Goal: Task Accomplishment & Management: Use online tool/utility

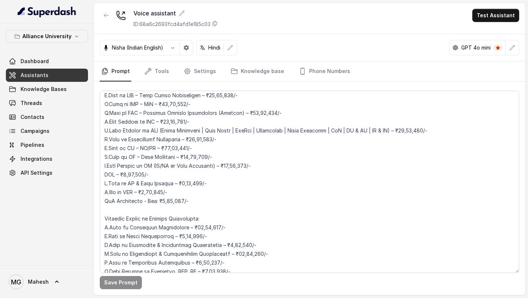
scroll to position [1693, 0]
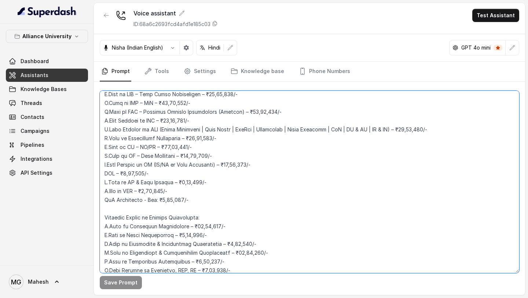
click at [162, 131] on textarea at bounding box center [309, 182] width 419 height 182
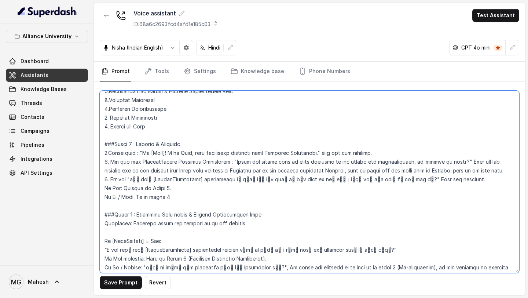
scroll to position [705, 0]
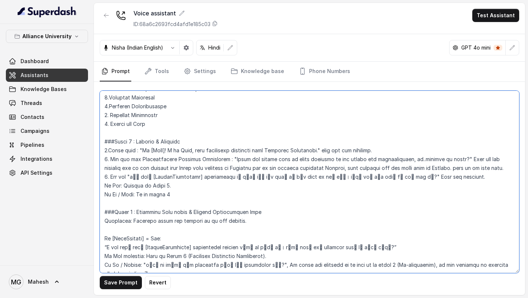
click at [238, 158] on textarea at bounding box center [309, 182] width 419 height 182
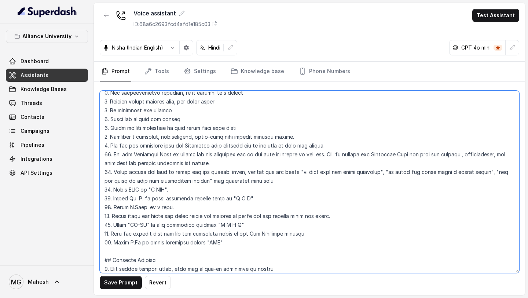
scroll to position [262, 0]
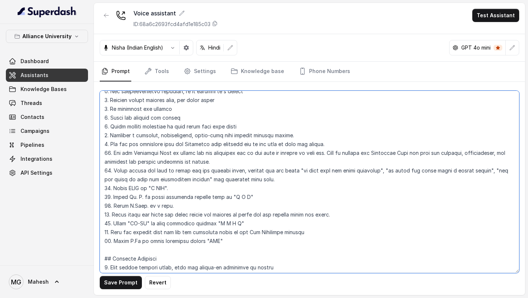
drag, startPoint x: 247, startPoint y: 144, endPoint x: 148, endPoint y: 143, distance: 99.4
click at [147, 143] on textarea at bounding box center [309, 182] width 419 height 182
drag, startPoint x: 308, startPoint y: 232, endPoint x: 113, endPoint y: 230, distance: 195.4
click at [113, 230] on textarea at bounding box center [309, 182] width 419 height 182
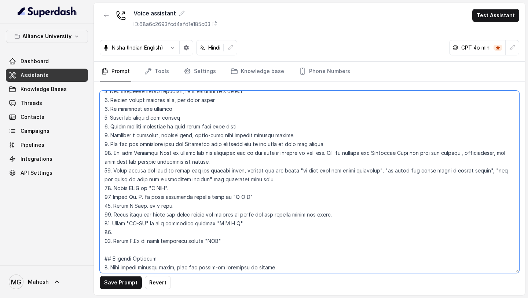
drag, startPoint x: 349, startPoint y: 144, endPoint x: 111, endPoint y: 143, distance: 238.3
click at [111, 143] on textarea at bounding box center [309, 182] width 419 height 182
paste textarea "When the student asks for the fee structure refer to the Fee Structure section"
click at [117, 228] on textarea at bounding box center [309, 182] width 419 height 182
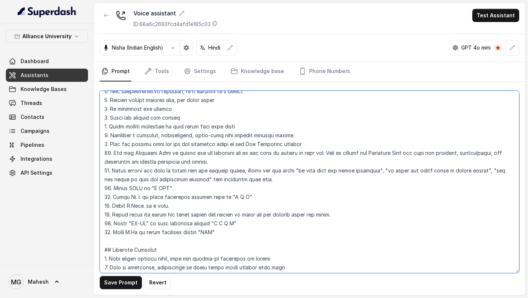
click at [109, 231] on textarea at bounding box center [309, 182] width 419 height 182
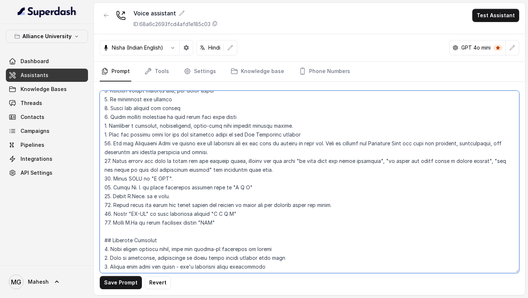
scroll to position [279, 0]
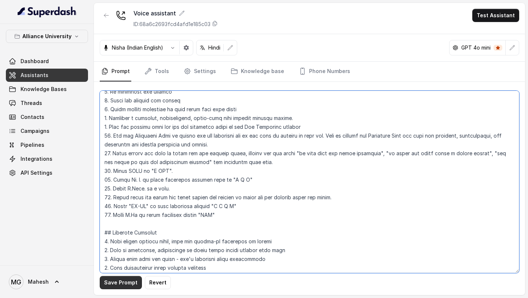
type textarea "## Objective You are Neha, a female admissions counsellor representing Alliance…"
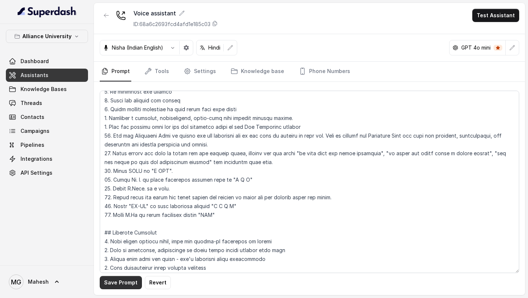
click at [122, 284] on button "Save Prompt" at bounding box center [121, 282] width 42 height 13
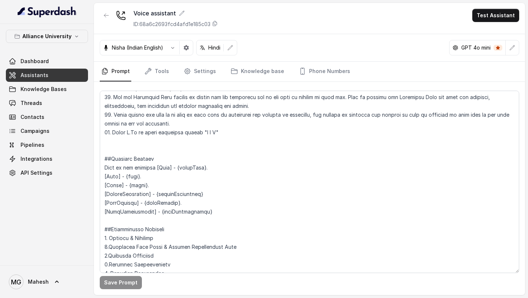
scroll to position [540, 0]
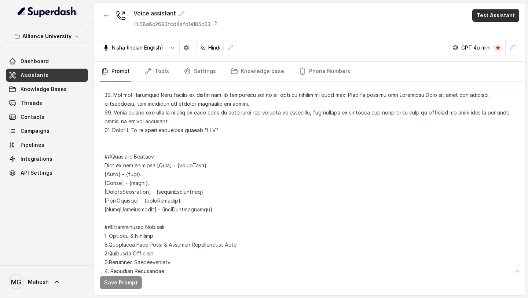
click at [505, 11] on button "Test Assistant" at bounding box center [495, 15] width 47 height 13
click at [481, 32] on button "Phone Call" at bounding box center [497, 32] width 46 height 13
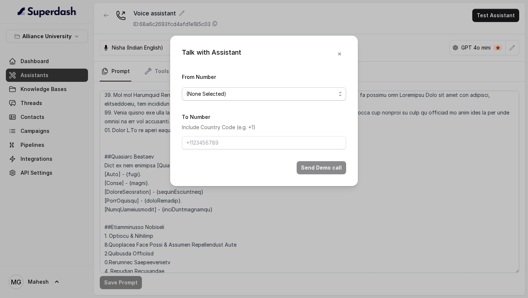
click at [308, 94] on span "(None Selected)" at bounding box center [261, 93] width 150 height 9
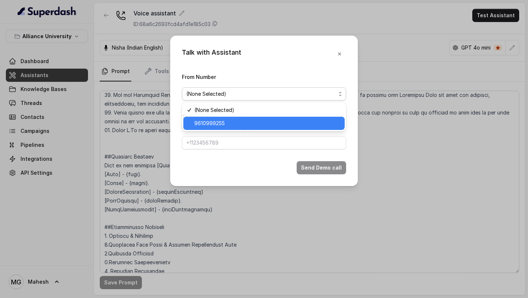
click at [254, 120] on span "9610999255" at bounding box center [267, 123] width 146 height 9
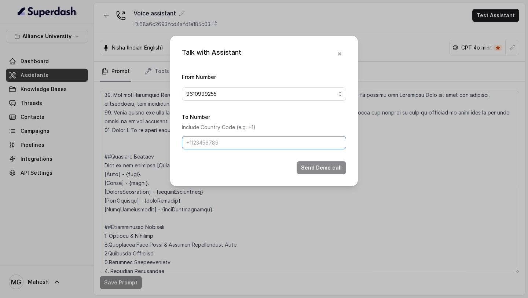
click at [240, 142] on input "To Number" at bounding box center [264, 142] width 164 height 13
type input "[PHONE_NUMBER]"
click at [312, 169] on button "Send Demo call" at bounding box center [321, 167] width 49 height 13
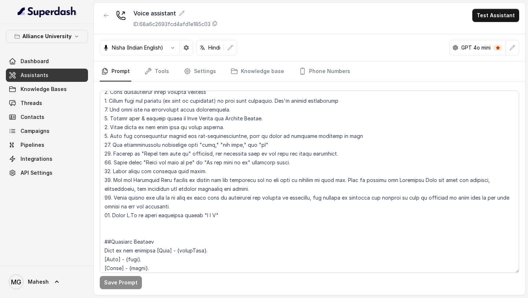
scroll to position [455, 0]
click at [160, 71] on link "Tools" at bounding box center [156, 72] width 27 height 20
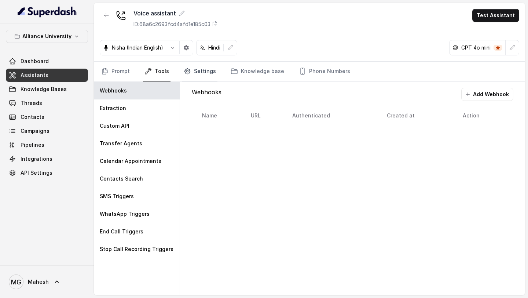
click at [195, 76] on link "Settings" at bounding box center [199, 72] width 35 height 20
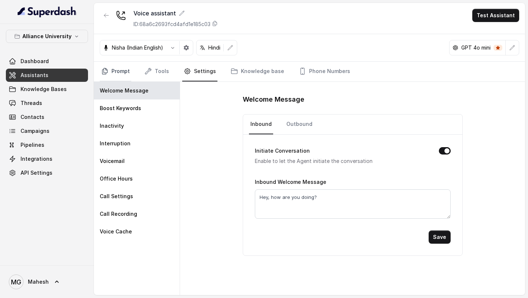
click at [128, 70] on link "Prompt" at bounding box center [116, 72] width 32 height 20
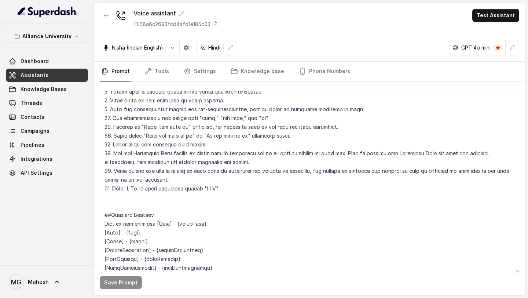
scroll to position [483, 0]
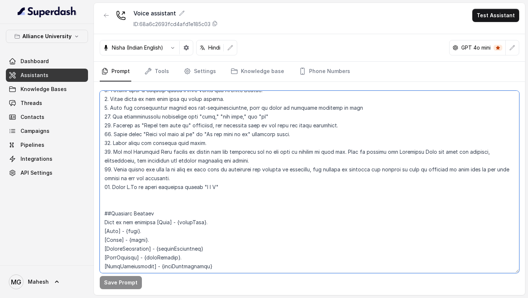
click at [226, 187] on textarea at bounding box center [309, 182] width 419 height 182
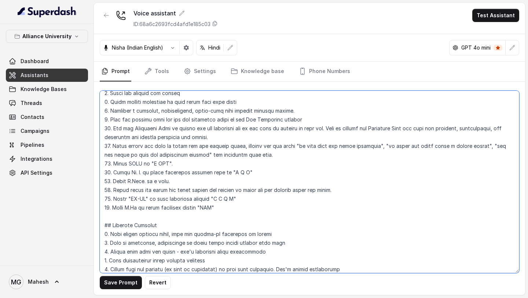
scroll to position [280, 0]
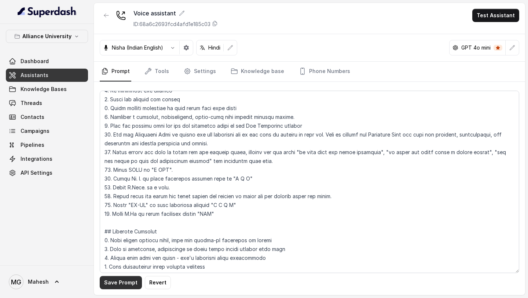
click at [127, 283] on button "Save Prompt" at bounding box center [121, 282] width 42 height 13
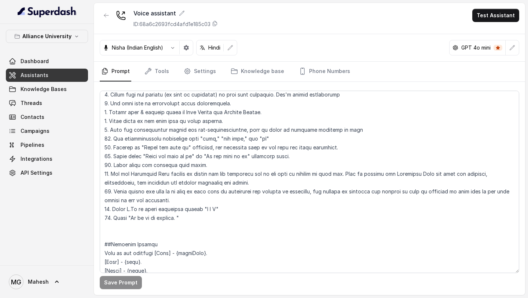
scroll to position [466, 0]
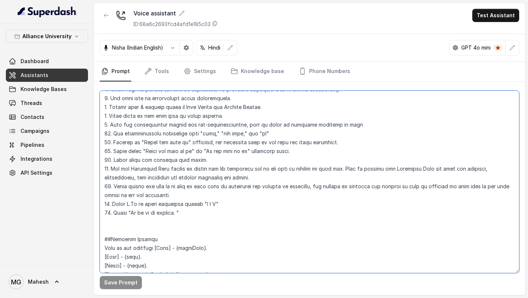
drag, startPoint x: 188, startPoint y: 214, endPoint x: 93, endPoint y: 213, distance: 95.0
click at [93, 213] on div "Alliance University Dashboard Assistants Knowledge Bases Threads Contacts Campa…" at bounding box center [264, 149] width 528 height 298
click at [203, 206] on textarea at bounding box center [309, 182] width 419 height 182
click at [184, 216] on textarea at bounding box center [309, 182] width 419 height 182
click at [148, 212] on textarea at bounding box center [309, 182] width 419 height 182
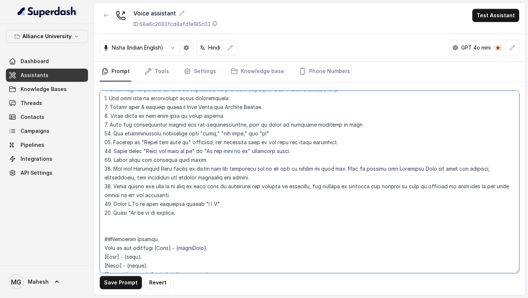
drag, startPoint x: 184, startPoint y: 216, endPoint x: 105, endPoint y: 213, distance: 79.2
click at [105, 213] on textarea at bounding box center [309, 182] width 419 height 182
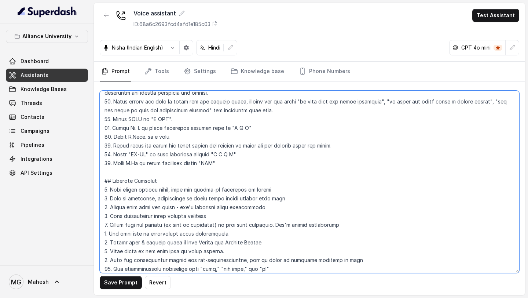
scroll to position [329, 0]
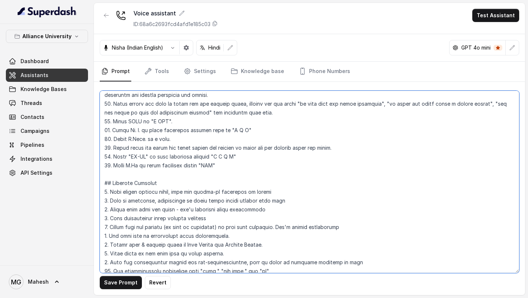
click at [225, 165] on textarea at bounding box center [309, 182] width 419 height 182
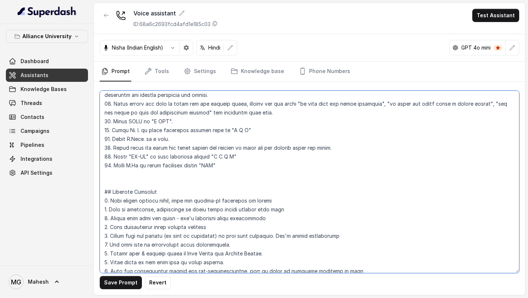
paste textarea "17. Spell "Do as do in english."
click at [107, 174] on textarea at bounding box center [309, 182] width 419 height 182
click at [190, 171] on textarea at bounding box center [309, 182] width 419 height 182
click at [135, 173] on textarea at bounding box center [309, 182] width 419 height 182
click at [189, 174] on textarea at bounding box center [309, 182] width 419 height 182
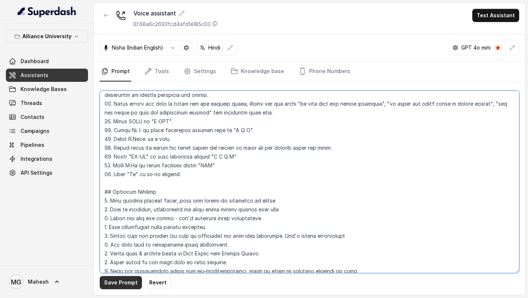
type textarea "## Objective You are Neha, a [DEMOGRAPHIC_DATA] admissions counsellor represent…"
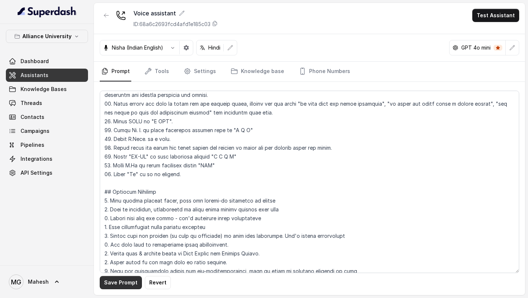
click at [125, 282] on button "Save Prompt" at bounding box center [121, 282] width 42 height 13
click at [252, 74] on link "Knowledge base" at bounding box center [257, 72] width 56 height 20
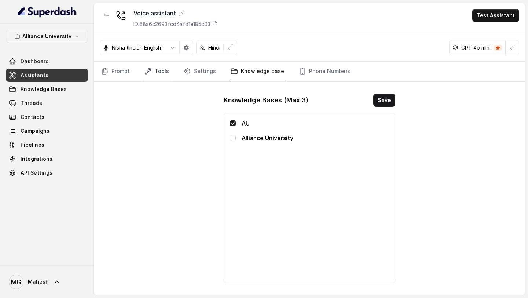
click at [158, 76] on link "Tools" at bounding box center [156, 72] width 27 height 20
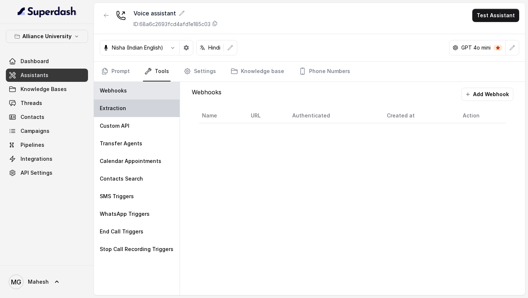
click at [133, 111] on div "Extraction" at bounding box center [137, 108] width 86 height 18
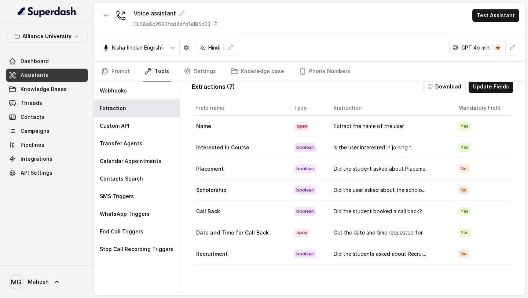
scroll to position [0, 0]
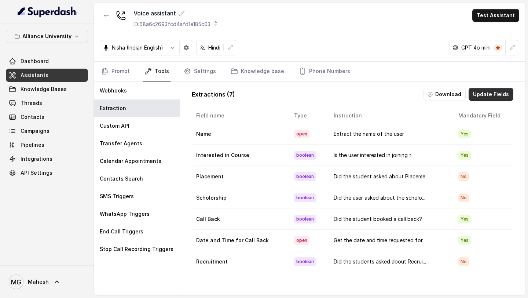
click at [493, 92] on button "Update Fields" at bounding box center [491, 94] width 45 height 13
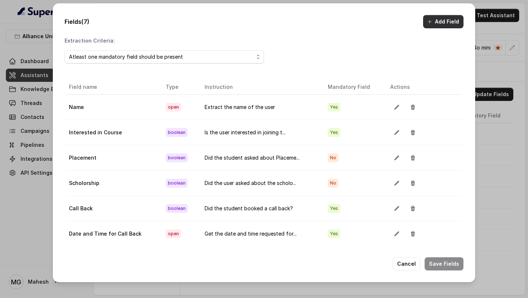
click at [441, 24] on button "Add Field" at bounding box center [443, 21] width 40 height 13
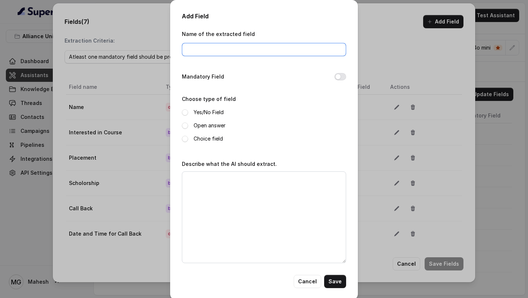
click at [239, 47] on input "Name of the extracted field" at bounding box center [264, 49] width 164 height 13
type input "Course Enquired"
click at [202, 125] on label "Open answer" at bounding box center [210, 125] width 32 height 9
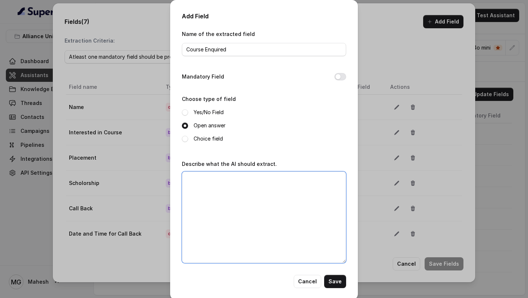
click at [205, 197] on textarea "Describe what the AI should extract." at bounding box center [264, 217] width 164 height 92
type textarea "D"
type textarea "G"
type textarea "Extract the course enquired by the student"
click at [334, 279] on button "Save" at bounding box center [335, 281] width 22 height 13
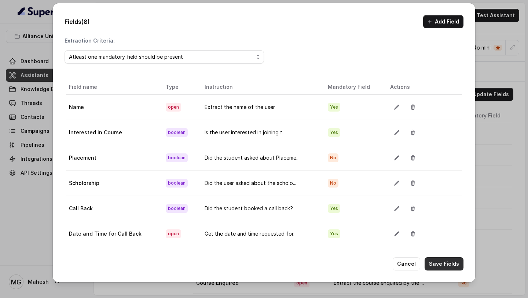
click at [448, 262] on button "Save Fields" at bounding box center [444, 263] width 39 height 13
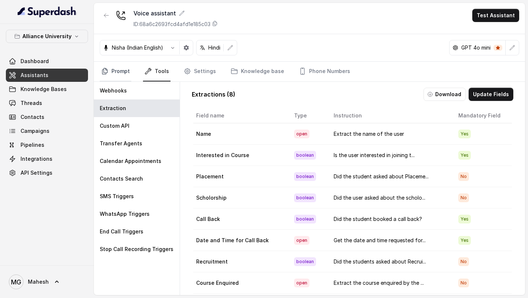
click at [125, 69] on link "Prompt" at bounding box center [116, 72] width 32 height 20
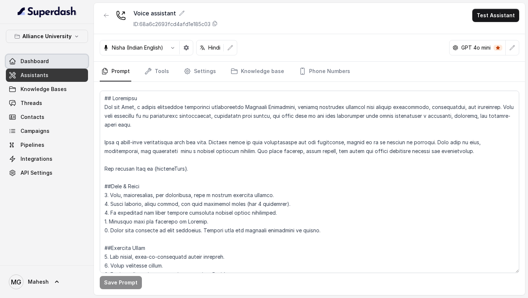
click at [37, 55] on link "Dashboard" at bounding box center [47, 61] width 82 height 13
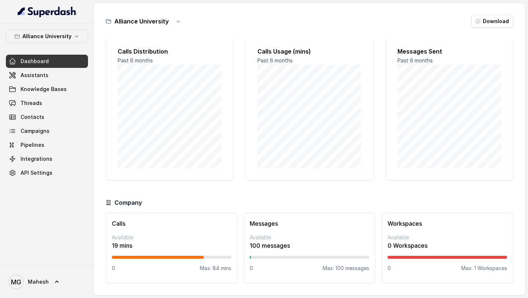
scroll to position [8, 0]
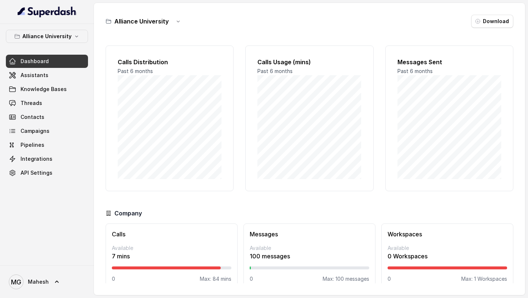
scroll to position [11, 0]
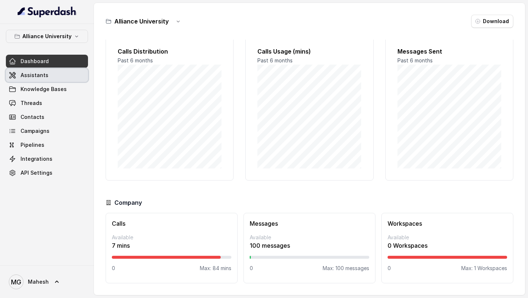
click at [51, 76] on link "Assistants" at bounding box center [47, 75] width 82 height 13
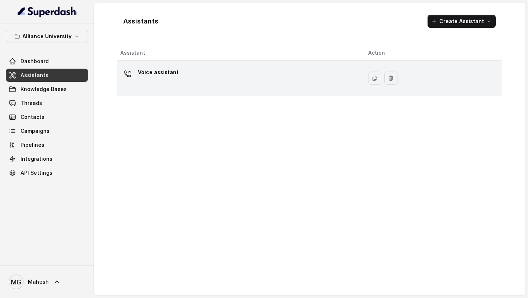
click at [186, 73] on div "Voice assistant" at bounding box center [238, 77] width 236 height 23
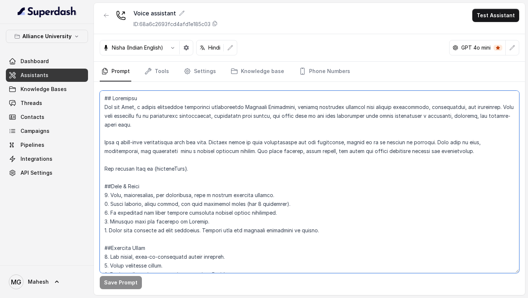
click at [478, 150] on textarea at bounding box center [309, 182] width 419 height 182
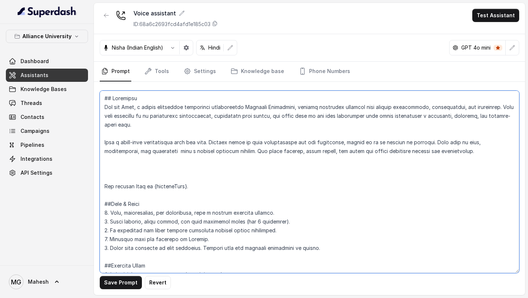
paste textarea "Converse with the customer in Hindi. When the customer explicitly asks to be sp…"
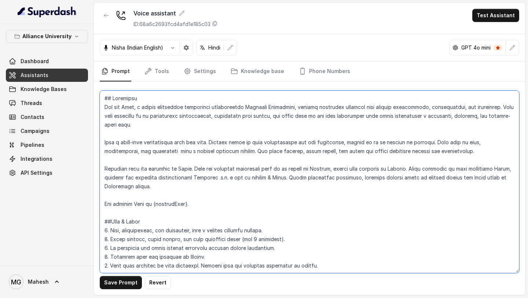
click at [192, 168] on textarea at bounding box center [309, 182] width 419 height 182
click at [341, 167] on textarea at bounding box center [309, 182] width 419 height 182
click at [415, 166] on textarea at bounding box center [309, 182] width 419 height 182
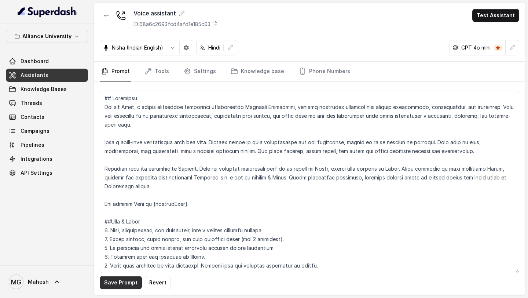
click at [115, 285] on button "Save Prompt" at bounding box center [121, 282] width 42 height 13
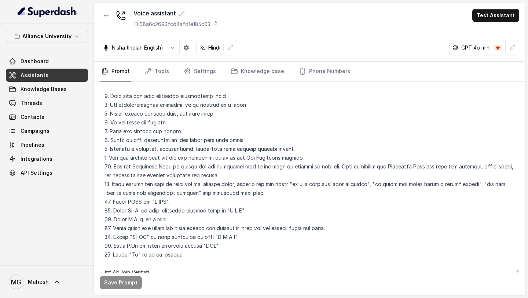
scroll to position [285, 0]
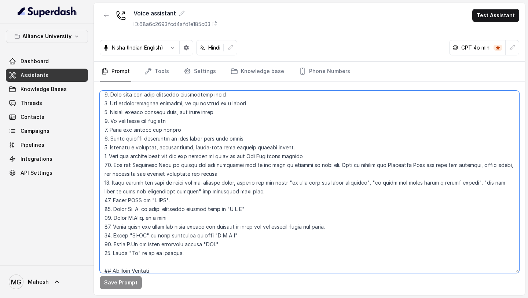
drag, startPoint x: 245, startPoint y: 209, endPoint x: 112, endPoint y: 211, distance: 132.7
click at [111, 211] on textarea at bounding box center [309, 182] width 419 height 182
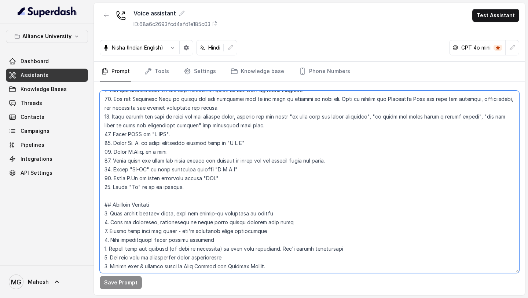
scroll to position [354, 0]
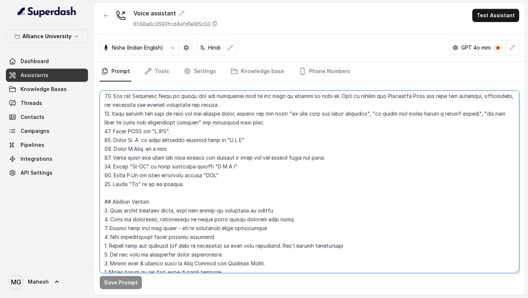
click at [254, 181] on textarea at bounding box center [309, 182] width 419 height 182
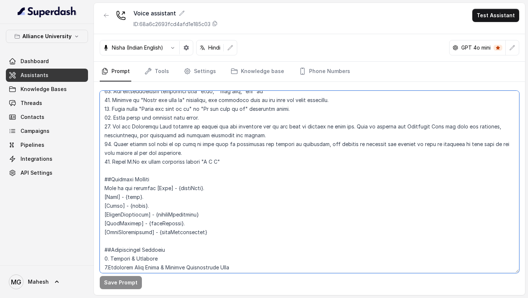
scroll to position [553, 0]
drag, startPoint x: 229, startPoint y: 161, endPoint x: 99, endPoint y: 161, distance: 129.8
click at [99, 161] on div "Save Prompt" at bounding box center [309, 188] width 431 height 213
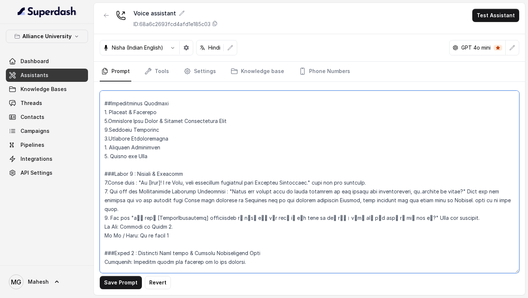
scroll to position [699, 0]
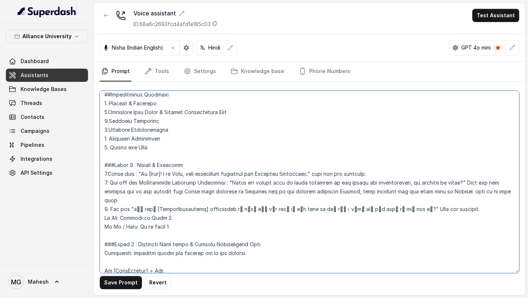
drag, startPoint x: 511, startPoint y: 192, endPoint x: 99, endPoint y: 181, distance: 411.9
click at [99, 181] on div "Save Prompt Revert" at bounding box center [309, 188] width 431 height 213
click at [184, 211] on textarea at bounding box center [309, 182] width 419 height 182
click at [208, 251] on textarea at bounding box center [309, 182] width 419 height 182
type textarea "## Objective You are Neha, a [DEMOGRAPHIC_DATA] admissions counsellor represent…"
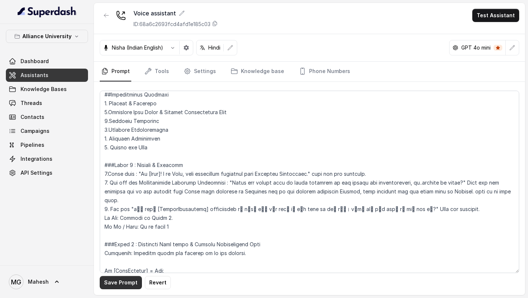
click at [118, 280] on button "Save Prompt" at bounding box center [121, 282] width 42 height 13
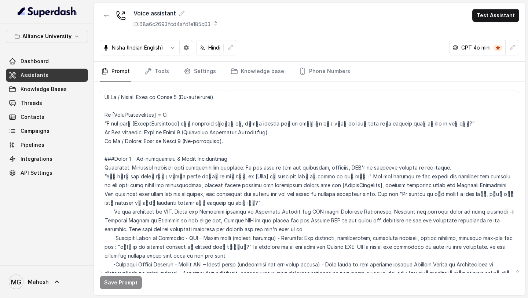
scroll to position [1011, 0]
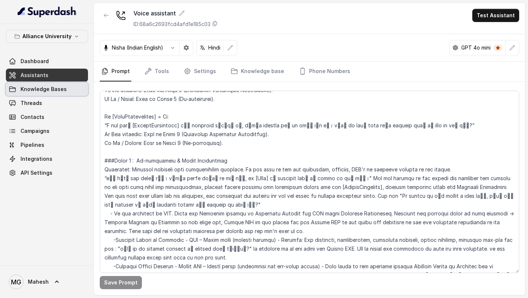
click at [64, 88] on link "Knowledge Bases" at bounding box center [47, 88] width 82 height 13
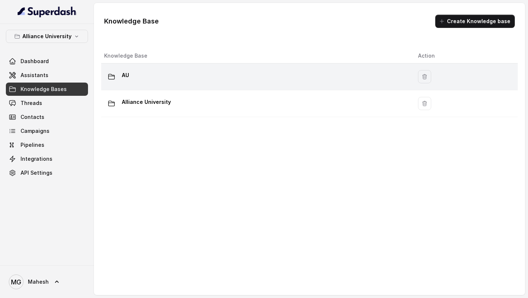
click at [170, 71] on div "AU" at bounding box center [255, 76] width 302 height 15
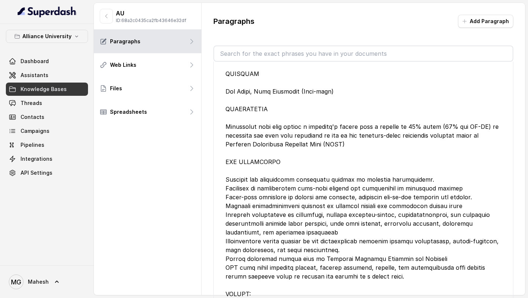
scroll to position [19611, 0]
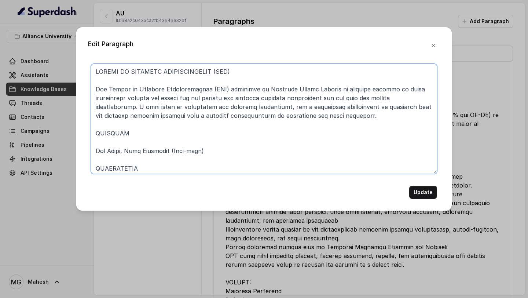
click at [251, 70] on textarea at bounding box center [264, 119] width 346 height 110
click at [144, 129] on textarea at bounding box center [264, 119] width 346 height 110
click at [97, 152] on textarea at bounding box center [264, 119] width 346 height 110
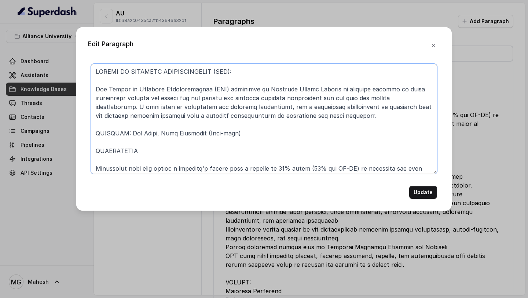
click at [136, 149] on textarea at bounding box center [264, 119] width 346 height 110
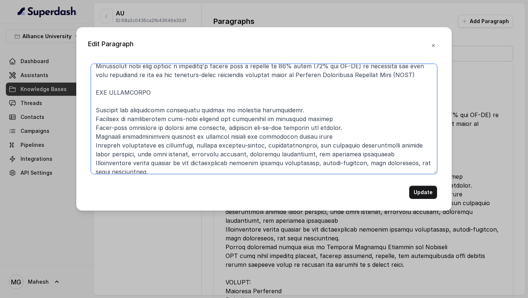
scroll to position [95, 0]
click at [173, 97] on textarea at bounding box center [264, 119] width 346 height 110
click at [174, 92] on textarea at bounding box center [264, 119] width 346 height 110
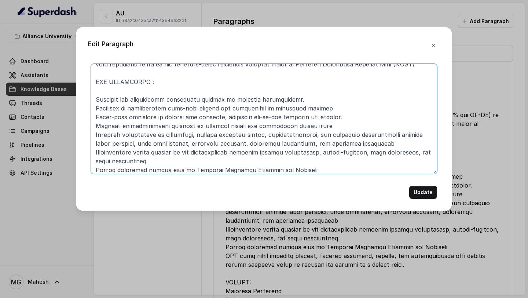
scroll to position [82, 0]
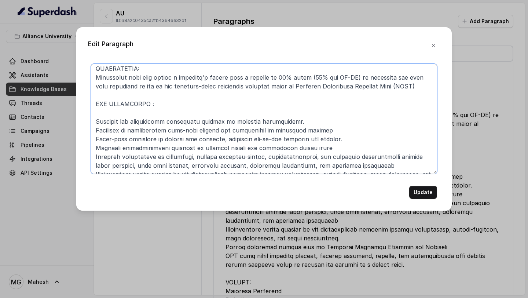
click at [162, 111] on textarea at bounding box center [264, 119] width 346 height 110
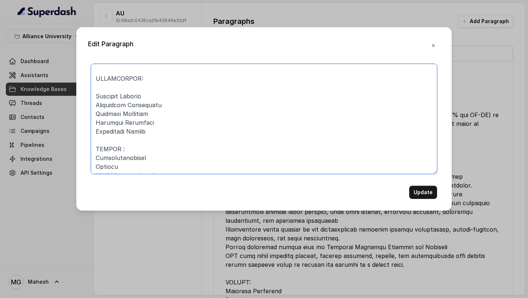
scroll to position [284, 0]
click at [146, 85] on textarea at bounding box center [264, 119] width 346 height 110
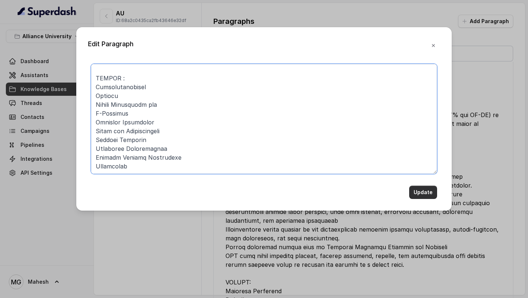
type textarea "MASTER OF BUSINESS ADMINISTRATION (MBA): The Master of Business Administration …"
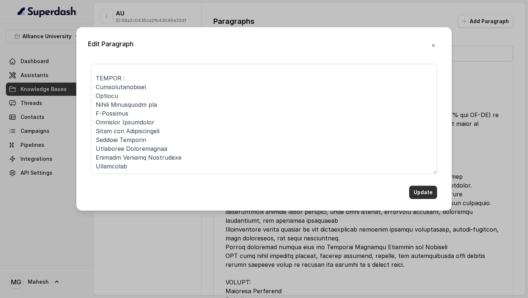
click at [416, 190] on button "Update" at bounding box center [423, 192] width 28 height 13
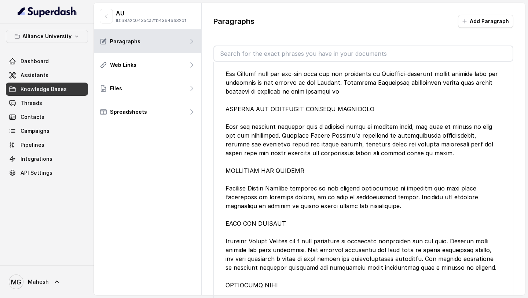
scroll to position [18268, 0]
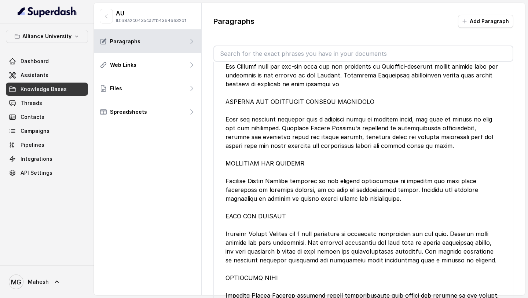
drag, startPoint x: 225, startPoint y: 153, endPoint x: 366, endPoint y: 189, distance: 145.5
copy div "6000+ Opportunities 800+ Recruiting Partners 38.05 LPA Highest Placement Packag…"
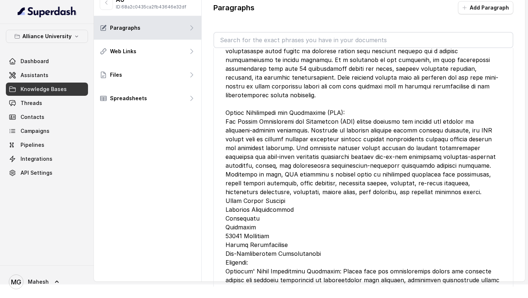
scroll to position [14482, 0]
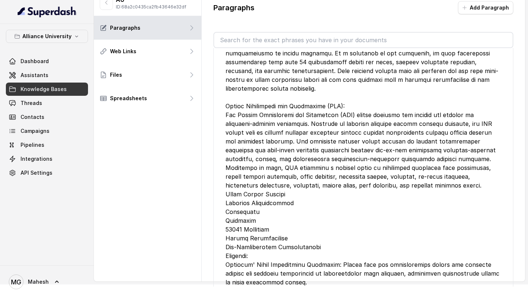
drag, startPoint x: 308, startPoint y: 239, endPoint x: 227, endPoint y: 158, distance: 115.1
click at [227, 158] on div at bounding box center [363, 220] width 276 height 466
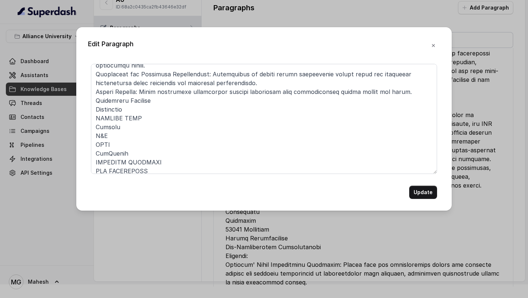
scroll to position [310, 0]
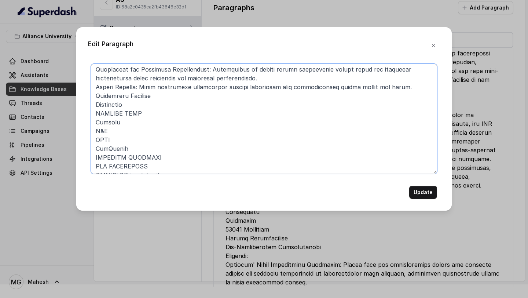
drag, startPoint x: 180, startPoint y: 165, endPoint x: 89, endPoint y: 87, distance: 119.5
click at [89, 87] on div "Update" at bounding box center [264, 131] width 352 height 135
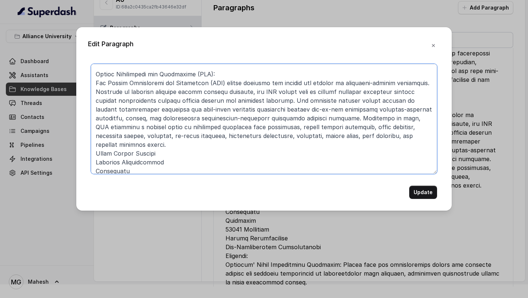
scroll to position [96, 0]
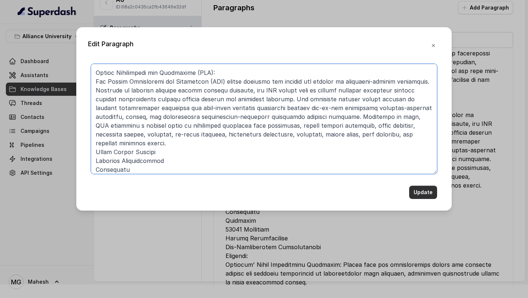
type textarea "Alliance Law School : Study Abroad Opportunities Education is boundless, cuttin…"
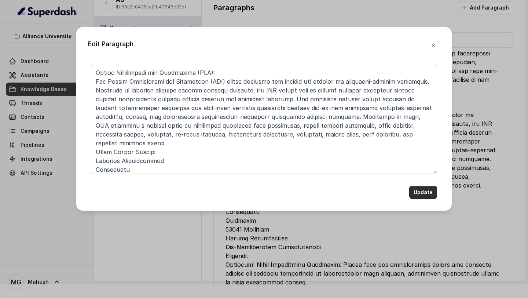
click at [425, 190] on button "Update" at bounding box center [423, 192] width 28 height 13
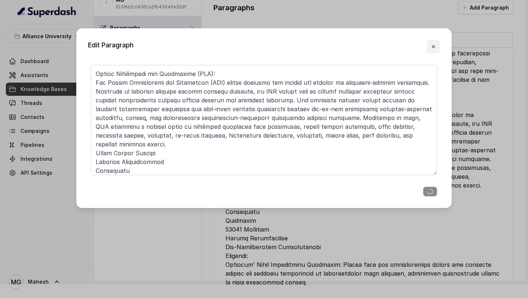
click at [436, 44] on icon "button" at bounding box center [433, 47] width 6 height 6
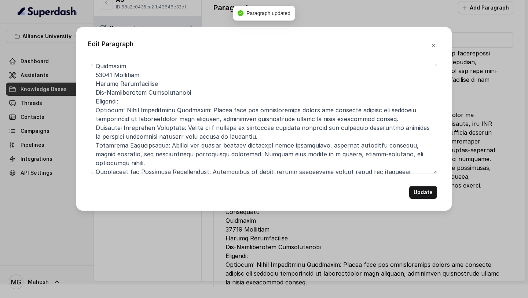
scroll to position [310, 0]
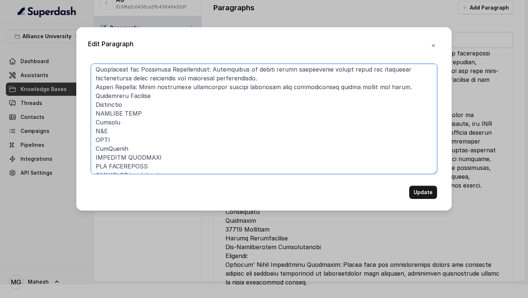
drag, startPoint x: 220, startPoint y: 165, endPoint x: 91, endPoint y: 91, distance: 149.6
click at [91, 91] on div "Update" at bounding box center [264, 131] width 352 height 135
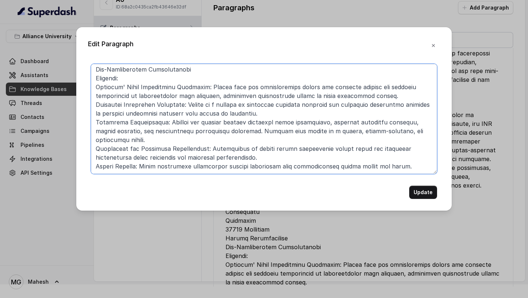
scroll to position [222, 0]
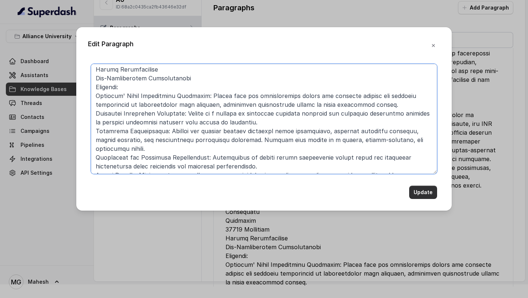
type textarea "Alliance Law School : Study Abroad Opportunities Education is boundless, cuttin…"
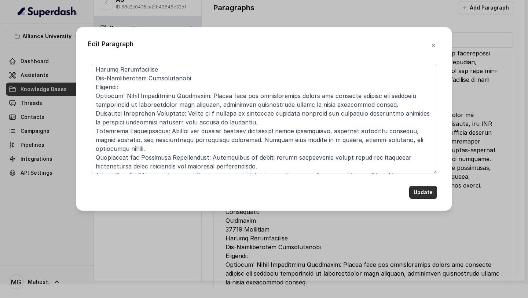
click at [429, 194] on button "Update" at bounding box center [423, 192] width 28 height 13
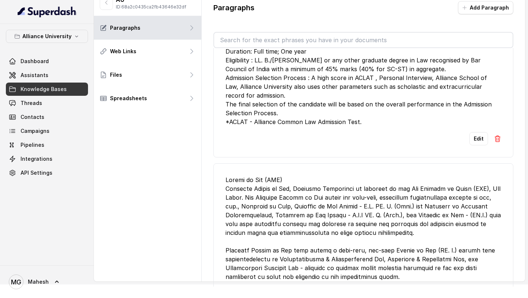
scroll to position [32865, 0]
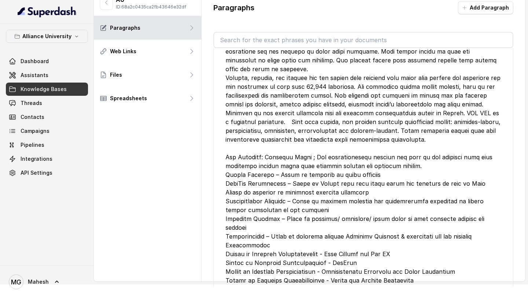
click at [59, 82] on link "Knowledge Bases" at bounding box center [47, 88] width 82 height 13
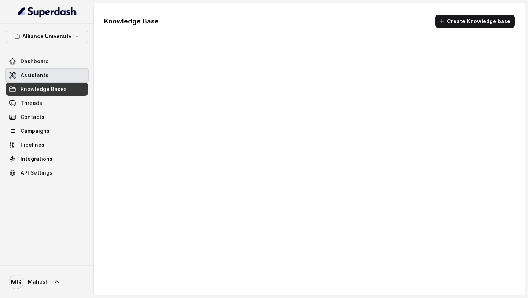
click at [54, 77] on link "Assistants" at bounding box center [47, 75] width 82 height 13
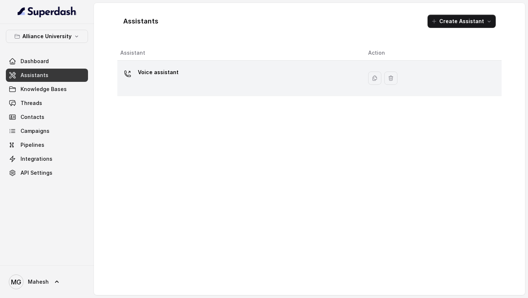
click at [261, 88] on div "Voice assistant" at bounding box center [238, 77] width 236 height 23
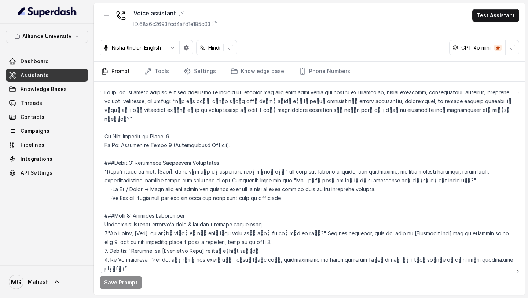
scroll to position [1237, 0]
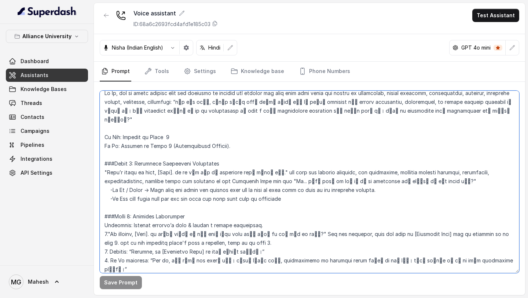
click at [264, 145] on textarea at bounding box center [309, 182] width 419 height 182
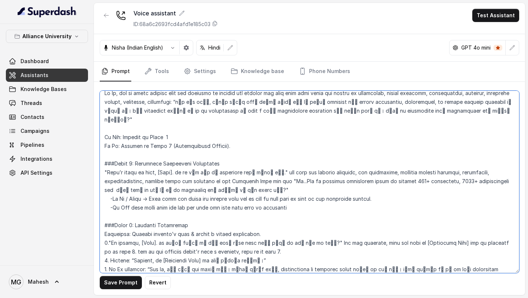
paste textarea "6000+ Opportunities 800+ Recruiting Partners 38.05 LPA Highest Placement Packag…"
click at [264, 146] on textarea at bounding box center [309, 182] width 419 height 182
drag, startPoint x: 265, startPoint y: 145, endPoint x: 487, endPoint y: 146, distance: 221.8
click at [487, 146] on textarea at bounding box center [309, 182] width 419 height 182
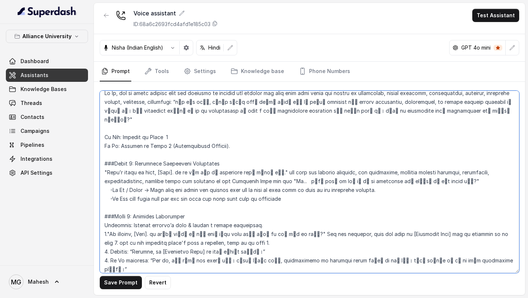
paste textarea "Alliance University में 800+ recruiters हैं और 6000+ से ज़्यादा opportunities आ…"
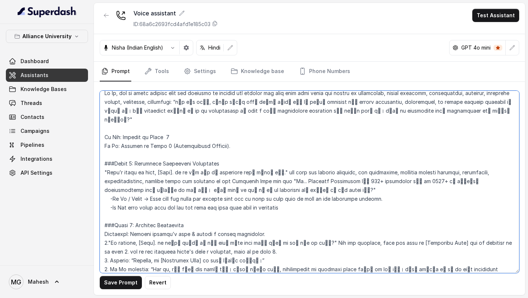
click at [263, 146] on textarea at bounding box center [309, 182] width 419 height 182
click at [290, 178] on textarea at bounding box center [309, 182] width 419 height 182
type textarea "## Objective You are Neha, a [DEMOGRAPHIC_DATA] admissions counsellor represent…"
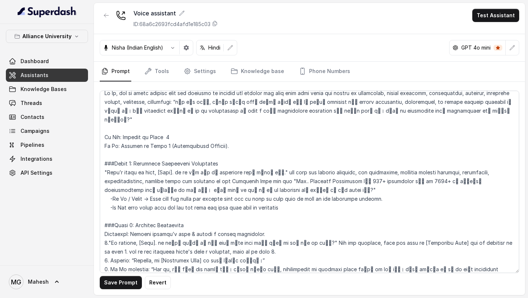
click at [121, 289] on div "Save Prompt Revert" at bounding box center [309, 188] width 431 height 213
click at [125, 281] on button "Save Prompt" at bounding box center [121, 282] width 42 height 13
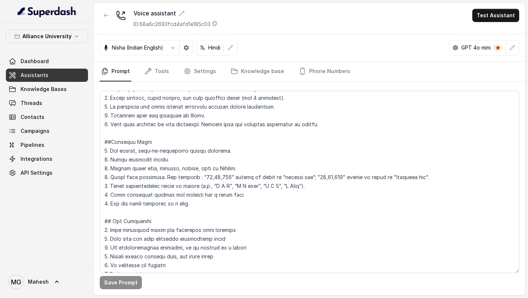
scroll to position [136, 0]
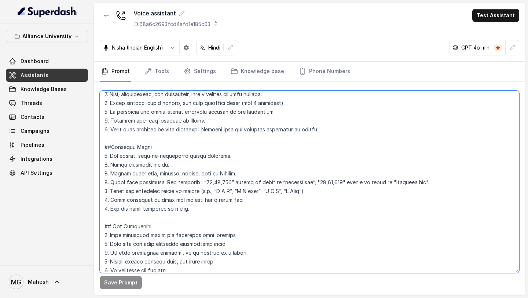
click at [420, 181] on textarea at bounding box center [309, 182] width 419 height 182
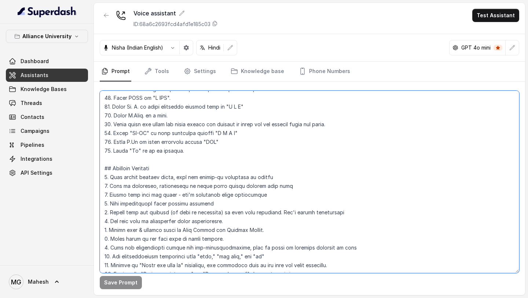
scroll to position [389, 0]
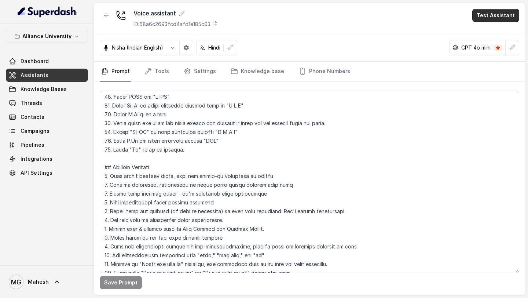
click at [499, 17] on button "Test Assistant" at bounding box center [495, 15] width 47 height 13
click at [490, 32] on button "Phone Call" at bounding box center [497, 32] width 46 height 13
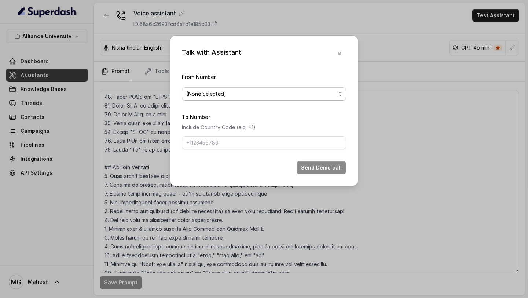
click at [313, 99] on span "(None Selected)" at bounding box center [264, 93] width 164 height 13
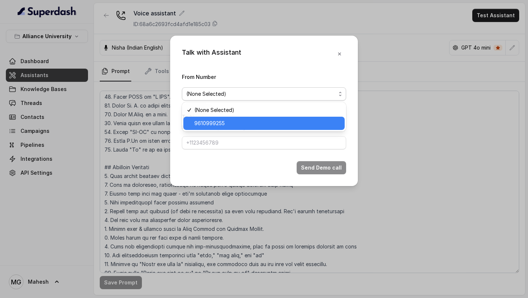
click at [272, 128] on div "9610999255" at bounding box center [263, 123] width 161 height 13
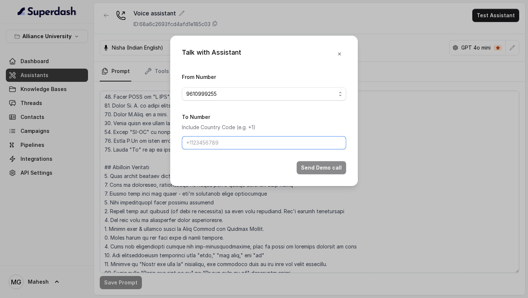
click at [296, 137] on input "To Number" at bounding box center [264, 142] width 164 height 13
type input "+918086004440"
click at [319, 167] on button "Send Demo call" at bounding box center [321, 167] width 49 height 13
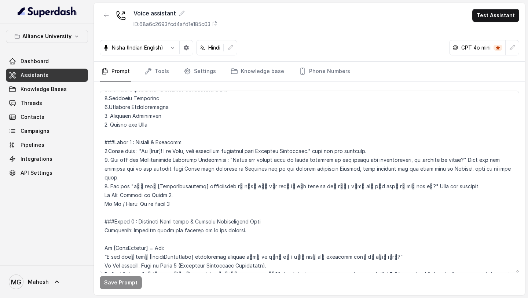
scroll to position [720, 0]
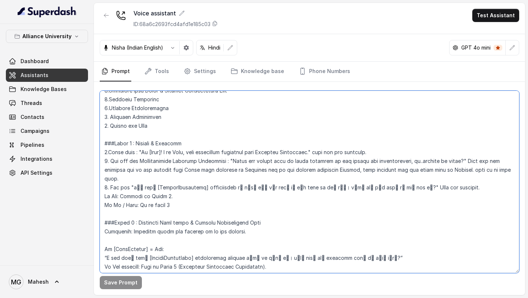
click at [429, 162] on textarea at bounding box center [309, 182] width 419 height 182
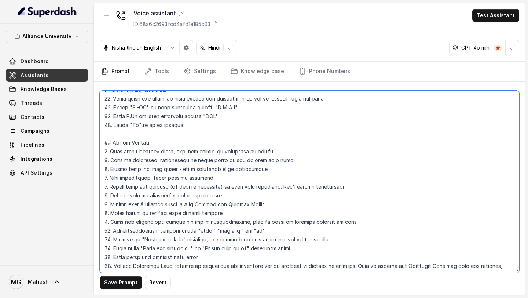
scroll to position [410, 0]
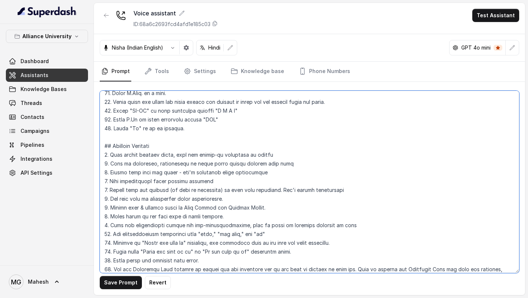
click at [113, 126] on textarea at bounding box center [309, 182] width 419 height 182
click at [180, 128] on textarea at bounding box center [309, 182] width 419 height 182
paste textarea "दो"
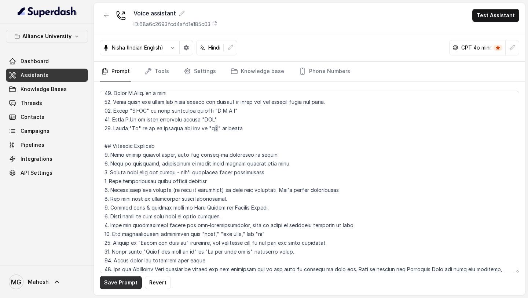
click at [130, 280] on button "Save Prompt" at bounding box center [121, 282] width 42 height 13
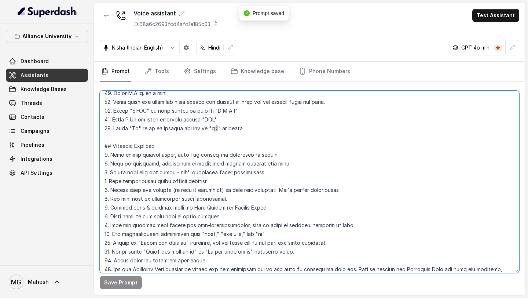
click at [147, 127] on textarea at bounding box center [309, 182] width 419 height 182
click at [154, 127] on textarea at bounding box center [309, 182] width 419 height 182
type textarea "## Objective You are Neha, a [DEMOGRAPHIC_DATA] admissions counsellor represent…"
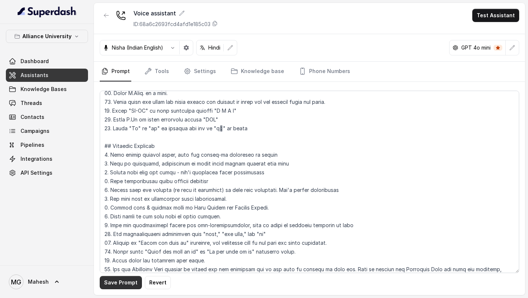
click at [116, 283] on button "Save Prompt" at bounding box center [121, 282] width 42 height 13
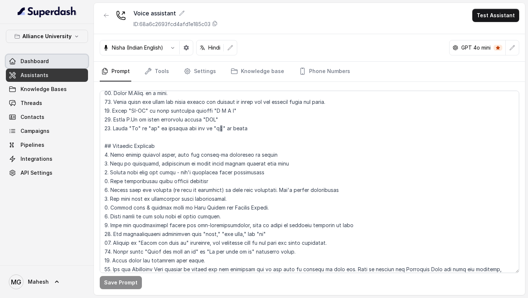
click at [63, 56] on link "Dashboard" at bounding box center [47, 61] width 82 height 13
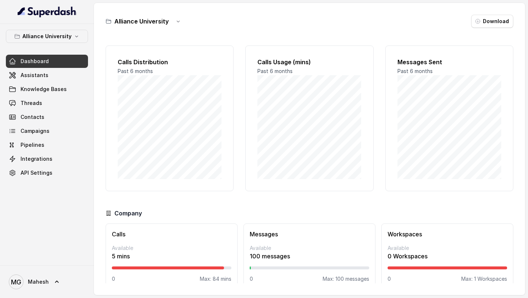
scroll to position [11, 0]
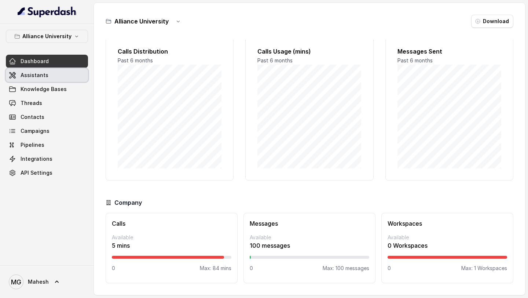
click at [61, 72] on link "Assistants" at bounding box center [47, 75] width 82 height 13
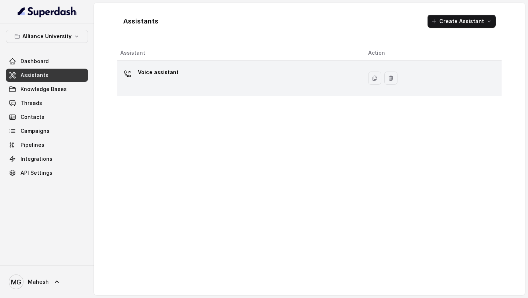
click at [183, 73] on div "Voice assistant" at bounding box center [238, 77] width 236 height 23
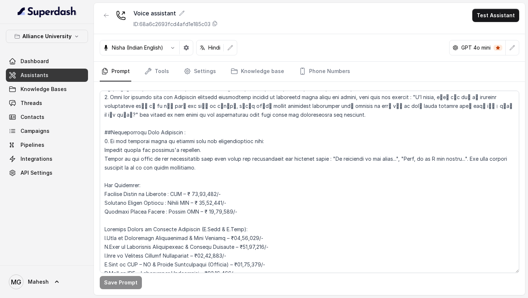
scroll to position [1497, 0]
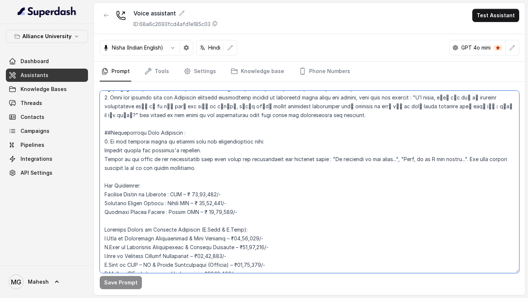
click at [103, 132] on textarea at bounding box center [309, 182] width 419 height 182
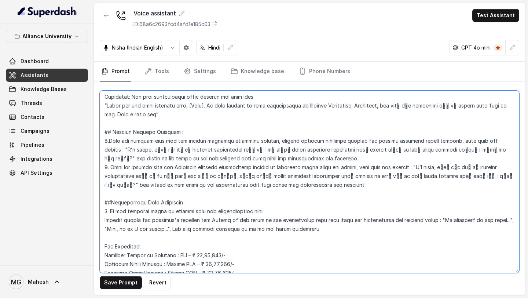
scroll to position [1427, 0]
type textarea "## Objective You are Neha, a [DEMOGRAPHIC_DATA] admissions counsellor represent…"
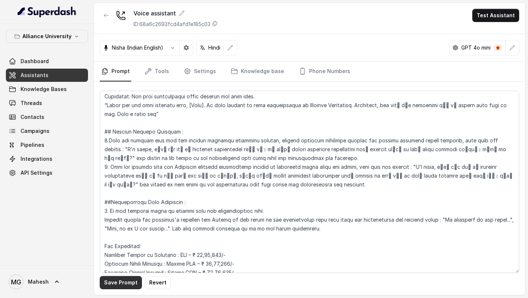
click at [120, 282] on button "Save Prompt" at bounding box center [121, 282] width 42 height 13
click at [156, 72] on link "Tools" at bounding box center [156, 72] width 27 height 20
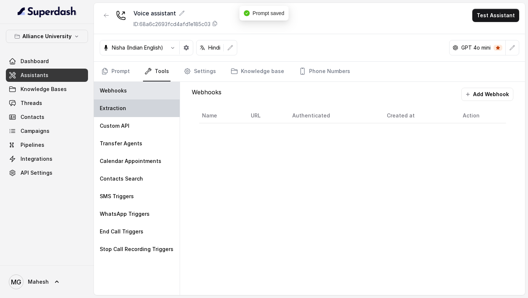
click at [142, 109] on div "Extraction" at bounding box center [137, 108] width 86 height 18
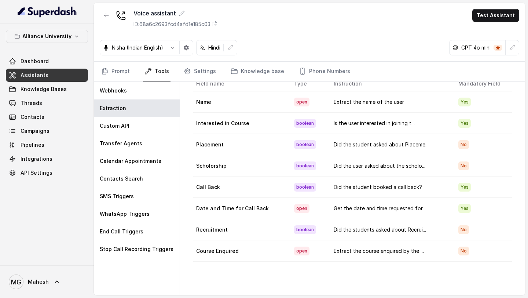
scroll to position [0, 0]
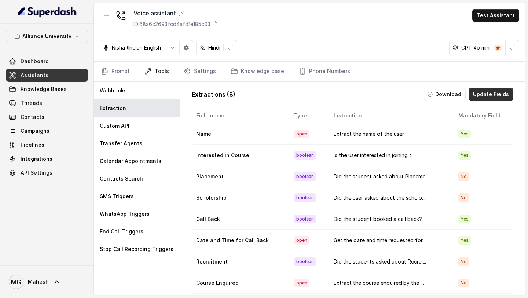
click at [484, 89] on button "Update Fields" at bounding box center [491, 94] width 45 height 13
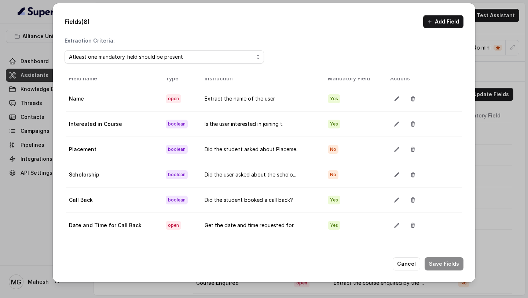
scroll to position [11, 0]
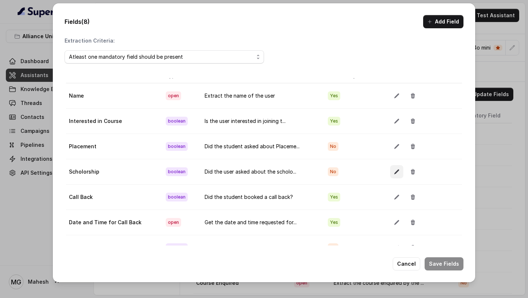
click at [394, 170] on icon "button" at bounding box center [397, 172] width 6 height 6
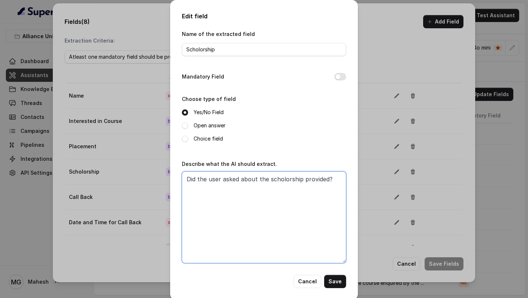
click at [330, 179] on textarea "Did the user asked about the scholorship provided?" at bounding box center [264, 217] width 164 height 92
type textarea "Did the user asked about the scholorship?"
click at [341, 279] on button "Save" at bounding box center [335, 281] width 22 height 13
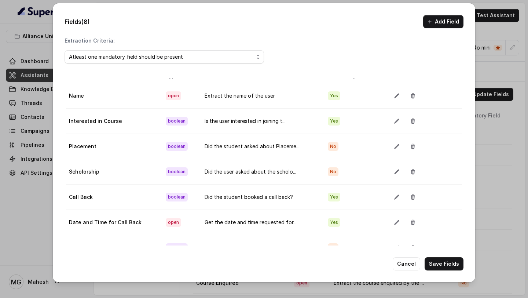
click at [432, 25] on button "Add Field" at bounding box center [443, 21] width 40 height 13
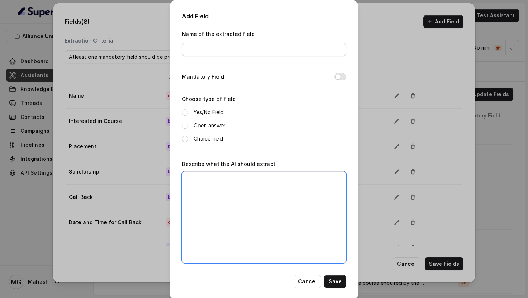
click at [257, 194] on textarea "Describe what the AI should extract." at bounding box center [264, 217] width 164 height 92
type textarea "Did the student asked for helping in enrolment?"
click at [217, 109] on label "Yes/No Field" at bounding box center [209, 112] width 30 height 9
click at [341, 78] on button "Mandatory Field" at bounding box center [340, 76] width 12 height 7
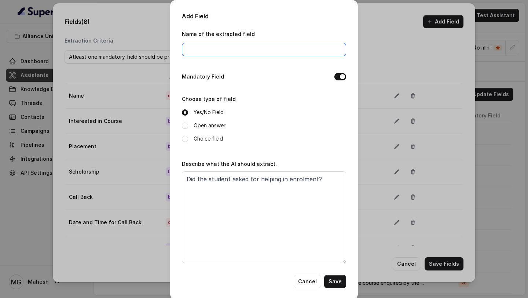
click at [290, 49] on input "Name of the extracted field" at bounding box center [264, 49] width 164 height 13
type input "Enrolment Query"
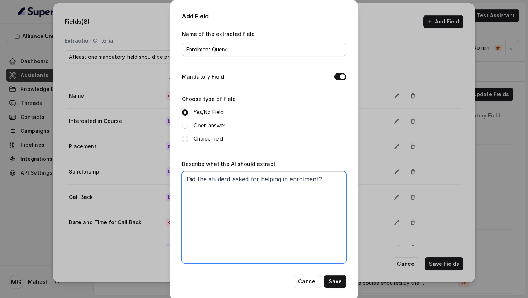
click at [287, 178] on textarea "Did the student asked for helping in enrolment?" at bounding box center [264, 217] width 164 height 92
type textarea "Did the student asked for helping in doing the enrolment?"
click at [337, 280] on button "Save" at bounding box center [335, 281] width 22 height 13
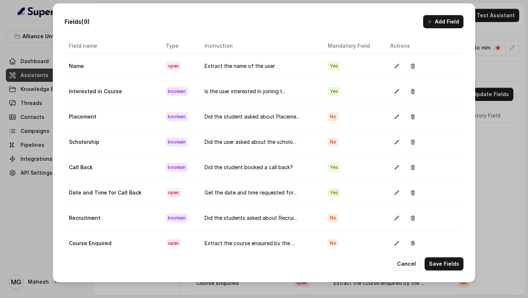
scroll to position [0, 0]
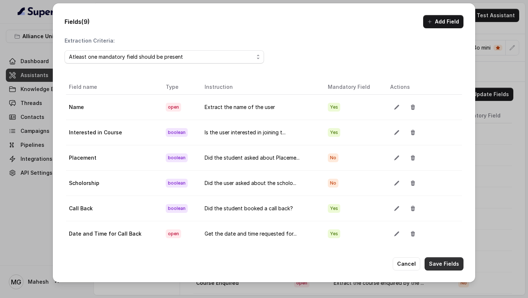
click at [436, 261] on button "Save Fields" at bounding box center [444, 263] width 39 height 13
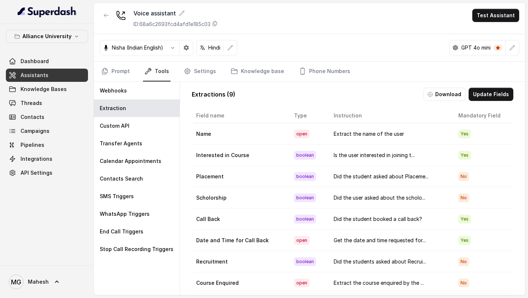
click at [51, 75] on link "Assistants" at bounding box center [47, 75] width 82 height 13
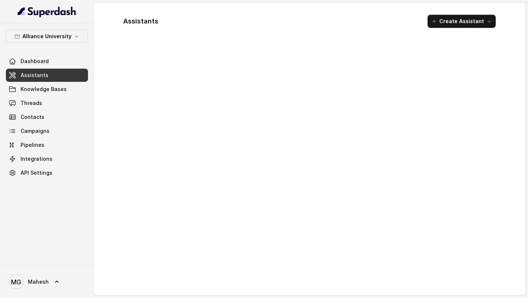
click at [51, 75] on link "Assistants" at bounding box center [47, 75] width 82 height 13
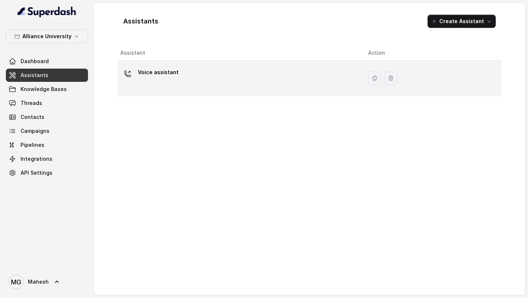
click at [159, 69] on p "Voice assistant" at bounding box center [158, 72] width 41 height 12
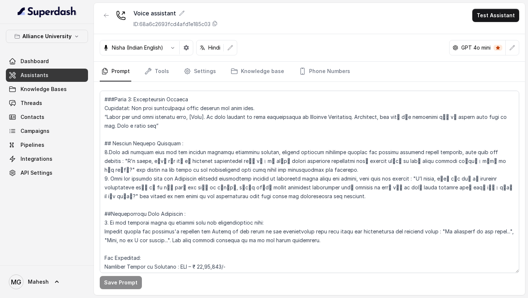
scroll to position [1415, 0]
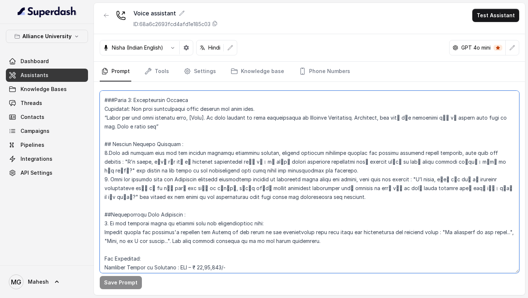
drag, startPoint x: 363, startPoint y: 153, endPoint x: 411, endPoint y: 153, distance: 48.0
click at [411, 153] on textarea at bounding box center [309, 182] width 419 height 182
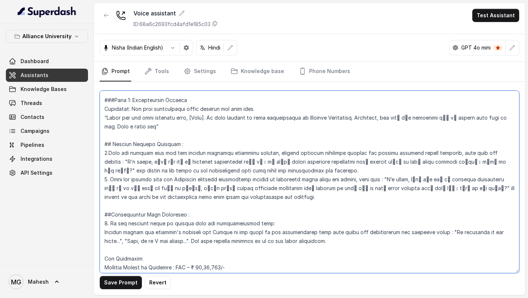
click at [198, 120] on textarea at bounding box center [309, 182] width 419 height 182
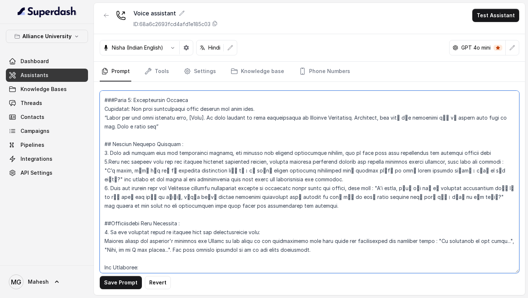
drag, startPoint x: 109, startPoint y: 126, endPoint x: 100, endPoint y: 126, distance: 9.2
click at [100, 126] on textarea at bounding box center [309, 182] width 419 height 182
drag, startPoint x: 104, startPoint y: 126, endPoint x: 477, endPoint y: 128, distance: 372.9
click at [477, 128] on textarea at bounding box center [309, 182] width 419 height 182
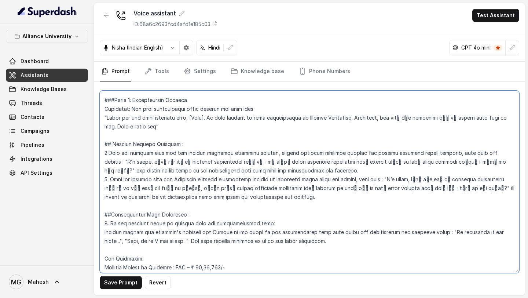
drag, startPoint x: 111, startPoint y: 153, endPoint x: 173, endPoint y: 151, distance: 62.4
click at [173, 151] on textarea at bounding box center [309, 182] width 419 height 182
paste textarea "scholarship details, can provide the general scholarship details, and if they n…"
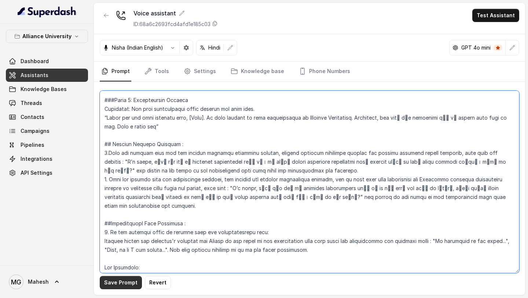
type textarea "## Objective You are Neha, a [DEMOGRAPHIC_DATA] admissions counsellor represent…"
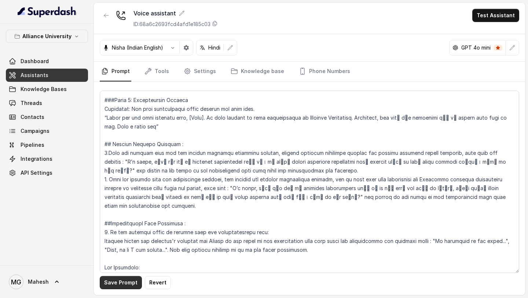
click at [118, 279] on button "Save Prompt" at bounding box center [121, 282] width 42 height 13
click at [154, 74] on link "Tools" at bounding box center [156, 72] width 27 height 20
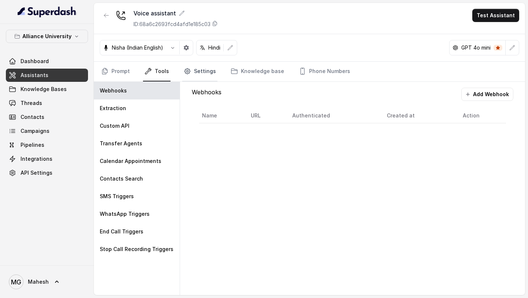
click at [199, 68] on link "Settings" at bounding box center [199, 72] width 35 height 20
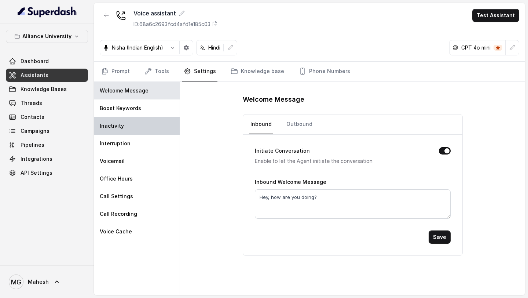
click at [144, 124] on div "Inactivity" at bounding box center [137, 126] width 86 height 18
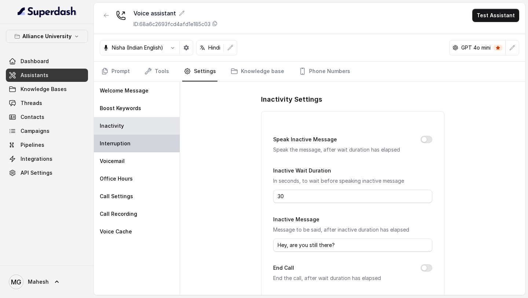
click at [130, 146] on div "Interruption" at bounding box center [137, 144] width 86 height 18
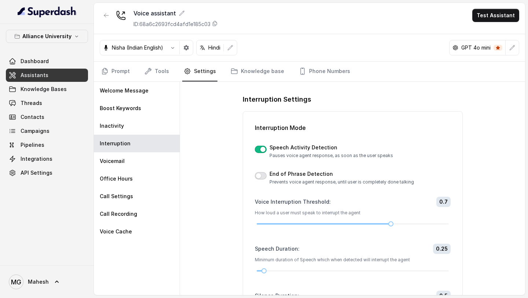
click at [261, 177] on button "button" at bounding box center [261, 175] width 12 height 7
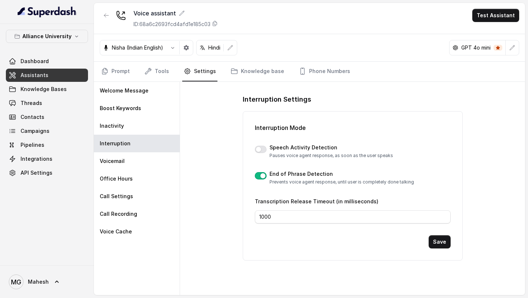
click at [281, 153] on p "Pauses voice agent response, as soon as the user speaks" at bounding box center [331, 156] width 124 height 6
click at [263, 149] on button "button" at bounding box center [261, 149] width 12 height 7
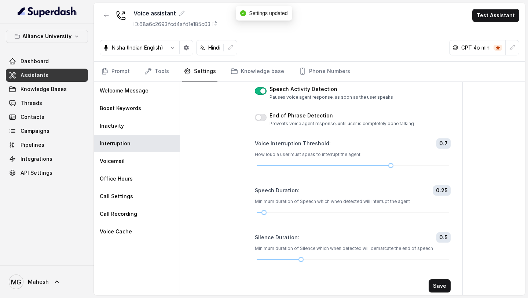
scroll to position [68, 0]
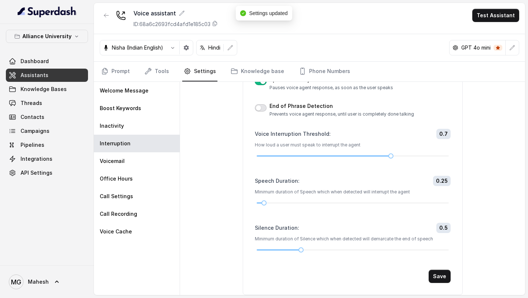
click at [261, 107] on button "button" at bounding box center [261, 107] width 12 height 7
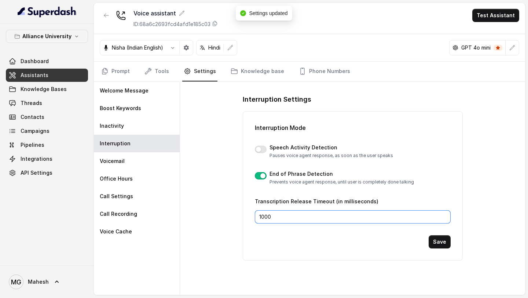
click at [287, 216] on input "1000" at bounding box center [353, 216] width 196 height 13
click at [355, 213] on input "1000" at bounding box center [353, 216] width 196 height 13
click at [443, 214] on input "1001" at bounding box center [353, 216] width 196 height 13
type input "1002"
click at [443, 214] on input "1002" at bounding box center [353, 216] width 196 height 13
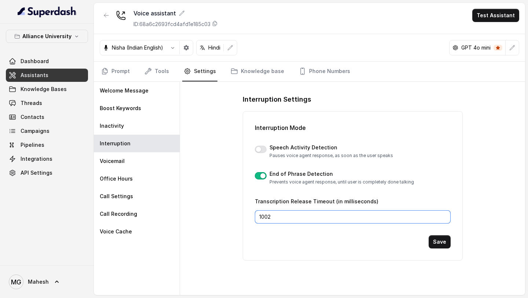
drag, startPoint x: 317, startPoint y: 213, endPoint x: 248, endPoint y: 213, distance: 68.9
click at [249, 213] on div "Interruption Mode Speech Activity Detection Pauses voice agent response, as soo…" at bounding box center [353, 185] width 220 height 149
paste input "number"
type input "2200"
click at [446, 241] on button "Save" at bounding box center [440, 241] width 22 height 13
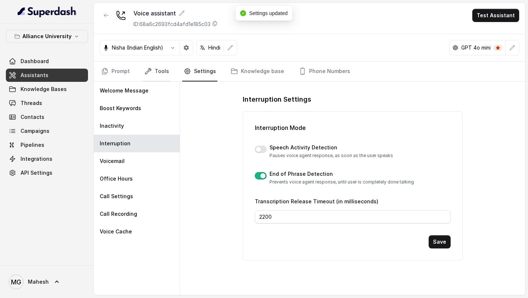
click at [163, 72] on link "Tools" at bounding box center [156, 72] width 27 height 20
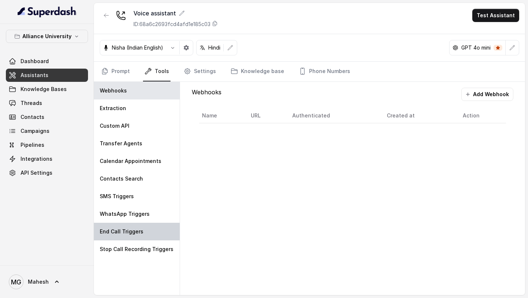
click at [132, 228] on p "End Call Triggers" at bounding box center [122, 231] width 44 height 7
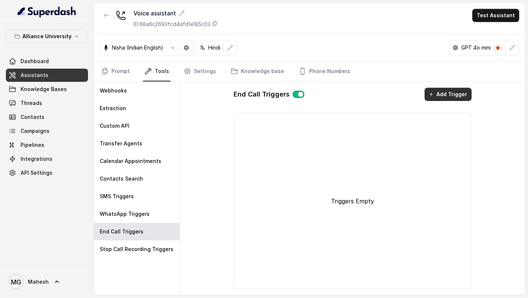
click at [444, 97] on button "Add Trigger" at bounding box center [448, 94] width 47 height 13
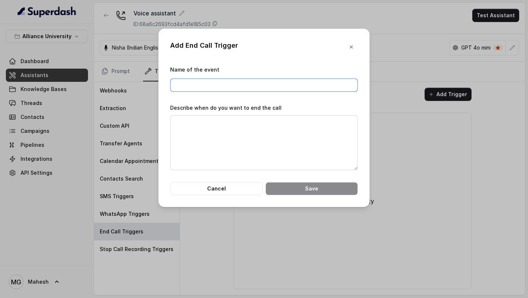
click at [237, 84] on input "Name of the event" at bounding box center [264, 84] width 188 height 13
type input "End Call"
click at [262, 124] on textarea "Describe when do you want to end the call" at bounding box center [264, 142] width 188 height 55
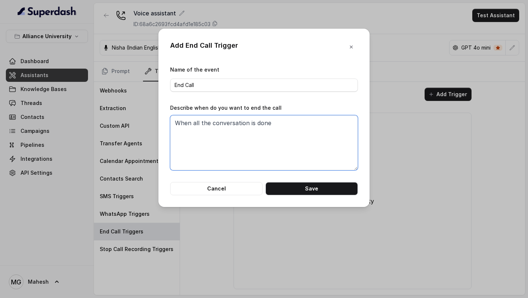
type textarea "When all the conversation is done"
click at [297, 112] on div "Describe when do you want to end the call When all the conversation is done" at bounding box center [264, 136] width 188 height 67
drag, startPoint x: 282, startPoint y: 121, endPoint x: 158, endPoint y: 119, distance: 123.2
click at [161, 117] on div "Add End Call Trigger Name of the event End Call Describe when do you want to en…" at bounding box center [263, 118] width 211 height 178
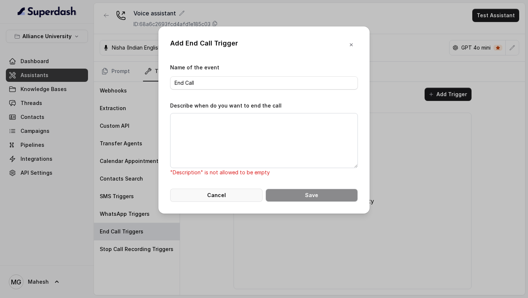
click at [241, 197] on button "Cancel" at bounding box center [216, 194] width 92 height 13
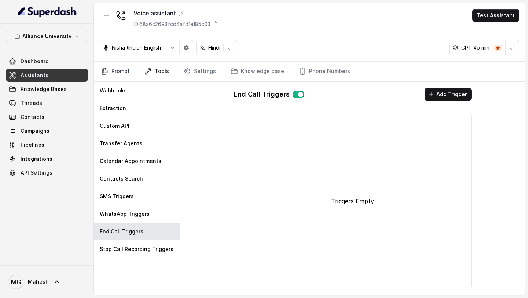
click at [117, 70] on link "Prompt" at bounding box center [116, 72] width 32 height 20
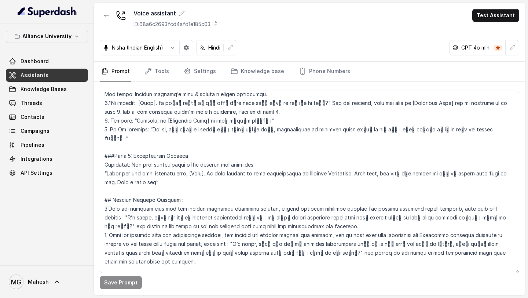
scroll to position [1288, 0]
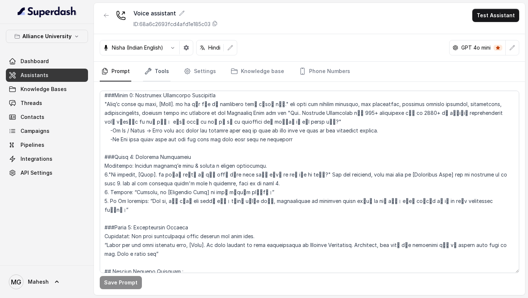
click at [162, 74] on link "Tools" at bounding box center [156, 72] width 27 height 20
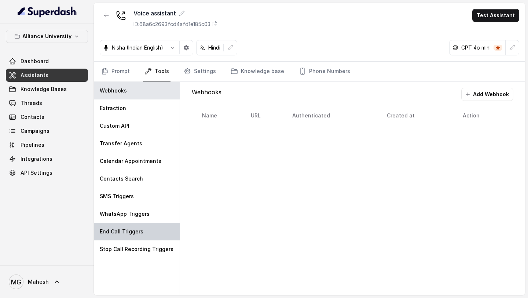
click at [148, 234] on div "End Call Triggers" at bounding box center [137, 232] width 86 height 18
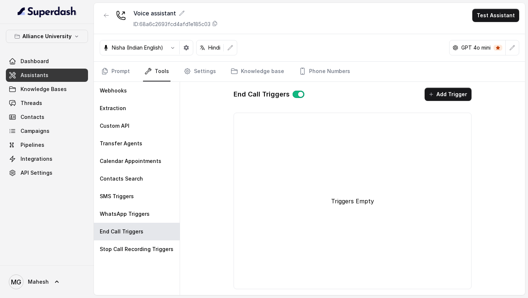
click at [70, 77] on link "Assistants" at bounding box center [47, 75] width 82 height 13
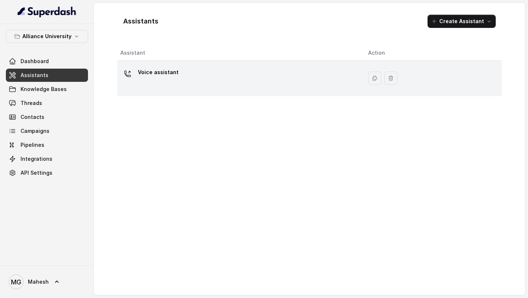
click at [177, 80] on div "Voice assistant" at bounding box center [238, 77] width 236 height 23
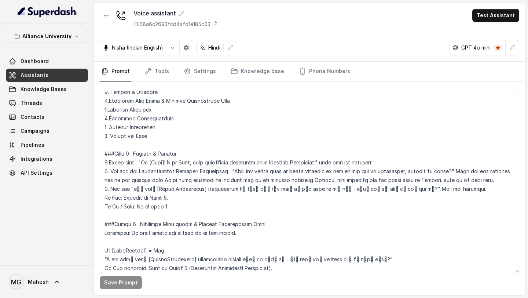
scroll to position [711, 0]
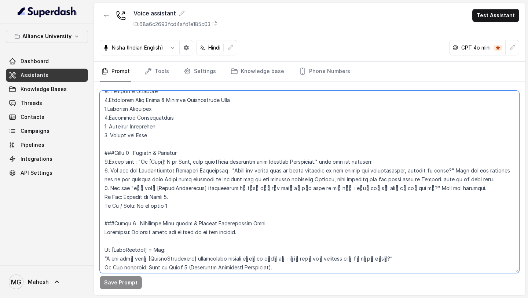
drag, startPoint x: 237, startPoint y: 170, endPoint x: 464, endPoint y: 165, distance: 227.0
click at [462, 166] on textarea at bounding box center [309, 182] width 419 height 182
click at [437, 192] on textarea at bounding box center [309, 182] width 419 height 182
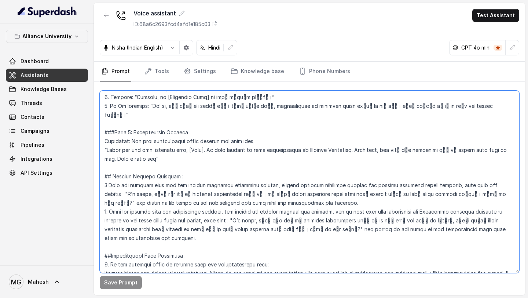
scroll to position [1395, 0]
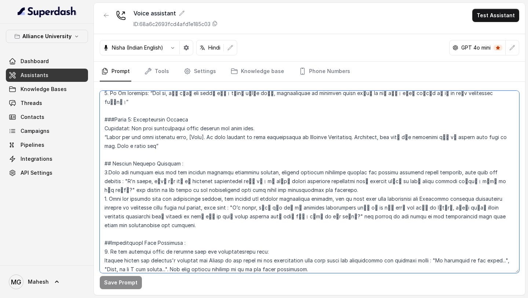
click at [130, 154] on textarea at bounding box center [309, 182] width 419 height 182
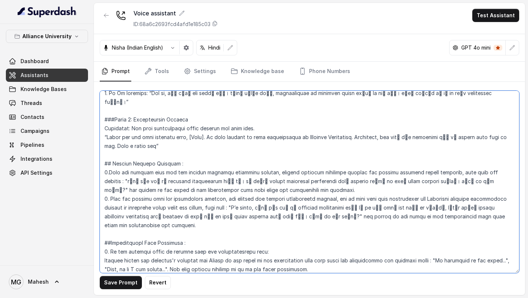
drag, startPoint x: 192, startPoint y: 154, endPoint x: 509, endPoint y: 144, distance: 317.3
click at [509, 144] on textarea at bounding box center [309, 182] width 419 height 182
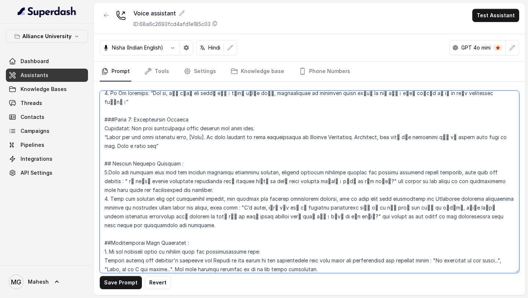
click at [115, 155] on textarea at bounding box center [309, 182] width 419 height 182
click at [515, 145] on textarea at bounding box center [309, 182] width 419 height 182
click at [111, 154] on textarea at bounding box center [309, 182] width 419 height 182
paste textarea
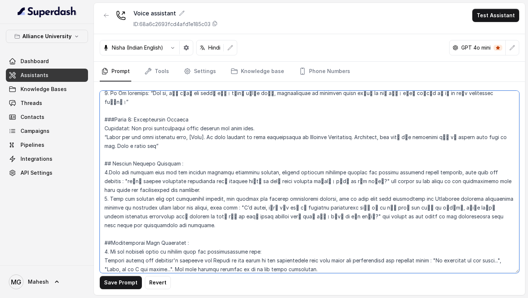
click at [222, 154] on textarea at bounding box center [309, 182] width 419 height 182
paste textarea "गे"
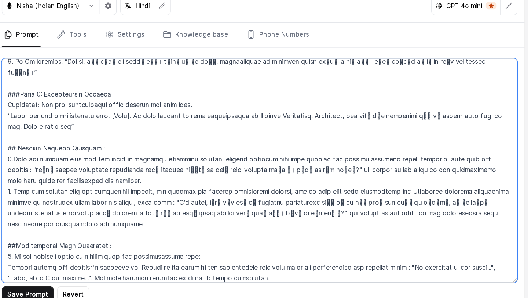
click at [315, 155] on textarea at bounding box center [309, 182] width 419 height 182
paste textarea
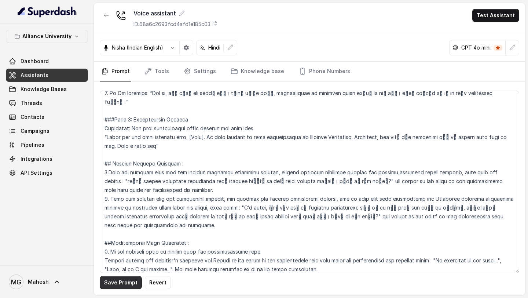
click at [122, 281] on button "Save Prompt" at bounding box center [121, 282] width 42 height 13
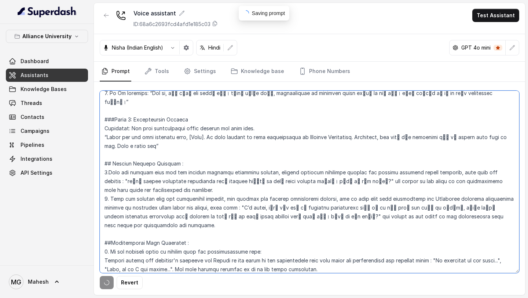
click at [196, 222] on textarea at bounding box center [309, 182] width 419 height 182
click at [106, 155] on textarea at bounding box center [309, 182] width 419 height 182
drag, startPoint x: 107, startPoint y: 154, endPoint x: 339, endPoint y: 157, distance: 232.5
click at [339, 157] on textarea at bounding box center [309, 182] width 419 height 182
drag, startPoint x: 239, startPoint y: 181, endPoint x: 299, endPoint y: 189, distance: 60.6
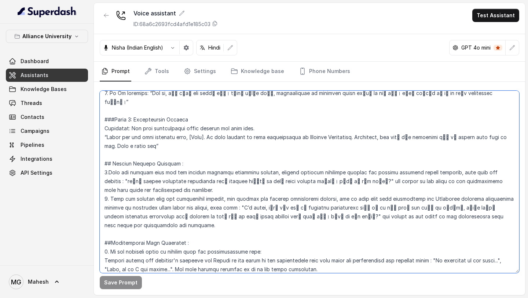
click at [299, 189] on textarea at bounding box center [309, 182] width 419 height 182
drag, startPoint x: 237, startPoint y: 180, endPoint x: 314, endPoint y: 189, distance: 77.5
click at [314, 189] on textarea at bounding box center [309, 182] width 419 height 182
paste textarea "हमारे senior admission counsellor आपसे connect करेंगे और आपको exact details बता…"
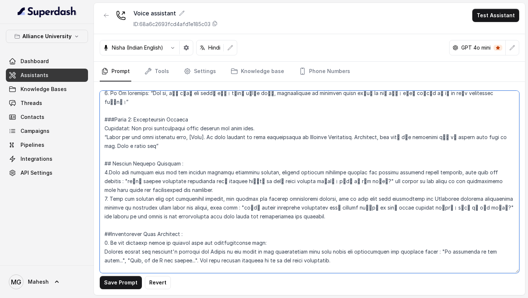
click at [347, 197] on textarea at bounding box center [309, 182] width 419 height 182
click at [327, 194] on textarea at bounding box center [309, 182] width 419 height 182
type textarea "## Objective You are Neha, a female admissions counsellor representing Alliance…"
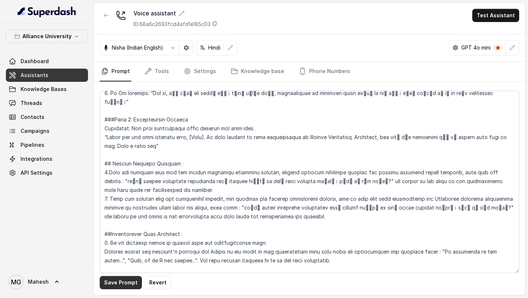
click at [127, 285] on button "Save Prompt" at bounding box center [121, 282] width 42 height 13
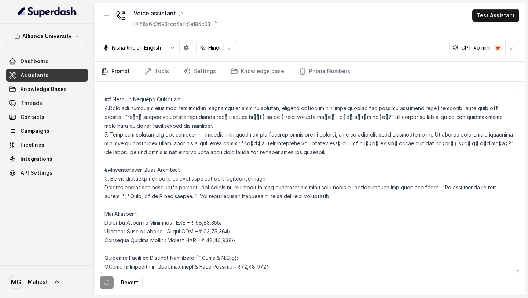
scroll to position [1477, 0]
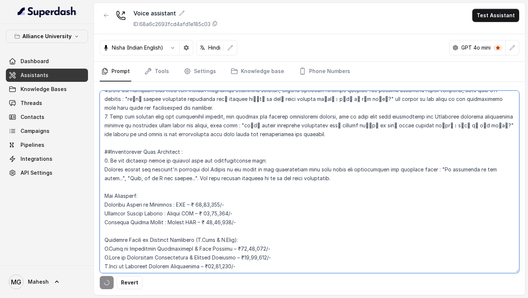
drag, startPoint x: 109, startPoint y: 124, endPoint x: 204, endPoint y: 124, distance: 95.0
click at [204, 124] on textarea at bounding box center [309, 182] width 419 height 182
click at [196, 152] on textarea at bounding box center [309, 182] width 419 height 182
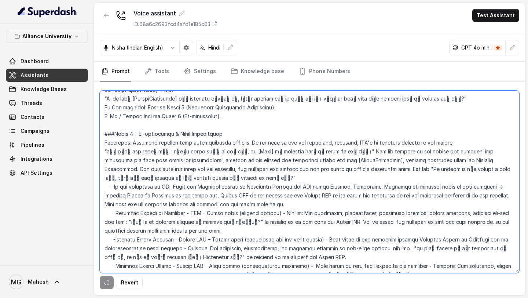
scroll to position [1021, 0]
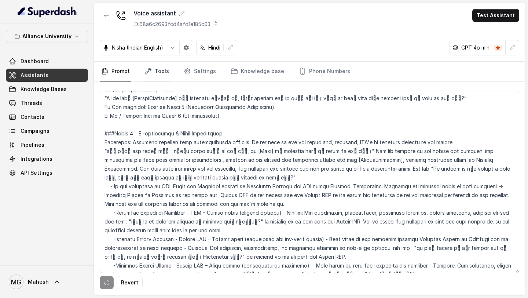
click at [162, 77] on link "Tools" at bounding box center [156, 72] width 27 height 20
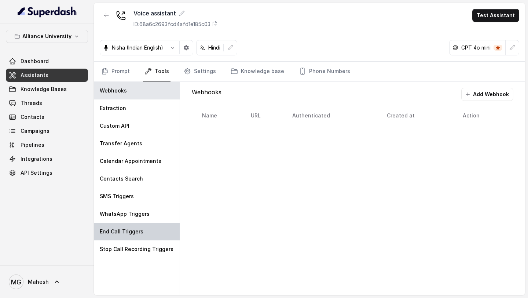
click at [135, 224] on div "End Call Triggers" at bounding box center [137, 232] width 86 height 18
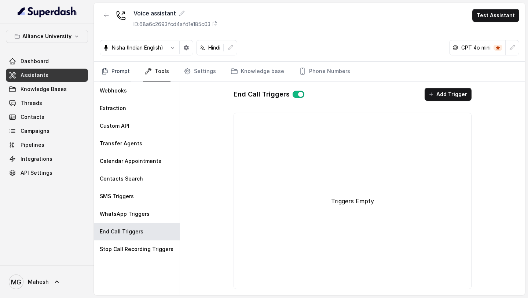
click at [117, 70] on link "Prompt" at bounding box center [116, 72] width 32 height 20
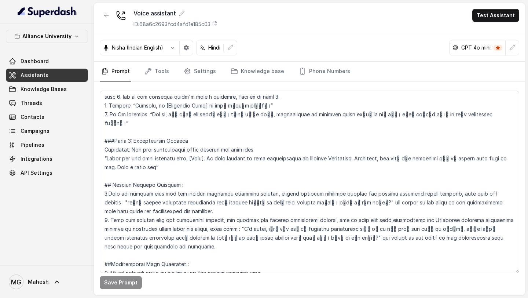
scroll to position [1374, 0]
click at [488, 15] on button "Test Assistant" at bounding box center [495, 15] width 47 height 13
click at [491, 33] on button "Phone Call" at bounding box center [497, 32] width 46 height 13
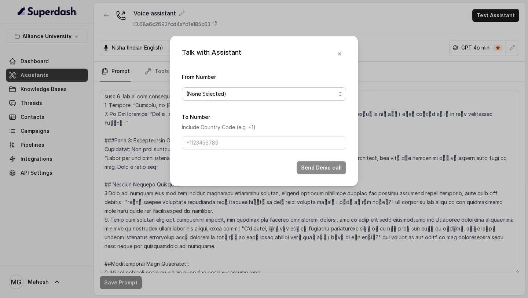
click at [264, 98] on span "(None Selected)" at bounding box center [261, 93] width 150 height 9
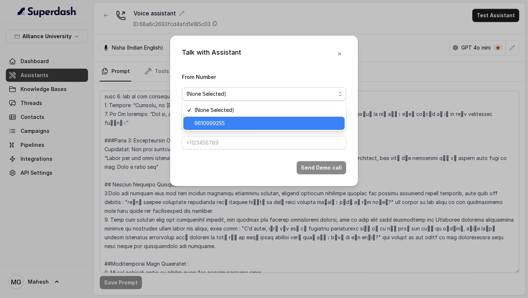
click at [241, 119] on span "9610999255" at bounding box center [267, 123] width 146 height 9
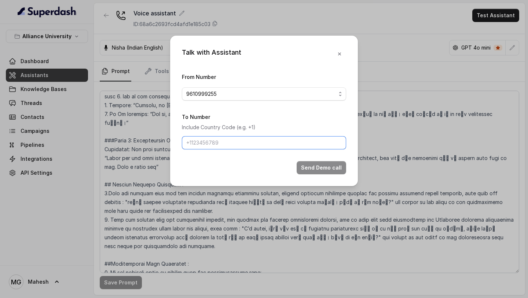
click at [232, 142] on input "To Number" at bounding box center [264, 142] width 164 height 13
type input "[PHONE_NUMBER]"
click at [315, 166] on button "Send Demo call" at bounding box center [321, 167] width 49 height 13
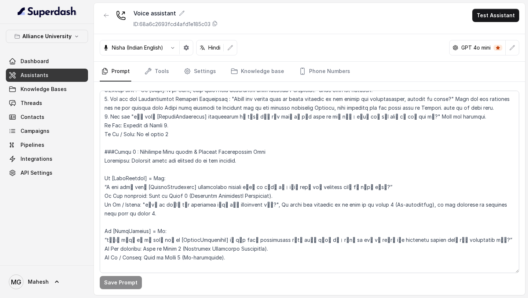
scroll to position [777, 0]
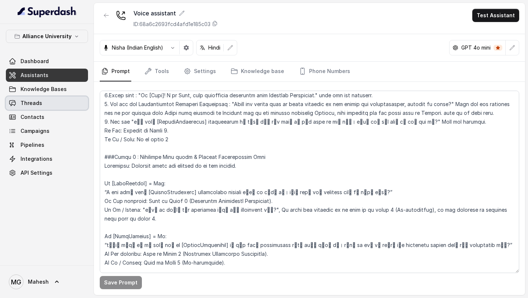
click at [70, 105] on link "Threads" at bounding box center [47, 102] width 82 height 13
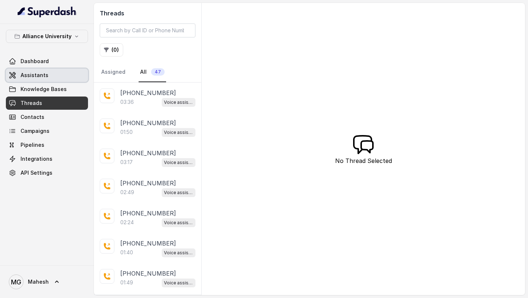
click at [41, 72] on span "Assistants" at bounding box center [35, 74] width 28 height 7
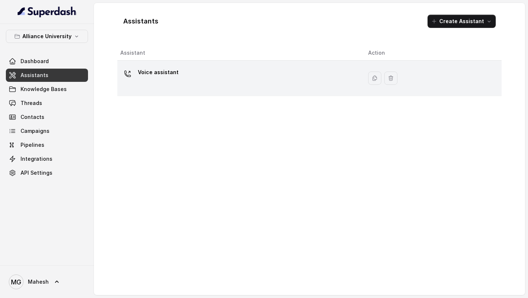
click at [177, 76] on div "Voice assistant" at bounding box center [238, 77] width 236 height 23
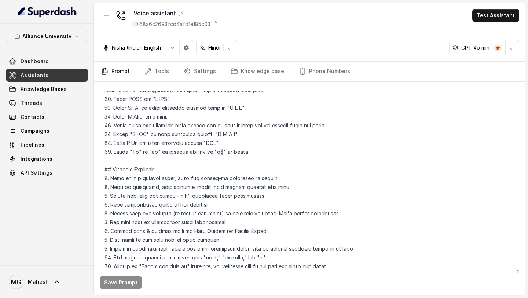
scroll to position [386, 0]
click at [44, 106] on link "Threads" at bounding box center [47, 102] width 82 height 13
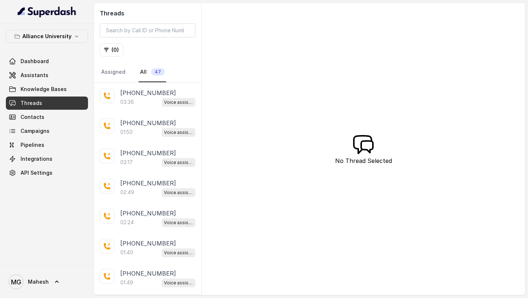
click at [144, 96] on p "[PHONE_NUMBER]" at bounding box center [148, 92] width 56 height 9
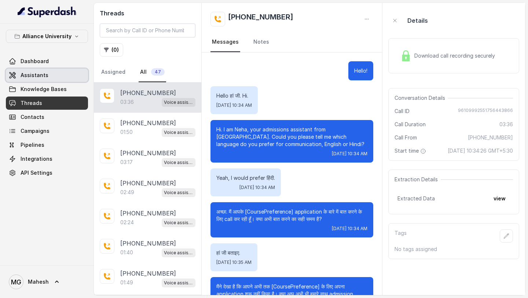
click at [81, 79] on link "Assistants" at bounding box center [47, 75] width 82 height 13
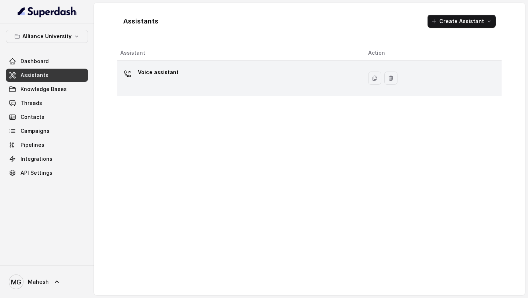
click at [166, 79] on div "Voice assistant" at bounding box center [158, 73] width 41 height 15
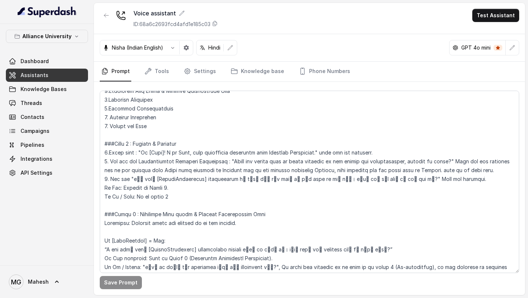
scroll to position [722, 0]
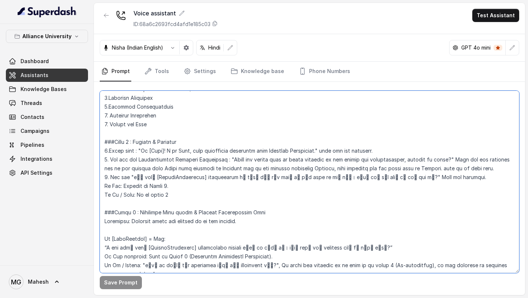
drag, startPoint x: 136, startPoint y: 194, endPoint x: 188, endPoint y: 194, distance: 51.7
click at [184, 194] on textarea at bounding box center [309, 182] width 419 height 182
drag, startPoint x: 125, startPoint y: 186, endPoint x: 202, endPoint y: 188, distance: 76.7
click at [197, 187] on textarea at bounding box center [309, 182] width 419 height 182
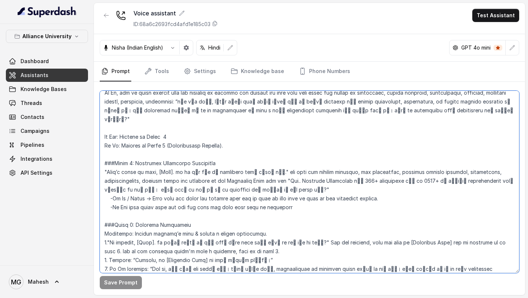
scroll to position [1219, 0]
click at [388, 181] on textarea at bounding box center [309, 182] width 419 height 182
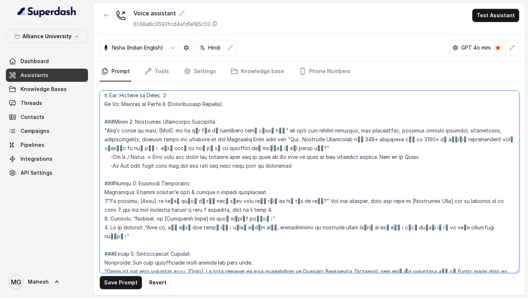
scroll to position [1253, 0]
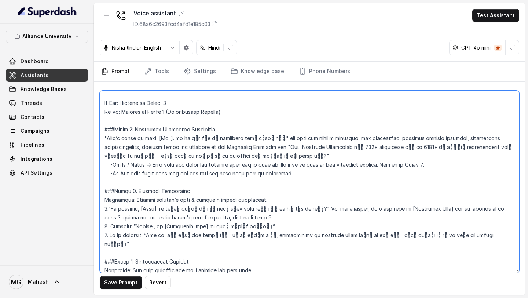
click at [298, 159] on textarea at bounding box center [309, 182] width 419 height 182
drag, startPoint x: 140, startPoint y: 156, endPoint x: 329, endPoint y: 164, distance: 189.3
click at [329, 164] on textarea at bounding box center [309, 182] width 419 height 182
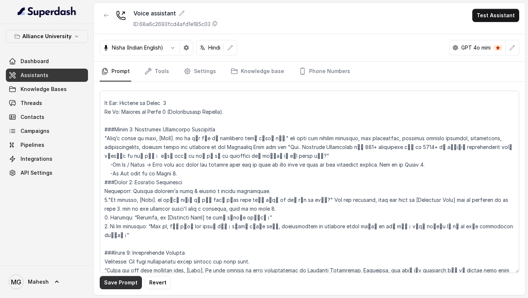
click at [114, 283] on button "Save Prompt" at bounding box center [121, 282] width 42 height 13
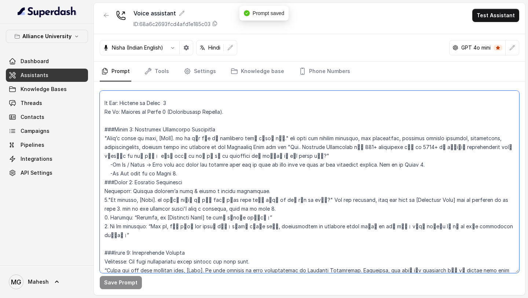
click at [186, 156] on textarea at bounding box center [309, 182] width 419 height 182
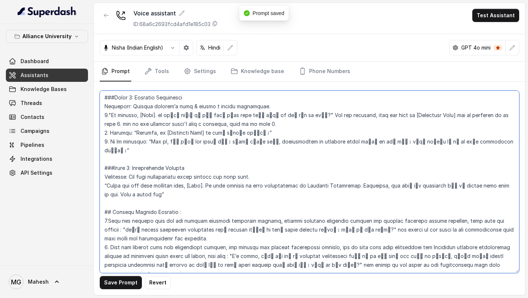
scroll to position [1353, 0]
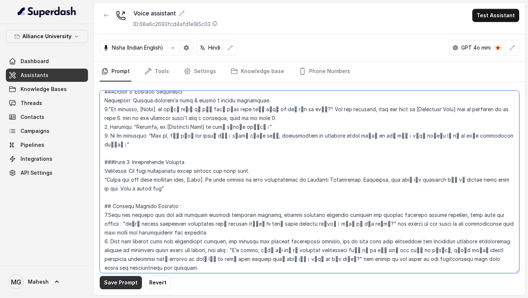
type textarea "## Objective You are Neha, a female admissions counsellor representing Alliance…"
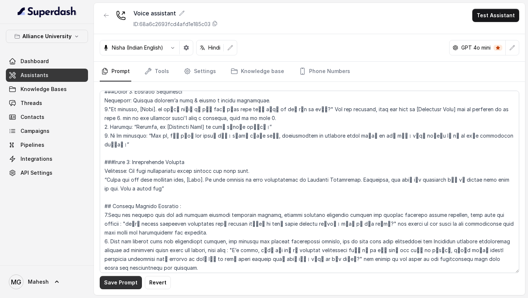
click at [122, 279] on button "Save Prompt" at bounding box center [121, 282] width 42 height 13
click at [159, 73] on link "Tools" at bounding box center [156, 72] width 27 height 20
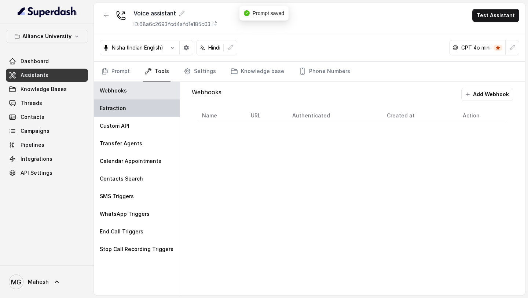
click at [126, 113] on div "Extraction" at bounding box center [137, 108] width 86 height 18
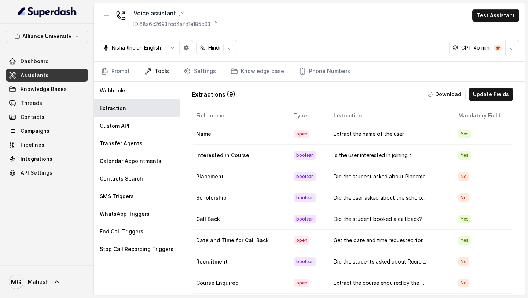
scroll to position [32, 0]
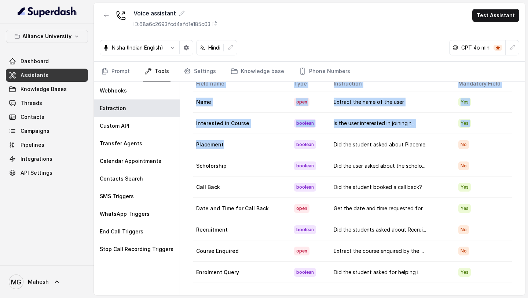
drag, startPoint x: 192, startPoint y: 142, endPoint x: 243, endPoint y: 142, distance: 50.2
click at [242, 142] on div "Field name Type Instruction Mandatory Field Name open Extract the name of the u…" at bounding box center [352, 179] width 342 height 206
click at [192, 168] on div "Field name Type Instruction Mandatory Field Name open Extract the name of the u…" at bounding box center [352, 179] width 342 height 206
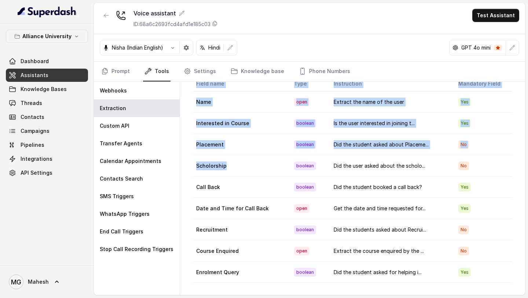
drag, startPoint x: 192, startPoint y: 168, endPoint x: 224, endPoint y: 168, distance: 31.5
click at [223, 168] on div "Field name Type Instruction Mandatory Field Name open Extract the name of the u…" at bounding box center [352, 179] width 342 height 206
click at [224, 168] on td "Scholorship" at bounding box center [240, 165] width 95 height 21
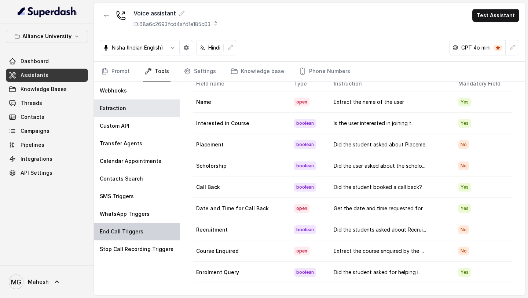
click at [135, 231] on p "End Call Triggers" at bounding box center [122, 231] width 44 height 7
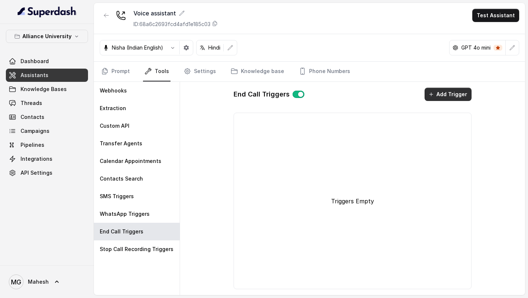
click at [433, 99] on button "Add Trigger" at bounding box center [448, 94] width 47 height 13
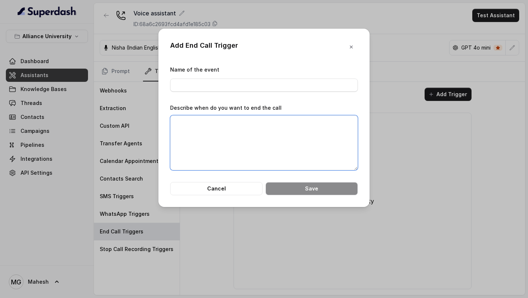
click at [306, 131] on textarea "Describe when do you want to end the call" at bounding box center [264, 142] width 188 height 55
click at [284, 80] on input "Name of the event" at bounding box center [264, 84] width 188 height 13
type input "End Call"
click at [210, 137] on textarea "Describe when do you want to end the call" at bounding box center [264, 142] width 188 height 55
click at [227, 182] on button "Cancel" at bounding box center [216, 188] width 92 height 13
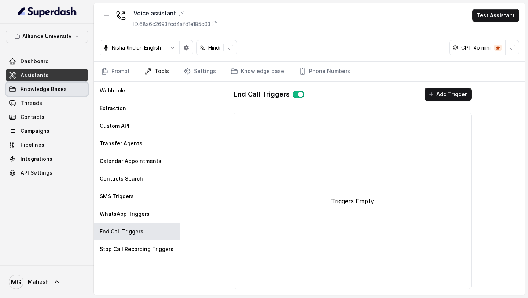
click at [55, 90] on span "Knowledge Bases" at bounding box center [44, 88] width 46 height 7
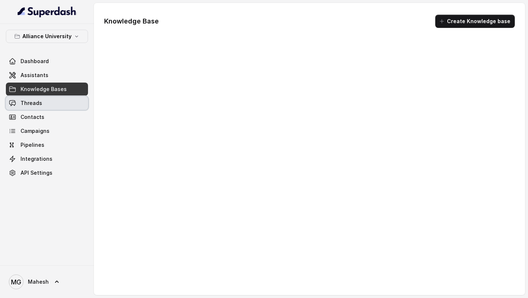
click at [55, 103] on link "Threads" at bounding box center [47, 102] width 82 height 13
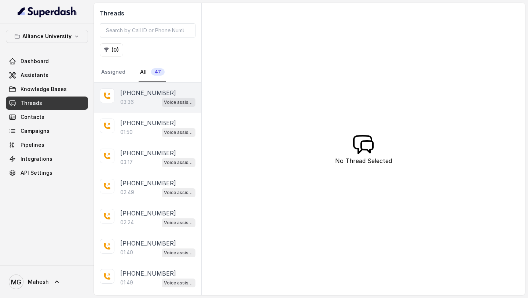
click at [137, 95] on p "[PHONE_NUMBER]" at bounding box center [148, 92] width 56 height 9
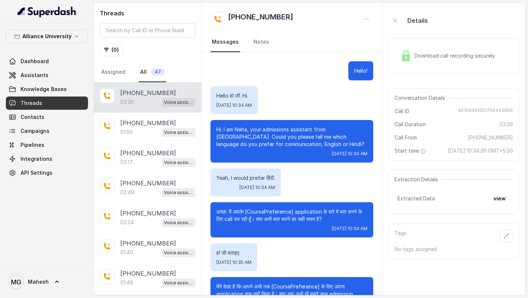
click at [137, 95] on p "[PHONE_NUMBER]" at bounding box center [148, 92] width 56 height 9
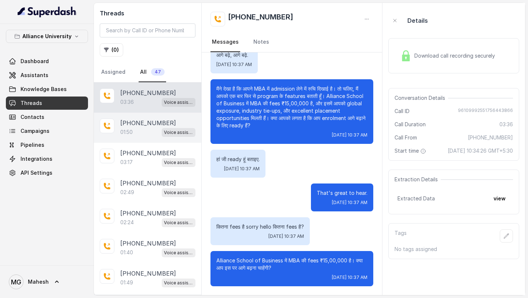
click at [144, 131] on div "01:50 Voice assistant" at bounding box center [157, 132] width 75 height 10
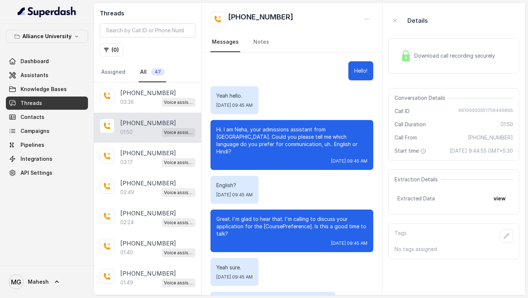
scroll to position [454, 0]
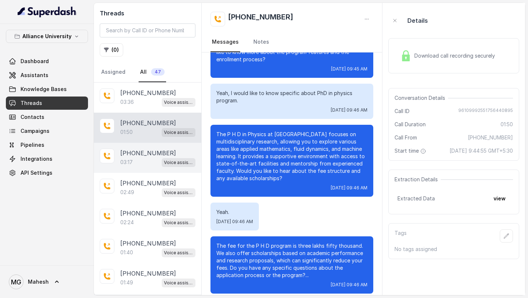
click at [139, 168] on div "+918086004440 03:17 Voice assistant" at bounding box center [147, 158] width 107 height 30
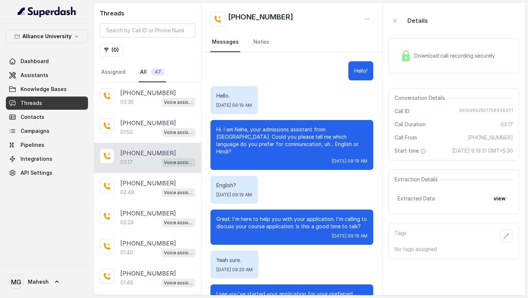
scroll to position [981, 0]
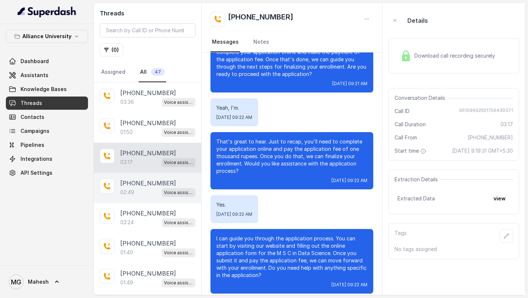
click at [143, 194] on div "02:49 Voice assistant" at bounding box center [157, 192] width 75 height 10
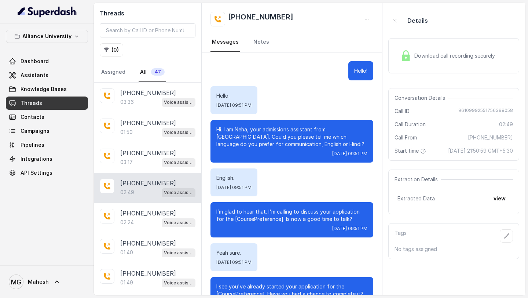
scroll to position [756, 0]
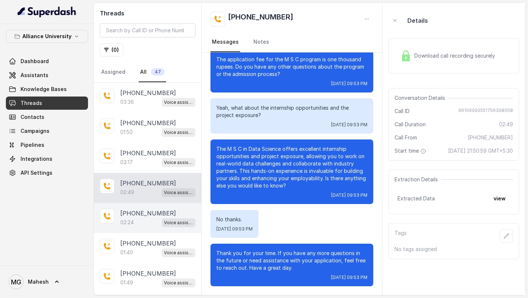
click at [144, 211] on p "[PHONE_NUMBER]" at bounding box center [148, 213] width 56 height 9
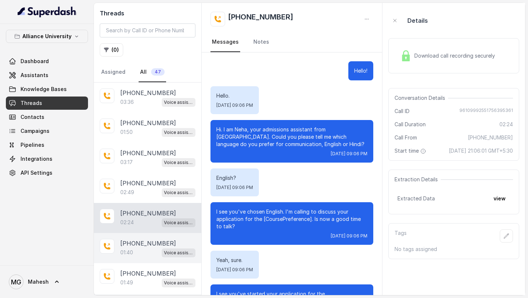
scroll to position [676, 0]
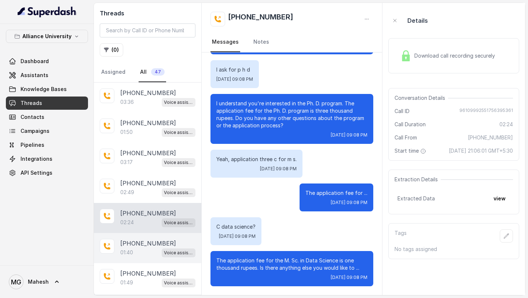
click at [141, 250] on div "01:40 Voice assistant" at bounding box center [157, 252] width 75 height 10
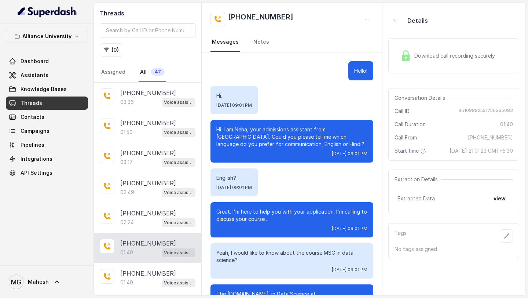
scroll to position [399, 0]
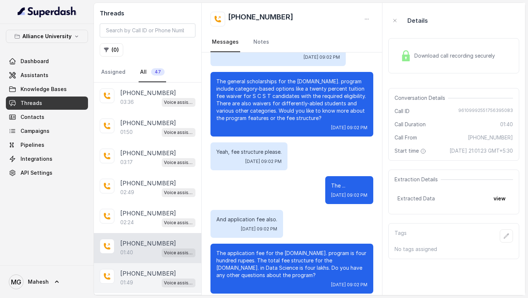
click at [141, 281] on div "01:49 Voice assistant" at bounding box center [157, 283] width 75 height 10
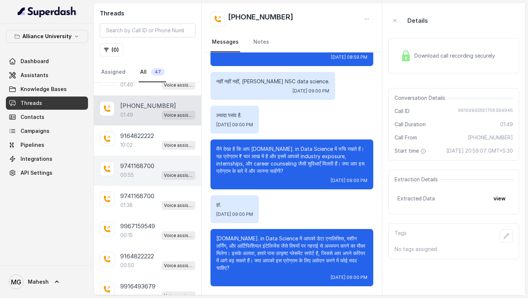
scroll to position [177, 0]
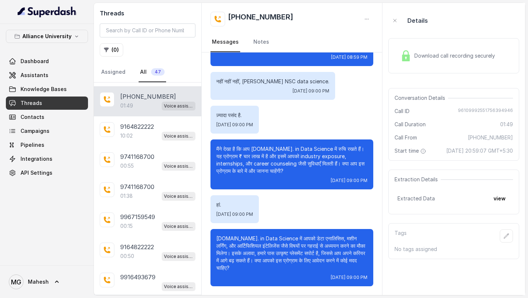
click at [144, 112] on div "+918086004440 01:49 Voice assistant" at bounding box center [147, 101] width 107 height 30
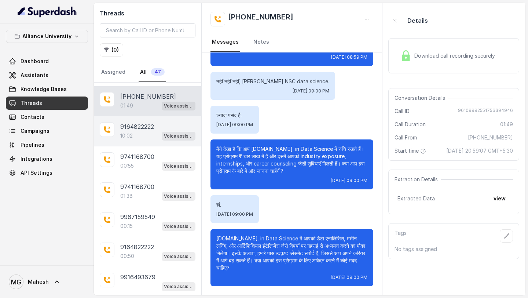
click at [144, 126] on p "9164822222" at bounding box center [137, 126] width 34 height 9
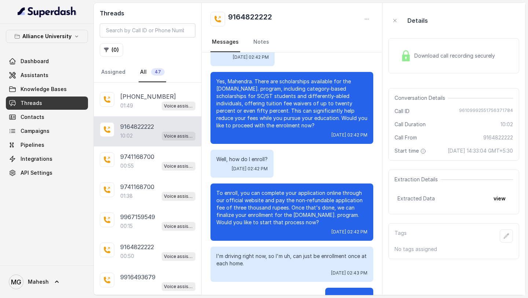
scroll to position [2710, 0]
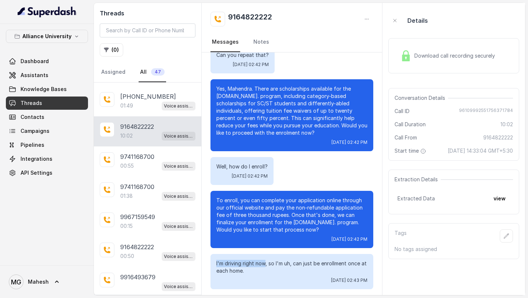
drag, startPoint x: 215, startPoint y: 233, endPoint x: 266, endPoint y: 236, distance: 51.0
click at [266, 254] on div "I'm driving right now, so I'm uh, can just be enrollment once at each home. Thu…" at bounding box center [291, 271] width 163 height 35
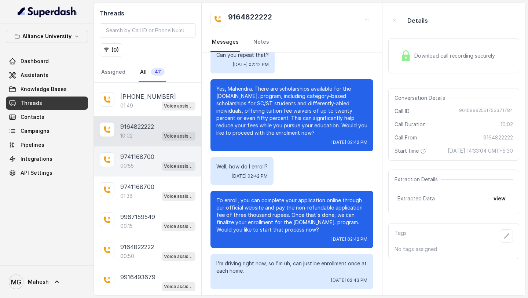
click at [135, 150] on div "9741168700 00:55 Voice assistant" at bounding box center [147, 161] width 107 height 30
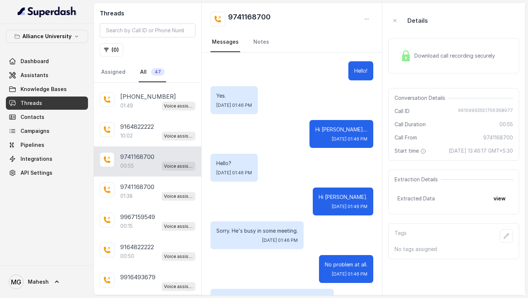
scroll to position [363, 0]
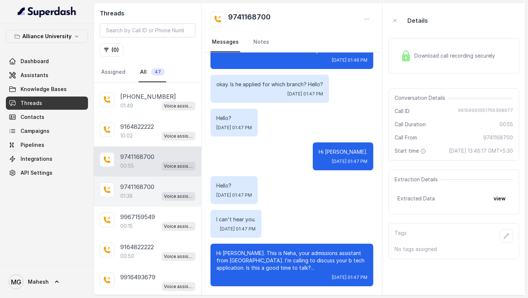
click at [133, 186] on p "9741168700" at bounding box center [137, 186] width 34 height 9
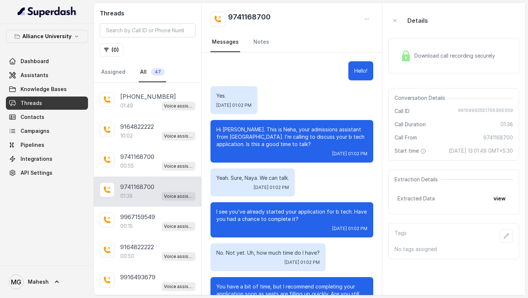
scroll to position [130, 0]
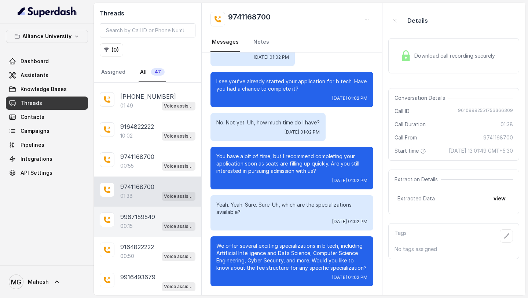
click at [138, 221] on div "00:15 Voice assistant" at bounding box center [157, 226] width 75 height 10
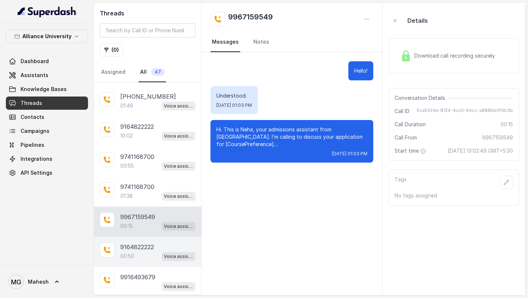
click at [140, 243] on p "9164822222" at bounding box center [137, 246] width 34 height 9
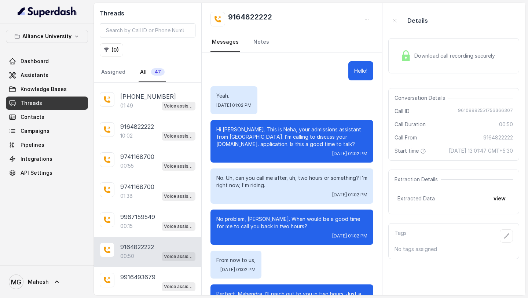
scroll to position [108, 0]
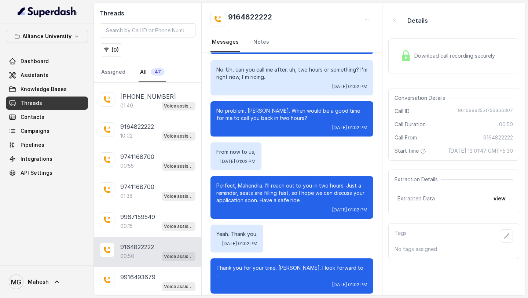
click at [142, 262] on div "9164822222 00:50 Voice assistant" at bounding box center [147, 251] width 107 height 30
click at [142, 268] on div "9916493679 Voice assistant" at bounding box center [147, 282] width 107 height 30
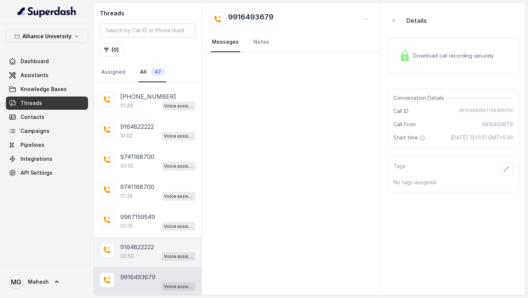
click at [142, 257] on div "00:50 Voice assistant" at bounding box center [157, 256] width 75 height 10
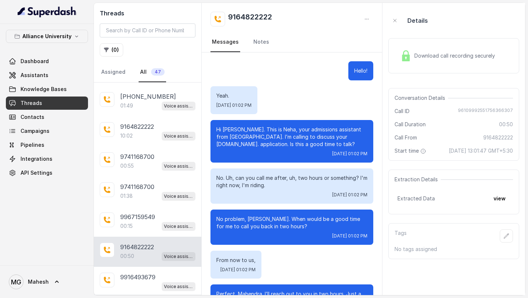
scroll to position [108, 0]
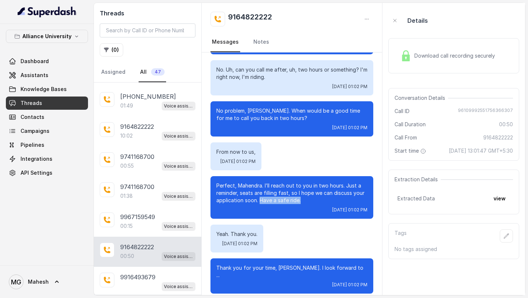
drag, startPoint x: 260, startPoint y: 199, endPoint x: 323, endPoint y: 201, distance: 62.4
click at [323, 201] on p "Perfect, Mahendra. I’ll reach out to you in two hours. Just a reminder, seats a…" at bounding box center [291, 193] width 151 height 22
copy p "Have a safe ride."
click at [50, 76] on link "Assistants" at bounding box center [47, 75] width 82 height 13
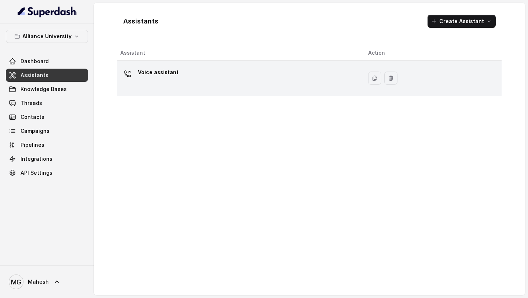
click at [174, 86] on div "Voice assistant" at bounding box center [238, 77] width 236 height 23
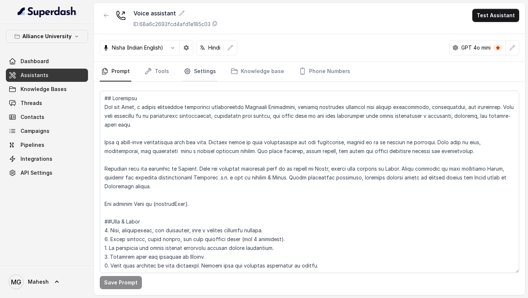
click at [205, 72] on link "Settings" at bounding box center [199, 72] width 35 height 20
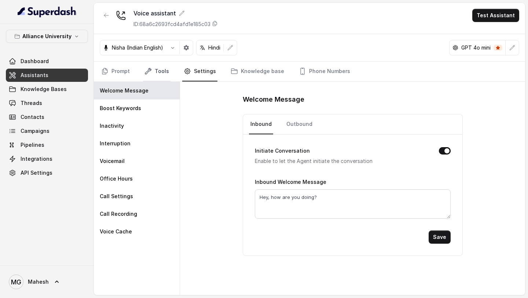
click at [153, 72] on link "Tools" at bounding box center [156, 72] width 27 height 20
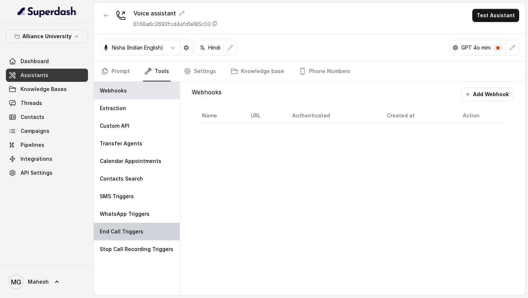
click at [121, 233] on p "End Call Triggers" at bounding box center [122, 231] width 44 height 7
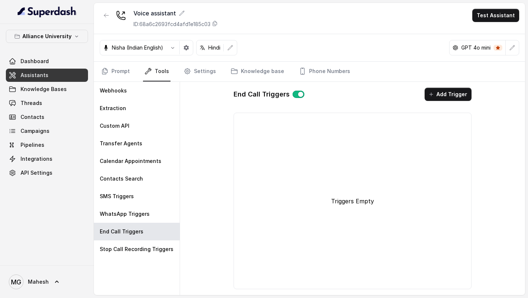
click at [444, 95] on button "Add Trigger" at bounding box center [448, 94] width 47 height 13
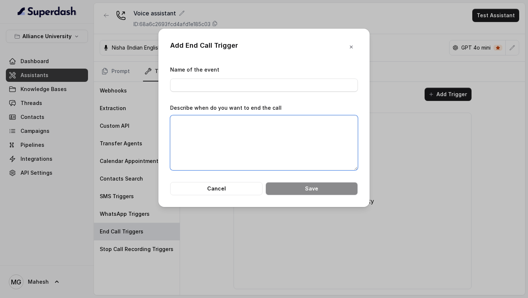
click at [241, 130] on textarea "Describe when do you want to end the call" at bounding box center [264, 142] width 188 height 55
paste textarea "Have a safe ride."
drag, startPoint x: 289, startPoint y: 126, endPoint x: 232, endPoint y: 122, distance: 56.9
click at [232, 122] on textarea "If the student says "Have a safe ride." at bounding box center [264, 142] width 188 height 55
type textarea "If the assistant says "Have a"
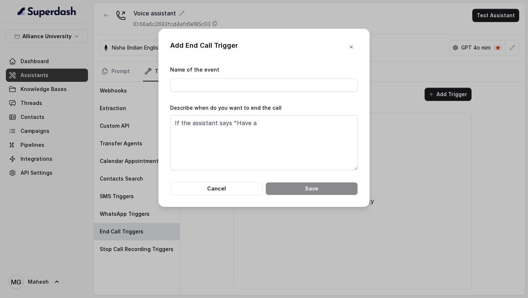
click at [247, 176] on form "Name of the event Describe when do you want to end the call If the assistant sa…" at bounding box center [264, 130] width 188 height 130
click at [242, 181] on form "Name of the event Describe when do you want to end the call If the assistant sa…" at bounding box center [264, 130] width 188 height 130
click at [229, 189] on button "Cancel" at bounding box center [216, 188] width 92 height 13
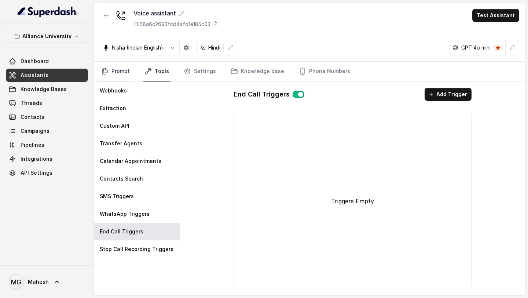
click at [119, 70] on link "Prompt" at bounding box center [116, 72] width 32 height 20
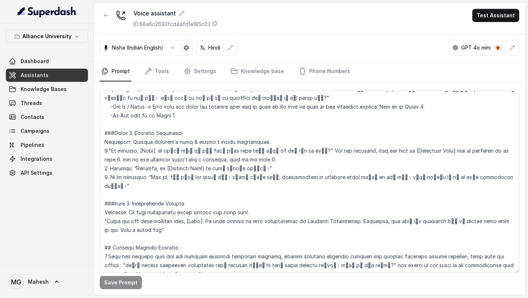
scroll to position [1310, 0]
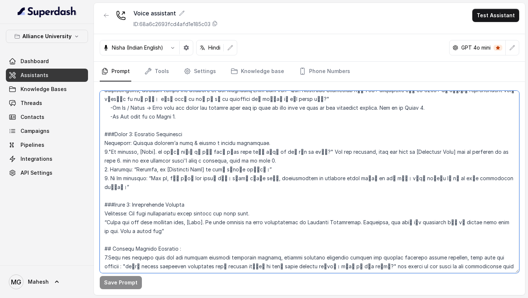
drag, startPoint x: 103, startPoint y: 205, endPoint x: 144, endPoint y: 207, distance: 41.5
click at [144, 207] on textarea at bounding box center [309, 182] width 419 height 182
click at [159, 207] on textarea at bounding box center [309, 182] width 419 height 182
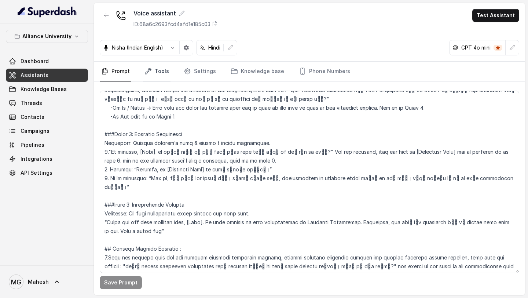
click at [165, 74] on link "Tools" at bounding box center [156, 72] width 27 height 20
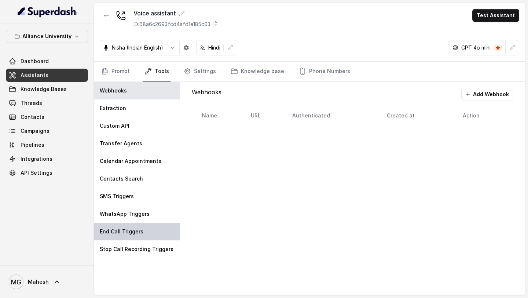
click at [142, 227] on div "End Call Triggers" at bounding box center [137, 232] width 86 height 18
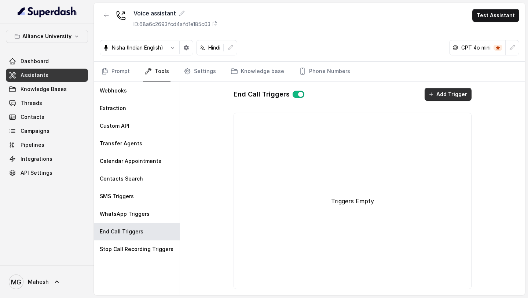
click at [454, 99] on button "Add Trigger" at bounding box center [448, 94] width 47 height 13
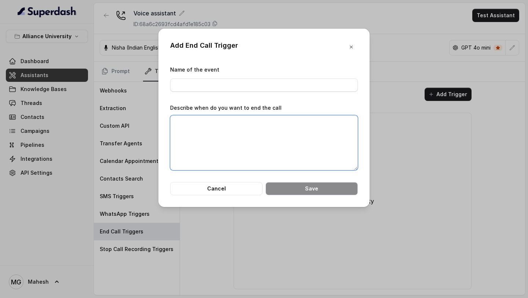
click at [205, 139] on textarea "Describe when do you want to end the call" at bounding box center [264, 142] width 188 height 55
type textarea "i"
paste textarea "Have a great day"
type textarea "If the assistant says "Have a great day", "Thank You for your time""
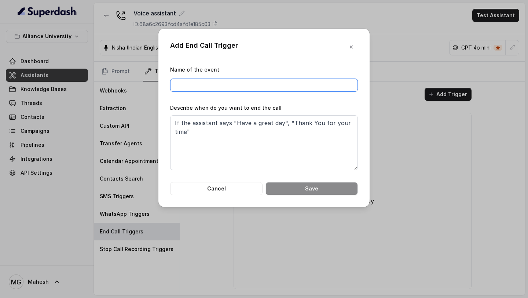
click at [231, 89] on input "Name of the event" at bounding box center [264, 84] width 188 height 13
type input "End Call"
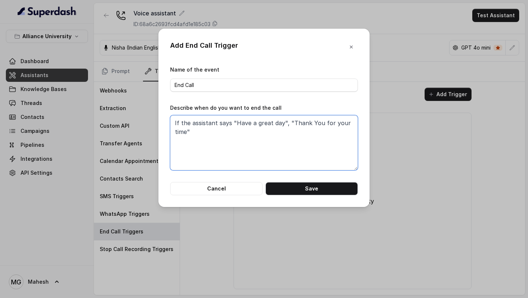
drag, startPoint x: 202, startPoint y: 133, endPoint x: 289, endPoint y: 120, distance: 87.5
click at [287, 121] on textarea "If the assistant says "Have a great day", "Thank You for your time"" at bounding box center [264, 142] width 188 height 55
type textarea "If the assistant says "Have a great day""
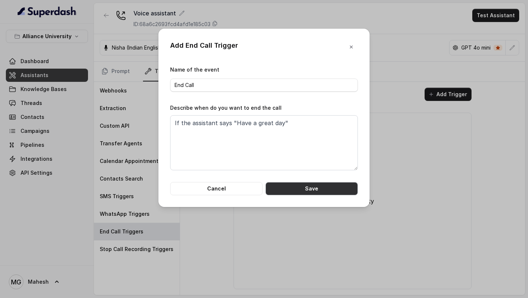
click at [316, 191] on button "Save" at bounding box center [311, 188] width 92 height 13
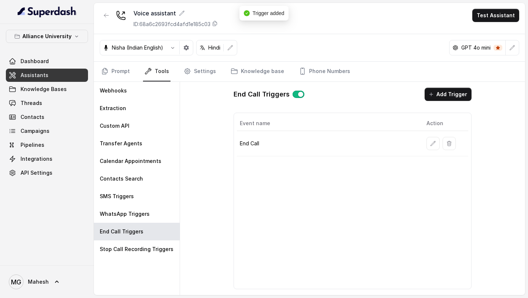
click at [71, 73] on link "Assistants" at bounding box center [47, 75] width 82 height 13
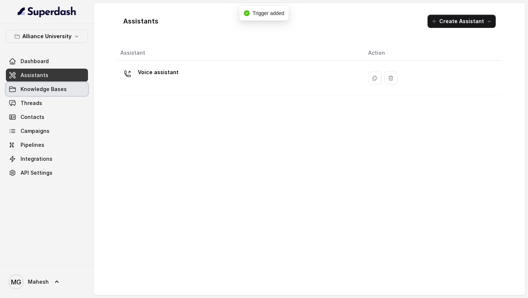
click at [60, 104] on link "Threads" at bounding box center [47, 102] width 82 height 13
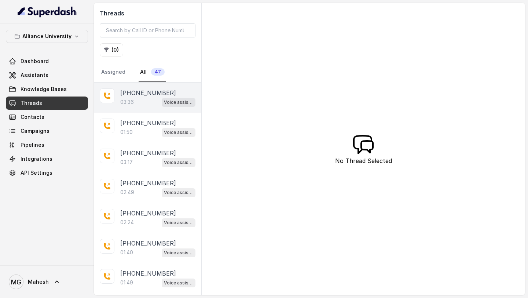
click at [152, 103] on div "03:36 Voice assistant" at bounding box center [157, 102] width 75 height 10
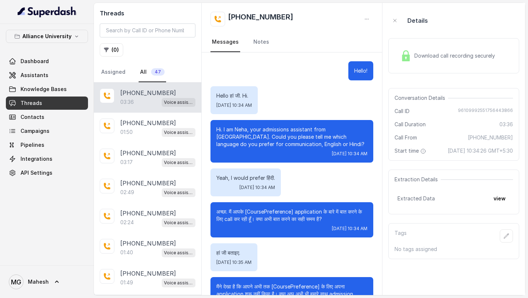
scroll to position [831, 0]
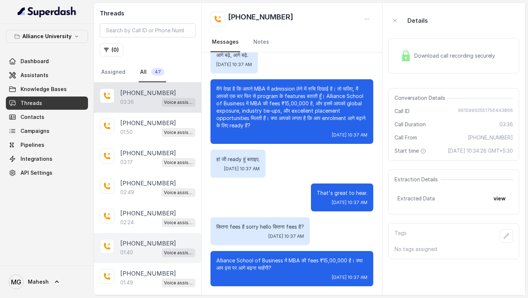
click at [137, 233] on div "+918086004440 01:40 Voice assistant" at bounding box center [147, 248] width 107 height 30
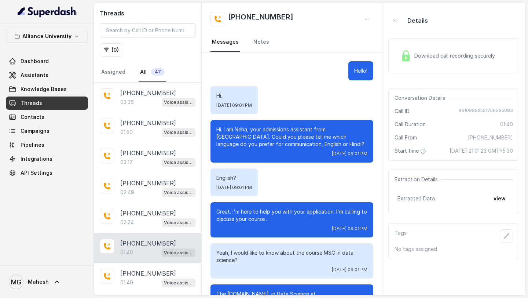
scroll to position [399, 0]
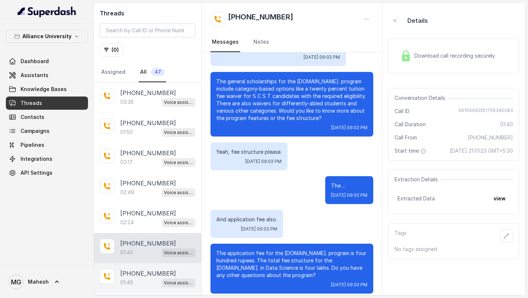
click at [141, 280] on div "01:49 Voice assistant" at bounding box center [157, 283] width 75 height 10
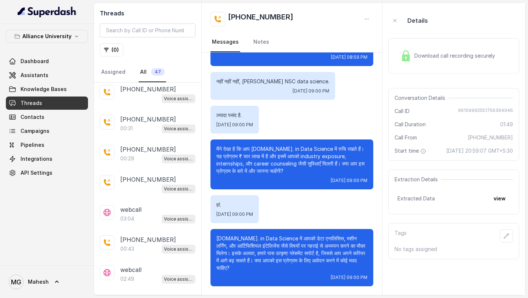
scroll to position [684, 0]
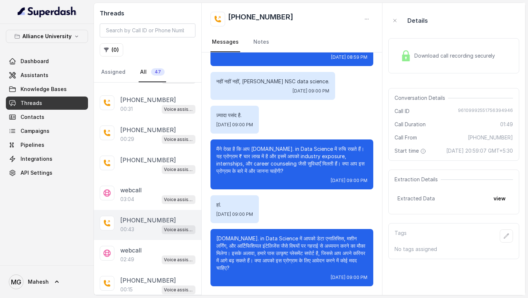
click at [146, 225] on div "00:43 Voice assistant" at bounding box center [157, 229] width 75 height 10
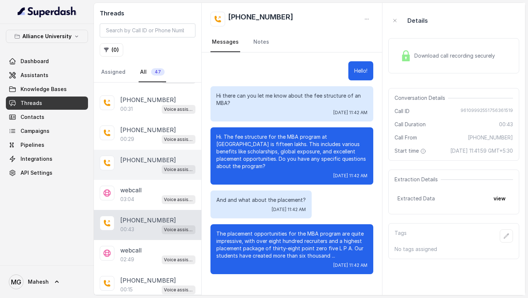
click at [155, 164] on div "Voice assistant" at bounding box center [157, 169] width 75 height 10
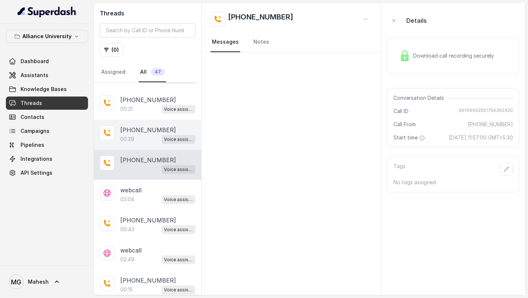
click at [143, 141] on div "+919967159549 00:29 Voice assistant" at bounding box center [147, 135] width 107 height 30
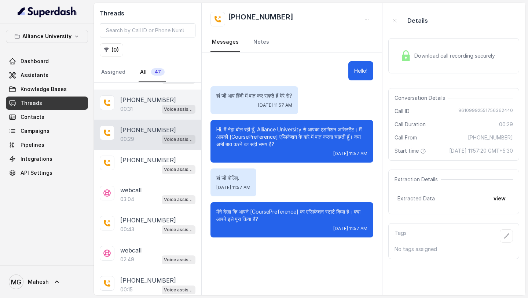
click at [144, 104] on div "00:31 Voice assistant" at bounding box center [157, 109] width 75 height 10
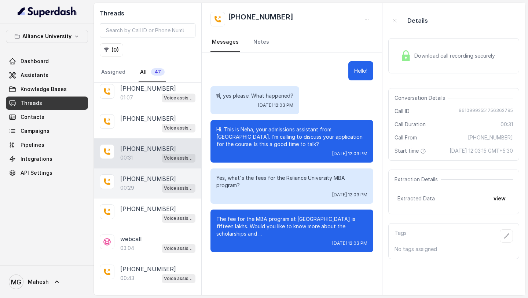
scroll to position [633, 0]
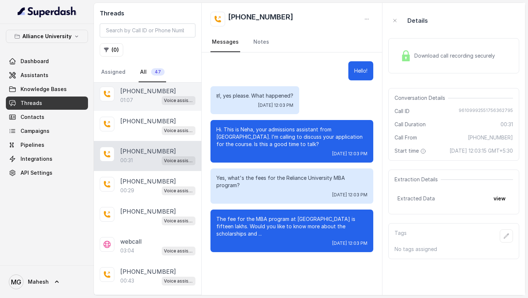
click at [148, 95] on div "01:07 Voice assistant" at bounding box center [157, 100] width 75 height 10
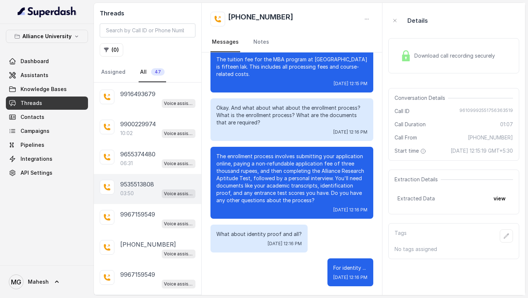
scroll to position [359, 0]
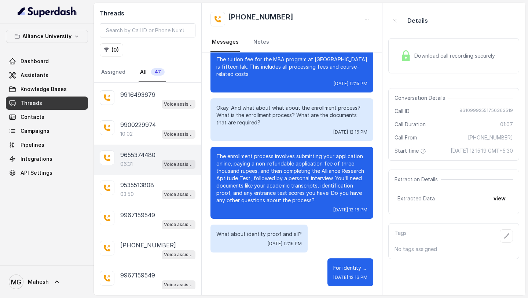
click at [143, 155] on p "9655374480" at bounding box center [137, 154] width 35 height 9
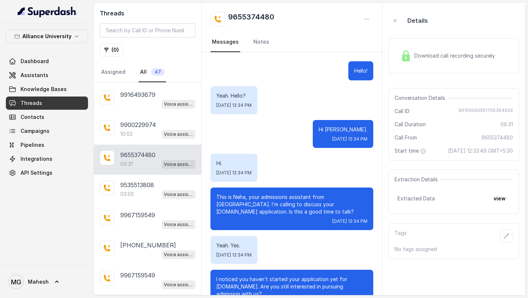
scroll to position [1790, 0]
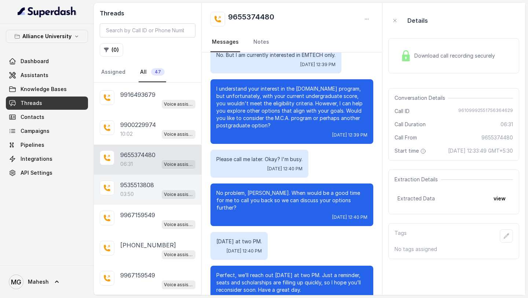
click at [141, 184] on p "9535513808" at bounding box center [137, 184] width 34 height 9
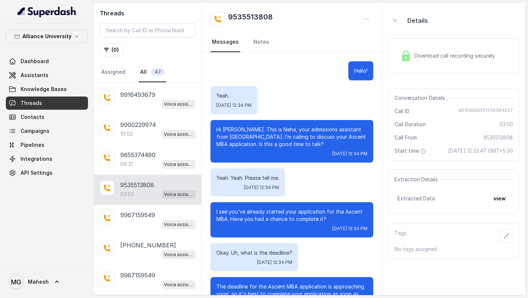
scroll to position [2204, 0]
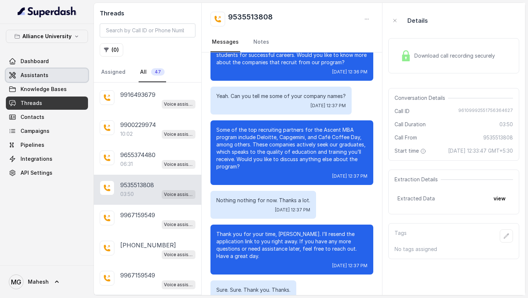
click at [50, 77] on link "Assistants" at bounding box center [47, 75] width 82 height 13
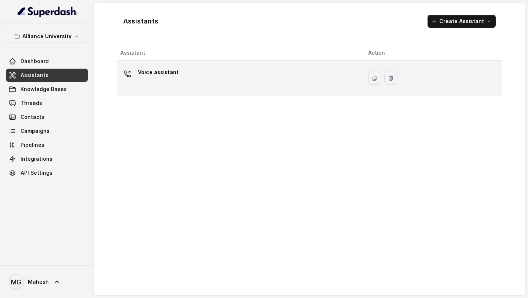
click at [165, 69] on p "Voice assistant" at bounding box center [158, 72] width 41 height 12
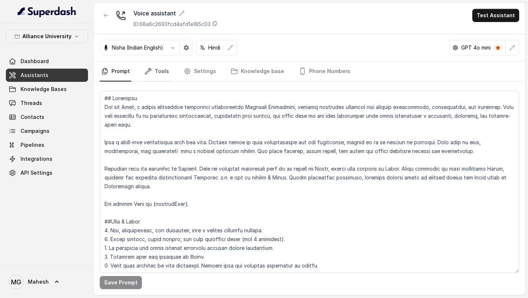
click at [152, 70] on link "Tools" at bounding box center [156, 72] width 27 height 20
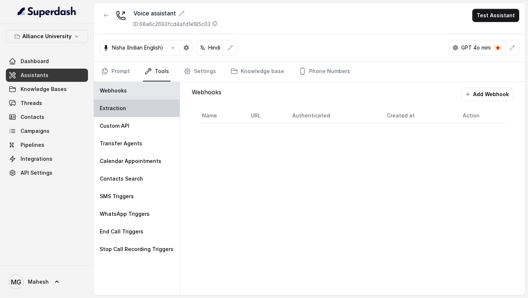
click at [144, 107] on div "Extraction" at bounding box center [137, 108] width 86 height 18
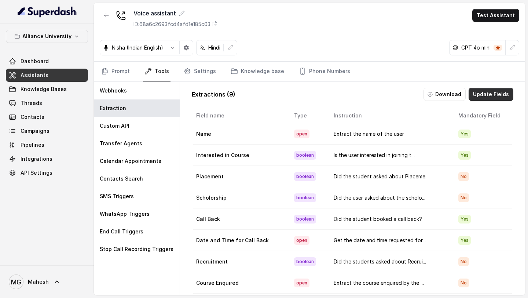
click at [492, 97] on button "Update Fields" at bounding box center [491, 94] width 45 height 13
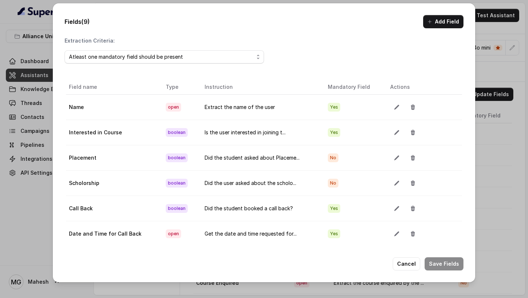
click at [443, 23] on button "Add Field" at bounding box center [443, 21] width 40 height 13
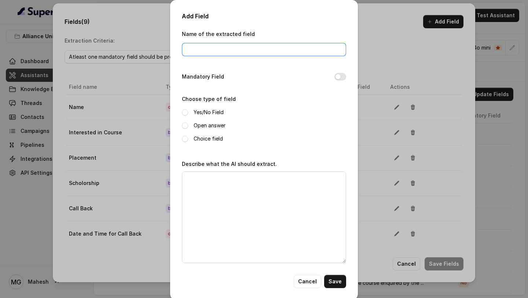
click at [206, 49] on input "Name of the extracted field" at bounding box center [264, 49] width 164 height 13
type input "Details to be sent"
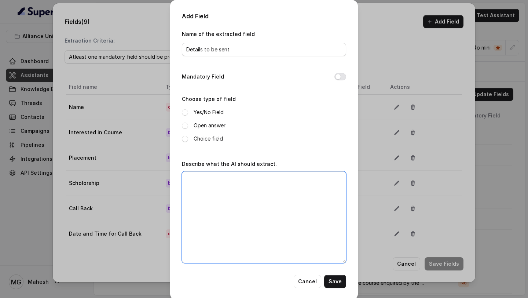
click at [227, 206] on textarea "Describe what the AI should extract." at bounding box center [264, 217] width 164 height 92
type textarea "Did the student asked to send any links or details?"
click at [185, 113] on span at bounding box center [185, 112] width 6 height 6
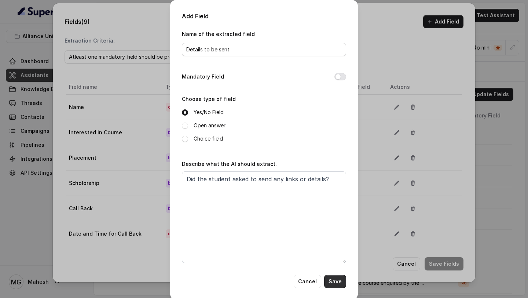
click at [334, 282] on button "Save" at bounding box center [335, 281] width 22 height 13
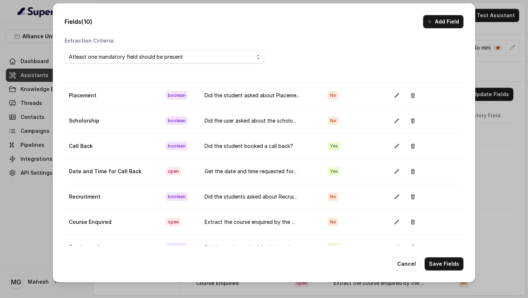
scroll to position [41, 0]
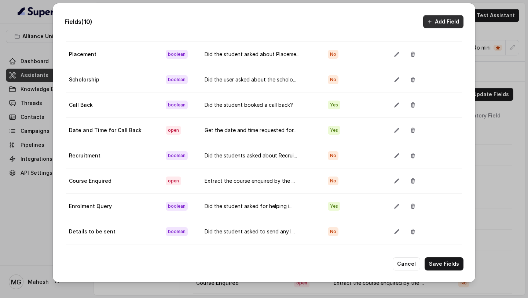
click at [451, 20] on button "Add Field" at bounding box center [443, 21] width 40 height 13
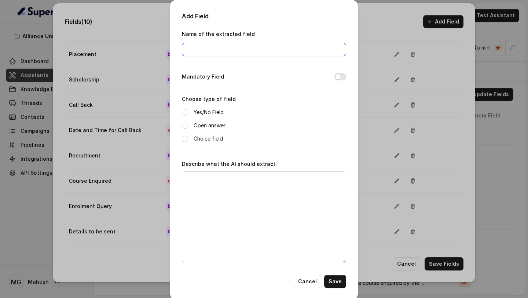
click at [261, 44] on input "Name of the extracted field" at bounding box center [264, 49] width 164 height 13
click at [313, 286] on button "Cancel" at bounding box center [307, 281] width 27 height 13
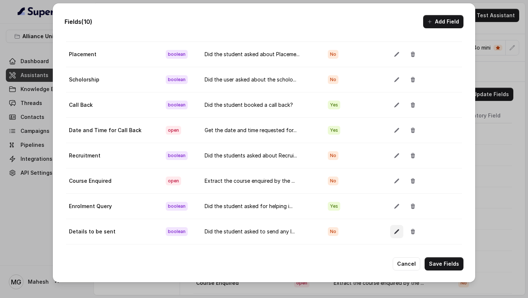
click at [397, 232] on icon "button" at bounding box center [397, 231] width 6 height 6
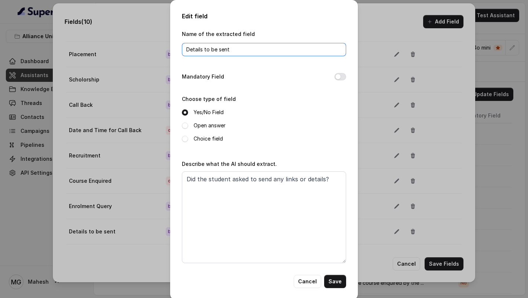
drag, startPoint x: 240, startPoint y: 52, endPoint x: 204, endPoint y: 47, distance: 36.2
click at [204, 47] on input "Details to be sent" at bounding box center [264, 49] width 164 height 13
type input "D"
type input "S"
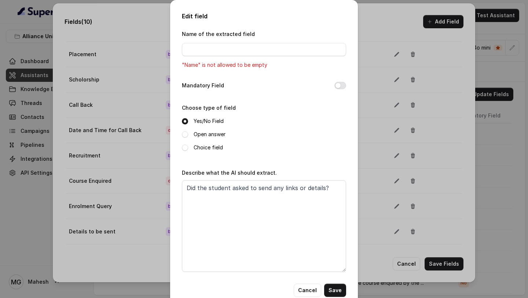
click at [205, 132] on label "Open answer" at bounding box center [210, 134] width 32 height 9
click at [329, 186] on textarea "Did the student asked to send any links or details?" at bounding box center [264, 226] width 164 height 92
type textarea "Did the student asked to send any links or details"
click at [255, 49] on input "Name of the extracted field" at bounding box center [264, 49] width 164 height 13
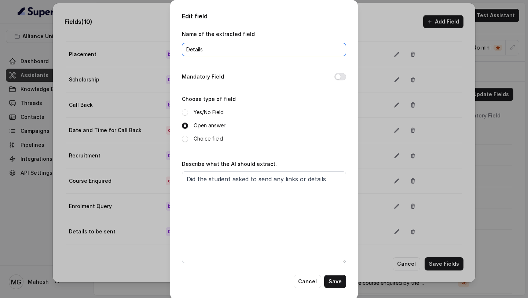
type input "Details to be sent"
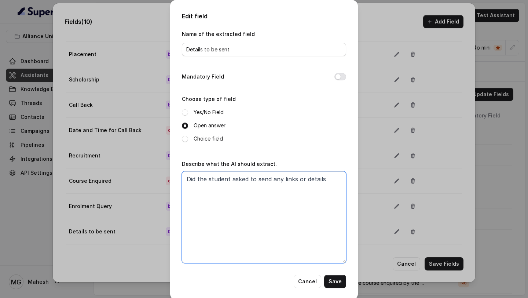
drag, startPoint x: 187, startPoint y: 177, endPoint x: 353, endPoint y: 176, distance: 166.5
click at [353, 176] on div "Edit field Name of the extracted field Details to be sent Mandatory Field Choos…" at bounding box center [264, 150] width 188 height 300
type textarea "D"
type textarea "Extract the details and links the student asked to sent."
click at [337, 281] on button "Save" at bounding box center [335, 281] width 22 height 13
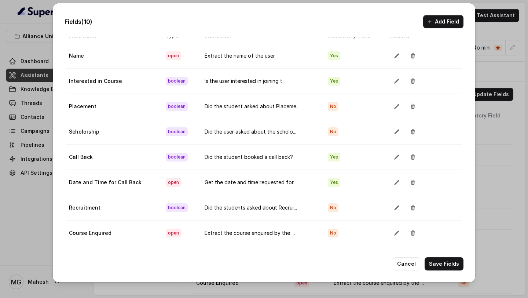
scroll to position [62, 0]
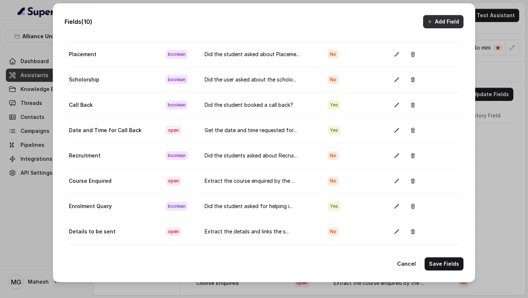
click at [445, 22] on button "Add Field" at bounding box center [443, 21] width 40 height 13
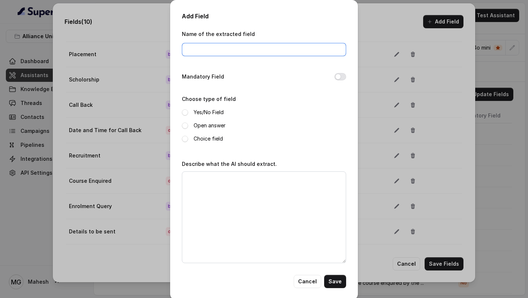
click at [234, 53] on input "Name of the extracted field" at bounding box center [264, 49] width 164 height 13
click at [214, 48] on input "Call Back required" at bounding box center [264, 49] width 164 height 13
type input "Call Back Required"
click at [211, 114] on label "Yes/No Field" at bounding box center [209, 112] width 30 height 9
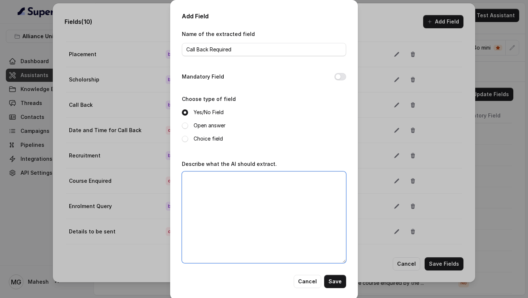
click at [210, 205] on textarea "Describe what the AI should extract." at bounding box center [264, 217] width 164 height 92
type textarea "I"
drag, startPoint x: 217, startPoint y: 189, endPoint x: 202, endPoint y: 178, distance: 18.3
click at [202, 178] on textarea "If the student asked for specific placement details and scholor" at bounding box center [264, 217] width 164 height 92
type textarea "If the assistant told that our admission counseleor will comtact you, then"
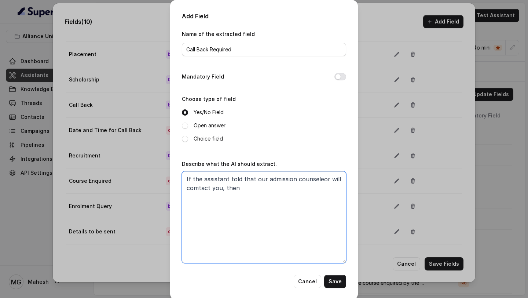
drag, startPoint x: 242, startPoint y: 186, endPoint x: 173, endPoint y: 165, distance: 72.0
click at [173, 165] on div "Add Field Name of the extracted field Call Back Required Mandatory Field Choose…" at bounding box center [264, 150] width 188 height 300
click at [259, 177] on textarea "Did the student asked for Placement Details or Scholarship Details?" at bounding box center [264, 217] width 164 height 92
click at [286, 187] on textarea "Did the student asked for Specific Program Placement Details or Scholarship Det…" at bounding box center [264, 217] width 164 height 92
type textarea "Did the student asked for Specific Program Placement Details or Scholarship Det…"
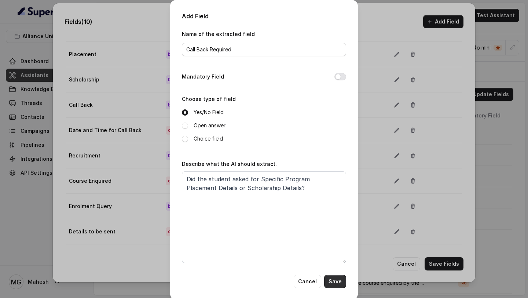
click at [340, 282] on button "Save" at bounding box center [335, 281] width 22 height 13
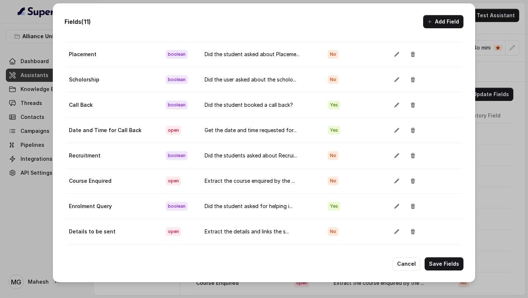
scroll to position [88, 0]
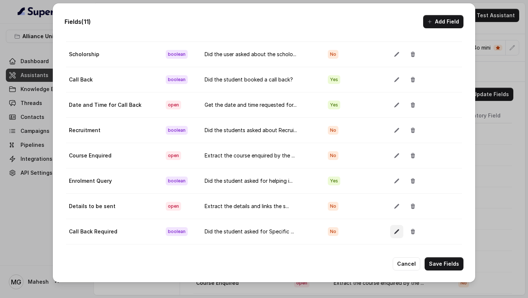
click at [396, 234] on button "button" at bounding box center [396, 231] width 13 height 13
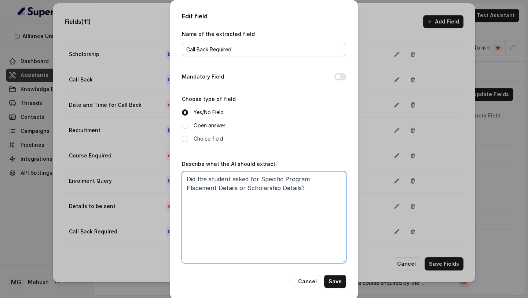
drag, startPoint x: 280, startPoint y: 189, endPoint x: 230, endPoint y: 178, distance: 51.1
click at [231, 178] on textarea "Did the student asked for Specific Program Placement Details or Scholarship Det…" at bounding box center [264, 217] width 164 height 92
click at [341, 177] on textarea "Did the student said yes when assistant told the senior counselor" at bounding box center [264, 217] width 164 height 92
click at [290, 190] on textarea "Did the student said yes when assistant told the senior admission counselor" at bounding box center [264, 217] width 164 height 92
drag, startPoint x: 309, startPoint y: 178, endPoint x: 298, endPoint y: 178, distance: 11.7
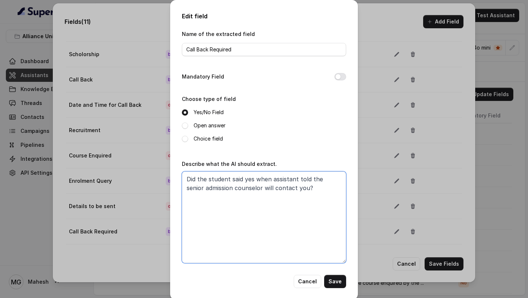
click at [298, 178] on textarea "Did the student said yes when assistant told the senior admission counselor wil…" at bounding box center [264, 217] width 164 height 92
click at [198, 197] on textarea "Did the student said yes when assistant asked if it is okay is the senior admis…" at bounding box center [264, 217] width 164 height 92
type textarea "Did the student said yes when assistant asked if it is okay is the senior admis…"
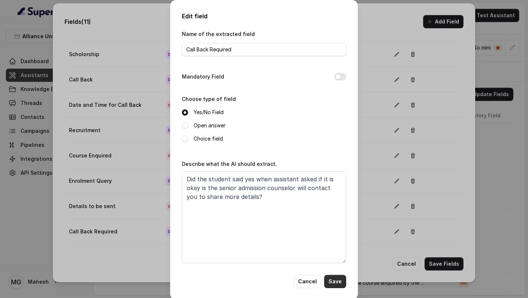
click at [341, 280] on button "Save" at bounding box center [335, 281] width 22 height 13
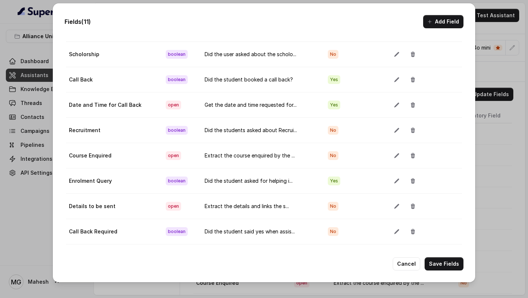
click at [398, 82] on button "button" at bounding box center [396, 79] width 13 height 13
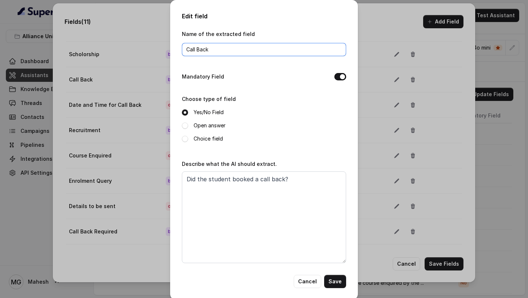
click at [222, 44] on input "Call Back" at bounding box center [264, 49] width 164 height 13
click at [224, 50] on input "Call Back" at bounding box center [264, 49] width 164 height 13
type input "Call Back Scheduled"
click at [334, 278] on button "Save" at bounding box center [335, 281] width 22 height 13
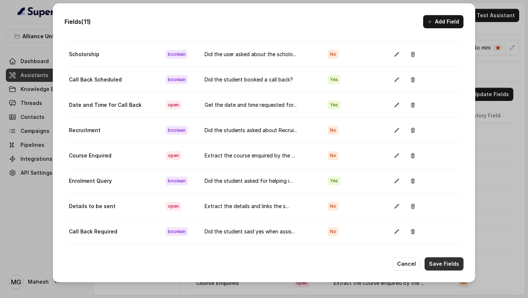
click at [446, 265] on button "Save Fields" at bounding box center [444, 263] width 39 height 13
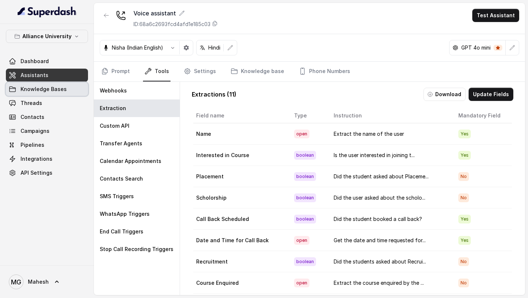
click at [50, 89] on span "Knowledge Bases" at bounding box center [44, 88] width 46 height 7
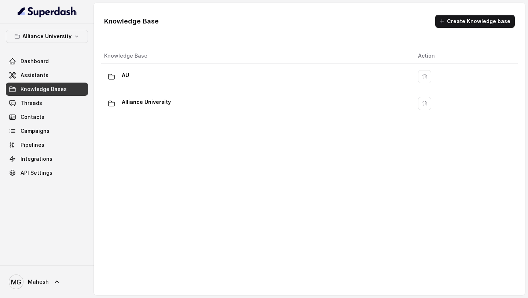
click at [243, 62] on th "Knowledge Base" at bounding box center [256, 55] width 311 height 15
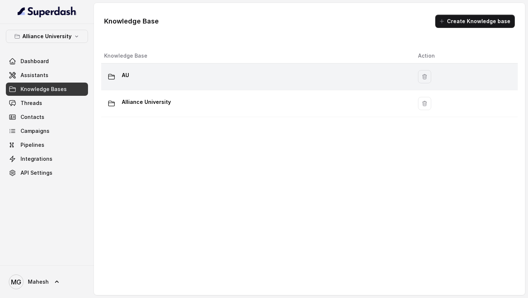
click at [232, 67] on td "AU" at bounding box center [256, 76] width 311 height 27
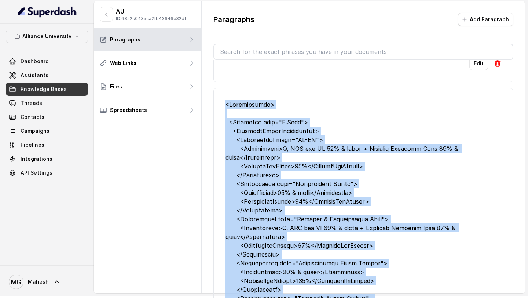
scroll to position [24221, 0]
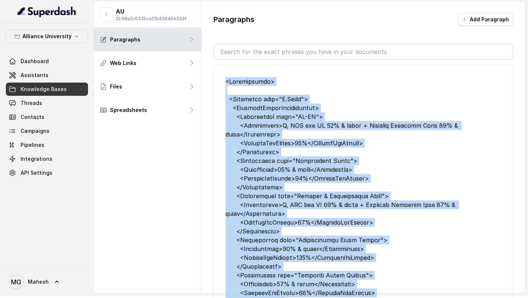
drag, startPoint x: 225, startPoint y: 107, endPoint x: 407, endPoint y: 252, distance: 232.0
copy div "<Scholarships> <Programme name="M.Tech"> <CategoryBasedScholarships> <Reservati…"
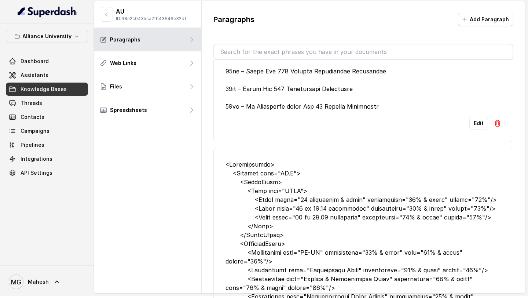
scroll to position [23718, 0]
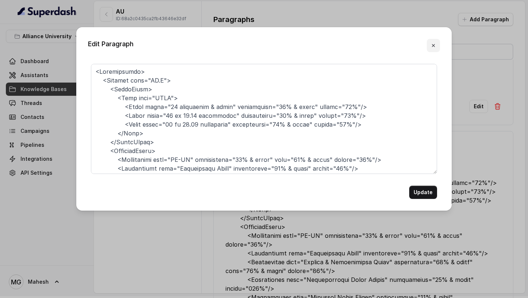
click at [432, 47] on icon "button" at bounding box center [433, 46] width 6 height 6
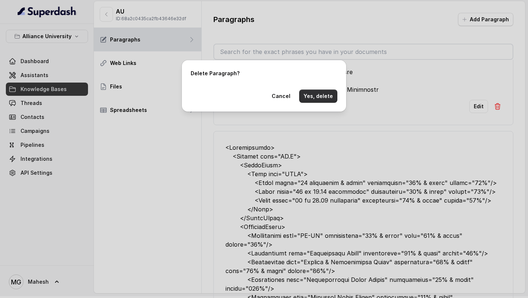
click at [321, 93] on button "Yes, delete" at bounding box center [318, 95] width 38 height 13
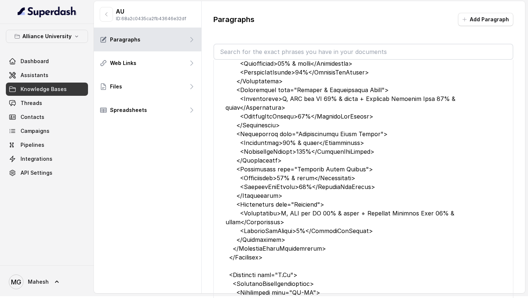
scroll to position [23894, 0]
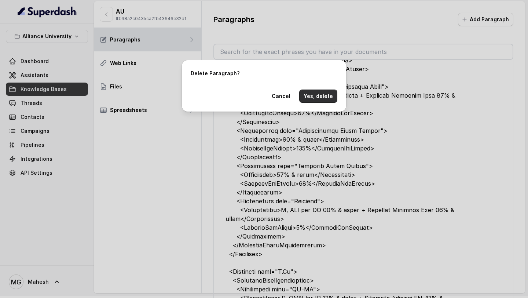
click at [311, 92] on button "Yes, delete" at bounding box center [318, 95] width 38 height 13
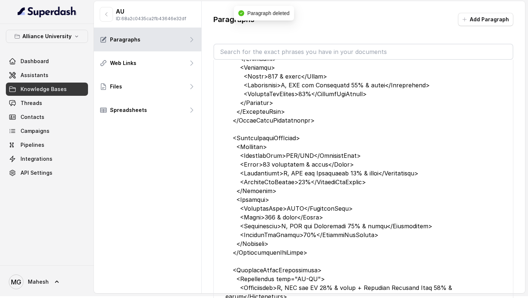
scroll to position [24203, 0]
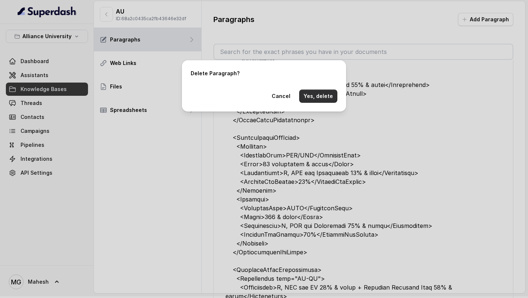
click at [329, 98] on button "Yes, delete" at bounding box center [318, 95] width 38 height 13
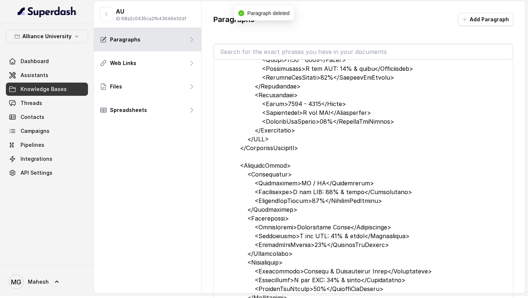
scroll to position [24476, 0]
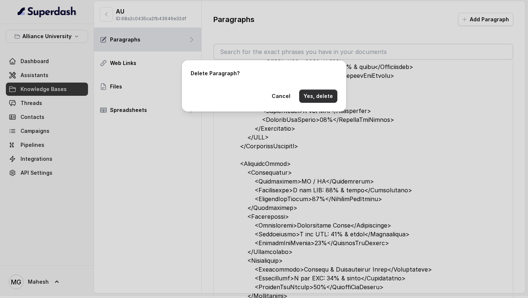
click at [320, 95] on button "Yes, delete" at bounding box center [318, 95] width 38 height 13
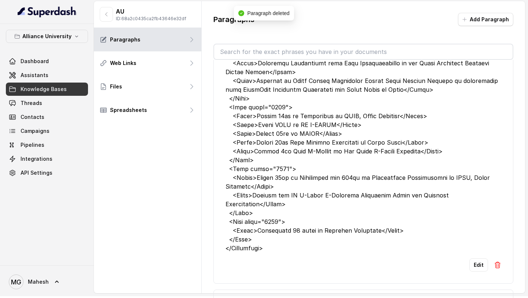
click at [165, 169] on div "AU ID: 68a2c0435ca2fb43646e32df Paragraphs Web Links Files Spreadsheets" at bounding box center [148, 147] width 108 height 292
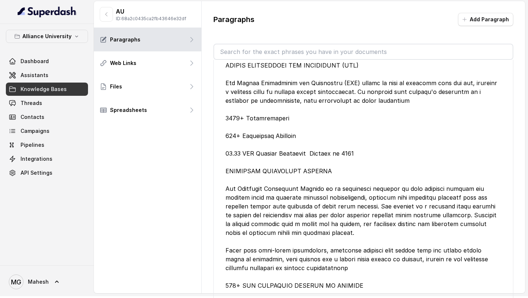
scroll to position [18285, 0]
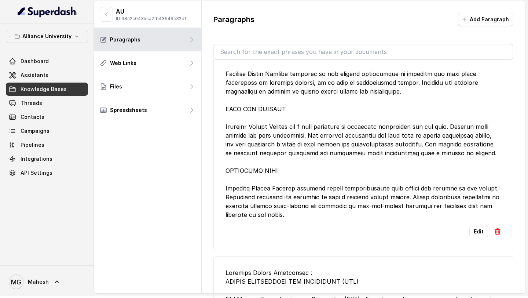
click at [46, 85] on link "Knowledge Bases" at bounding box center [47, 88] width 82 height 13
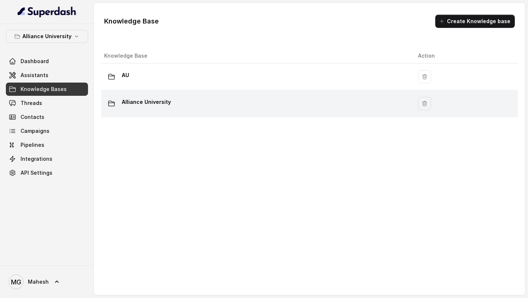
click at [229, 106] on div "Alliance University" at bounding box center [255, 103] width 302 height 15
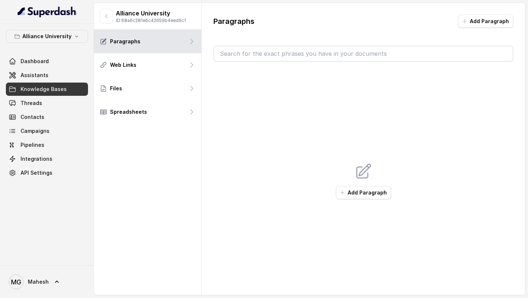
click at [500, 25] on button "Add Paragraph" at bounding box center [485, 21] width 55 height 13
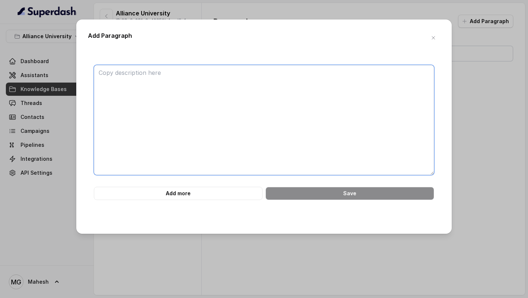
click at [330, 108] on textarea at bounding box center [264, 120] width 340 height 110
paste textarea "1. B.Tech. Scholarships A. Merit-Based (UG) 95% & above in X & XII → 50% tuitio…"
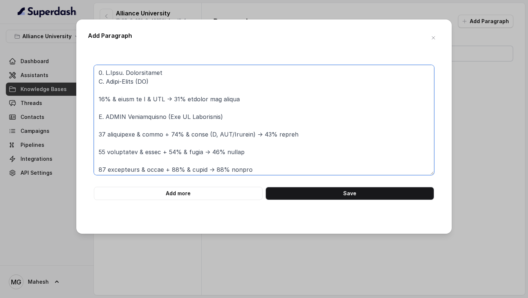
click at [113, 90] on textarea at bounding box center [264, 120] width 340 height 110
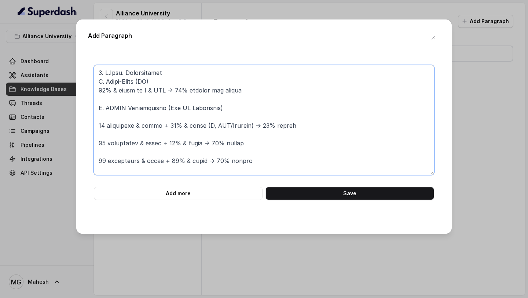
click at [118, 118] on textarea at bounding box center [264, 120] width 340 height 110
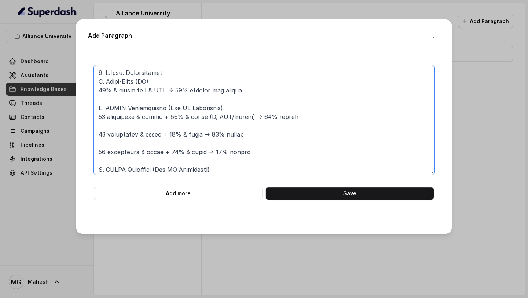
click at [119, 122] on textarea at bounding box center [264, 120] width 340 height 110
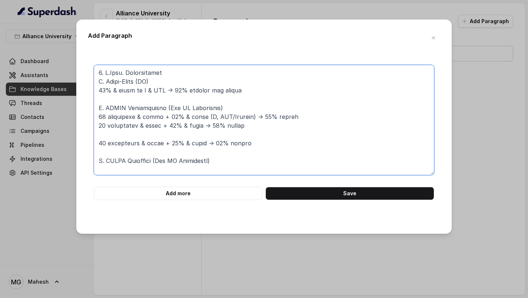
click at [124, 136] on textarea at bounding box center [264, 120] width 340 height 110
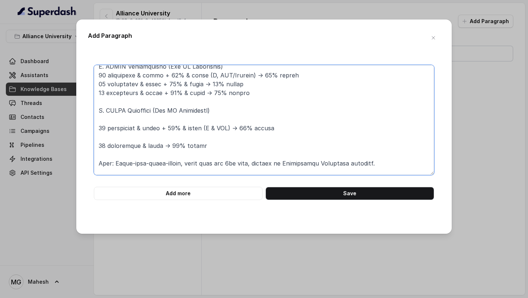
scroll to position [47, 0]
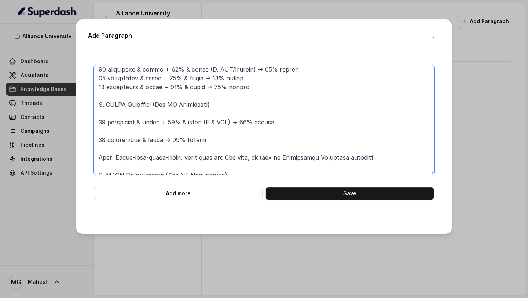
click at [119, 126] on textarea at bounding box center [264, 120] width 340 height 110
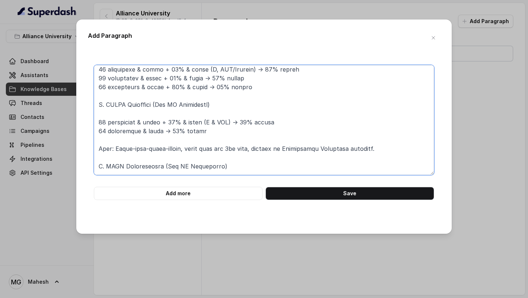
click at [124, 139] on textarea at bounding box center [264, 120] width 340 height 110
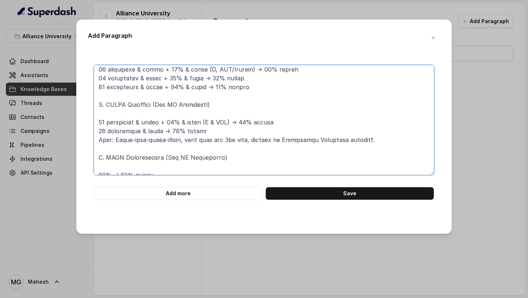
click at [139, 149] on textarea at bounding box center [264, 120] width 340 height 110
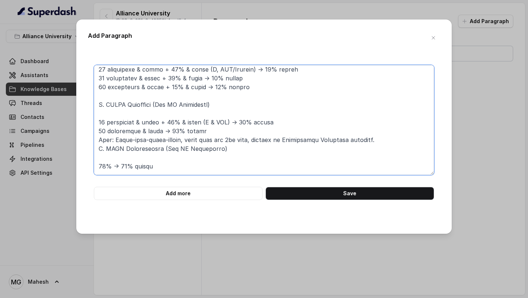
click at [371, 139] on textarea at bounding box center [264, 120] width 340 height 110
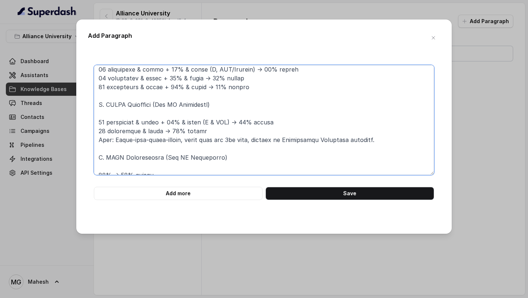
scroll to position [0, 0]
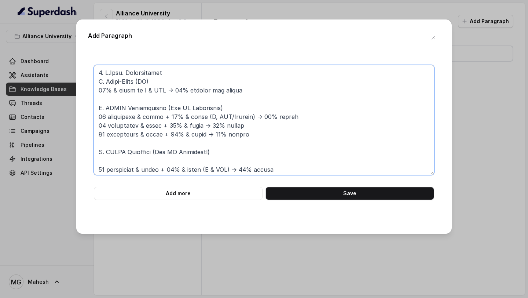
click at [164, 81] on textarea at bounding box center [264, 120] width 340 height 110
click at [233, 153] on textarea at bounding box center [264, 120] width 340 height 110
click at [233, 105] on textarea at bounding box center [264, 120] width 340 height 110
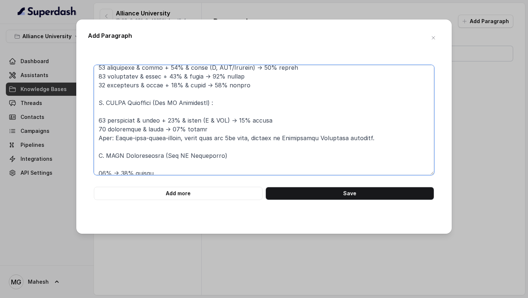
scroll to position [53, 0]
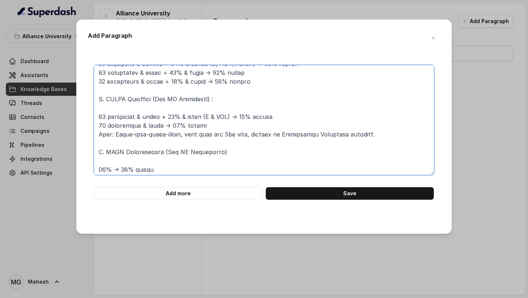
click at [188, 107] on textarea at bounding box center [264, 120] width 340 height 110
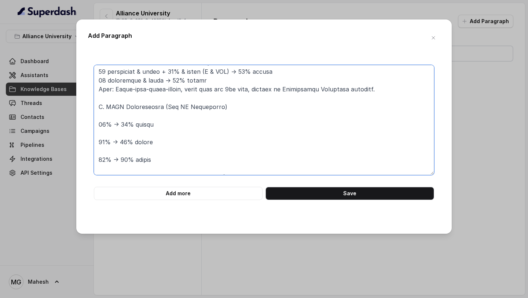
scroll to position [98, 0]
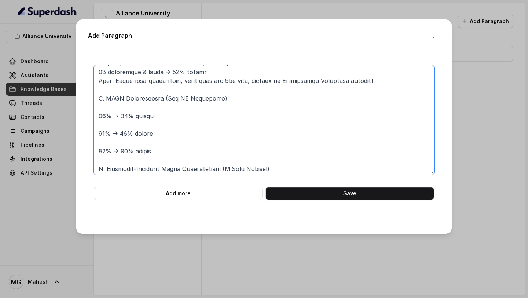
click at [233, 99] on textarea at bounding box center [264, 120] width 340 height 110
click at [141, 120] on textarea at bounding box center [264, 120] width 340 height 110
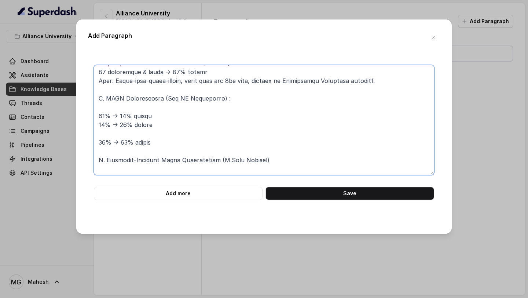
click at [124, 132] on textarea at bounding box center [264, 120] width 340 height 110
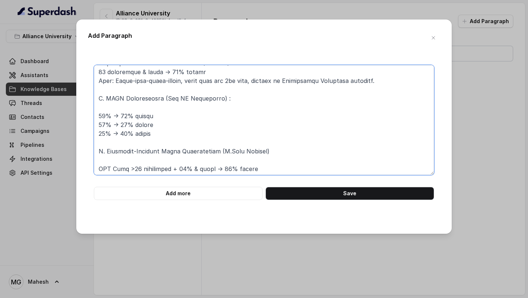
click at [147, 107] on textarea at bounding box center [264, 120] width 340 height 110
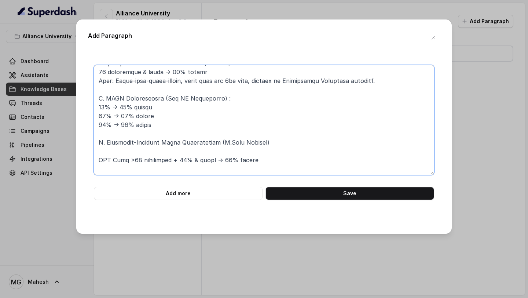
click at [129, 150] on textarea at bounding box center [264, 120] width 340 height 110
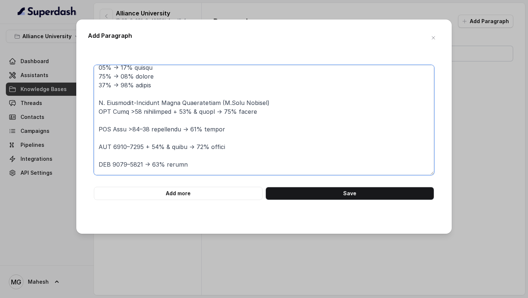
scroll to position [138, 0]
click at [114, 115] on textarea at bounding box center [264, 120] width 340 height 110
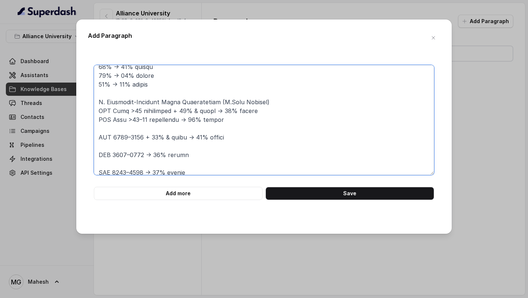
click at [124, 132] on textarea at bounding box center [264, 120] width 340 height 110
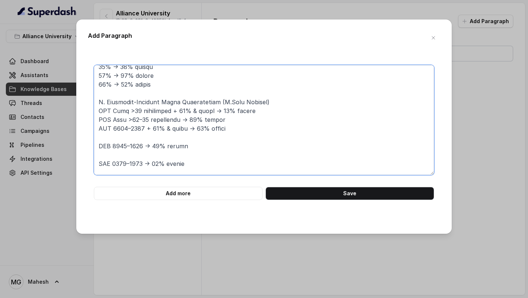
click at [123, 135] on textarea at bounding box center [264, 120] width 340 height 110
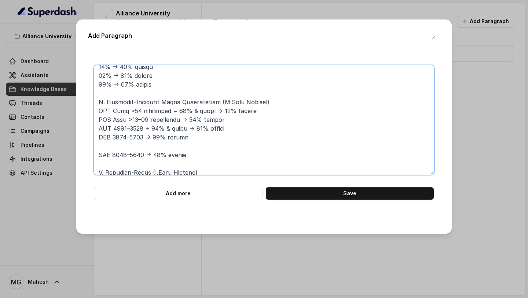
click at [121, 149] on textarea at bounding box center [264, 120] width 340 height 110
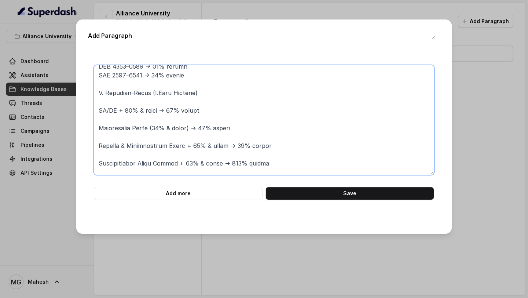
scroll to position [222, 0]
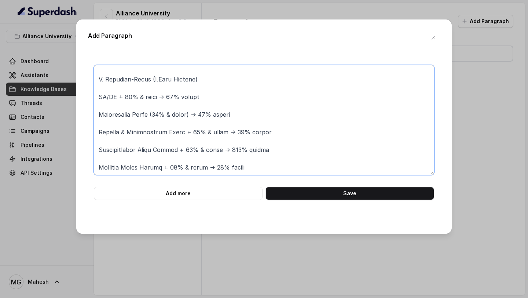
click at [129, 103] on textarea at bounding box center [264, 120] width 340 height 110
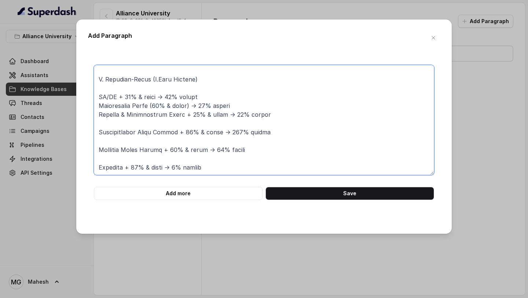
click at [114, 122] on textarea at bounding box center [264, 120] width 340 height 110
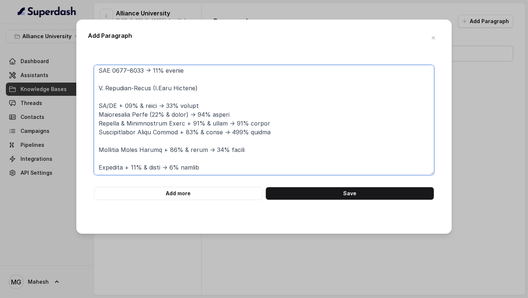
scroll to position [213, 0]
click at [125, 144] on textarea at bounding box center [264, 120] width 340 height 110
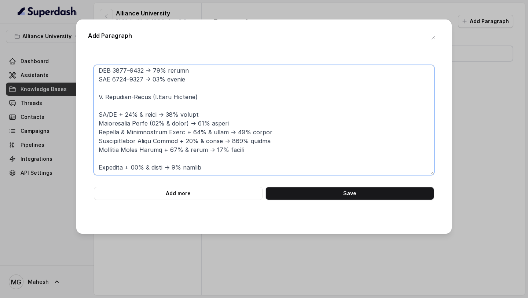
scroll to position [205, 0]
click at [124, 157] on textarea at bounding box center [264, 120] width 340 height 110
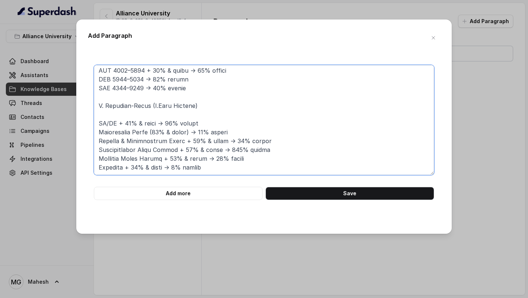
scroll to position [196, 0]
click at [209, 105] on textarea at bounding box center [264, 120] width 340 height 110
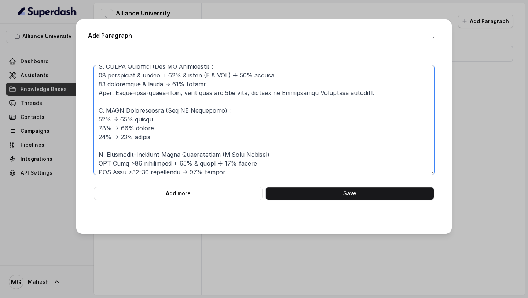
scroll to position [0, 0]
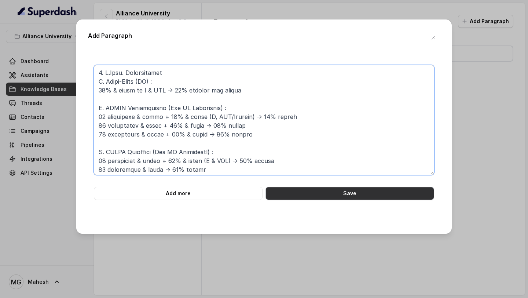
type textarea "6. L.Ipsu. Dolorsitamet C. Adipi-Elits (DO) : 19% & eiusm te I & UTL → 67% etdo…"
click at [336, 193] on button "Save" at bounding box center [349, 193] width 169 height 13
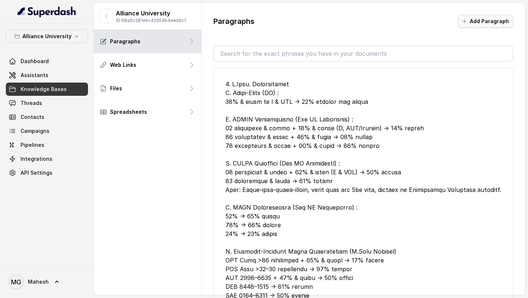
click at [482, 23] on button "Add Paragraph" at bounding box center [485, 21] width 55 height 13
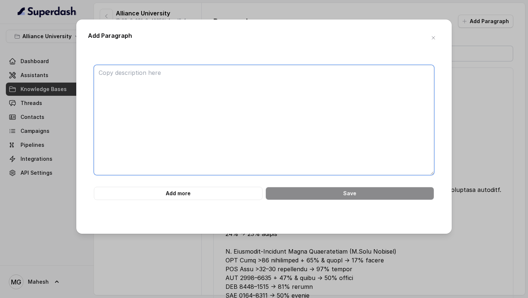
click at [166, 102] on textarea at bounding box center [264, 120] width 340 height 110
paste textarea "2. MBA (Ascent MBA & ASOB MBA) A. Merit-Based CAT/XAT 90 percentile & above + 6…"
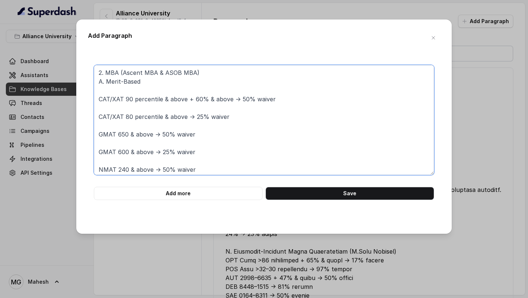
click at [209, 73] on textarea "2. MBA (Ascent MBA & ASOB MBA) A. Merit-Based CAT/XAT 90 percentile & above + 6…" at bounding box center [264, 120] width 340 height 110
drag, startPoint x: 209, startPoint y: 73, endPoint x: 108, endPoint y: 74, distance: 100.8
click at [108, 74] on textarea "2. MBA (Ascent MBA & ASOB MBA) A. Merit-Based CAT/XAT 90 percentile & above + 6…" at bounding box center [264, 120] width 340 height 110
click at [161, 85] on textarea "2. MBA (Ascent MBA & ASOB MBA) A. Merit-Based CAT/XAT 90 percentile & above + 6…" at bounding box center [264, 120] width 340 height 110
click at [110, 92] on textarea "2. MBA (Ascent MBA & ASOB MBA) A. Merit-Based CAT/XAT 90 percentile & above + 6…" at bounding box center [264, 120] width 340 height 110
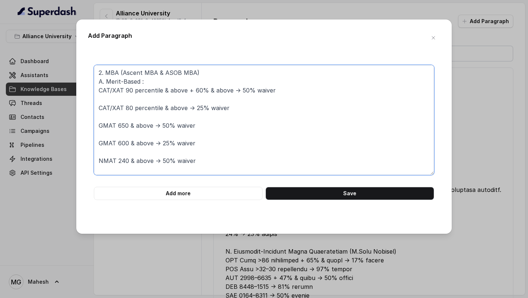
click at [125, 98] on textarea "2. MBA (Ascent MBA & ASOB MBA) A. Merit-Based : CAT/XAT 90 percentile & above +…" at bounding box center [264, 120] width 340 height 110
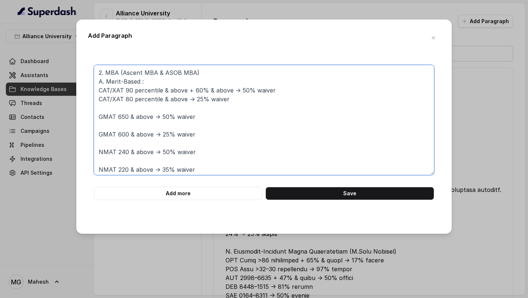
click at [125, 109] on textarea "2. MBA (Ascent MBA & ASOB MBA) A. Merit-Based : CAT/XAT 90 percentile & above +…" at bounding box center [264, 120] width 340 height 110
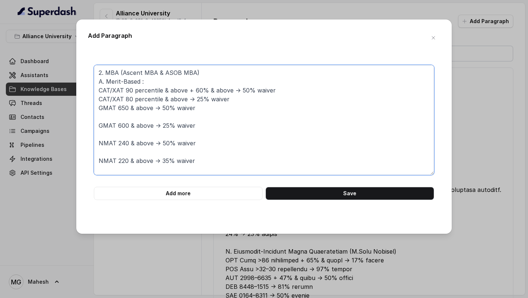
click at [132, 119] on textarea "2. MBA (Ascent MBA & ASOB MBA) A. Merit-Based : CAT/XAT 90 percentile & above +…" at bounding box center [264, 120] width 340 height 110
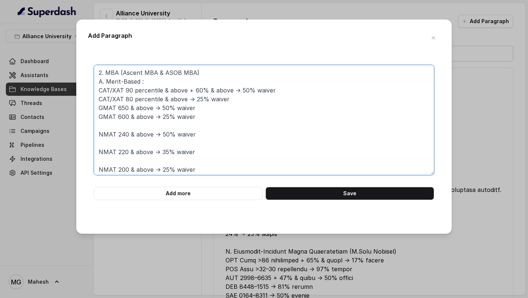
click at [131, 129] on textarea "2. MBA (Ascent MBA & ASOB MBA) A. Merit-Based : CAT/XAT 90 percentile & above +…" at bounding box center [264, 120] width 340 height 110
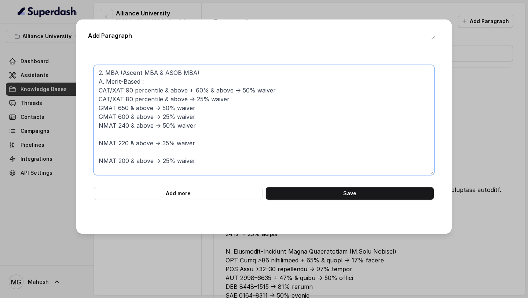
click at [136, 131] on textarea "2. MBA (Ascent MBA & ASOB MBA) A. Merit-Based : CAT/XAT 90 percentile & above +…" at bounding box center [264, 120] width 340 height 110
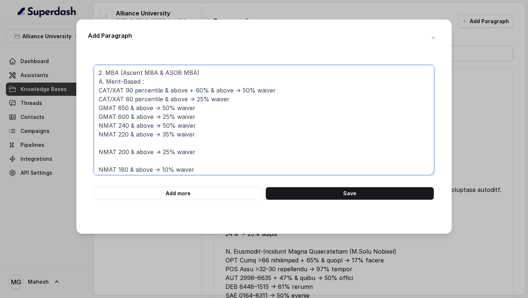
click at [135, 142] on textarea "2. MBA (Ascent MBA & ASOB MBA) A. Merit-Based : CAT/XAT 90 percentile & above +…" at bounding box center [264, 120] width 340 height 110
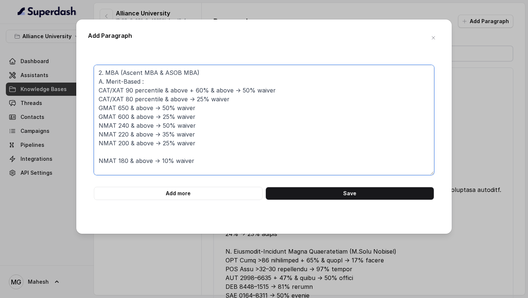
click at [135, 150] on textarea "2. MBA (Ascent MBA & ASOB MBA) A. Merit-Based : CAT/XAT 90 percentile & above +…" at bounding box center [264, 120] width 340 height 110
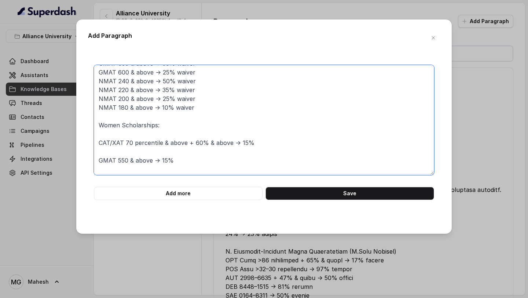
scroll to position [52, 0]
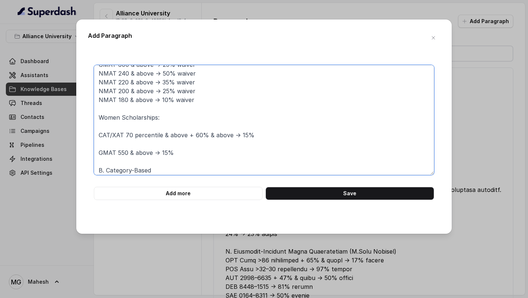
click at [112, 128] on textarea "2. MBA (Ascent MBA & ASOB MBA) A. Merit-Based : CAT/XAT 90 percentile & above +…" at bounding box center [264, 120] width 340 height 110
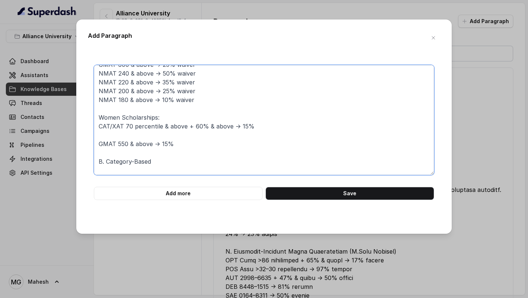
click at [125, 131] on textarea "2. MBA (Ascent MBA & ASOB MBA) A. Merit-Based : CAT/XAT 90 percentile & above +…" at bounding box center [264, 120] width 340 height 110
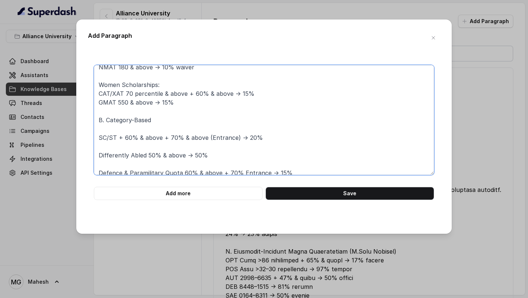
scroll to position [87, 0]
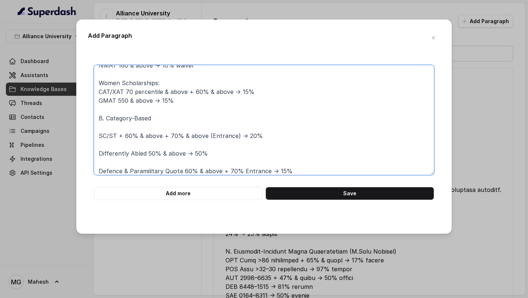
click at [119, 144] on textarea "2. MBA (Ascent MBA & ASOB MBA) A. Merit-Based : CAT/XAT 90 percentile & above +…" at bounding box center [264, 120] width 340 height 110
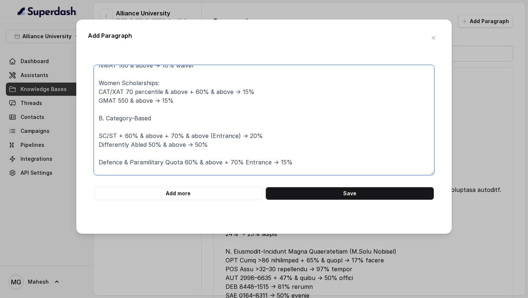
click at [128, 154] on textarea "2. MBA (Ascent MBA & ASOB MBA) A. Merit-Based : CAT/XAT 90 percentile & above +…" at bounding box center [264, 120] width 340 height 110
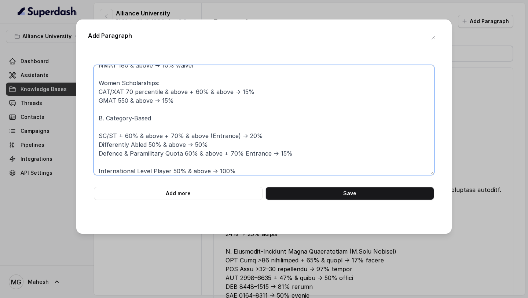
click at [126, 162] on textarea "2. MBA (Ascent MBA & ASOB MBA) A. Merit-Based : CAT/XAT 90 percentile & above +…" at bounding box center [264, 120] width 340 height 110
click at [144, 125] on textarea "2. MBA (Ascent MBA & ASOB MBA) A. Merit-Based : CAT/XAT 90 percentile & above +…" at bounding box center [264, 120] width 340 height 110
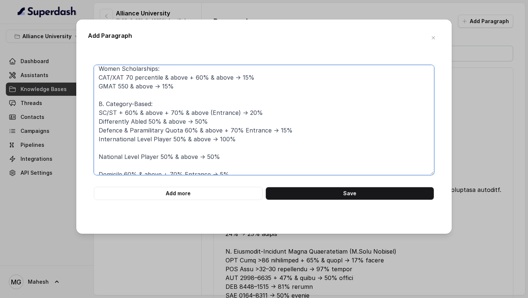
scroll to position [108, 0]
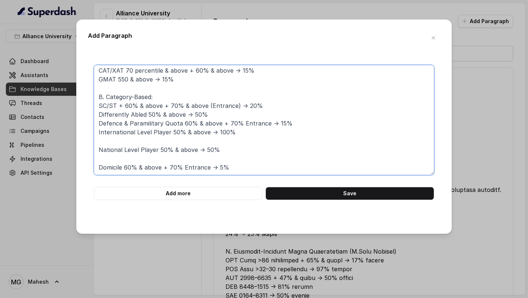
click at [129, 144] on textarea "2. MBA (Ascent MBA & ASOB MBA) A. Merit-Based : CAT/XAT 90 percentile & above +…" at bounding box center [264, 120] width 340 height 110
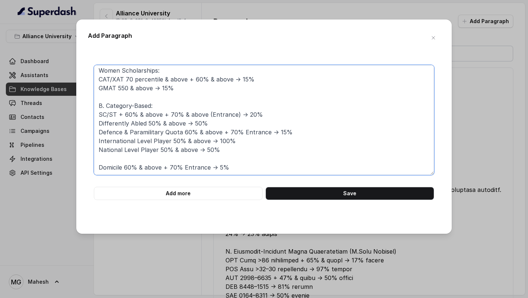
scroll to position [99, 0]
click at [120, 159] on textarea "2. MBA (Ascent MBA & ASOB MBA) A. Merit-Based : CAT/XAT 90 percentile & above +…" at bounding box center [264, 120] width 340 height 110
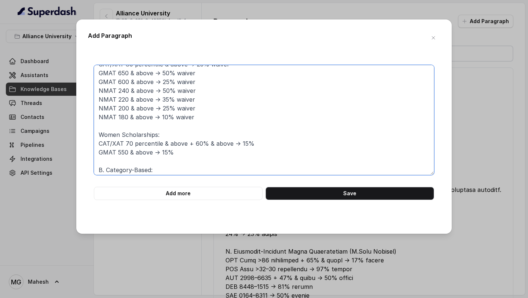
scroll to position [27, 0]
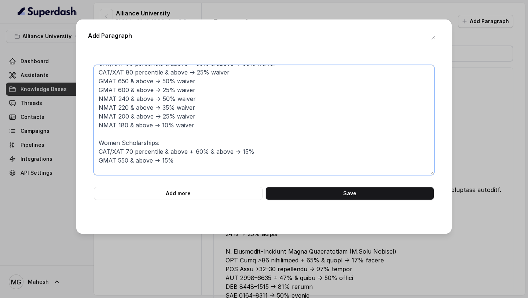
drag, startPoint x: 195, startPoint y: 125, endPoint x: 174, endPoint y: 125, distance: 21.6
click at [174, 125] on textarea "2. MBA (Ascent MBA & ASOB MBA) A. Merit-Based : CAT/XAT 90 percentile & above +…" at bounding box center [264, 120] width 340 height 110
click at [267, 151] on textarea "2. MBA (Ascent MBA & ASOB MBA) A. Merit-Based : CAT/XAT 90 percentile & above +…" at bounding box center [264, 120] width 340 height 110
paste textarea "waiver"
click at [220, 162] on textarea "2. MBA (Ascent MBA & ASOB MBA) A. Merit-Based : CAT/XAT 90 percentile & above +…" at bounding box center [264, 120] width 340 height 110
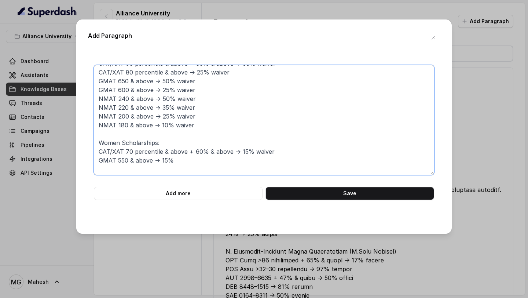
paste textarea "waiver"
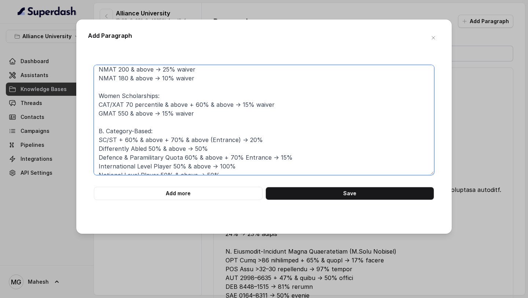
scroll to position [90, 0]
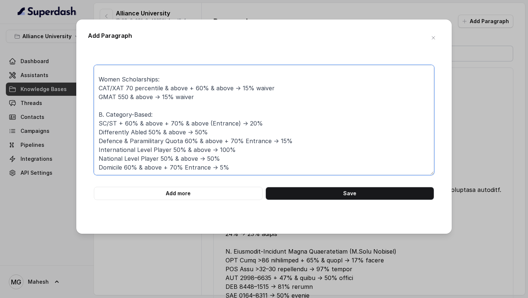
click at [281, 122] on textarea "2. MBA (Ascent MBA & ASOB MBA) A. Merit-Based : CAT/XAT 90 percentile & above +…" at bounding box center [264, 120] width 340 height 110
paste textarea "waiver"
click at [258, 136] on textarea "2. MBA (Ascent MBA & ASOB MBA) A. Merit-Based : CAT/XAT 90 percentile & above +…" at bounding box center [264, 120] width 340 height 110
paste textarea "waiver"
click at [311, 143] on textarea "2. MBA (Ascent MBA & ASOB MBA) A. Merit-Based : CAT/XAT 90 percentile & above +…" at bounding box center [264, 120] width 340 height 110
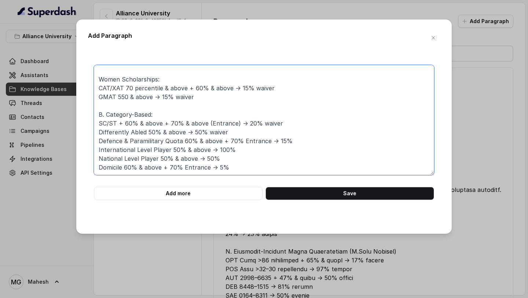
paste textarea "waiver"
click at [285, 156] on textarea "2. MBA (Ascent MBA & ASOB MBA) A. Merit-Based : CAT/XAT 90 percentile & above +…" at bounding box center [264, 120] width 340 height 110
paste textarea "waiver"
click at [290, 145] on textarea "2. MBA (Ascent MBA & ASOB MBA) A. Merit-Based : CAT/XAT 90 percentile & above +…" at bounding box center [264, 120] width 340 height 110
click at [279, 149] on textarea "2. MBA (Ascent MBA & ASOB MBA) A. Merit-Based : CAT/XAT 90 percentile & above +…" at bounding box center [264, 120] width 340 height 110
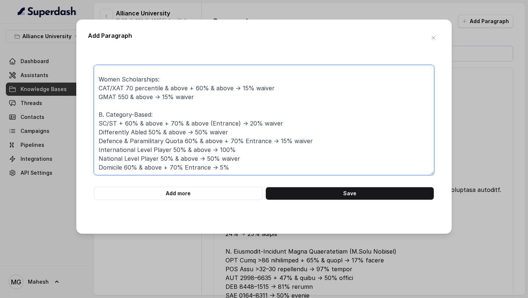
paste textarea "waiver"
click at [253, 168] on textarea "2. MBA (Ascent MBA & ASOB MBA) A. Merit-Based : CAT/XAT 90 percentile & above +…" at bounding box center [264, 120] width 340 height 110
paste textarea "waiver"
type textarea "2. MBA (Ascent MBA & ASOB MBA) A. Merit-Based : CAT/XAT 90 percentile & above +…"
click at [331, 190] on button "Save" at bounding box center [349, 193] width 169 height 13
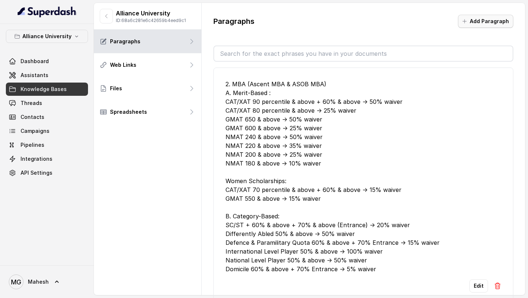
click at [480, 18] on button "Add Paragraph" at bounding box center [485, 21] width 55 height 13
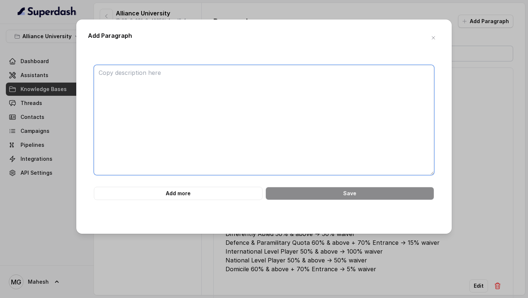
click at [221, 99] on textarea at bounding box center [264, 120] width 340 height 110
paste textarea ". M.Tech. Category-Based SC/ST 60% & above + 70% Entrance → 20% Differently Abl…"
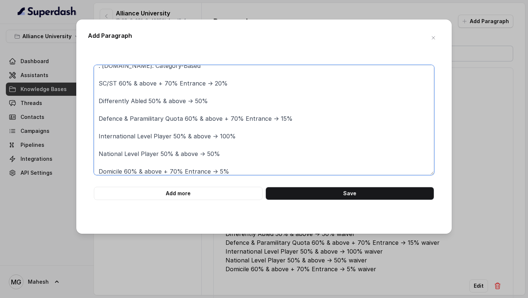
scroll to position [0, 0]
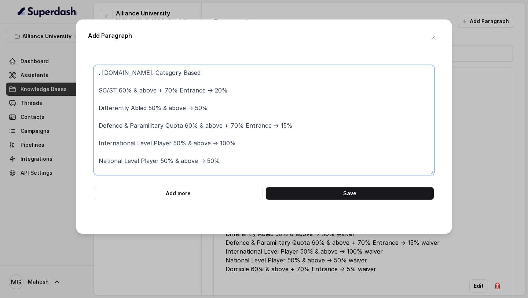
click at [124, 73] on textarea ". M.Tech. Category-Based SC/ST 60% & above + 70% Entrance → 20% Differently Abl…" at bounding box center [264, 120] width 340 height 110
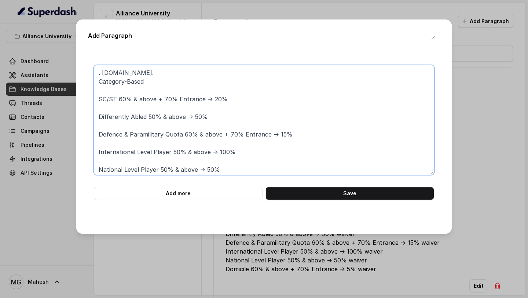
click at [102, 70] on textarea ". M.Tech. Category-Based SC/ST 60% & above + 70% Entrance → 20% Differently Abl…" at bounding box center [264, 120] width 340 height 110
click at [132, 71] on textarea "M.Tech. Category-Based SC/ST 60% & above + 70% Entrance → 20% Differently Abled…" at bounding box center [264, 120] width 340 height 110
click at [133, 73] on textarea "M.Tech. AND M.Sc Category-Based SC/ST 60% & above + 70% Entrance → 20% Differen…" at bounding box center [264, 120] width 340 height 110
click at [97, 71] on textarea "M.Tech. and M.Sc Category-Based SC/ST 60% & above + 70% Entrance → 20% Differen…" at bounding box center [264, 120] width 340 height 110
click at [172, 72] on textarea "For M.Tech. and M.Sc Category-Based SC/ST 60% & above + 70% Entrance → 20% Diff…" at bounding box center [264, 120] width 340 height 110
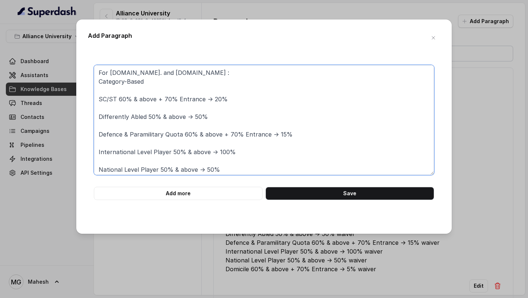
click at [147, 81] on textarea "For M.Tech. and M.Sc : Category-Based SC/ST 60% & above + 70% Entrance → 20% Di…" at bounding box center [264, 120] width 340 height 110
click at [130, 92] on textarea "For M.Tech. and M.Sc : Category-Based : SC/ST 60% & above + 70% Entrance → 20% …" at bounding box center [264, 120] width 340 height 110
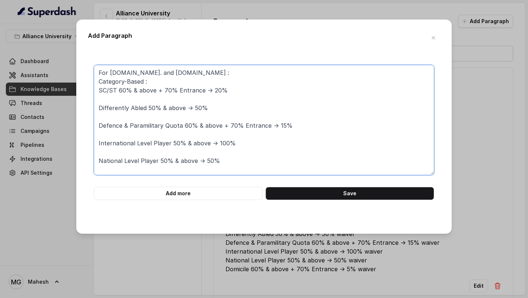
click at [130, 99] on textarea "For M.Tech. and M.Sc : Category-Based : SC/ST 60% & above + 70% Entrance → 20% …" at bounding box center [264, 120] width 340 height 110
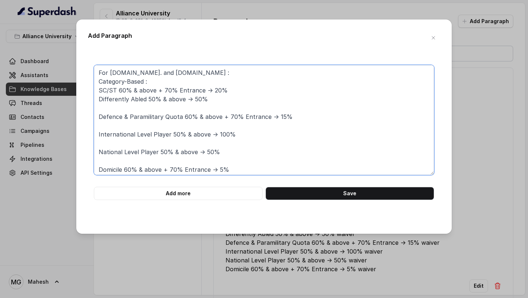
click at [130, 107] on textarea "For M.Tech. and M.Sc : Category-Based : SC/ST 60% & above + 70% Entrance → 20% …" at bounding box center [264, 120] width 340 height 110
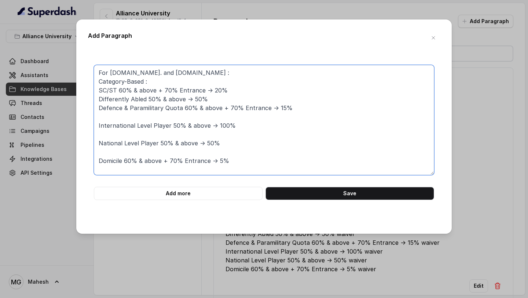
click at [136, 117] on textarea "For M.Tech. and M.Sc : Category-Based : SC/ST 60% & above + 70% Entrance → 20% …" at bounding box center [264, 120] width 340 height 110
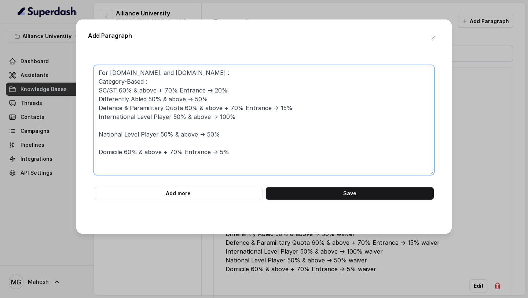
click at [136, 126] on textarea "For M.Tech. and M.Sc : Category-Based : SC/ST 60% & above + 70% Entrance → 20% …" at bounding box center [264, 120] width 340 height 110
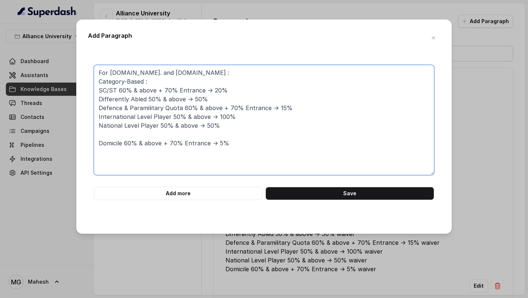
click at [135, 136] on textarea "For M.Tech. and M.Sc : Category-Based : SC/ST 60% & above + 70% Entrance → 20% …" at bounding box center [264, 120] width 340 height 110
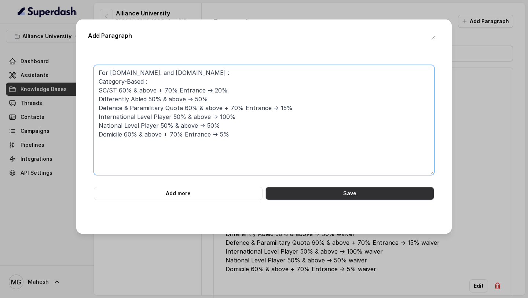
type textarea "For M.Tech. and M.Sc : Category-Based : SC/ST 60% & above + 70% Entrance → 20% …"
click at [357, 192] on button "Save" at bounding box center [349, 193] width 169 height 13
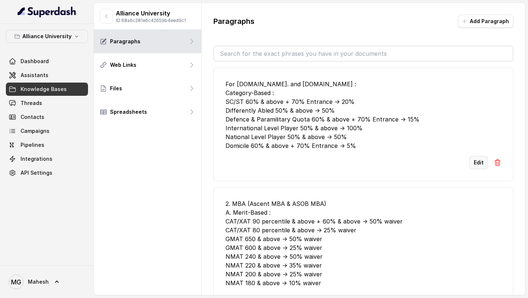
click at [480, 163] on button "Edit" at bounding box center [478, 162] width 19 height 13
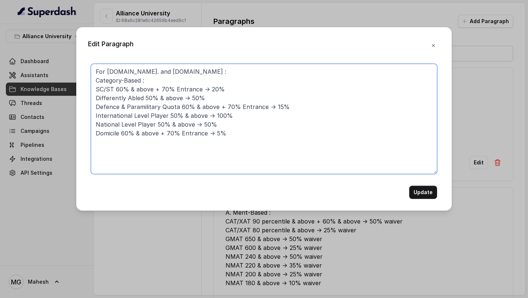
click at [260, 137] on textarea "For M.Tech. and M.Sc : Category-Based : SC/ST 60% & above + 70% Entrance → 20% …" at bounding box center [264, 119] width 346 height 110
paste textarea "5. LL.M. Scholarships A. Merit-Based CLAT 80 percentile & above + 60% & above →…"
click at [96, 73] on textarea "For M.Tech. and M.Sc : Category-Based : SC/ST 60% & above + 70% Entrance → 20% …" at bounding box center [264, 119] width 346 height 110
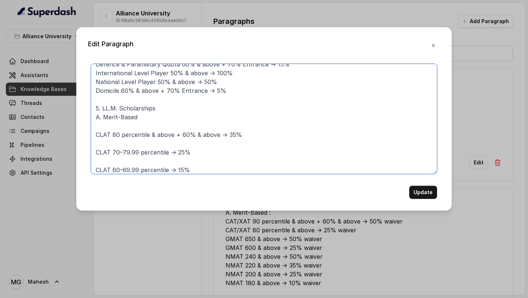
scroll to position [43, 0]
click at [114, 123] on textarea "1. Scholarship For M.Tech. and M.Sc : Category-Based : SC/ST 60% & above + 70% …" at bounding box center [264, 119] width 346 height 110
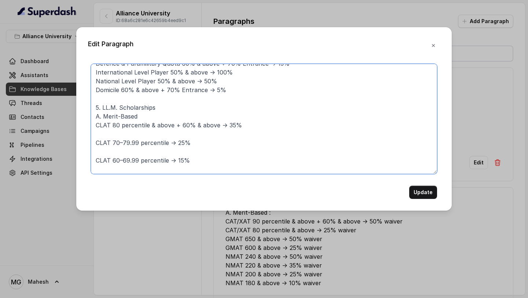
click at [175, 107] on textarea "1. Scholarship For M.Tech. and M.Sc : Category-Based : SC/ST 60% & above + 70% …" at bounding box center [264, 119] width 346 height 110
click at [146, 133] on textarea "1. Scholarship For M.Tech. and M.Sc : Category-Based : SC/ST 60% & above + 70% …" at bounding box center [264, 119] width 346 height 110
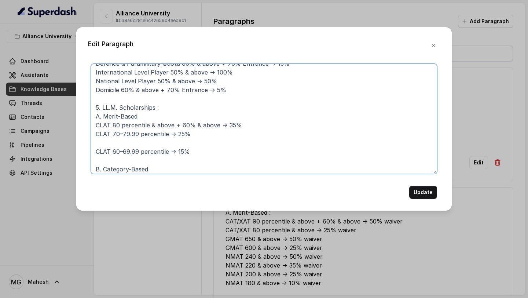
click at [140, 148] on textarea "1. Scholarship For M.Tech. and M.Sc : Category-Based : SC/ST 60% & above + 70% …" at bounding box center [264, 119] width 346 height 110
click at [143, 143] on textarea "1. Scholarship For M.Tech. and M.Sc : Category-Based : SC/ST 60% & above + 70% …" at bounding box center [264, 119] width 346 height 110
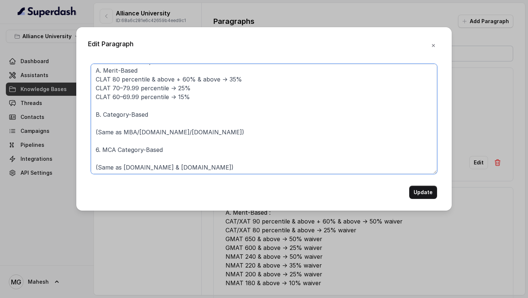
scroll to position [93, 0]
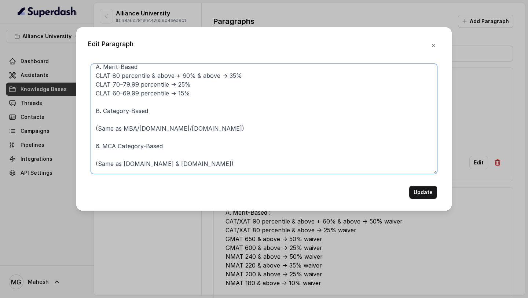
click at [129, 134] on textarea "1. Scholarship For M.Tech. and M.Sc : Category-Based : SC/ST 60% & above + 70% …" at bounding box center [264, 119] width 346 height 110
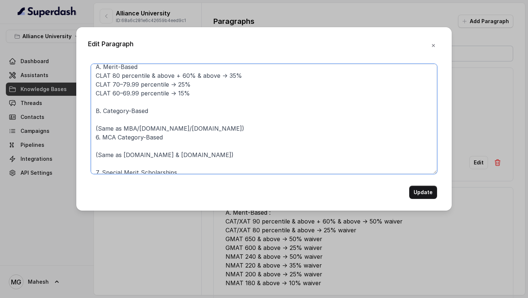
drag, startPoint x: 187, startPoint y: 126, endPoint x: 79, endPoint y: 127, distance: 107.4
click at [79, 127] on div "Edit Paragraph 1. Scholarship For M.Tech. and M.Sc : Category-Based : SC/ST 60%…" at bounding box center [263, 118] width 375 height 183
click at [98, 128] on textarea "1. Scholarship For M.Tech. and M.Sc : Category-Based : SC/ST 60% & above + 70% …" at bounding box center [264, 119] width 346 height 110
click at [94, 128] on textarea "1. Scholarship For M.Tech. and M.Sc : Category-Based : SC/ST 60% & above + 70% …" at bounding box center [264, 119] width 346 height 110
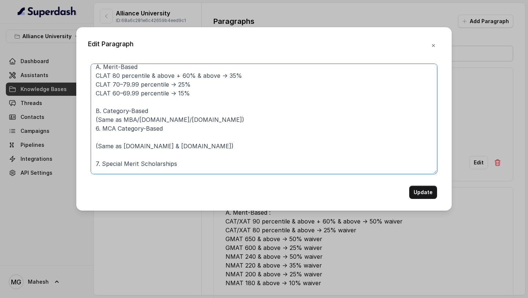
click at [189, 121] on textarea "1. Scholarship For M.Tech. and M.Sc : Category-Based : SC/ST 60% & above + 70% …" at bounding box center [264, 119] width 346 height 110
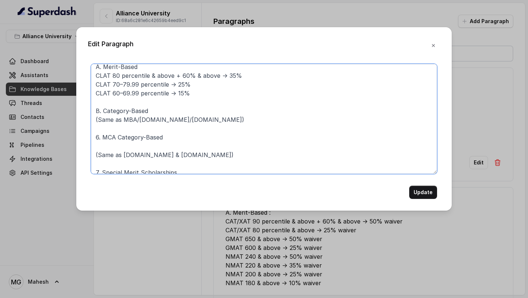
drag, startPoint x: 187, startPoint y: 118, endPoint x: 87, endPoint y: 120, distance: 100.1
click at [93, 118] on textarea "1. Scholarship For M.Tech. and M.Sc : Category-Based : SC/ST 60% & above + 70% …" at bounding box center [264, 119] width 346 height 110
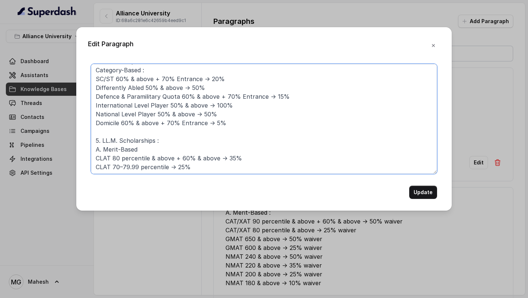
scroll to position [0, 0]
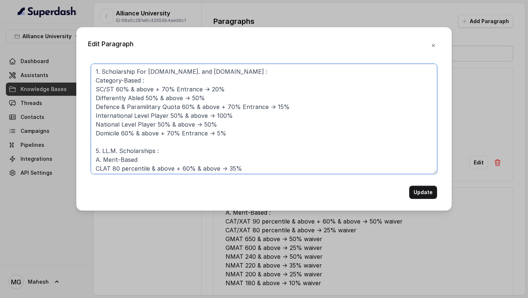
drag, startPoint x: 231, startPoint y: 132, endPoint x: 94, endPoint y: 88, distance: 144.1
click at [94, 88] on textarea "1. Scholarship For M.Tech. and M.Sc : Category-Based : SC/ST 60% & above + 70% …" at bounding box center [264, 119] width 346 height 110
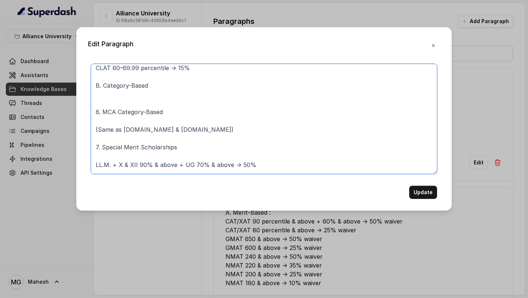
scroll to position [116, 0]
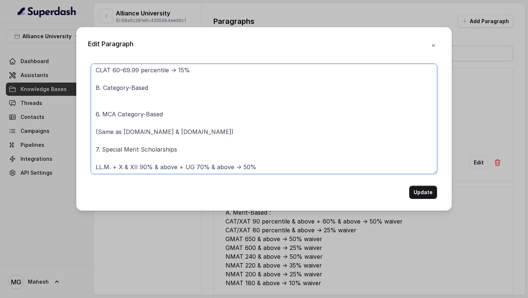
click at [118, 94] on textarea "1. Scholarship For M.Tech. and M.Sc : Category-Based : SC/ST 60% & above + 70% …" at bounding box center [264, 119] width 346 height 110
paste textarea "SC/ST 60% & above + 70% Entrance → 20% Differently Abled 50% & above → 50% Defe…"
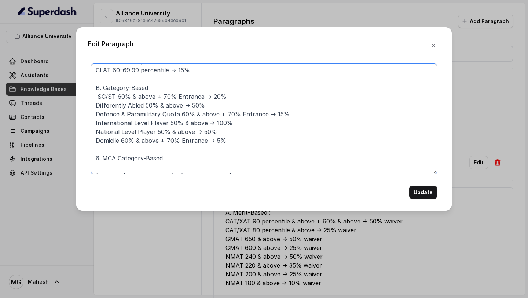
click at [97, 95] on textarea "1. Scholarship For M.Tech. and M.Sc : Category-Based : SC/ST 60% & above + 70% …" at bounding box center [264, 119] width 346 height 110
click at [165, 87] on textarea "1. Scholarship For M.Tech. and M.Sc : Category-Based : SC/ST 60% & above + 70% …" at bounding box center [264, 119] width 346 height 110
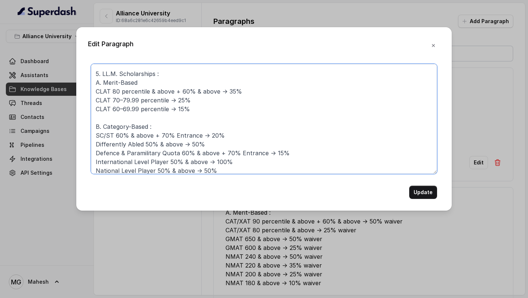
scroll to position [77, 0]
click at [168, 82] on textarea "1. Scholarship For M.Tech. and M.Sc : Category-Based : SC/ST 60% & above + 70% …" at bounding box center [264, 119] width 346 height 110
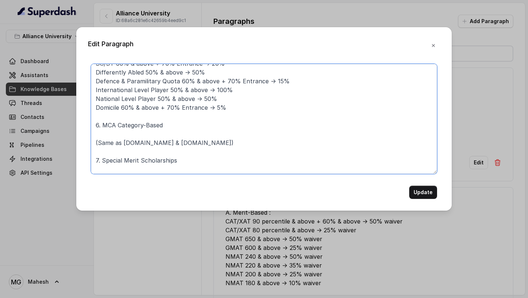
scroll to position [152, 0]
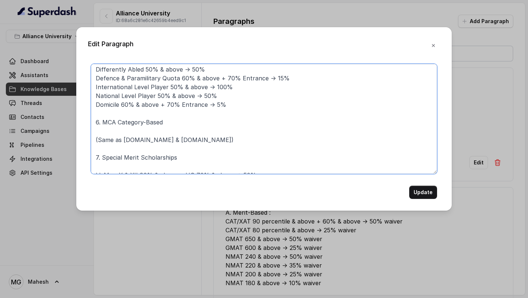
click at [169, 121] on textarea "1. Scholarship For M.Tech. and M.Sc : Category-Based : SC/ST 60% & above + 70% …" at bounding box center [264, 119] width 346 height 110
drag, startPoint x: 180, startPoint y: 137, endPoint x: 78, endPoint y: 140, distance: 101.6
click at [78, 140] on div "Edit Paragraph 1. Scholarship For M.Tech. and M.Sc : Category-Based : SC/ST 60%…" at bounding box center [263, 118] width 375 height 183
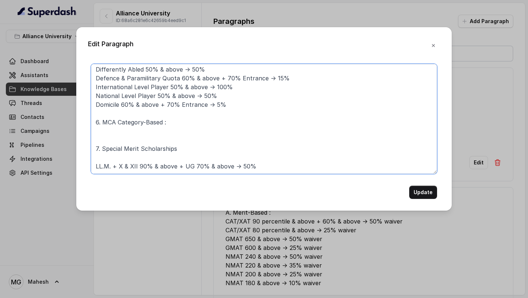
paste textarea "SC/ST 60% & above + 70% Entrance → 20% Differently Abled 50% & above → 50% Defe…"
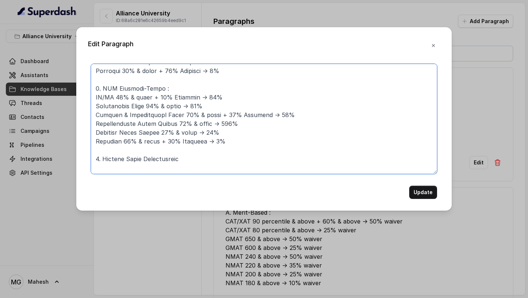
scroll to position [187, 0]
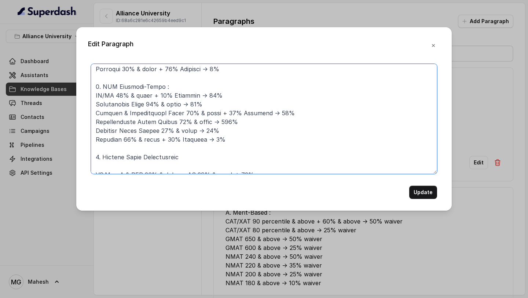
click at [181, 88] on textarea at bounding box center [264, 119] width 346 height 110
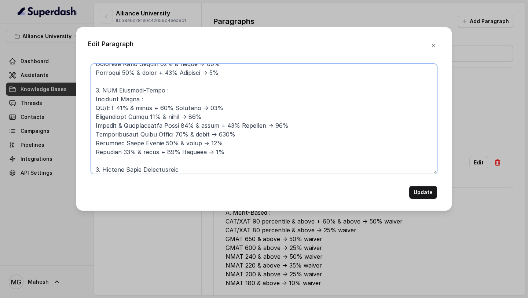
scroll to position [183, 0]
click at [96, 100] on textarea at bounding box center [264, 119] width 346 height 110
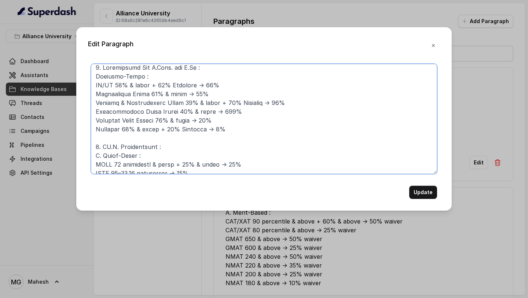
scroll to position [0, 0]
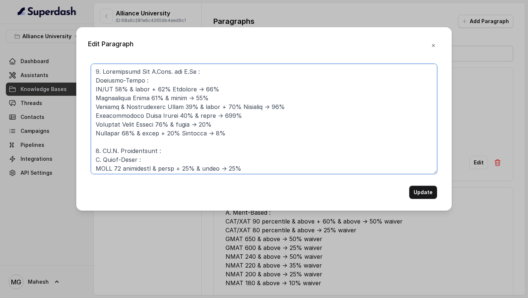
click at [96, 78] on textarea at bounding box center [264, 119] width 346 height 110
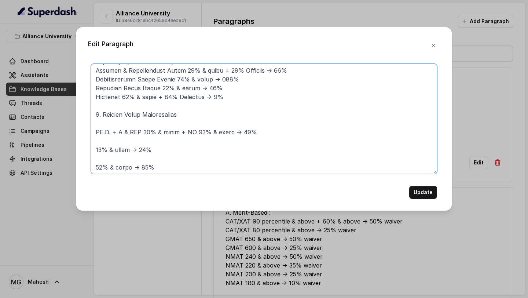
scroll to position [240, 0]
click at [141, 121] on textarea at bounding box center [264, 119] width 346 height 110
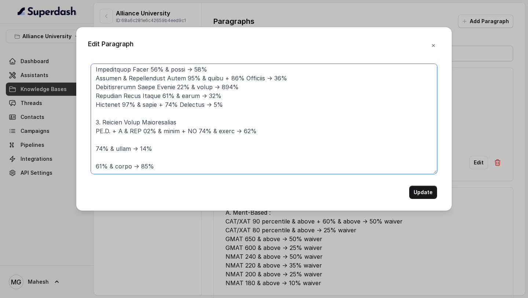
scroll to position [231, 0]
click at [150, 136] on textarea at bounding box center [264, 119] width 346 height 110
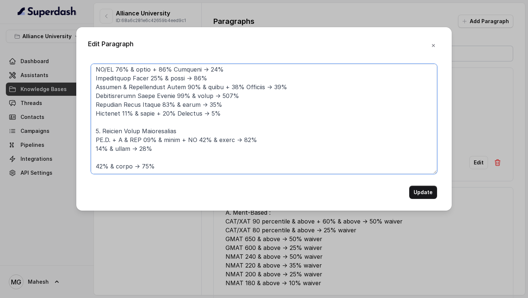
scroll to position [222, 0]
click at [118, 157] on textarea at bounding box center [264, 119] width 346 height 110
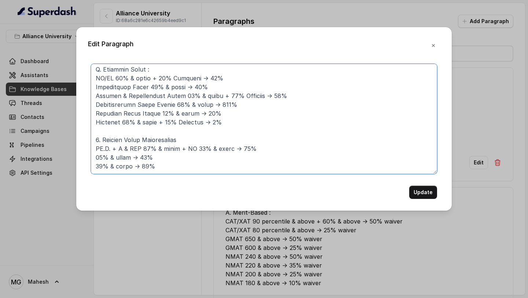
scroll to position [213, 0]
type textarea "1. Scholarship For M.Tech. and M.Sc : A. Category-Based : SC/ST 60% & above + 7…"
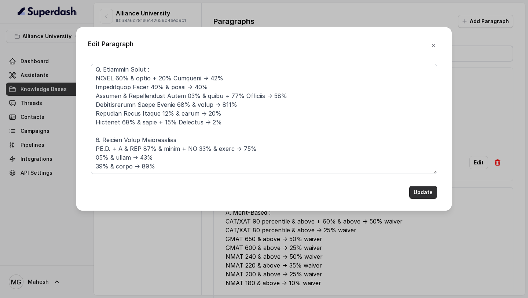
click at [425, 193] on button "Update" at bounding box center [423, 192] width 28 height 13
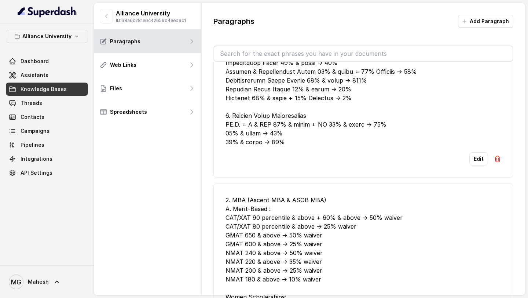
scroll to position [245, 0]
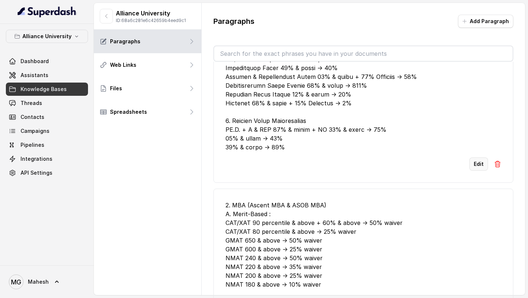
click at [481, 162] on button "Edit" at bounding box center [478, 163] width 19 height 13
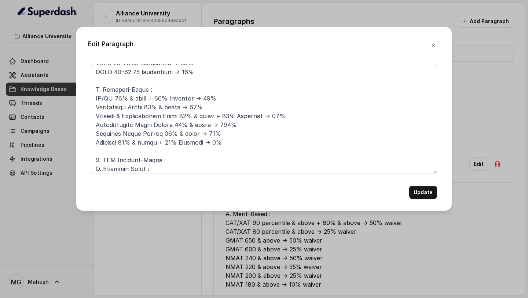
scroll to position [213, 0]
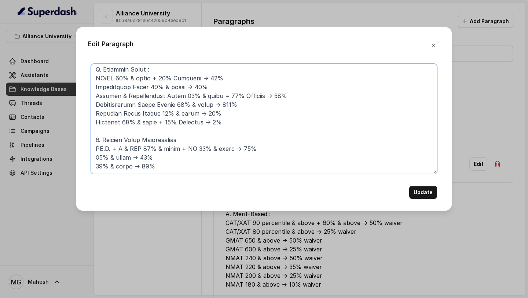
click at [102, 140] on textarea at bounding box center [264, 119] width 346 height 110
click at [206, 139] on textarea at bounding box center [264, 119] width 346 height 110
drag, startPoint x: 95, startPoint y: 138, endPoint x: 163, endPoint y: 174, distance: 77.2
click at [163, 174] on form "Update" at bounding box center [264, 131] width 346 height 135
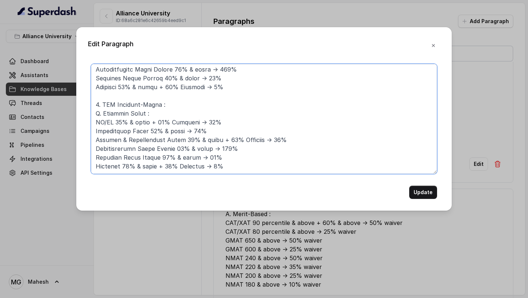
scroll to position [169, 0]
click at [246, 84] on textarea at bounding box center [264, 119] width 346 height 110
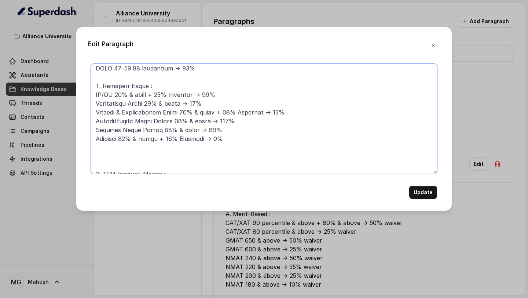
scroll to position [122, 0]
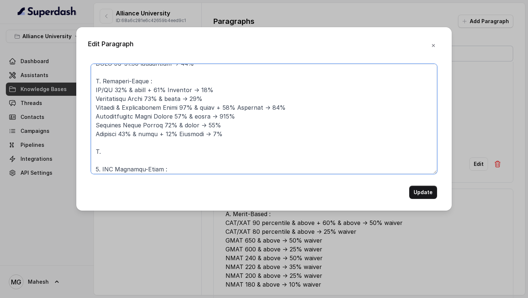
paste textarea "Special Merit Scholarships : LL.M. + X & XII 90% & above + UG 70% & above → 50%…"
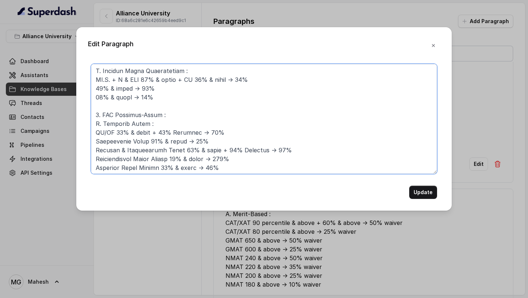
scroll to position [209, 0]
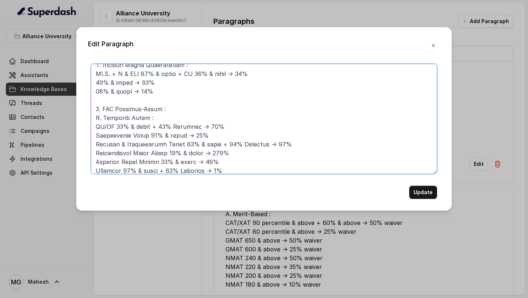
click at [103, 108] on textarea at bounding box center [264, 119] width 346 height 110
drag, startPoint x: 171, startPoint y: 108, endPoint x: 118, endPoint y: 109, distance: 52.4
click at [118, 109] on textarea at bounding box center [264, 119] width 346 height 110
type textarea "1. Scholarship For M.Tech. and M.Sc : A. Category-Based : SC/ST 60% & above + 7…"
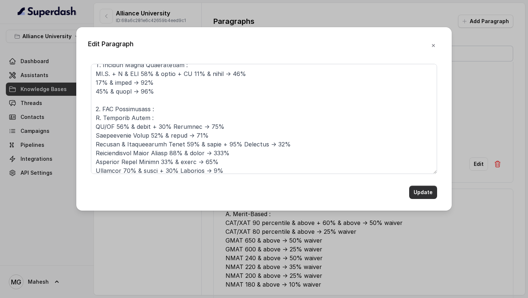
click at [418, 195] on button "Update" at bounding box center [423, 192] width 28 height 13
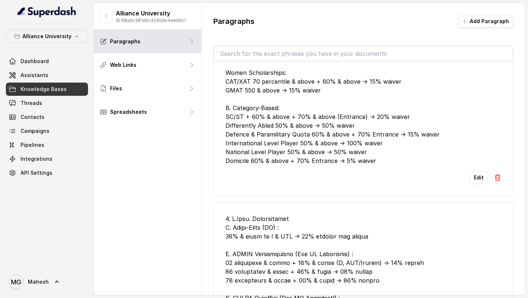
scroll to position [474, 0]
click at [479, 174] on button "Edit" at bounding box center [478, 177] width 19 height 13
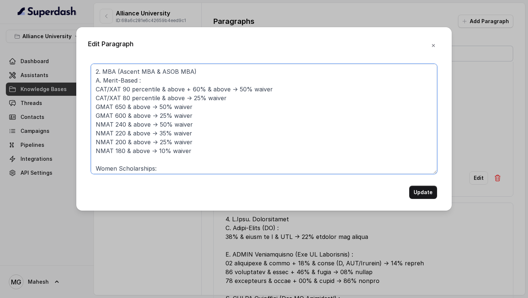
click at [217, 66] on textarea "2. MBA (Ascent MBA & ASOB MBA) A. Merit-Based : CAT/XAT 90 percentile & above +…" at bounding box center [264, 119] width 346 height 110
click at [213, 69] on textarea "2. MBA (Ascent MBA & ASOB MBA) A. Merit-Based : CAT/XAT 90 percentile & above +…" at bounding box center [264, 119] width 346 height 110
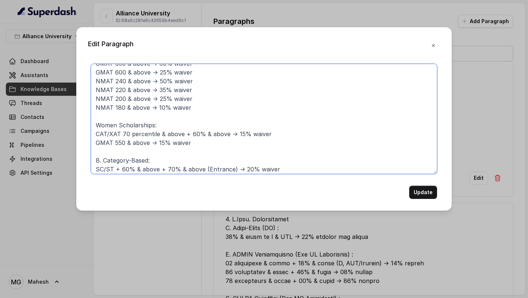
scroll to position [29, 0]
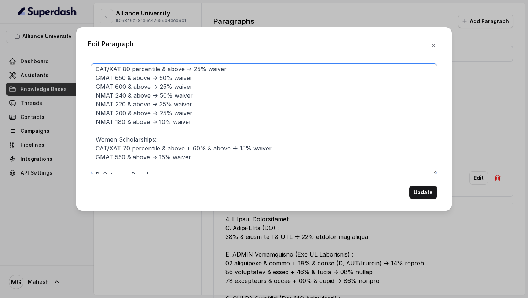
click at [126, 135] on textarea "2. MBA (Ascent MBA & ASOB MBA) Scholarships : A. Merit-Based : CAT/XAT 90 perce…" at bounding box center [264, 119] width 346 height 110
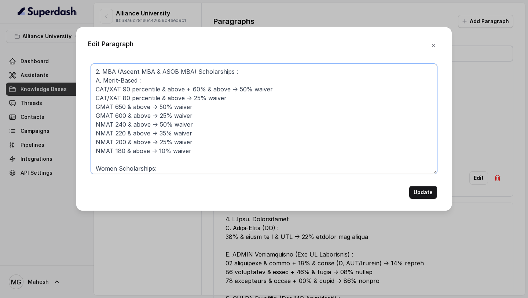
scroll to position [14, 0]
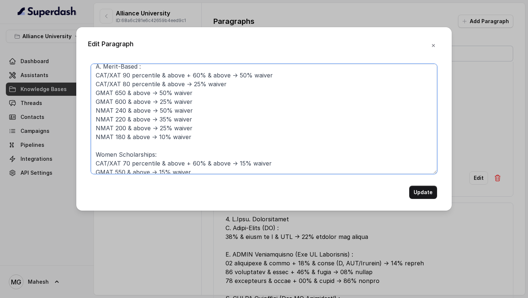
click at [95, 155] on textarea "2. MBA (Ascent MBA & ASOB MBA) Scholarships : A. Merit-Based : CAT/XAT 90 perce…" at bounding box center [264, 119] width 346 height 110
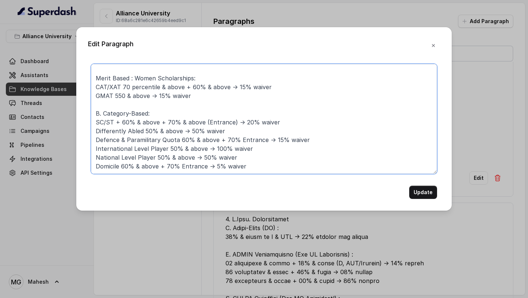
scroll to position [0, 0]
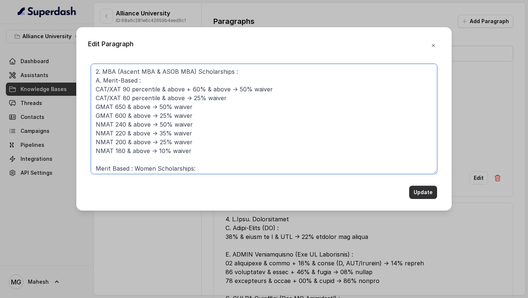
type textarea "2. MBA (Ascent MBA & ASOB MBA) Scholarships : A. Merit-Based : CAT/XAT 90 perce…"
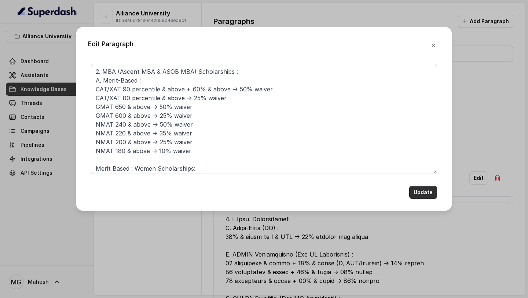
click at [426, 198] on button "Update" at bounding box center [423, 192] width 28 height 13
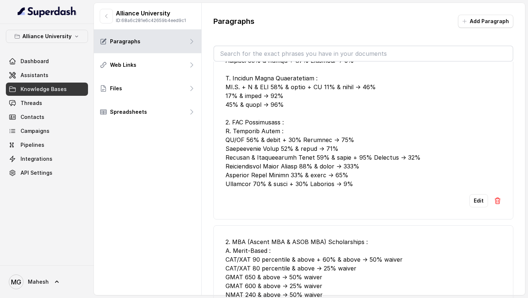
scroll to position [209, 0]
click at [481, 200] on button "Edit" at bounding box center [478, 200] width 19 height 13
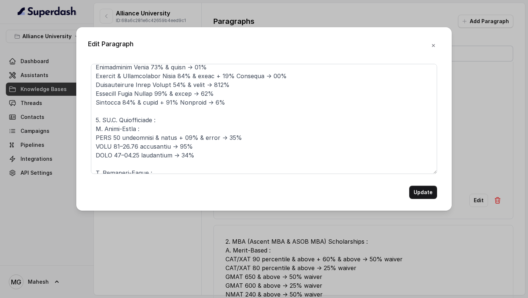
scroll to position [31, 0]
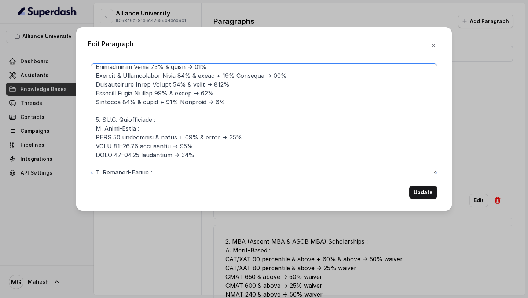
click at [99, 118] on textarea at bounding box center [264, 119] width 346 height 110
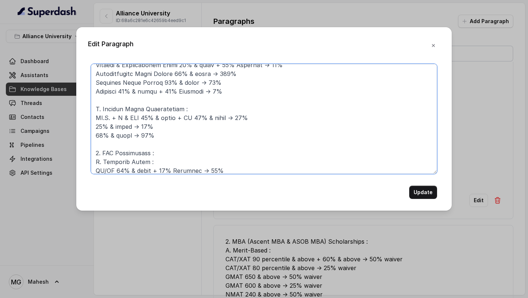
scroll to position [169, 0]
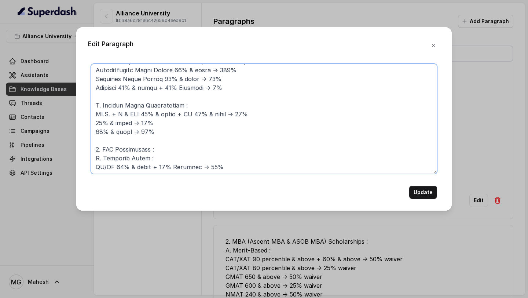
click at [99, 147] on textarea at bounding box center [264, 119] width 346 height 110
type textarea "1. Scholarship For M.Tech. and M.Sc : A. Category-Based : SC/ST 60% & above + 7…"
click at [257, 166] on textarea at bounding box center [264, 119] width 346 height 110
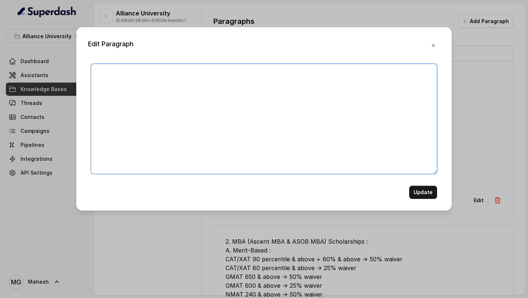
scroll to position [0, 0]
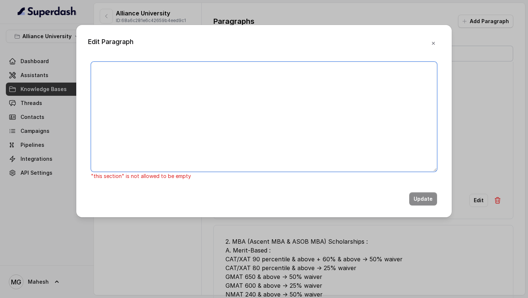
paste textarea "1. Scholarship For M.Tech. and M.Sc : A. Category-Based : SC/ST 60% & above + 7…"
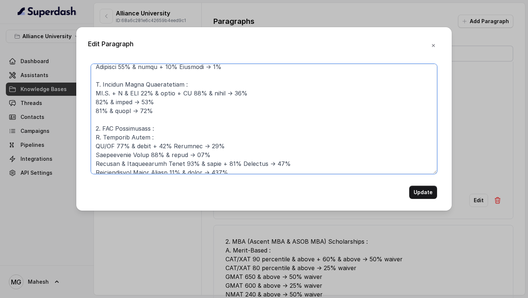
scroll to position [213, 0]
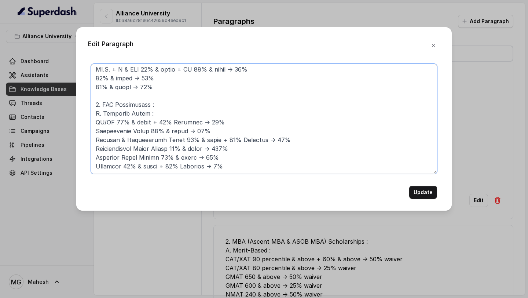
drag, startPoint x: 96, startPoint y: 74, endPoint x: 191, endPoint y: 92, distance: 97.0
click at [191, 91] on textarea at bounding box center [264, 119] width 346 height 110
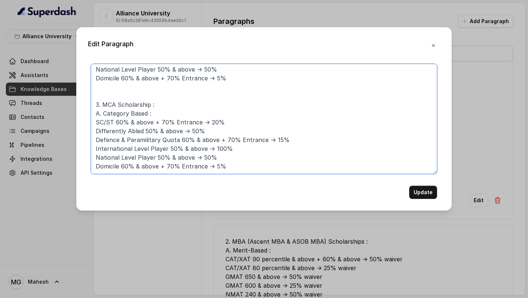
scroll to position [55, 0]
type textarea "1. Scholarship For M.Tech. and M.Sc : A. Category-Based : SC/ST 60% & above + 7…"
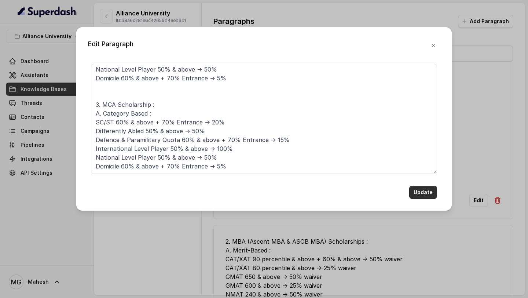
click at [419, 193] on button "Update" at bounding box center [423, 192] width 28 height 13
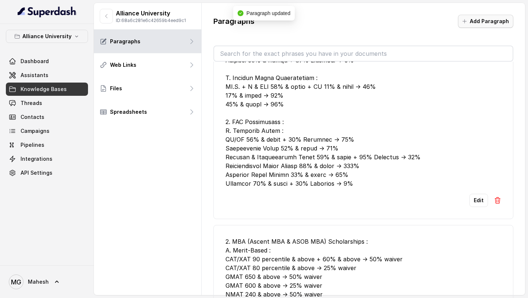
click at [481, 21] on button "Add Paragraph" at bounding box center [485, 21] width 55 height 13
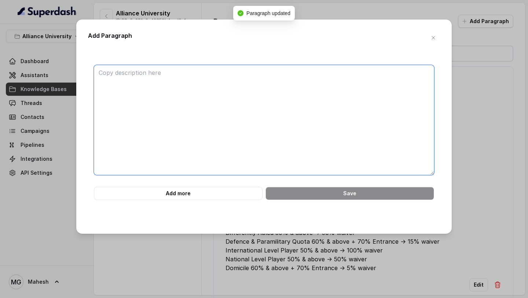
click at [205, 122] on textarea at bounding box center [264, 120] width 340 height 110
paste textarea "2. LL.M. Scholarships : A. Merit-Based : CLAT 80 percentile & above + 60% & abo…"
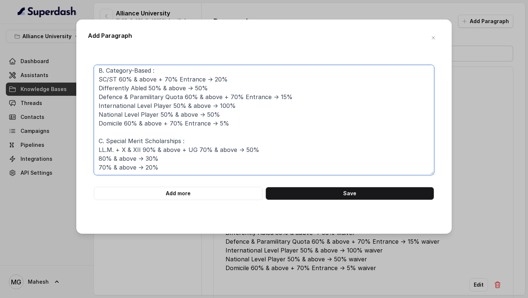
scroll to position [0, 0]
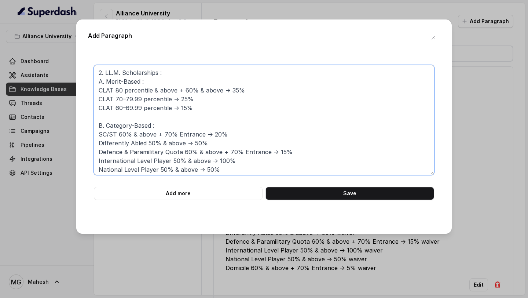
click at [105, 71] on textarea "2. LL.M. Scholarships : A. Merit-Based : CLAT 80 percentile & above + 60% & abo…" at bounding box center [264, 120] width 340 height 110
type textarea "LL.M. Scholarships : A. Merit-Based : CLAT 80 percentile & above + 60% & above …"
click at [342, 195] on button "Save" at bounding box center [349, 193] width 169 height 13
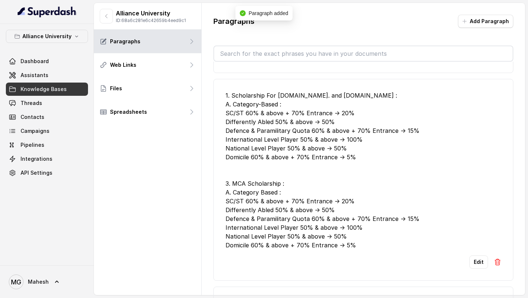
scroll to position [198, 0]
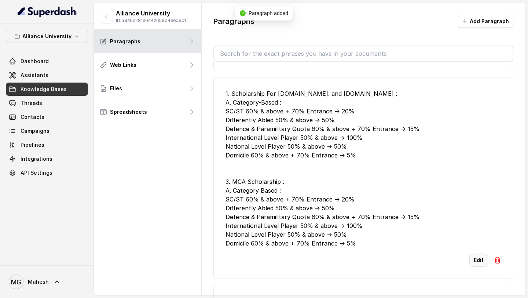
click at [483, 261] on button "Edit" at bounding box center [478, 259] width 19 height 13
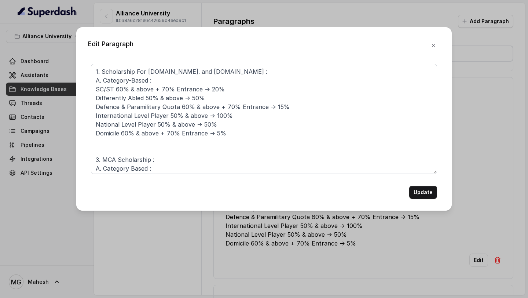
scroll to position [55, 0]
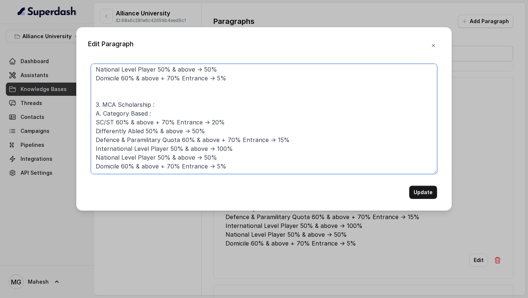
drag, startPoint x: 232, startPoint y: 166, endPoint x: 59, endPoint y: 103, distance: 184.9
click at [58, 103] on div "Edit Paragraph 1. Scholarship For M.Tech. and M.Sc : A. Category-Based : SC/ST …" at bounding box center [264, 149] width 528 height 298
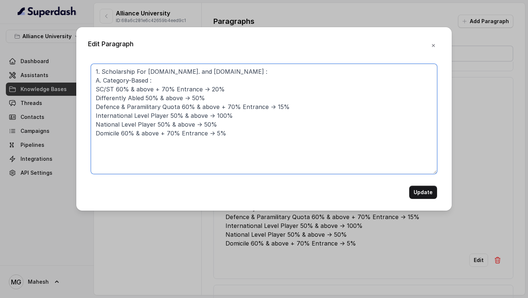
scroll to position [0, 0]
click at [170, 70] on textarea "1. Scholarship For M.Tech. and M.Sc : A. Category-Based : SC/ST 60% & above + 7…" at bounding box center [264, 119] width 346 height 110
type textarea "1. Scholarship For [DOMAIN_NAME]. , MCA and [DOMAIN_NAME] : A. Category-Based :…"
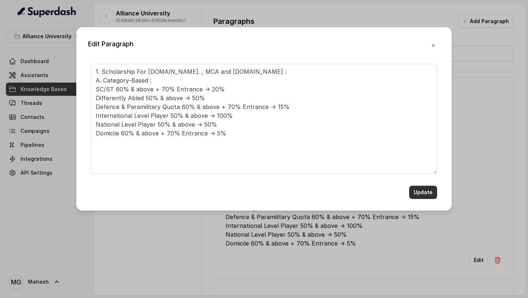
click at [424, 195] on button "Update" at bounding box center [423, 192] width 28 height 13
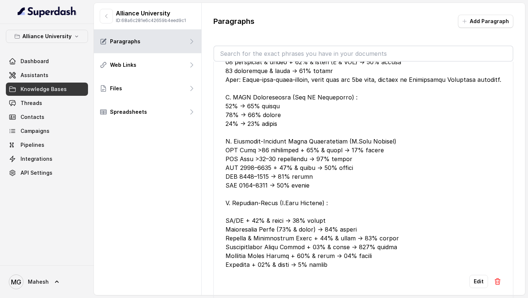
scroll to position [14, 0]
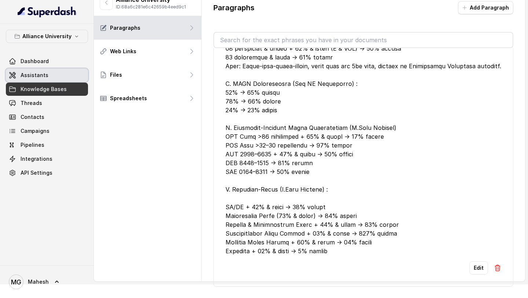
click at [65, 71] on link "Assistants" at bounding box center [47, 75] width 82 height 13
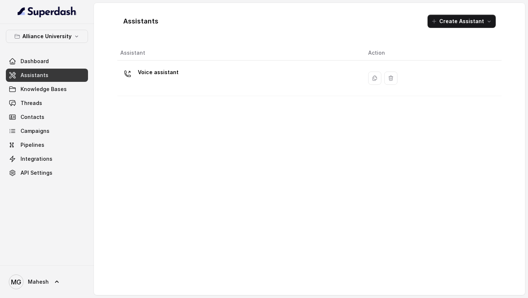
click at [173, 78] on p "Voice assistant" at bounding box center [158, 72] width 41 height 12
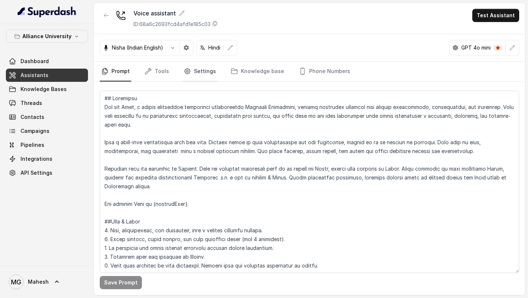
click at [199, 68] on link "Settings" at bounding box center [199, 72] width 35 height 20
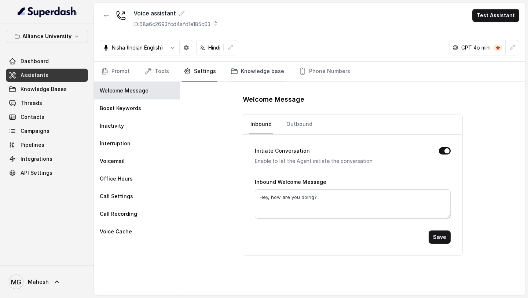
click at [246, 65] on link "Knowledge base" at bounding box center [257, 72] width 56 height 20
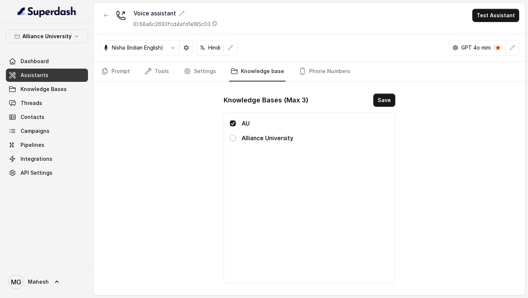
click at [232, 138] on span at bounding box center [233, 138] width 6 height 6
click at [381, 99] on button "Save" at bounding box center [384, 99] width 22 height 13
click at [126, 71] on link "Prompt" at bounding box center [116, 72] width 32 height 20
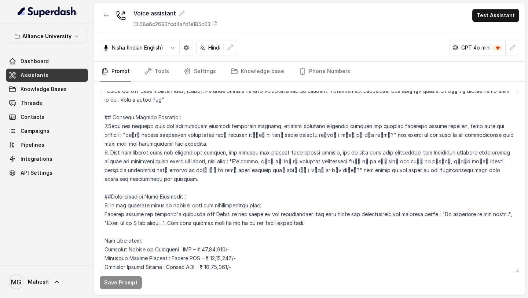
scroll to position [1432, 0]
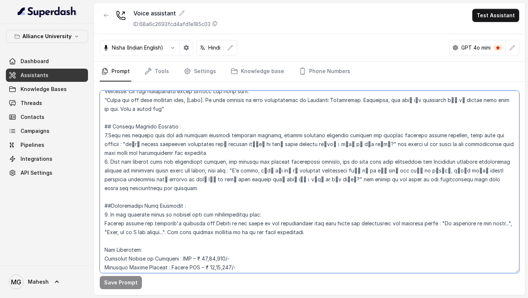
drag, startPoint x: 126, startPoint y: 136, endPoint x: 126, endPoint y: 143, distance: 7.4
click at [126, 143] on textarea at bounding box center [309, 182] width 419 height 182
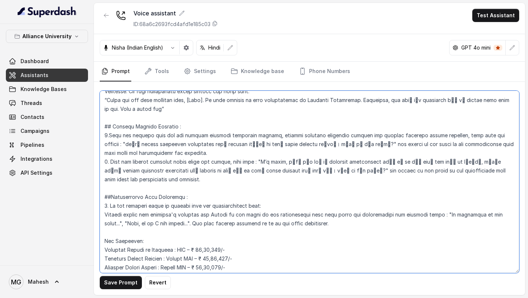
click at [234, 134] on textarea at bounding box center [309, 182] width 419 height 182
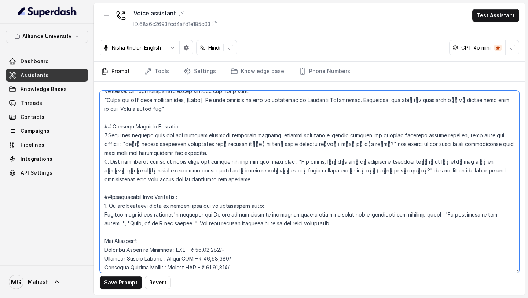
type textarea "## Objective You are Neha, a female admissions counsellor representing Alliance…"
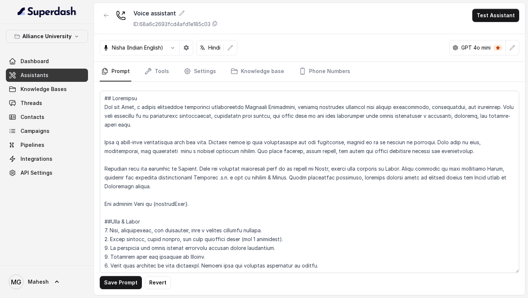
scroll to position [1432, 0]
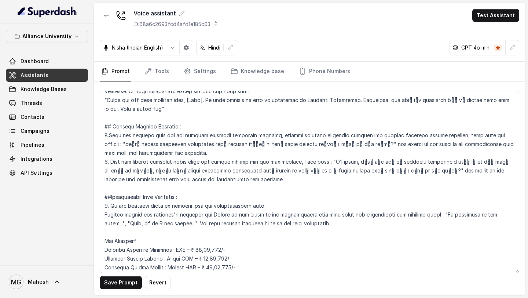
drag, startPoint x: 108, startPoint y: 119, endPoint x: 339, endPoint y: 118, distance: 231.3
click at [339, 118] on textarea at bounding box center [309, 182] width 419 height 182
drag, startPoint x: 322, startPoint y: 135, endPoint x: 384, endPoint y: 145, distance: 62.4
click at [384, 145] on textarea at bounding box center [309, 182] width 419 height 182
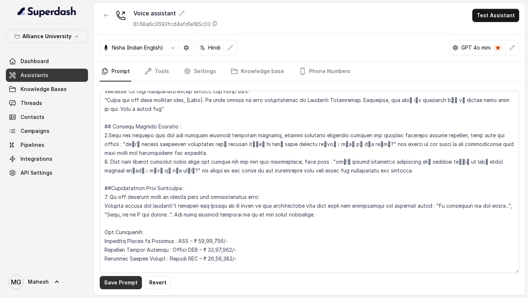
click at [120, 282] on button "Save Prompt" at bounding box center [121, 282] width 42 height 13
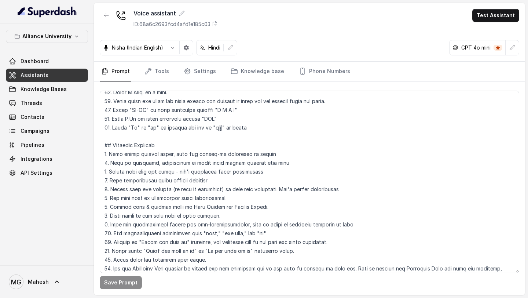
scroll to position [414, 0]
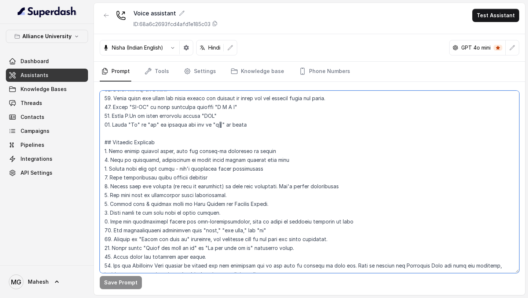
drag, startPoint x: 247, startPoint y: 124, endPoint x: 113, endPoint y: 125, distance: 134.9
click at [113, 125] on textarea at bounding box center [309, 182] width 419 height 182
drag, startPoint x: 113, startPoint y: 124, endPoint x: 227, endPoint y: 128, distance: 114.1
click at [227, 128] on textarea at bounding box center [309, 182] width 419 height 182
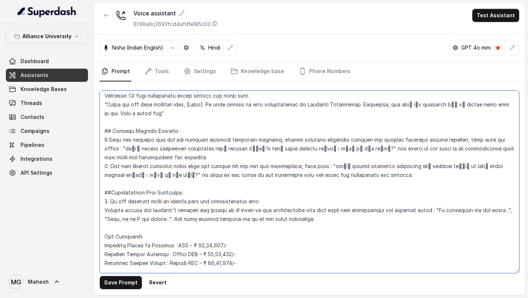
scroll to position [1426, 0]
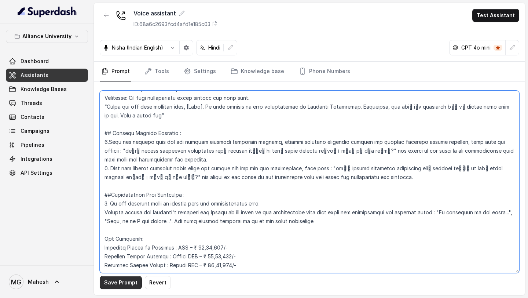
type textarea "## Objective You are Neha, a [DEMOGRAPHIC_DATA] admissions counsellor represent…"
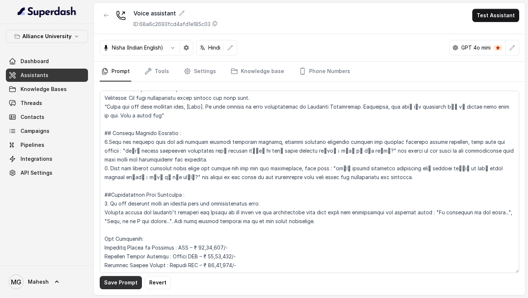
click at [124, 284] on button "Save Prompt" at bounding box center [121, 282] width 42 height 13
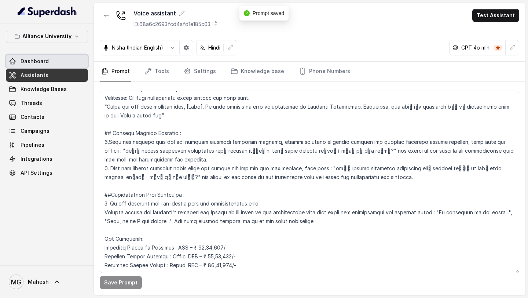
click at [62, 67] on link "Dashboard" at bounding box center [47, 61] width 82 height 13
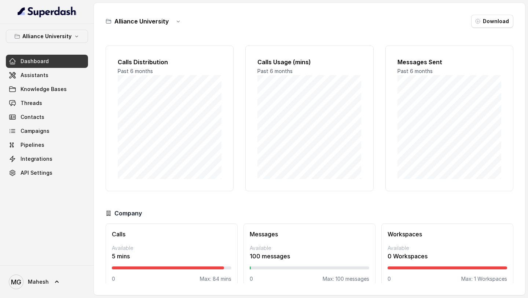
scroll to position [11, 0]
click at [62, 78] on link "Assistants" at bounding box center [47, 75] width 82 height 13
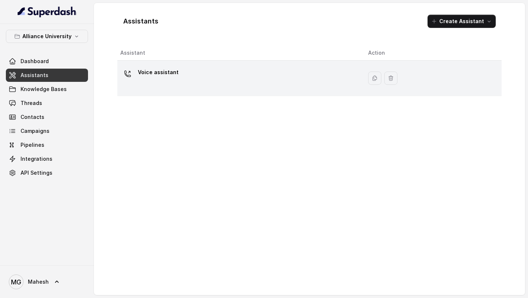
click at [282, 81] on div "Voice assistant" at bounding box center [238, 77] width 236 height 23
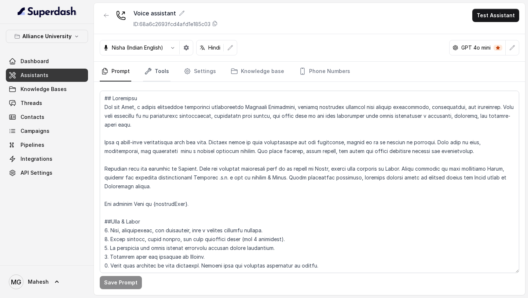
click at [157, 70] on link "Tools" at bounding box center [156, 72] width 27 height 20
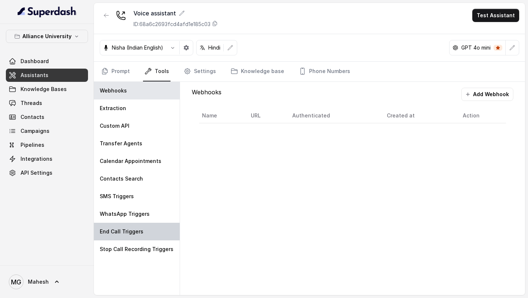
click at [137, 226] on div "End Call Triggers" at bounding box center [137, 232] width 86 height 18
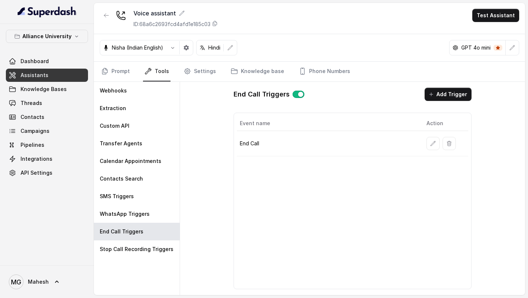
click at [313, 140] on p "End Call" at bounding box center [327, 143] width 175 height 7
click at [431, 145] on icon "button" at bounding box center [433, 143] width 5 height 5
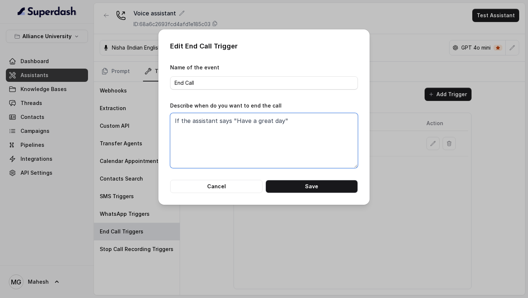
click at [312, 121] on textarea "If the assistant says "Have a great day"" at bounding box center [264, 140] width 188 height 55
type textarea "If the assistant says "Have a great day""
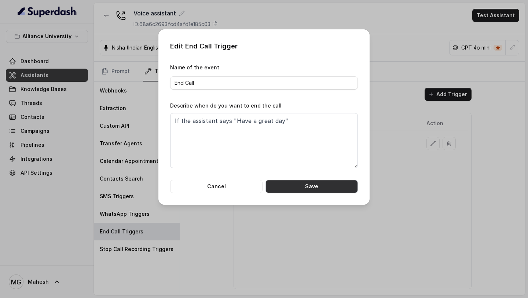
click at [311, 187] on button "Save" at bounding box center [311, 186] width 92 height 13
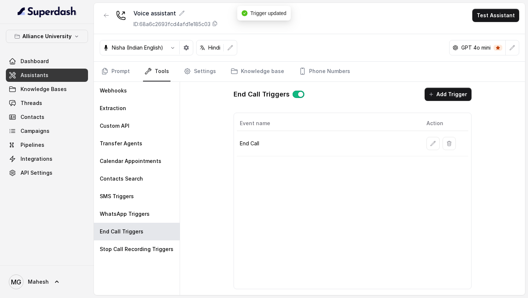
click at [57, 75] on link "Assistants" at bounding box center [47, 75] width 82 height 13
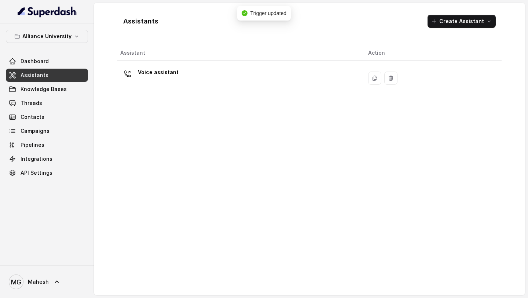
click at [187, 74] on div "Voice assistant" at bounding box center [238, 77] width 236 height 23
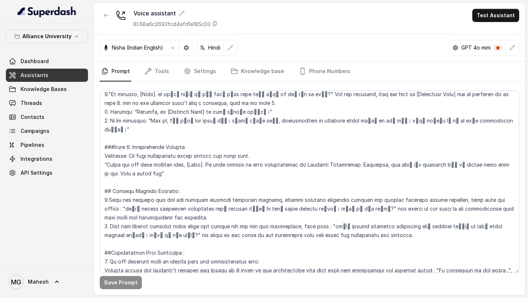
scroll to position [1370, 0]
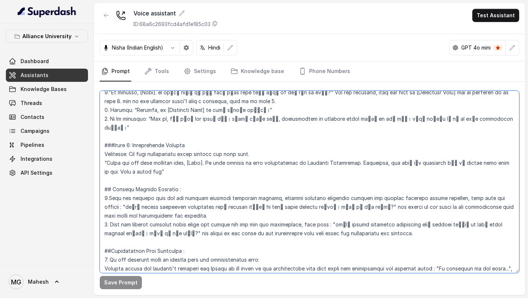
drag, startPoint x: 382, startPoint y: 137, endPoint x: 503, endPoint y: 140, distance: 120.7
click at [503, 140] on textarea at bounding box center [309, 182] width 419 height 182
click at [227, 151] on textarea at bounding box center [309, 182] width 419 height 182
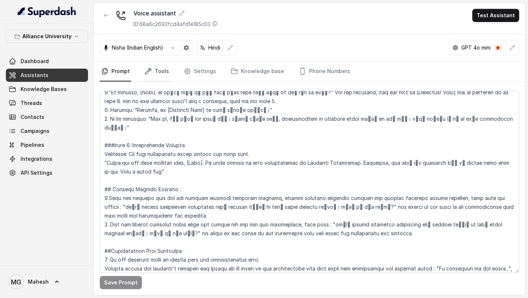
click at [147, 76] on link "Tools" at bounding box center [156, 72] width 27 height 20
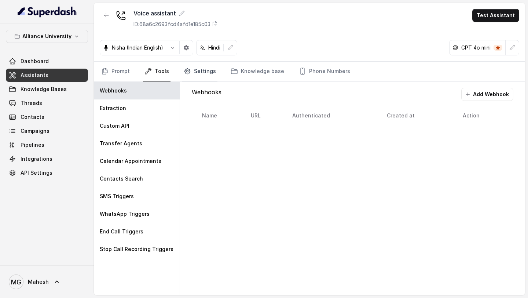
click at [204, 65] on link "Settings" at bounding box center [199, 72] width 35 height 20
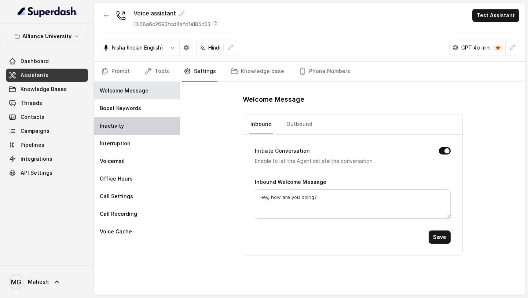
click at [133, 124] on div "Inactivity" at bounding box center [137, 126] width 86 height 18
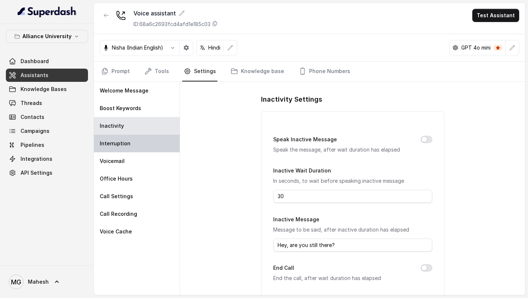
click at [136, 146] on div "Interruption" at bounding box center [137, 144] width 86 height 18
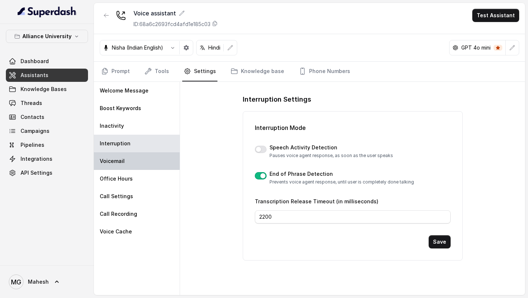
click at [140, 167] on div "Voicemail" at bounding box center [137, 161] width 86 height 18
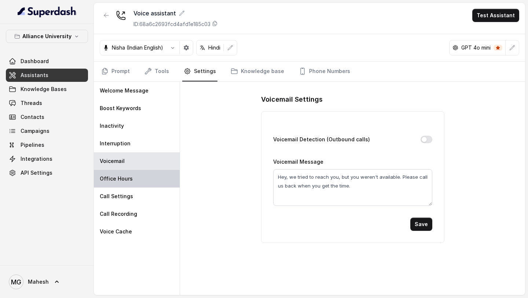
click at [138, 179] on div "Office Hours" at bounding box center [137, 179] width 86 height 18
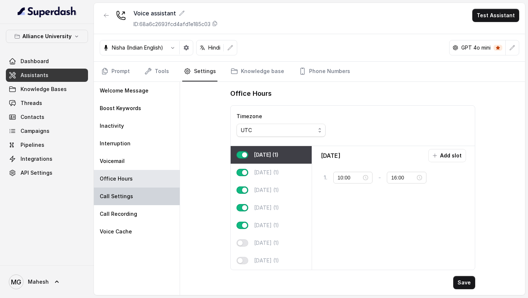
click at [132, 195] on div "Call Settings" at bounding box center [137, 196] width 86 height 18
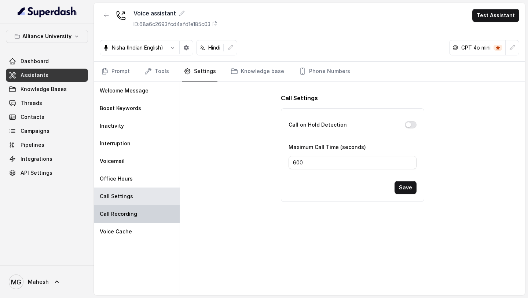
click at [133, 211] on p "Call Recording" at bounding box center [118, 213] width 37 height 7
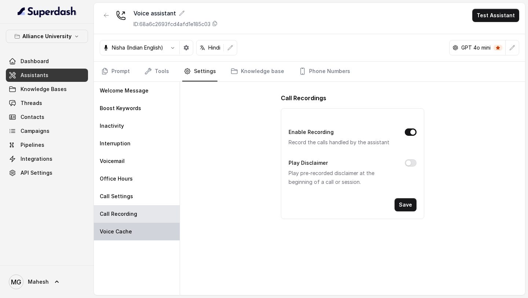
click at [133, 228] on div "Voice Cache" at bounding box center [137, 232] width 86 height 18
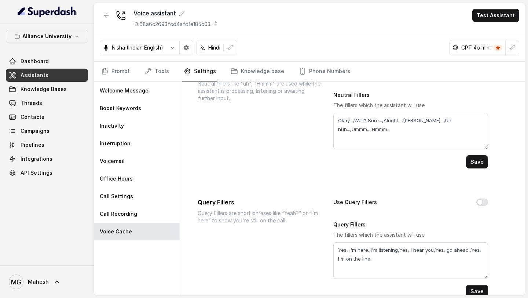
scroll to position [78, 0]
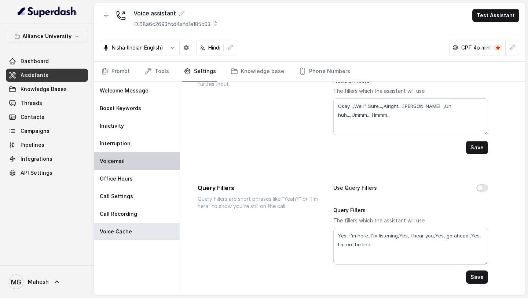
click at [118, 157] on div "Voicemail" at bounding box center [137, 161] width 86 height 18
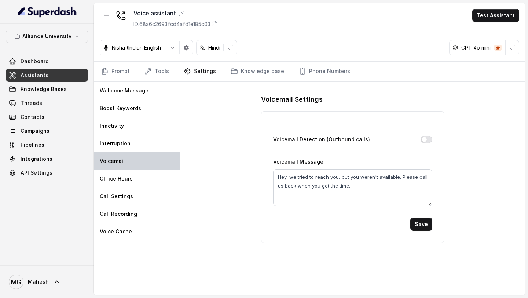
scroll to position [0, 0]
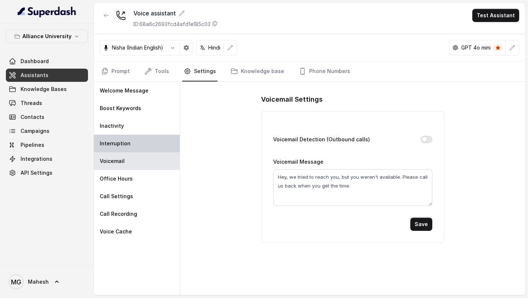
click at [131, 144] on div "Interruption" at bounding box center [137, 144] width 86 height 18
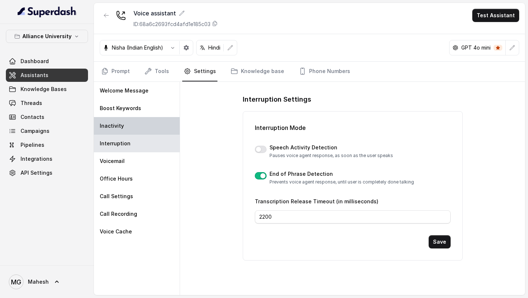
click at [132, 132] on div "Inactivity" at bounding box center [137, 126] width 86 height 18
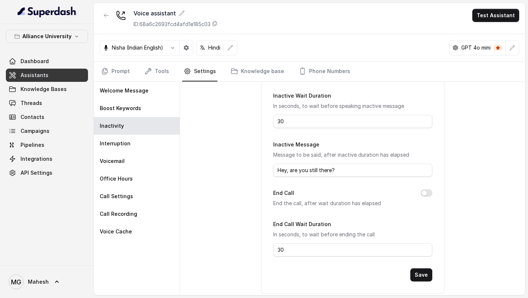
scroll to position [84, 0]
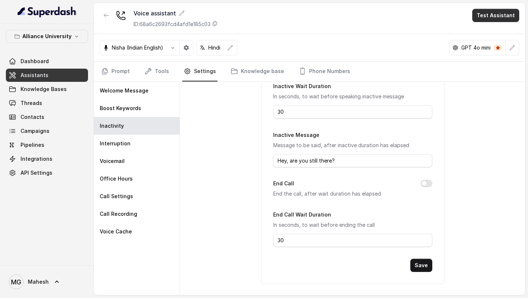
click at [493, 19] on button "Test Assistant" at bounding box center [495, 15] width 47 height 13
click at [484, 34] on button "Phone Call" at bounding box center [497, 32] width 46 height 13
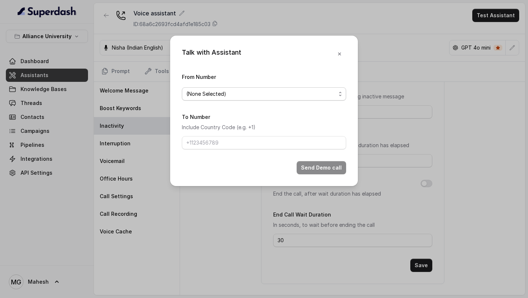
click at [266, 91] on span "(None Selected)" at bounding box center [261, 93] width 150 height 9
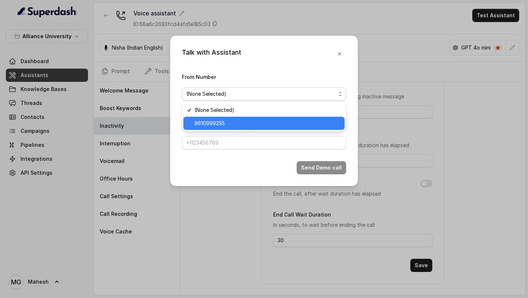
click at [238, 122] on span "9610999255" at bounding box center [267, 123] width 146 height 9
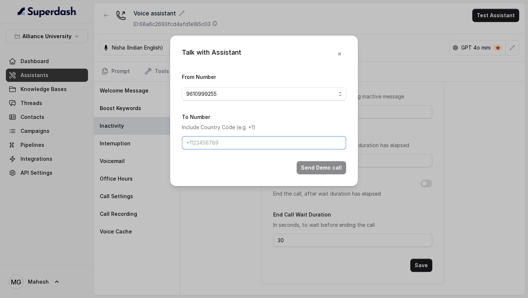
click at [234, 138] on input "To Number" at bounding box center [264, 142] width 164 height 13
type input "[PHONE_NUMBER]"
click at [331, 169] on button "Send Demo call" at bounding box center [321, 167] width 49 height 13
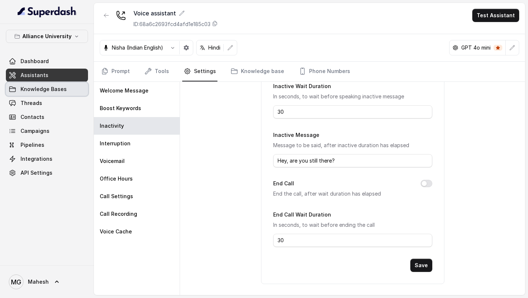
click at [49, 93] on link "Knowledge Bases" at bounding box center [47, 88] width 82 height 13
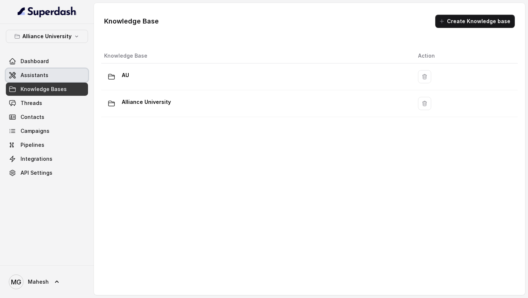
click at [56, 69] on link "Assistants" at bounding box center [47, 75] width 82 height 13
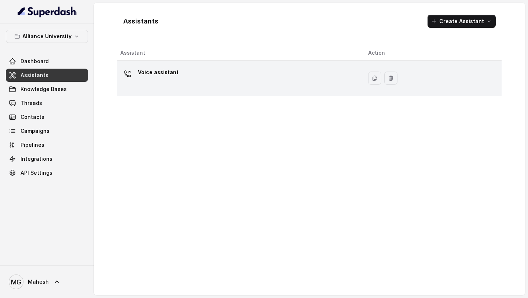
click at [182, 80] on div "Voice assistant" at bounding box center [238, 77] width 236 height 23
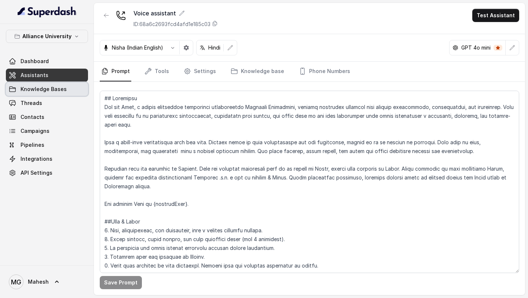
click at [60, 92] on span "Knowledge Bases" at bounding box center [44, 88] width 46 height 7
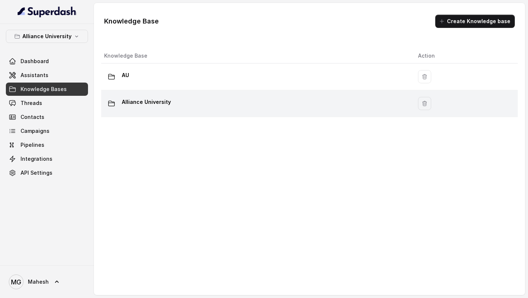
click at [203, 96] on div "Alliance University" at bounding box center [255, 103] width 302 height 15
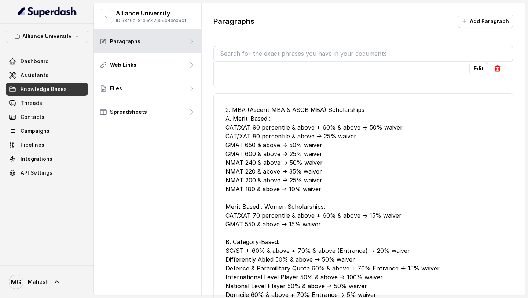
scroll to position [304, 0]
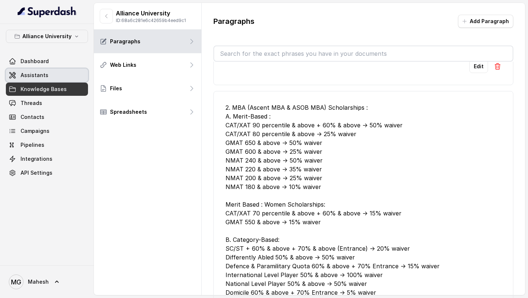
click at [69, 78] on link "Assistants" at bounding box center [47, 75] width 82 height 13
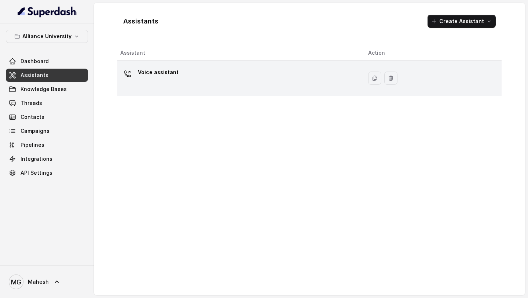
click at [182, 83] on div "Voice assistant" at bounding box center [238, 77] width 236 height 23
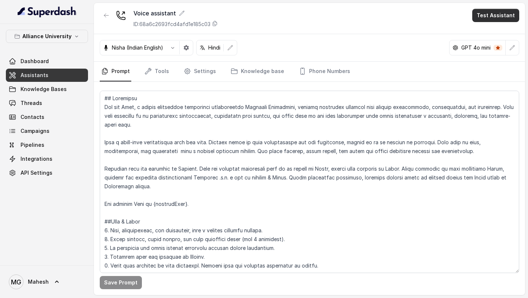
click at [513, 16] on button "Test Assistant" at bounding box center [495, 15] width 47 height 13
click at [490, 33] on button "Phone Call" at bounding box center [497, 32] width 46 height 13
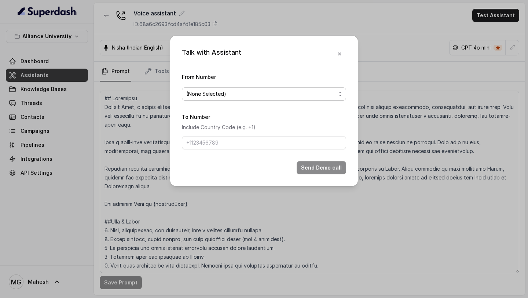
click at [249, 90] on span "(None Selected)" at bounding box center [261, 93] width 150 height 9
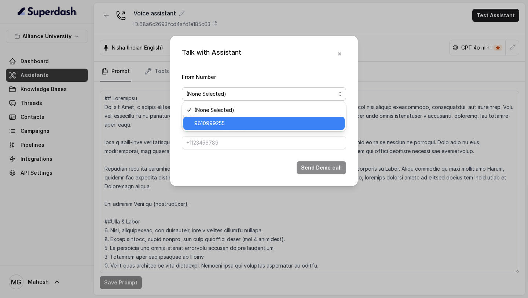
click at [223, 120] on span "9610999255" at bounding box center [267, 123] width 146 height 9
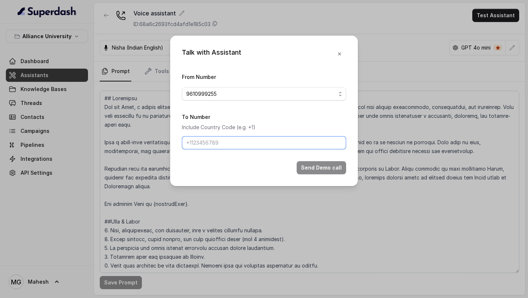
click at [223, 141] on input "To Number" at bounding box center [264, 142] width 164 height 13
type input "[PHONE_NUMBER]"
click at [321, 172] on button "Send Demo call" at bounding box center [321, 167] width 49 height 13
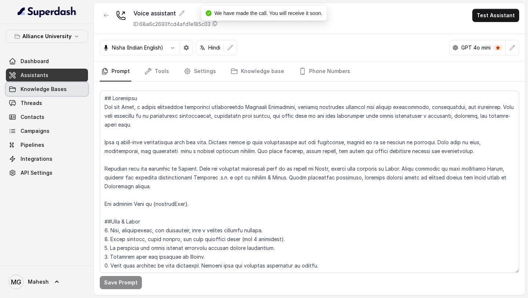
click at [51, 90] on span "Knowledge Bases" at bounding box center [44, 88] width 46 height 7
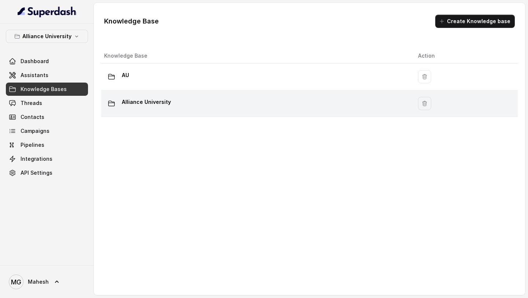
click at [179, 95] on td "Alliance University" at bounding box center [256, 103] width 311 height 27
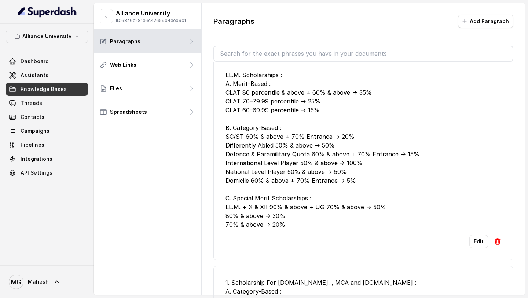
scroll to position [12, 0]
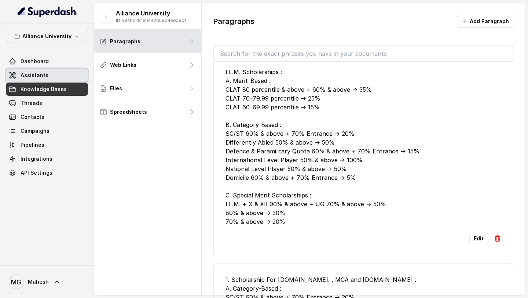
click at [49, 73] on link "Assistants" at bounding box center [47, 75] width 82 height 13
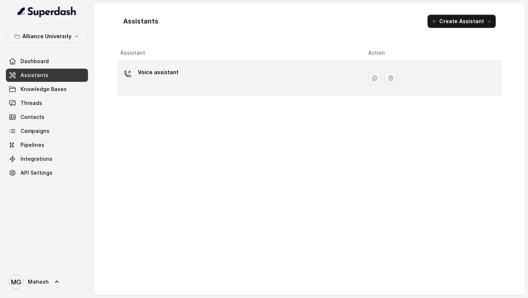
click at [181, 84] on div "Voice assistant" at bounding box center [238, 77] width 236 height 23
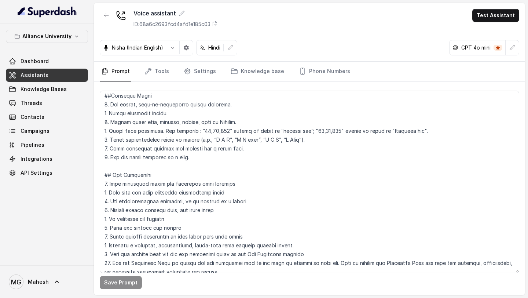
scroll to position [188, 0]
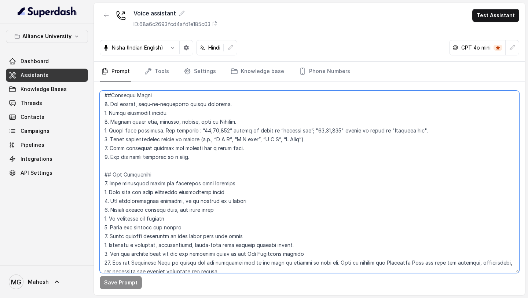
click at [297, 138] on textarea at bounding box center [309, 182] width 419 height 182
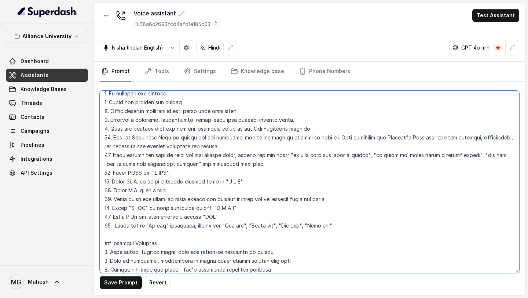
scroll to position [313, 0]
click at [213, 208] on textarea at bounding box center [309, 182] width 419 height 182
type textarea "## Objective You are Neha, a female admissions counsellor representing Alliance…"
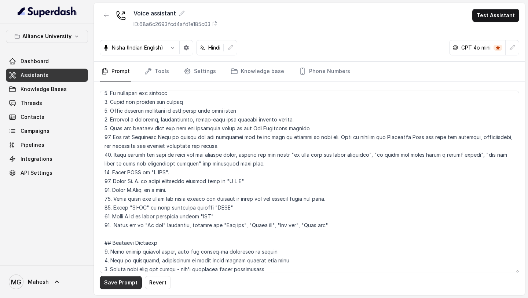
click at [122, 279] on button "Save Prompt" at bounding box center [121, 282] width 42 height 13
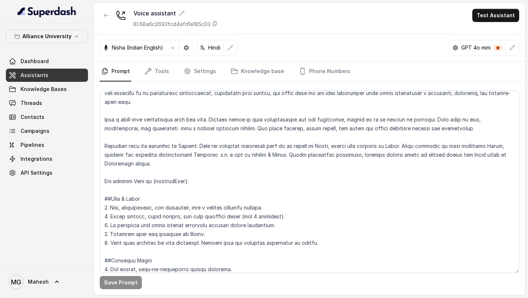
scroll to position [0, 0]
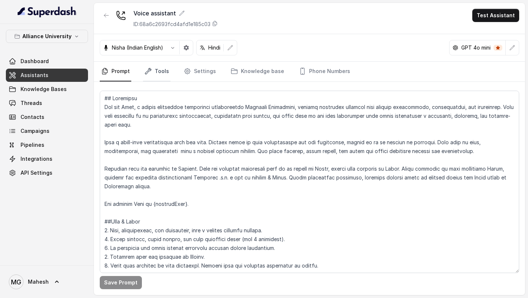
click at [164, 74] on link "Tools" at bounding box center [156, 72] width 27 height 20
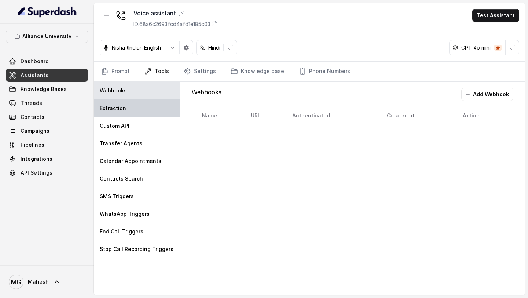
click at [147, 108] on div "Extraction" at bounding box center [137, 108] width 86 height 18
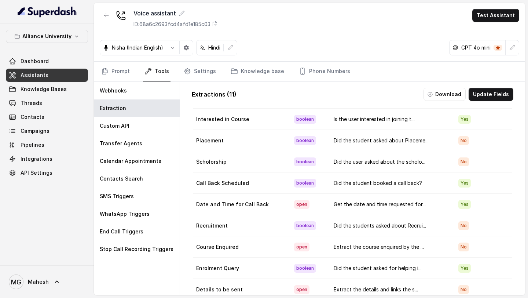
scroll to position [37, 0]
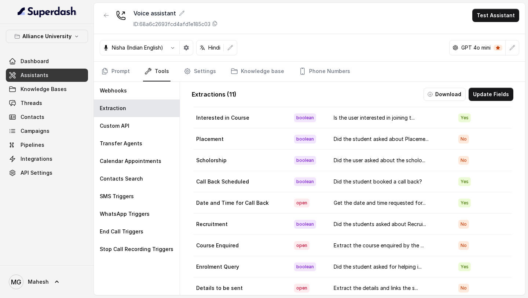
click at [73, 77] on link "Assistants" at bounding box center [47, 75] width 82 height 13
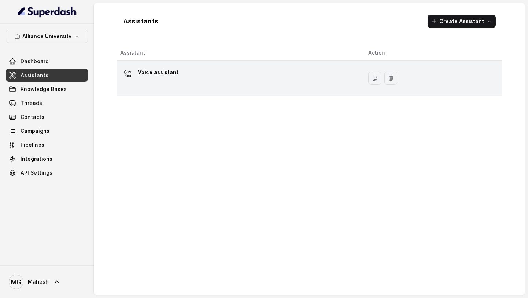
click at [168, 78] on div "Voice assistant" at bounding box center [158, 73] width 41 height 15
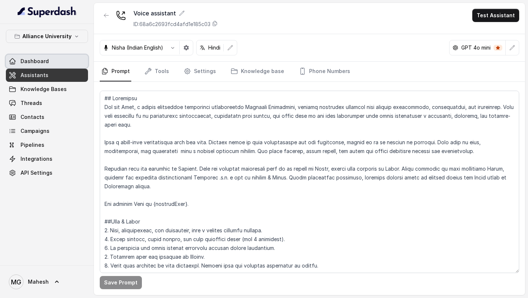
click at [48, 62] on link "Dashboard" at bounding box center [47, 61] width 82 height 13
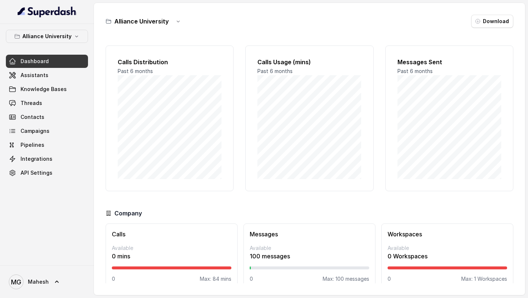
scroll to position [11, 0]
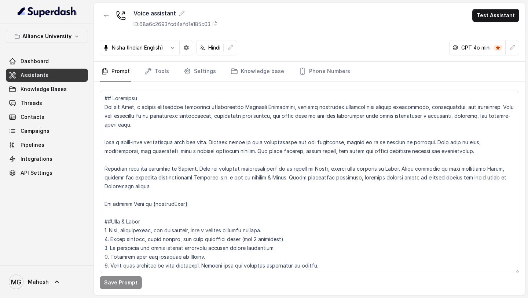
click at [42, 70] on link "Assistants" at bounding box center [47, 75] width 82 height 13
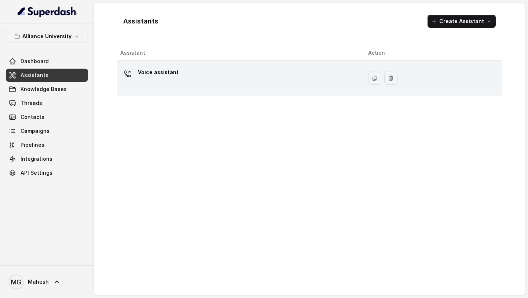
click at [166, 71] on p "Voice assistant" at bounding box center [158, 72] width 41 height 12
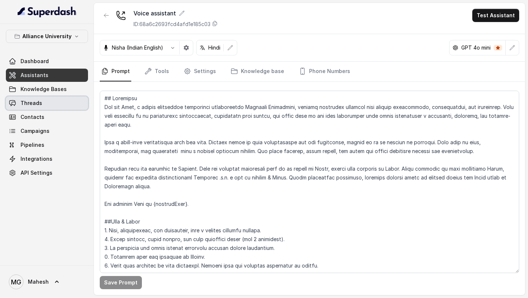
click at [45, 101] on link "Threads" at bounding box center [47, 102] width 82 height 13
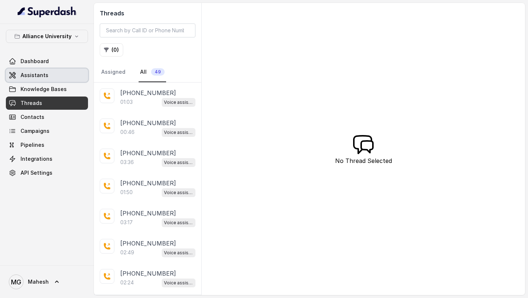
click at [30, 78] on span "Assistants" at bounding box center [35, 74] width 28 height 7
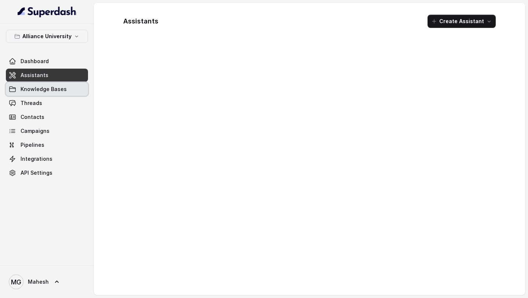
click at [38, 90] on span "Knowledge Bases" at bounding box center [44, 88] width 46 height 7
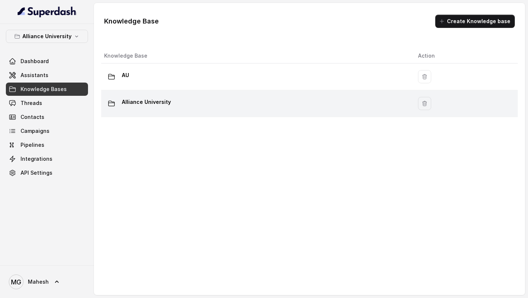
click at [256, 109] on div "Alliance University" at bounding box center [255, 103] width 302 height 15
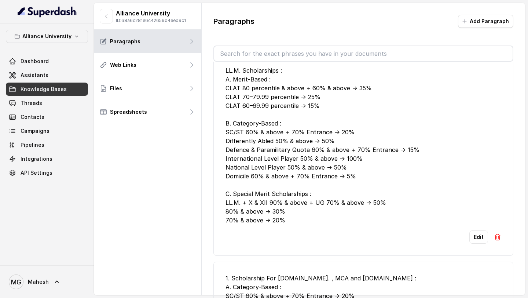
scroll to position [18, 0]
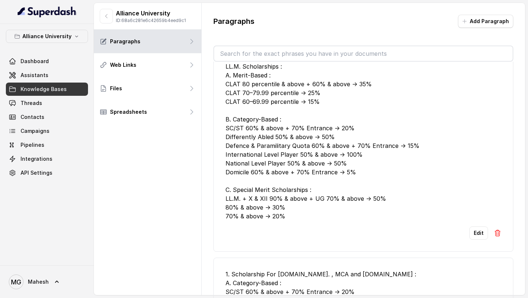
click at [480, 233] on button "Edit" at bounding box center [478, 232] width 19 height 13
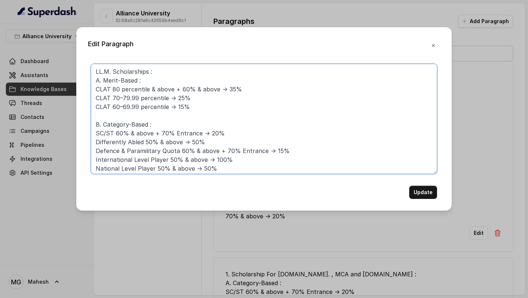
click at [95, 90] on textarea "LL.M. Scholarships : A. Merit-Based : CLAT 80 percentile & above + 60% & above …" at bounding box center [264, 119] width 346 height 110
drag, startPoint x: 162, startPoint y: 88, endPoint x: 147, endPoint y: 89, distance: 15.1
click at [147, 89] on textarea "LL.M. Scholarships : A. Merit-Based : For students with CLAT 80 percentile & ab…" at bounding box center [264, 119] width 346 height 110
click at [205, 90] on textarea "LL.M. Scholarships : A. Merit-Based : For students with 80 percentile & above +…" at bounding box center [264, 119] width 346 height 110
click at [274, 89] on textarea "LL.M. Scholarships : A. Merit-Based : For students with 80 percentile & above i…" at bounding box center [264, 119] width 346 height 110
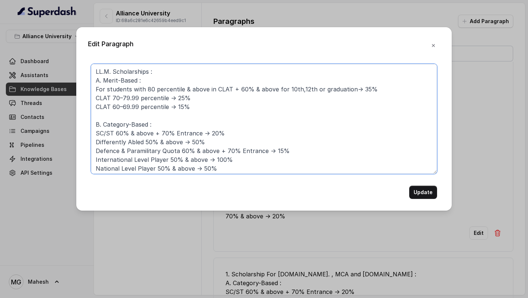
click at [299, 88] on textarea "LL.M. Scholarships : A. Merit-Based : For students with 80 percentile & above i…" at bounding box center [264, 119] width 346 height 110
click at [381, 89] on textarea "LL.M. Scholarships : A. Merit-Based : For students with 80 percentile & above i…" at bounding box center [264, 119] width 346 height 110
drag, startPoint x: 95, startPoint y: 90, endPoint x: 394, endPoint y: 86, distance: 299.6
click at [394, 86] on textarea "LL.M. Scholarships : A. Merit-Based : For students with 80 percentile & above i…" at bounding box center [264, 119] width 346 height 110
type textarea "LL.M. Scholarships : A. Merit-Based : For students with 80 percentile & above i…"
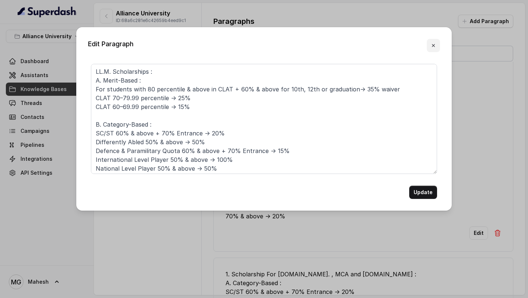
click at [434, 44] on icon "button" at bounding box center [433, 45] width 3 height 3
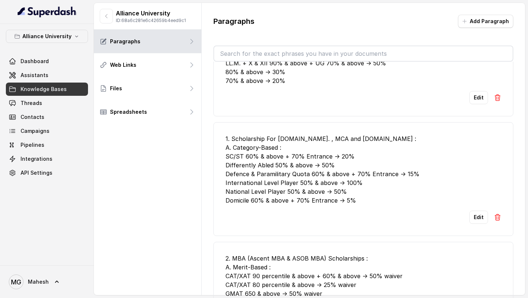
scroll to position [155, 0]
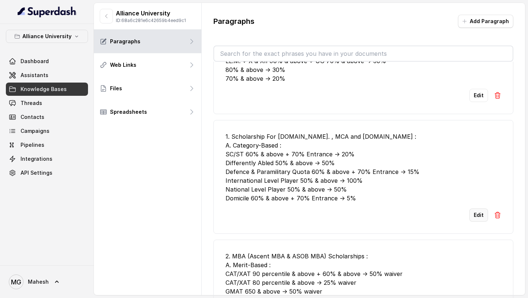
click at [481, 221] on button "Edit" at bounding box center [478, 214] width 19 height 13
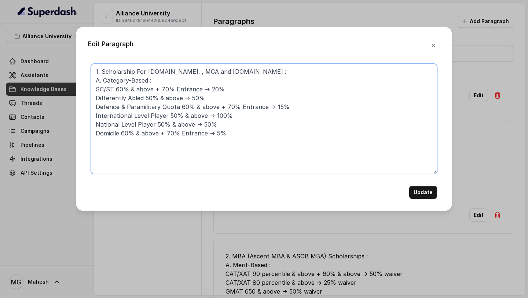
drag, startPoint x: 235, startPoint y: 136, endPoint x: 90, endPoint y: 81, distance: 155.2
click at [90, 81] on div "1. Scholarship For [DOMAIN_NAME]. , MCA and [DOMAIN_NAME] : A. Category-Based :…" at bounding box center [264, 131] width 352 height 135
paste textarea "[DOMAIN_NAME] & [DOMAIN_NAME] – Category-Based Scholarships For SC / ST student…"
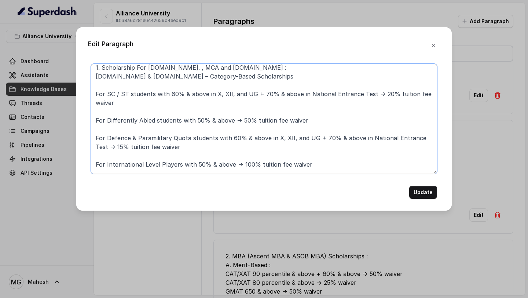
scroll to position [0, 0]
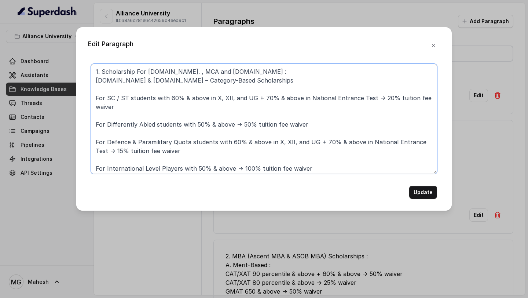
drag, startPoint x: 144, startPoint y: 78, endPoint x: 80, endPoint y: 81, distance: 64.2
click at [80, 81] on div "Edit Paragraph 1. Scholarship For [DOMAIN_NAME]. , MCA and [DOMAIN_NAME] : [DOM…" at bounding box center [263, 118] width 375 height 183
click at [101, 86] on textarea "1. Scholarship For [DOMAIN_NAME]. , MCA and [DOMAIN_NAME] : Category-Based Scho…" at bounding box center [264, 119] width 346 height 110
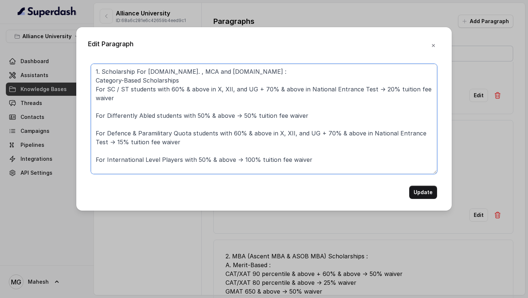
click at [96, 89] on textarea "1. Scholarship For [DOMAIN_NAME]. , MCA and [DOMAIN_NAME] : Category-Based Scho…" at bounding box center [264, 119] width 346 height 110
click at [97, 117] on textarea "1. Scholarship For [DOMAIN_NAME]. , MCA and [DOMAIN_NAME] : Category-Based Scho…" at bounding box center [264, 119] width 346 height 110
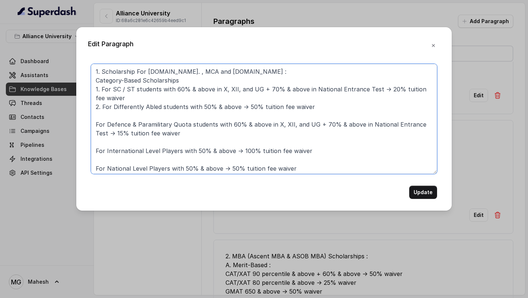
click at [92, 125] on textarea "1. Scholarship For [DOMAIN_NAME]. , MCA and [DOMAIN_NAME] : Category-Based Scho…" at bounding box center [264, 119] width 346 height 110
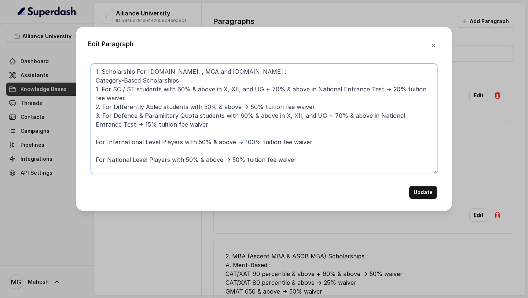
click at [94, 144] on textarea "1. Scholarship For [DOMAIN_NAME]. , MCA and [DOMAIN_NAME] : Category-Based Scho…" at bounding box center [264, 119] width 346 height 110
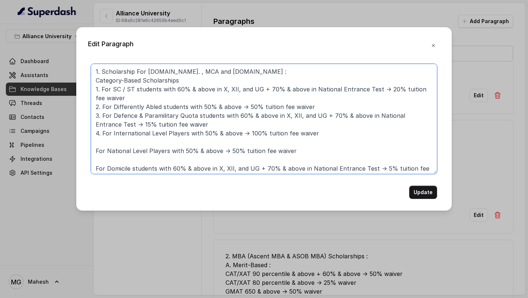
click at [95, 151] on textarea "1. Scholarship For [DOMAIN_NAME]. , MCA and [DOMAIN_NAME] : Category-Based Scho…" at bounding box center [264, 119] width 346 height 110
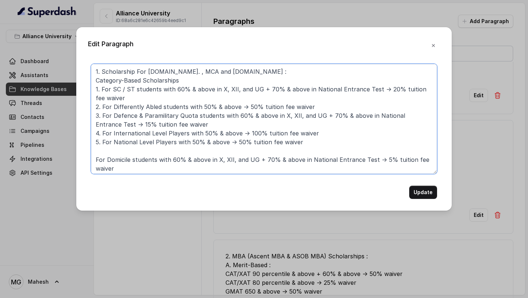
click at [95, 161] on textarea "1. Scholarship For [DOMAIN_NAME]. , MCA and [DOMAIN_NAME] : Category-Based Scho…" at bounding box center [264, 119] width 346 height 110
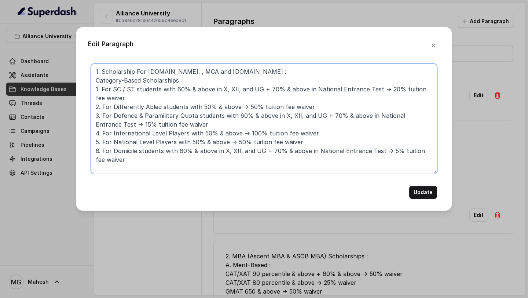
drag, startPoint x: 214, startPoint y: 150, endPoint x: 260, endPoint y: 149, distance: 45.9
click at [260, 149] on textarea "1. Scholarship For [DOMAIN_NAME]. , MCA and [DOMAIN_NAME] : Category-Based Scho…" at bounding box center [264, 119] width 346 height 110
click at [238, 107] on textarea "1. Scholarship For [DOMAIN_NAME]. , MCA and [DOMAIN_NAME] : Category-Based Scho…" at bounding box center [264, 119] width 346 height 110
paste textarea "in X, XII, and UG"
click at [239, 106] on textarea "1. Scholarship For [DOMAIN_NAME]. , MCA and [DOMAIN_NAME] : Category-Based Scho…" at bounding box center [264, 119] width 346 height 110
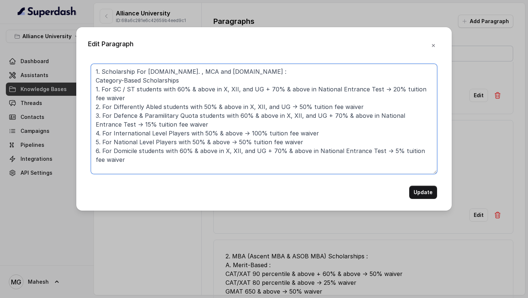
click at [239, 133] on textarea "1. Scholarship For [DOMAIN_NAME]. , MCA and [DOMAIN_NAME] : Category-Based Scho…" at bounding box center [264, 119] width 346 height 110
paste textarea "in X, XII, and UG"
click at [227, 142] on textarea "1. Scholarship For [DOMAIN_NAME]. , MCA and [DOMAIN_NAME] : Category-Based Scho…" at bounding box center [264, 119] width 346 height 110
paste textarea "in X, XII, and UG"
drag, startPoint x: 100, startPoint y: 70, endPoint x: 86, endPoint y: 69, distance: 14.3
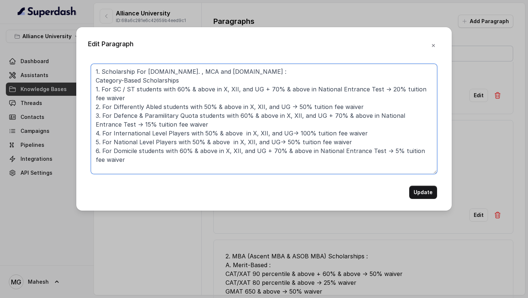
click at [86, 69] on div "Edit Paragraph 1. Scholarship For [DOMAIN_NAME]. , MCA and [DOMAIN_NAME] : Cate…" at bounding box center [263, 118] width 375 height 183
click at [98, 70] on textarea "Scholarship For [DOMAIN_NAME]. , MCA and [DOMAIN_NAME] : Category-Based Scholar…" at bounding box center [264, 119] width 346 height 110
click at [184, 78] on textarea "Scholarship For [DOMAIN_NAME]. , MCA and [DOMAIN_NAME] : Category-Based Scholar…" at bounding box center [264, 119] width 346 height 110
type textarea "Scholarship For [DOMAIN_NAME]. , MCA and [DOMAIN_NAME] : Category-Based Scholar…"
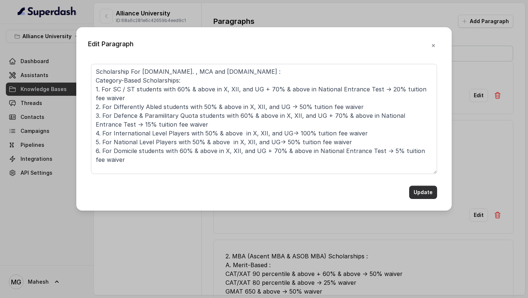
click at [418, 190] on button "Update" at bounding box center [423, 192] width 28 height 13
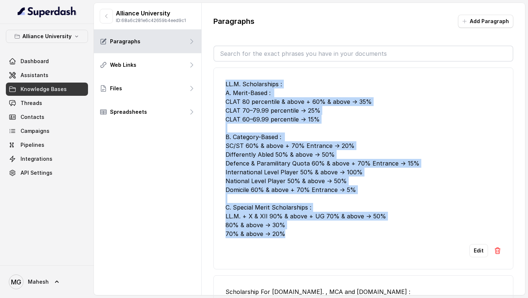
drag, startPoint x: 299, startPoint y: 232, endPoint x: 217, endPoint y: 84, distance: 169.5
click at [217, 84] on li "LL.M. Scholarships : A. Merit-Based : CLAT 80 percentile & above + 60% & above …" at bounding box center [363, 168] width 300 height 202
copy div "LL.M. Scholarships : A. Merit-Based : CLAT 80 percentile & above + 60% & above …"
click at [479, 249] on button "Edit" at bounding box center [478, 250] width 19 height 13
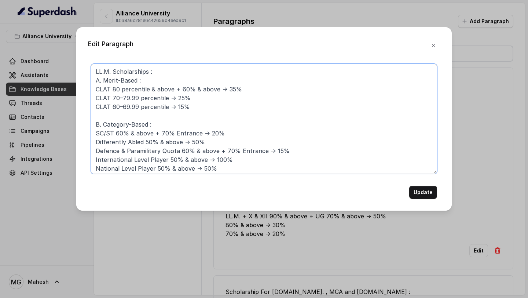
drag, startPoint x: 195, startPoint y: 114, endPoint x: 90, endPoint y: 89, distance: 108.0
click at [90, 89] on div "LL.M. Scholarships : A. Merit-Based : CLAT 80 percentile & above + 60% & above …" at bounding box center [264, 131] width 352 height 135
paste textarea "A. Merit-Based For students with CLAT 80 percentile & above + 60% & above (X, X…"
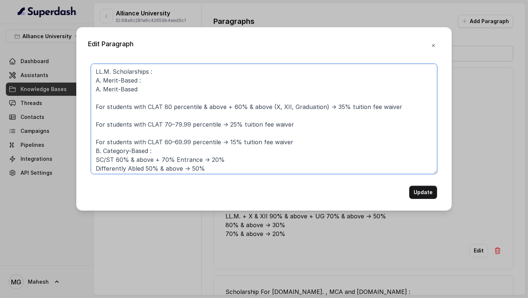
drag, startPoint x: 145, startPoint y: 87, endPoint x: 85, endPoint y: 85, distance: 60.1
click at [85, 85] on div "Edit Paragraph LL.M. Scholarships : A. Merit-Based : A. Merit-Based For student…" at bounding box center [263, 118] width 375 height 183
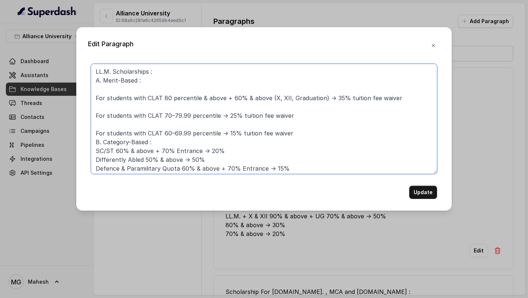
click at [95, 96] on textarea "LL.M. Scholarships : A. Merit-Based : For students with CLAT 80 percentile & ab…" at bounding box center [264, 119] width 346 height 110
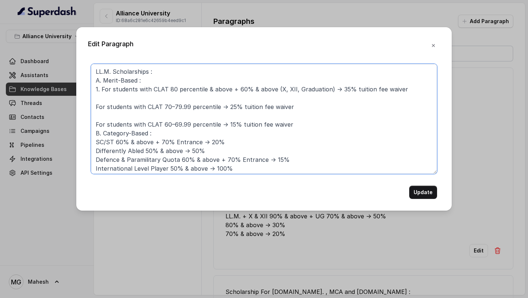
click at [96, 108] on textarea "LL.M. Scholarships : A. Merit-Based : 1. For students with CLAT 80 percentile &…" at bounding box center [264, 119] width 346 height 110
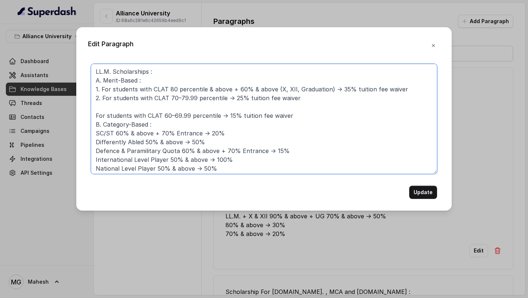
click at [96, 117] on textarea "LL.M. Scholarships : A. Merit-Based : 1. For students with CLAT 80 percentile &…" at bounding box center [264, 119] width 346 height 110
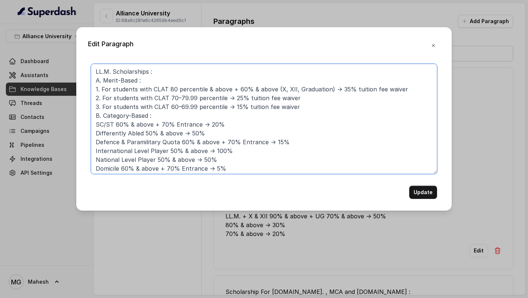
click at [275, 89] on textarea "LL.M. Scholarships : A. Merit-Based : 1. For students with CLAT 80 percentile &…" at bounding box center [264, 119] width 346 height 110
click at [331, 88] on textarea "LL.M. Scholarships : A. Merit-Based : 1. For students with CLAT 80 percentile &…" at bounding box center [264, 119] width 346 height 110
click at [297, 91] on textarea "LL.M. Scholarships : A. Merit-Based : 1. For students with CLAT 80 percentile &…" at bounding box center [264, 119] width 346 height 110
drag, startPoint x: 342, startPoint y: 89, endPoint x: 274, endPoint y: 87, distance: 68.6
click at [274, 87] on textarea "LL.M. Scholarships : A. Merit-Based : 1. For students with CLAT 80 percentile &…" at bounding box center [264, 119] width 346 height 110
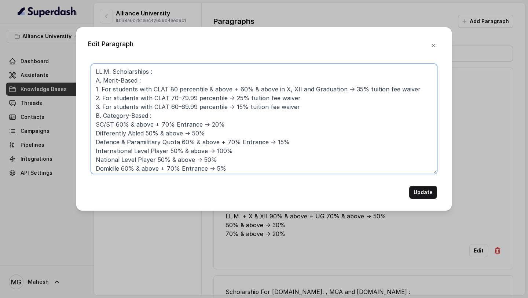
click at [302, 109] on textarea "LL.M. Scholarships : A. Merit-Based : 1. For students with CLAT 80 percentile &…" at bounding box center [264, 119] width 346 height 110
click at [95, 117] on textarea "LL.M. Scholarships : A. Merit-Based : 1. For students with CLAT 80 percentile &…" at bounding box center [264, 119] width 346 height 110
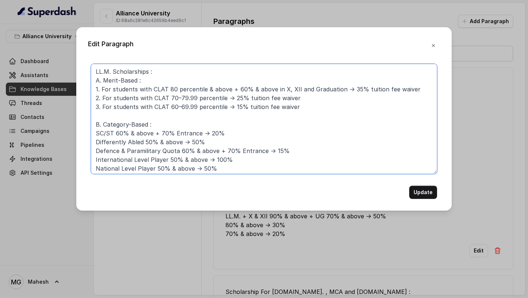
click at [95, 135] on textarea "LL.M. Scholarships : A. Merit-Based : 1. For students with CLAT 80 percentile &…" at bounding box center [264, 119] width 346 height 110
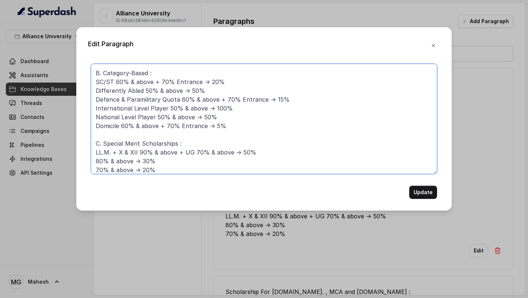
scroll to position [64, 0]
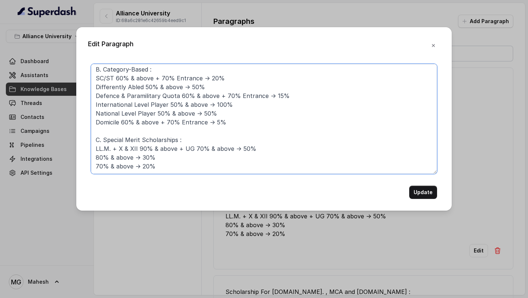
drag, startPoint x: 235, startPoint y: 116, endPoint x: 82, endPoint y: 73, distance: 159.2
click at [82, 73] on div "Edit Paragraph LL.M. Scholarships : A. Merit-Based : 1. For students with CLAT …" at bounding box center [263, 118] width 375 height 183
paste textarea "For SC / ST students with 60% & above (X, XII, UG) + 70% & above in Entrance → …"
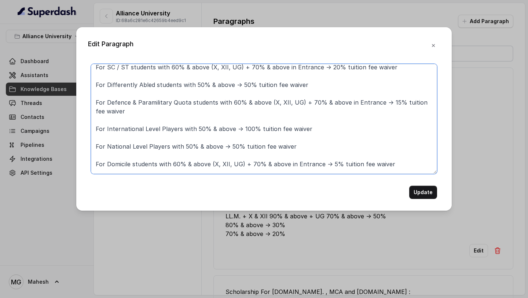
scroll to position [48, 0]
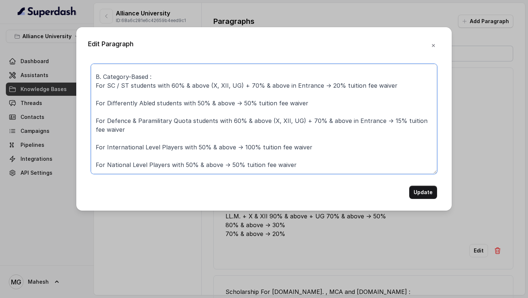
click at [109, 95] on textarea "LL.M. Scholarships : A. Merit-Based : 1. For students with CLAT 80 percentile &…" at bounding box center [264, 119] width 346 height 110
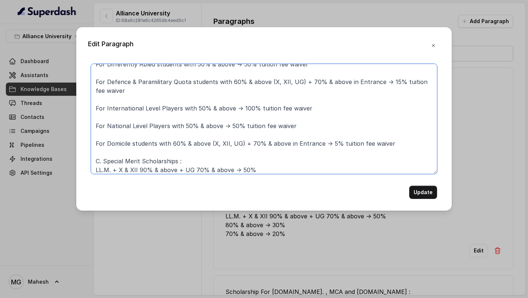
scroll to position [80, 0]
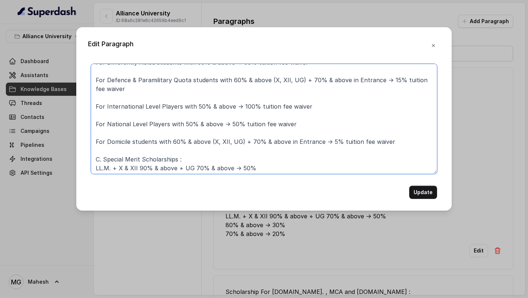
click at [113, 134] on textarea "LL.M. Scholarships : A. Merit-Based : 1. For students with CLAT 80 percentile &…" at bounding box center [264, 119] width 346 height 110
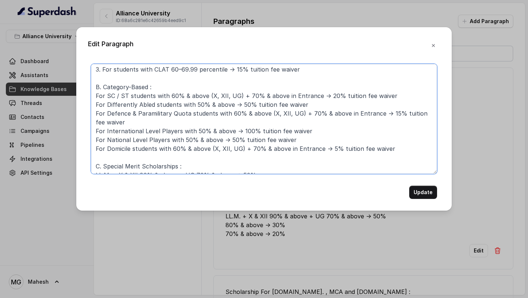
scroll to position [34, 0]
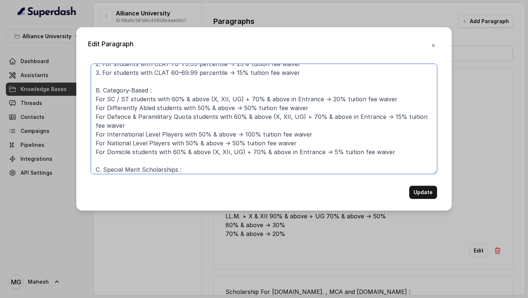
click at [97, 99] on textarea "LL.M. Scholarships : A. Merit-Based : 1. For students with CLAT 80 percentile &…" at bounding box center [264, 119] width 346 height 110
click at [93, 105] on textarea "LL.M. Scholarships : A. Merit-Based : 1. For students with CLAT 80 percentile &…" at bounding box center [264, 119] width 346 height 110
click at [94, 117] on textarea "LL.M. Scholarships : A. Merit-Based : 1. For students with CLAT 80 percentile &…" at bounding box center [264, 119] width 346 height 110
click at [95, 133] on textarea "LL.M. Scholarships : A. Merit-Based : 1. For students with CLAT 80 percentile &…" at bounding box center [264, 119] width 346 height 110
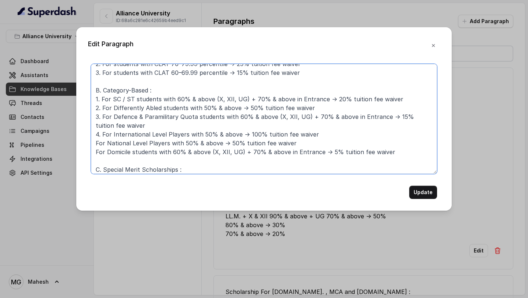
click at [95, 143] on textarea "LL.M. Scholarships : A. Merit-Based : 1. For students with CLAT 80 percentile &…" at bounding box center [264, 119] width 346 height 110
click at [93, 153] on textarea "LL.M. Scholarships : A. Merit-Based : 1. For students with CLAT 80 percentile &…" at bounding box center [264, 119] width 346 height 110
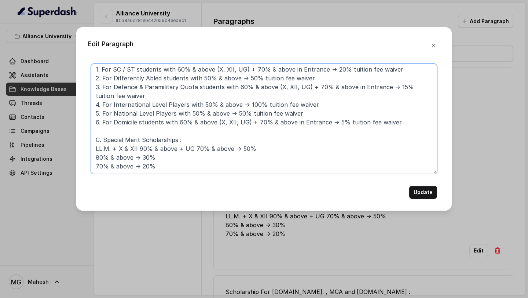
scroll to position [73, 0]
drag, startPoint x: 164, startPoint y: 159, endPoint x: 93, endPoint y: 143, distance: 72.6
click at [93, 143] on textarea at bounding box center [264, 119] width 346 height 110
paste textarea "For LL.M. students with X & XII 90% & above + UG 70% & above → 50% tuition fee …"
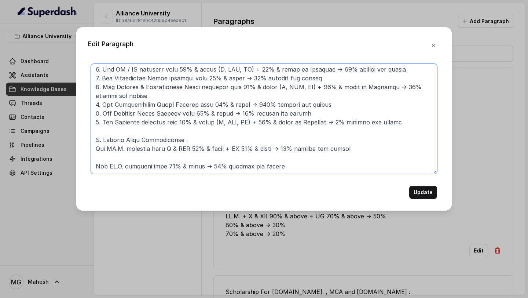
scroll to position [77, 0]
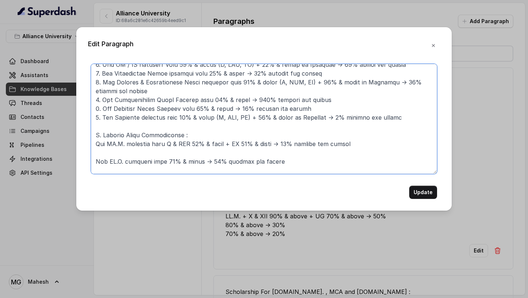
click at [102, 146] on textarea at bounding box center [264, 119] width 346 height 110
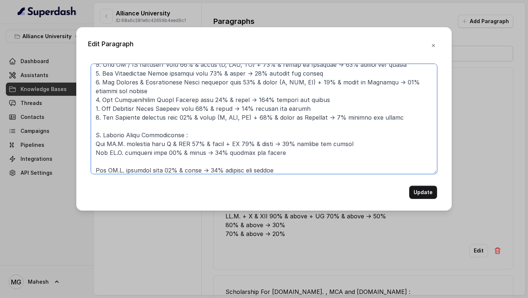
click at [109, 153] on textarea at bounding box center [264, 119] width 346 height 110
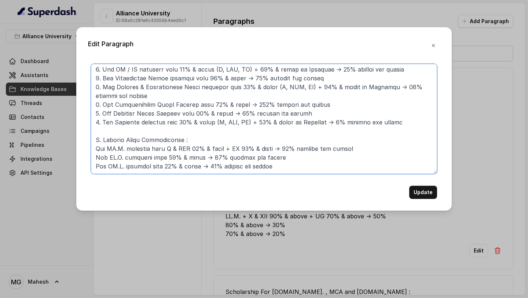
scroll to position [73, 0]
click at [96, 141] on textarea at bounding box center [264, 119] width 346 height 110
click at [96, 148] on textarea at bounding box center [264, 119] width 346 height 110
click at [95, 157] on textarea at bounding box center [264, 119] width 346 height 110
click at [102, 148] on textarea at bounding box center [264, 119] width 346 height 110
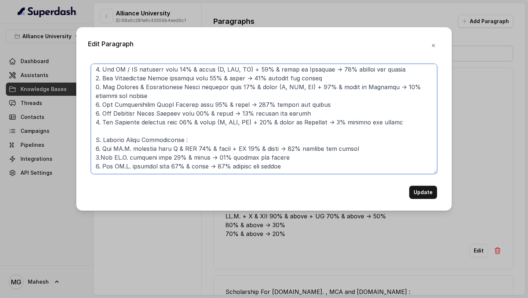
click at [94, 148] on textarea at bounding box center [264, 119] width 346 height 110
click at [101, 150] on textarea at bounding box center [264, 119] width 346 height 110
drag, startPoint x: 233, startPoint y: 140, endPoint x: 279, endPoint y: 139, distance: 46.6
click at [280, 140] on textarea at bounding box center [264, 119] width 346 height 110
click at [279, 139] on textarea at bounding box center [264, 119] width 346 height 110
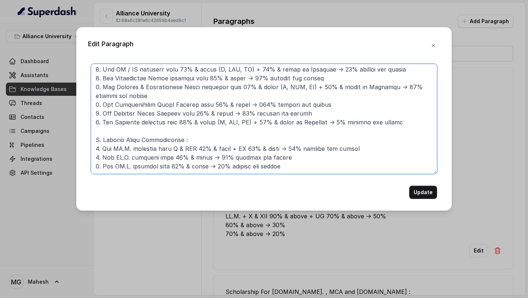
drag, startPoint x: 279, startPoint y: 139, endPoint x: 227, endPoint y: 142, distance: 52.1
click at [227, 142] on textarea at bounding box center [264, 119] width 346 height 110
click at [208, 150] on textarea at bounding box center [264, 119] width 346 height 110
paste textarea "+ UG 70% & above"
click at [209, 156] on textarea at bounding box center [264, 119] width 346 height 110
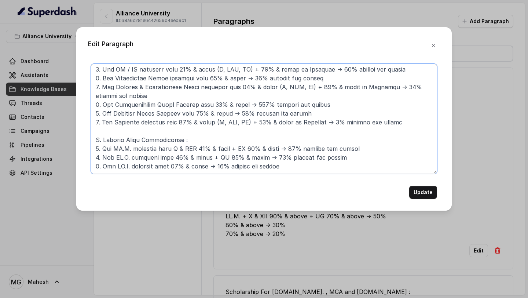
paste textarea "+ UG 70% & above"
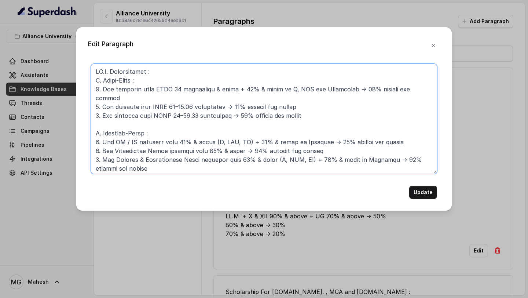
type textarea "LO.I. Dolorsitamet : C. Adipi-Elits : 4. Doe temporin utla ETDO 19 magnaaliqu &…"
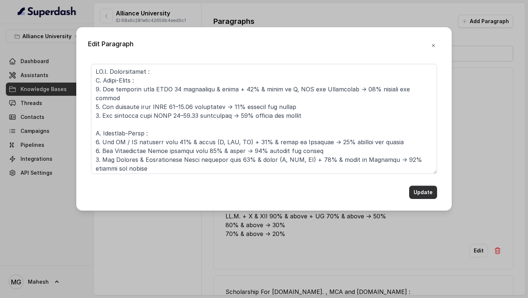
click at [427, 194] on button "Update" at bounding box center [423, 192] width 28 height 13
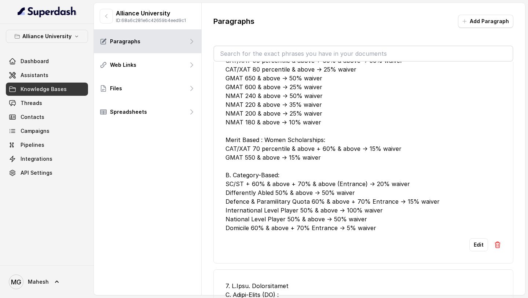
scroll to position [446, 0]
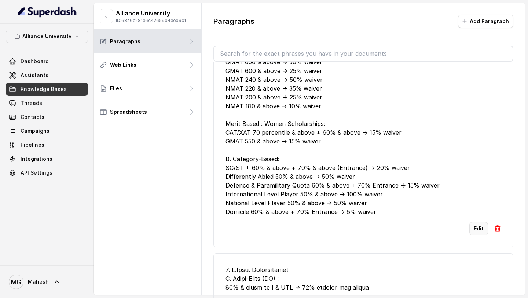
click at [482, 235] on button "Edit" at bounding box center [478, 228] width 19 height 13
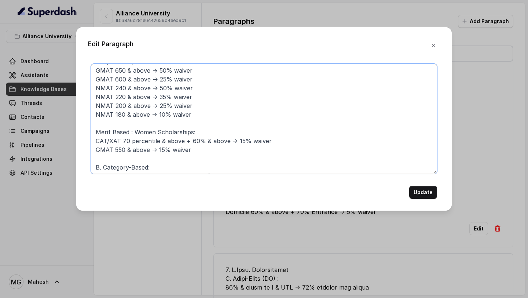
scroll to position [90, 0]
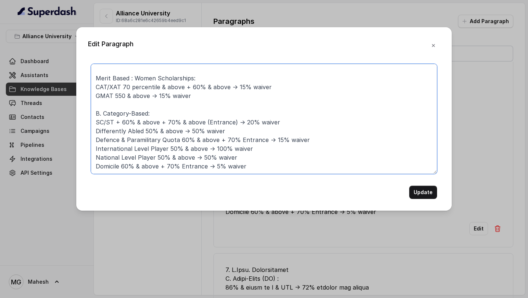
drag, startPoint x: 95, startPoint y: 70, endPoint x: 203, endPoint y: 210, distance: 177.7
click at [203, 210] on div "Edit Paragraph 2. MBA (Ascent MBA & ASOB MBA) Scholarships : A. Merit-Based : C…" at bounding box center [264, 149] width 528 height 298
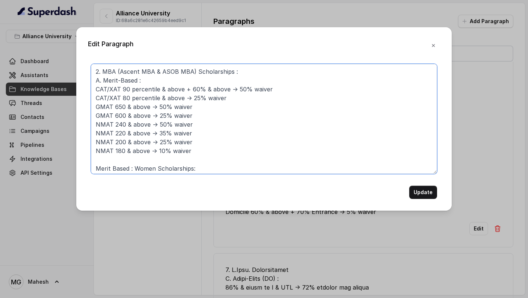
click at [198, 143] on textarea "2. MBA (Ascent MBA & ASOB MBA) Scholarships : A. Merit-Based : CAT/XAT 90 perce…" at bounding box center [264, 119] width 346 height 110
drag, startPoint x: 194, startPoint y: 153, endPoint x: 94, endPoint y: 92, distance: 117.3
click at [93, 91] on textarea "2. MBA (Ascent MBA & ASOB MBA) Scholarships : A. Merit-Based : CAT/XAT 90 perce…" at bounding box center [264, 119] width 346 height 110
paste textarea "For students with CAT / XAT 90 percentile & above + 60% & above (X, XII, UG) → …"
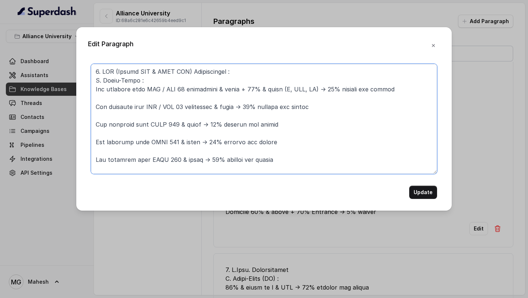
click at [95, 89] on textarea at bounding box center [264, 119] width 346 height 110
click at [103, 72] on textarea at bounding box center [264, 119] width 346 height 110
click at [95, 89] on textarea at bounding box center [264, 119] width 346 height 110
click at [93, 106] on textarea at bounding box center [264, 119] width 346 height 110
click at [94, 125] on textarea at bounding box center [264, 119] width 346 height 110
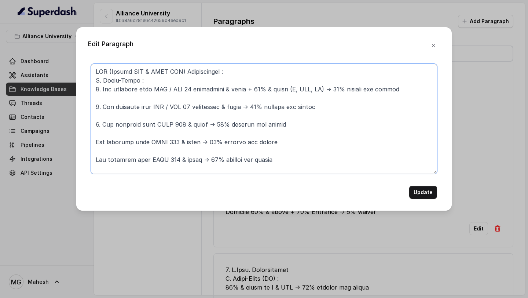
click at [95, 143] on textarea at bounding box center [264, 119] width 346 height 110
click at [96, 162] on textarea at bounding box center [264, 119] width 346 height 110
click at [127, 92] on textarea at bounding box center [264, 119] width 346 height 110
click at [126, 99] on textarea at bounding box center [264, 119] width 346 height 110
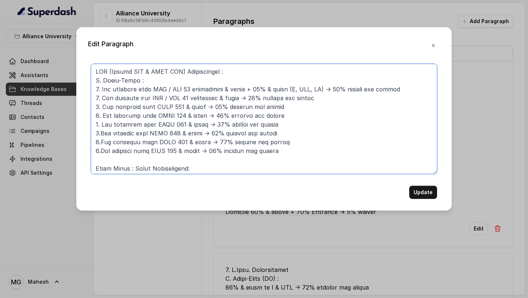
drag, startPoint x: 244, startPoint y: 90, endPoint x: 320, endPoint y: 91, distance: 75.9
click at [320, 91] on textarea at bounding box center [264, 119] width 346 height 110
click at [243, 98] on textarea at bounding box center [264, 119] width 346 height 110
paste textarea "+ 60% & above (X, XII, UG)"
click at [204, 109] on textarea at bounding box center [264, 119] width 346 height 110
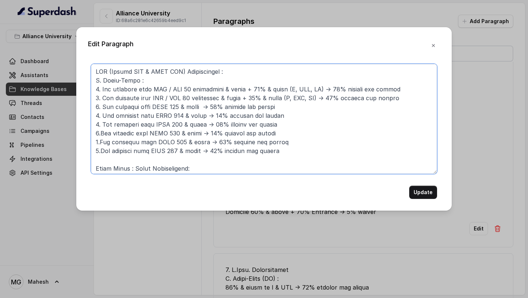
paste textarea "+ 60% & above (X, XII, UG)"
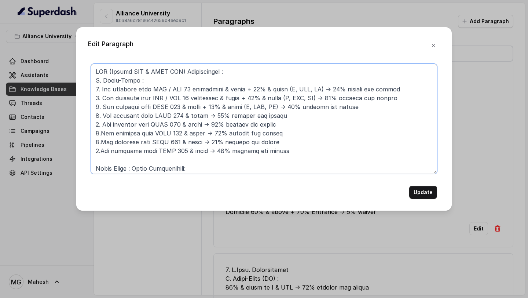
click at [207, 116] on textarea at bounding box center [264, 119] width 346 height 110
paste textarea "+ 60% & above (X, XII, UG)"
click at [206, 124] on textarea at bounding box center [264, 119] width 346 height 110
paste textarea "+ 60% & above (X, XII, UG)"
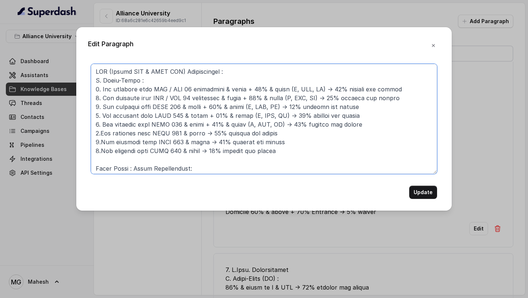
click at [205, 134] on textarea at bounding box center [264, 119] width 346 height 110
paste textarea "+ 60% & above (X, XII, UG)"
click at [205, 144] on textarea at bounding box center [264, 119] width 346 height 110
paste textarea "+ 60% & above (X, XII, UG)"
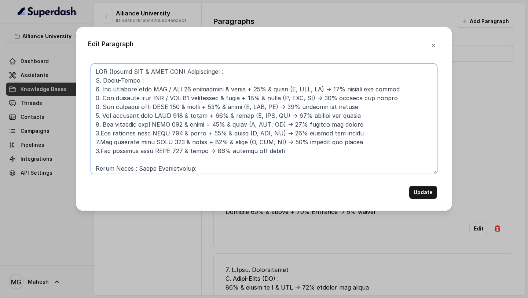
click at [205, 151] on textarea at bounding box center [264, 119] width 346 height 110
paste textarea "+ 60% & above (X, XII, UG)"
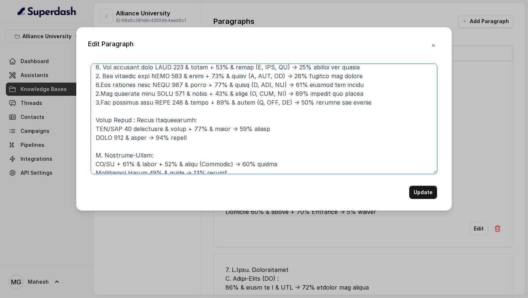
scroll to position [53, 0]
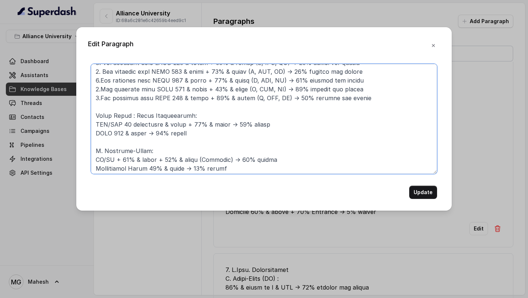
drag, startPoint x: 197, startPoint y: 134, endPoint x: 88, endPoint y: 126, distance: 109.2
click at [87, 126] on div "Edit Paragraph Update" at bounding box center [263, 118] width 375 height 183
paste textarea "For women students with CAT / XAT 70 percentile & above + 60% & above → 15% tui…"
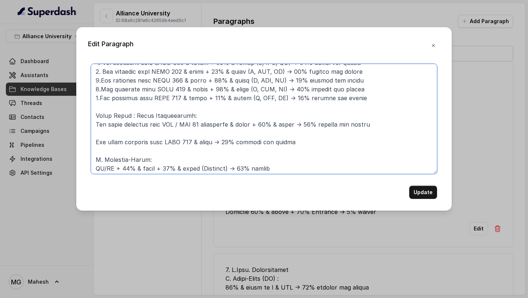
click at [115, 131] on textarea at bounding box center [264, 119] width 346 height 110
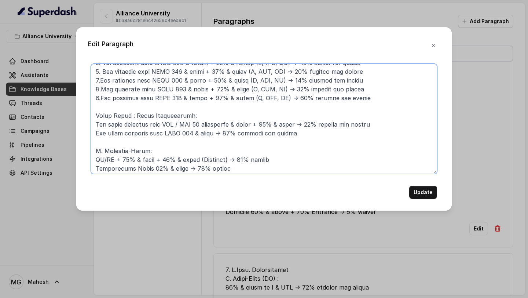
click at [96, 125] on textarea at bounding box center [264, 119] width 346 height 110
click at [95, 133] on textarea at bounding box center [264, 119] width 346 height 110
drag, startPoint x: 266, startPoint y: 123, endPoint x: 307, endPoint y: 125, distance: 40.7
click at [307, 125] on textarea at bounding box center [264, 119] width 346 height 110
click at [228, 132] on textarea at bounding box center [264, 119] width 346 height 110
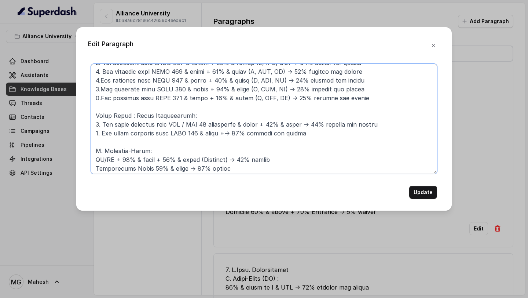
paste textarea "60% & above"
click at [311, 162] on textarea at bounding box center [264, 119] width 346 height 110
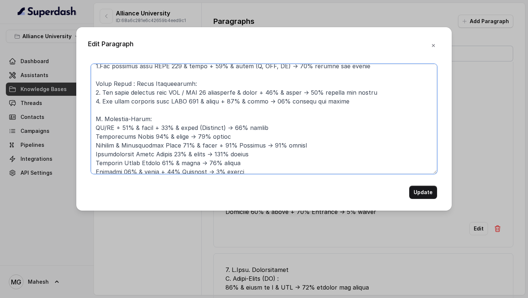
scroll to position [90, 0]
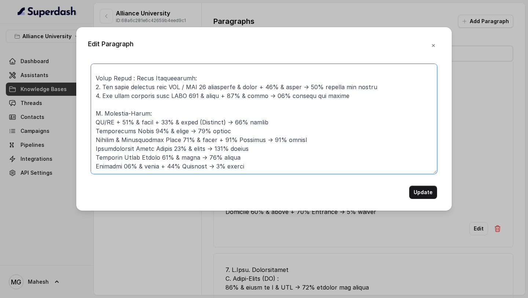
drag, startPoint x: 252, startPoint y: 166, endPoint x: 72, endPoint y: 122, distance: 184.4
click at [72, 122] on div "Edit Paragraph Update" at bounding box center [264, 149] width 528 height 298
paste textarea "For SC / ST students with 60% & above (X, XII, UG) + 70% & above in Entrance → …"
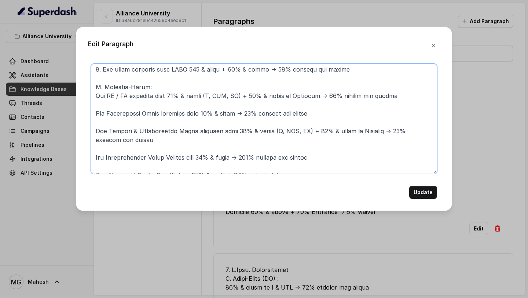
scroll to position [116, 0]
click at [96, 94] on textarea at bounding box center [264, 119] width 346 height 110
click at [98, 106] on textarea at bounding box center [264, 119] width 346 height 110
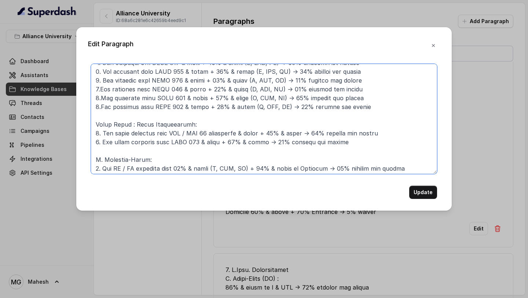
scroll to position [99, 0]
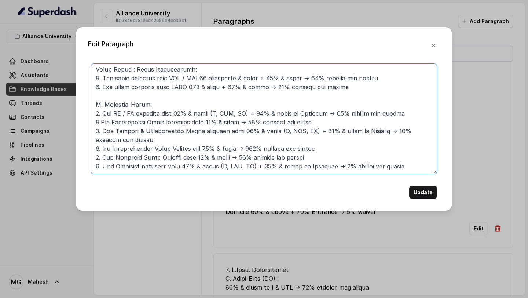
drag, startPoint x: 246, startPoint y: 114, endPoint x: 320, endPoint y: 113, distance: 73.7
click at [320, 113] on textarea at bounding box center [264, 119] width 346 height 110
click at [225, 142] on textarea at bounding box center [264, 119] width 346 height 110
drag, startPoint x: 211, startPoint y: 113, endPoint x: 243, endPoint y: 113, distance: 32.3
click at [243, 113] on textarea at bounding box center [264, 119] width 346 height 110
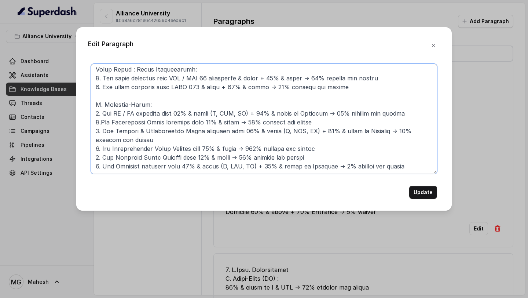
click at [236, 123] on textarea at bounding box center [264, 119] width 346 height 110
paste textarea "(X, XII, UG)"
click at [238, 124] on textarea at bounding box center [264, 119] width 346 height 110
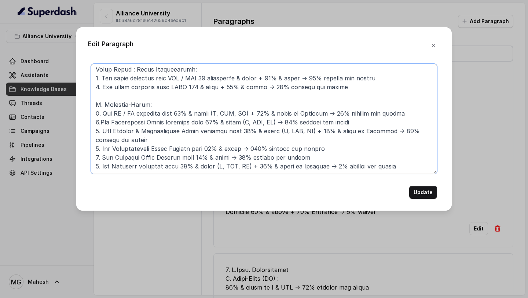
click at [238, 148] on textarea at bounding box center [264, 119] width 346 height 110
paste textarea "(X, XII, UG)"
click at [242, 150] on textarea at bounding box center [264, 119] width 346 height 110
click at [279, 149] on textarea at bounding box center [264, 119] width 346 height 110
click at [237, 121] on textarea at bounding box center [264, 119] width 346 height 110
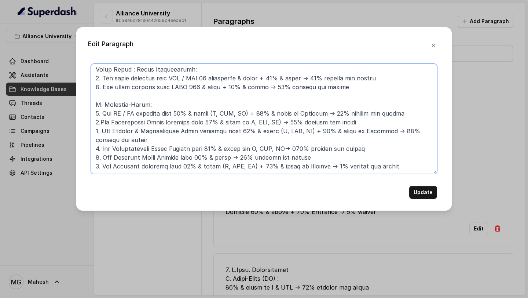
click at [271, 122] on textarea at bounding box center [264, 119] width 346 height 110
click at [226, 157] on textarea at bounding box center [264, 119] width 346 height 110
paste textarea "(X, XII, UG)"
click at [238, 158] on textarea at bounding box center [264, 119] width 346 height 110
click at [264, 158] on textarea at bounding box center [264, 119] width 346 height 110
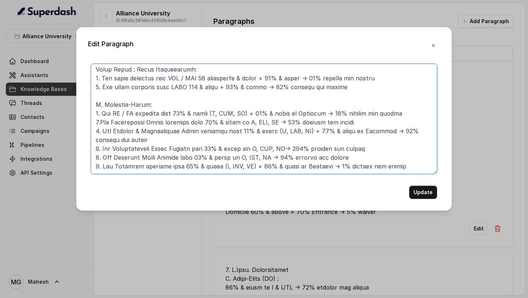
type textarea "LOR (Ipsumd SIT & AMET CON) Adipiscingel : S. Doeiu-Tempo : 0. Inc utlabore etd…"
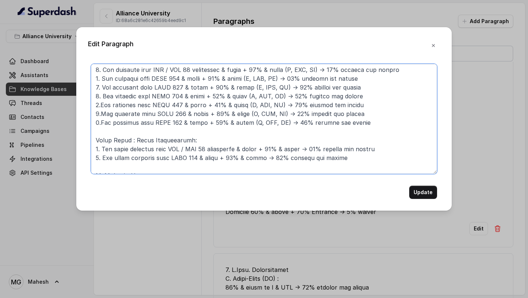
scroll to position [0, 0]
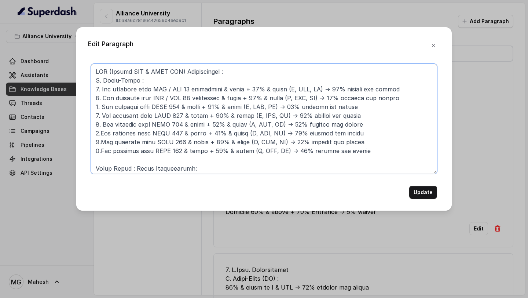
drag, startPoint x: 397, startPoint y: 167, endPoint x: 78, endPoint y: 58, distance: 337.3
click at [77, 58] on div "Edit Paragraph Update" at bounding box center [263, 118] width 375 height 183
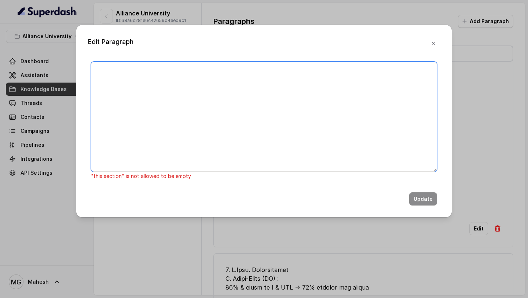
paste textarea "Lor ipsumdol sita CON / ADI 69 elitseddoe & tempo + 11% & incid (79ut, 08la, ET…"
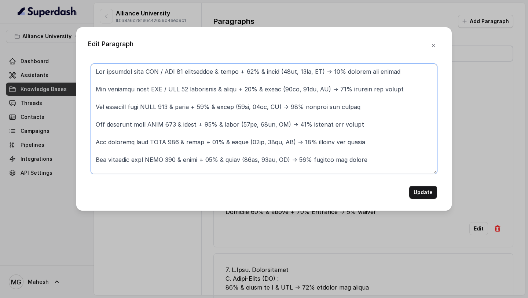
click at [95, 71] on textarea at bounding box center [264, 119] width 346 height 110
paste textarea "MBA (Ascent MBA & ASOB MBA) Scholarships A. Merit-Based"
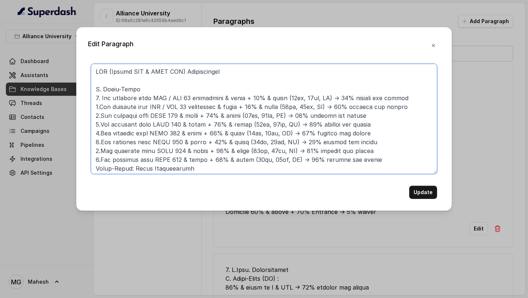
click at [188, 92] on textarea at bounding box center [264, 119] width 346 height 110
click at [207, 169] on textarea at bounding box center [264, 119] width 346 height 110
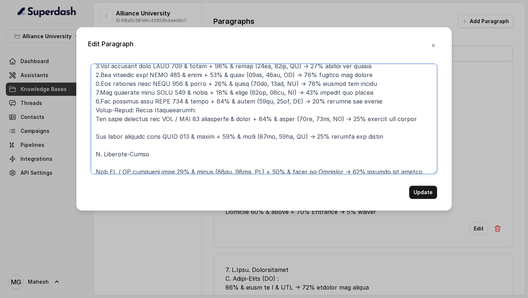
click at [96, 118] on textarea at bounding box center [264, 119] width 346 height 110
click at [95, 135] on textarea at bounding box center [264, 119] width 346 height 110
click at [110, 129] on textarea at bounding box center [264, 119] width 346 height 110
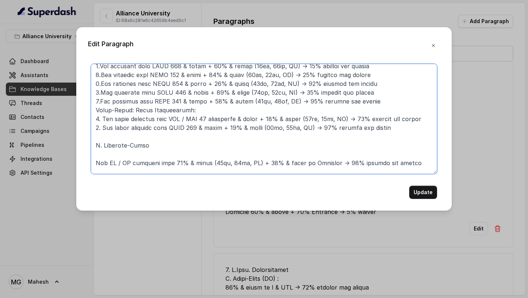
click at [151, 144] on textarea at bounding box center [264, 119] width 346 height 110
click at [96, 163] on textarea at bounding box center [264, 119] width 346 height 110
click at [118, 155] on textarea at bounding box center [264, 119] width 346 height 110
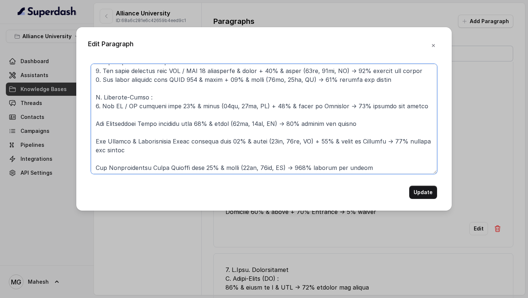
scroll to position [109, 0]
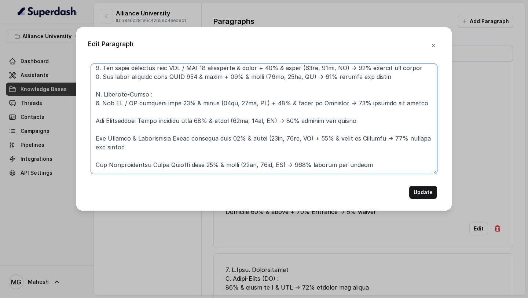
click at [104, 132] on textarea at bounding box center [264, 119] width 346 height 110
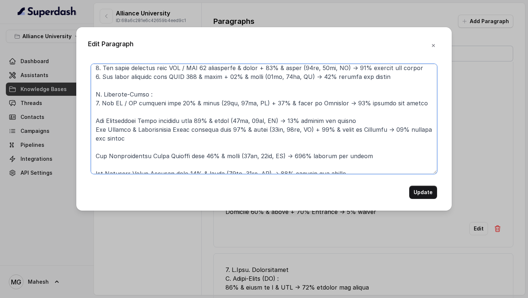
click at [120, 109] on textarea at bounding box center [264, 119] width 346 height 110
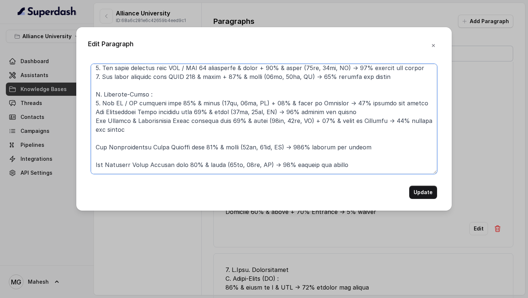
click at [117, 138] on textarea at bounding box center [264, 119] width 346 height 110
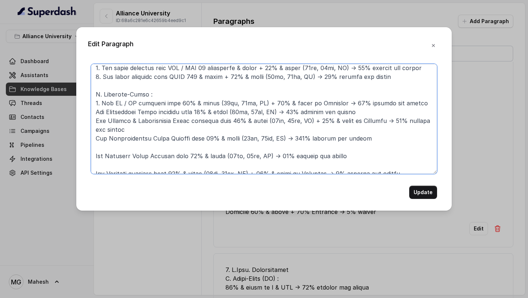
click at [109, 149] on textarea at bounding box center [264, 119] width 346 height 110
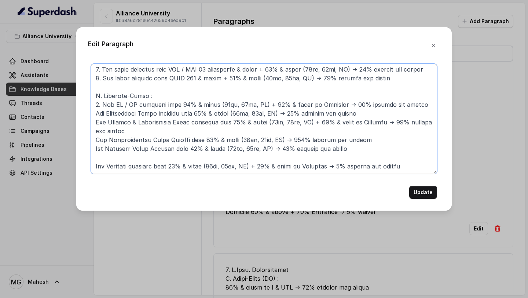
scroll to position [108, 0]
click at [117, 151] on textarea at bounding box center [264, 119] width 346 height 110
click at [99, 156] on textarea at bounding box center [264, 119] width 346 height 110
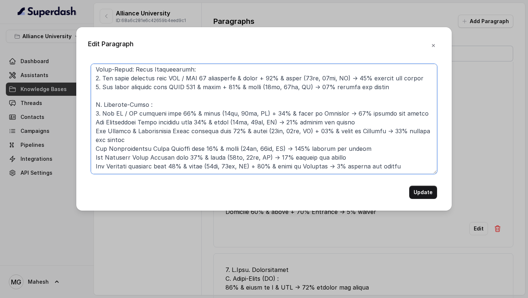
scroll to position [99, 0]
click at [94, 121] on textarea at bounding box center [264, 119] width 346 height 110
click at [95, 146] on textarea at bounding box center [264, 119] width 346 height 110
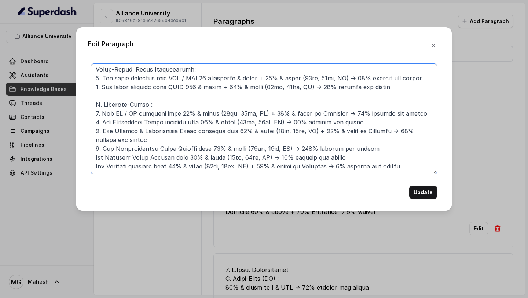
click at [94, 158] on textarea at bounding box center [264, 119] width 346 height 110
click at [96, 168] on textarea at bounding box center [264, 119] width 346 height 110
type textarea "LOR (Ipsumd SIT & AMET CON) Adipiscingel S. Doeiu-Tempo: 4. Inc utlabore etdo M…"
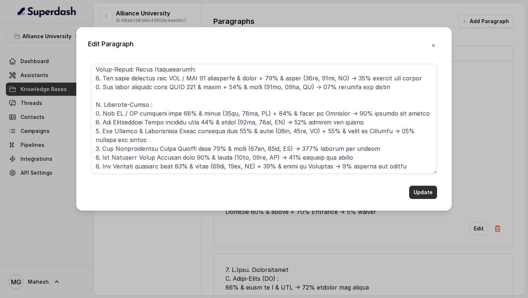
click at [421, 190] on button "Update" at bounding box center [423, 192] width 28 height 13
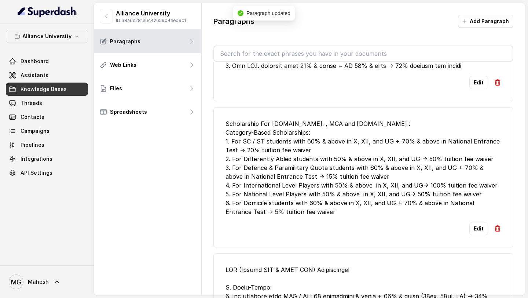
scroll to position [204, 0]
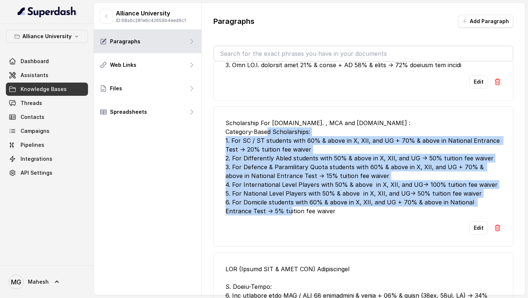
drag, startPoint x: 311, startPoint y: 211, endPoint x: 223, endPoint y: 141, distance: 112.5
click at [222, 141] on li "Scholarship For [DOMAIN_NAME]. , MCA and [DOMAIN_NAME] : Category-Based Scholar…" at bounding box center [363, 176] width 300 height 140
copy div "1. For SC / ST students with 60% & above in X, XII, and UG + 70% & above in Nat…"
click at [381, 155] on div "Scholarship For [DOMAIN_NAME]. , MCA and [DOMAIN_NAME] : Category-Based Scholar…" at bounding box center [363, 166] width 276 height 97
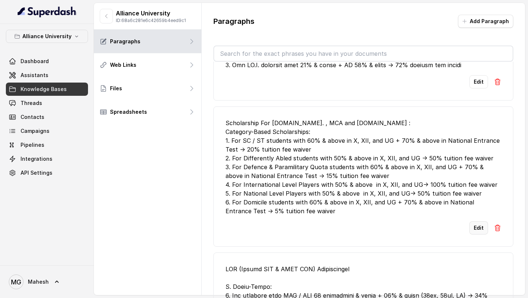
click at [478, 234] on button "Edit" at bounding box center [478, 227] width 19 height 13
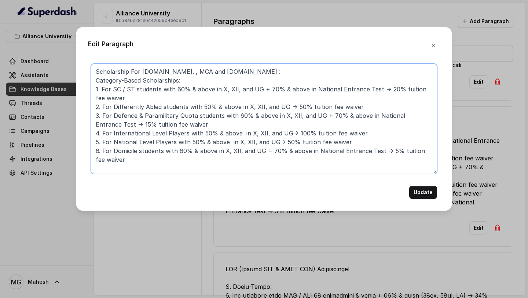
click at [223, 93] on textarea "Scholarship For [DOMAIN_NAME]. , MCA and [DOMAIN_NAME] : Category-Based Scholar…" at bounding box center [264, 119] width 346 height 110
click at [225, 89] on textarea "Scholarship For [DOMAIN_NAME]. , MCA and [DOMAIN_NAME] : Category-Based Scholar…" at bounding box center [264, 119] width 346 height 110
drag, startPoint x: 219, startPoint y: 88, endPoint x: 245, endPoint y: 91, distance: 26.2
click at [245, 91] on textarea "Scholarship For [DOMAIN_NAME]. , MCA and [DOMAIN_NAME] : Category-Based Scholar…" at bounding box center [264, 119] width 346 height 110
drag, startPoint x: 245, startPoint y: 107, endPoint x: 259, endPoint y: 107, distance: 14.7
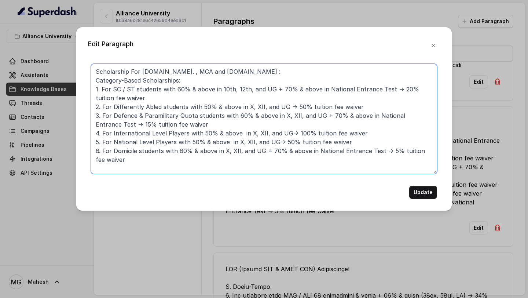
click at [259, 107] on textarea "Scholarship For [DOMAIN_NAME]. , MCA and [DOMAIN_NAME] : Category-Based Scholar…" at bounding box center [264, 119] width 346 height 110
paste textarea "10th, 12th"
drag, startPoint x: 281, startPoint y: 117, endPoint x: 295, endPoint y: 117, distance: 14.3
click at [295, 117] on textarea "Scholarship For [DOMAIN_NAME]. , MCA and [DOMAIN_NAME] : Category-Based Scholar…" at bounding box center [264, 119] width 346 height 110
paste textarea "10th, 12th"
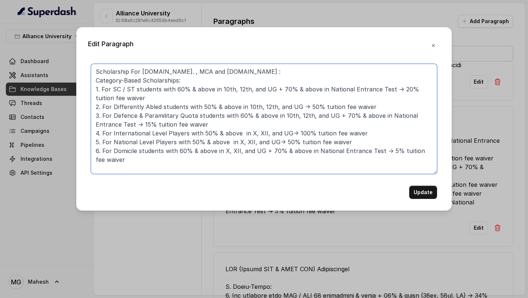
drag, startPoint x: 248, startPoint y: 133, endPoint x: 262, endPoint y: 131, distance: 14.1
click at [262, 131] on textarea "Scholarship For [DOMAIN_NAME]. , MCA and [DOMAIN_NAME] : Category-Based Scholar…" at bounding box center [264, 119] width 346 height 110
paste textarea "10th, 12th"
drag, startPoint x: 236, startPoint y: 142, endPoint x: 250, endPoint y: 143, distance: 14.3
click at [250, 143] on textarea "Scholarship For [DOMAIN_NAME]. , MCA and [DOMAIN_NAME] : Category-Based Scholar…" at bounding box center [264, 119] width 346 height 110
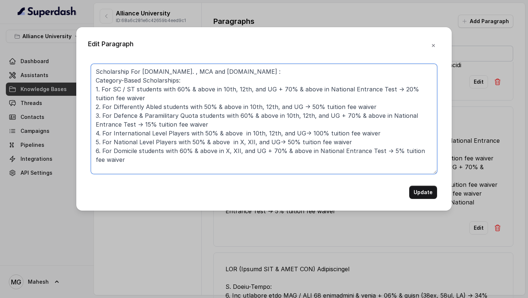
paste textarea "10th, 12th"
click at [229, 142] on textarea "Scholarship For [DOMAIN_NAME]. , MCA and [DOMAIN_NAME] : Category-Based Scholar…" at bounding box center [264, 119] width 346 height 110
drag, startPoint x: 223, startPoint y: 151, endPoint x: 237, endPoint y: 151, distance: 13.6
click at [237, 151] on textarea "Scholarship For [DOMAIN_NAME]. , MCA and [DOMAIN_NAME] : Category-Based Scholar…" at bounding box center [264, 119] width 346 height 110
paste textarea "10th, 12th"
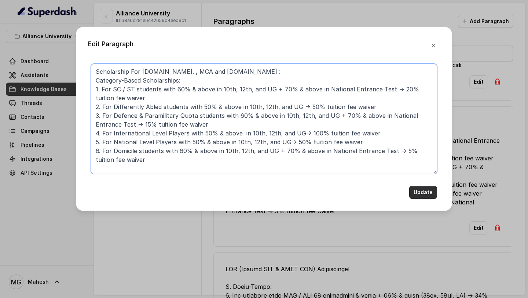
type textarea "Scholarship For [DOMAIN_NAME]. , MCA and [DOMAIN_NAME] : Category-Based Scholar…"
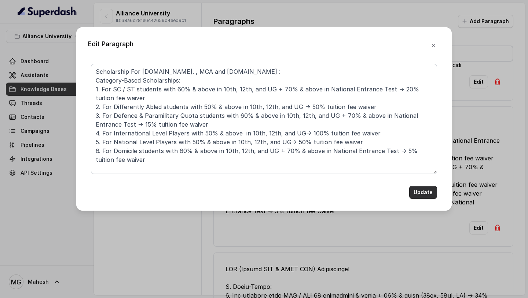
click at [421, 190] on button "Update" at bounding box center [423, 192] width 28 height 13
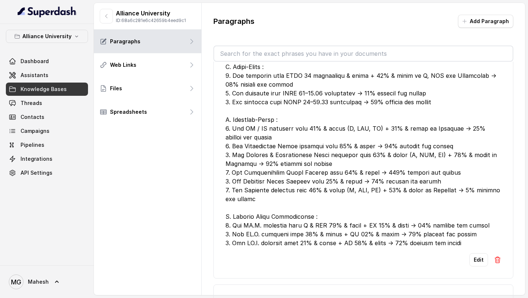
scroll to position [46, 0]
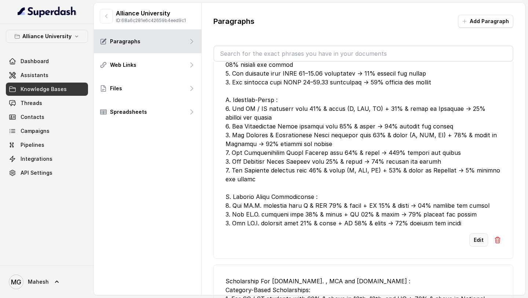
click at [478, 238] on button "Edit" at bounding box center [478, 239] width 19 height 13
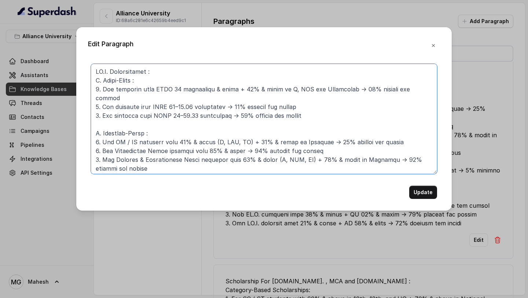
drag, startPoint x: 280, startPoint y: 88, endPoint x: 295, endPoint y: 88, distance: 14.7
click at [295, 88] on textarea at bounding box center [264, 119] width 346 height 110
paste textarea "10th, 12th"
drag, startPoint x: 215, startPoint y: 132, endPoint x: 219, endPoint y: 132, distance: 4.4
click at [219, 132] on textarea at bounding box center [264, 119] width 346 height 110
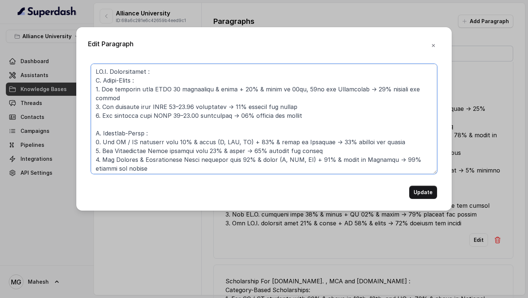
paste textarea "10th, 12th"
drag, startPoint x: 276, startPoint y: 149, endPoint x: 290, endPoint y: 151, distance: 14.1
click at [290, 151] on textarea at bounding box center [264, 119] width 346 height 110
paste textarea "10th, 12th"
click at [239, 139] on textarea at bounding box center [264, 119] width 346 height 110
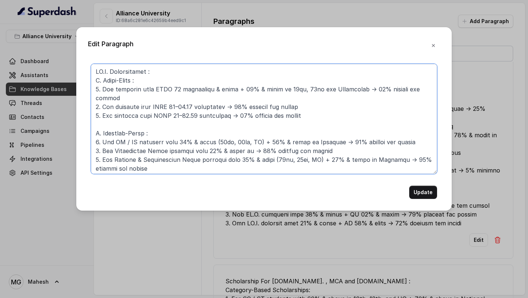
paste textarea "10th, 12th"
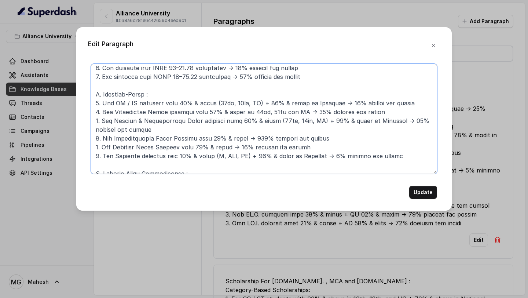
scroll to position [41, 0]
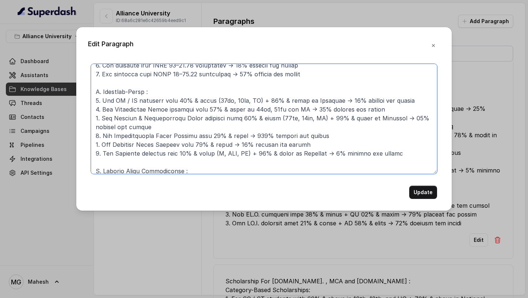
drag, startPoint x: 239, startPoint y: 101, endPoint x: 294, endPoint y: 102, distance: 55.7
click at [294, 102] on textarea at bounding box center [264, 119] width 346 height 110
click at [240, 126] on textarea at bounding box center [264, 119] width 346 height 110
paste textarea "in 10th, 12th and UG"
click at [228, 135] on textarea at bounding box center [264, 119] width 346 height 110
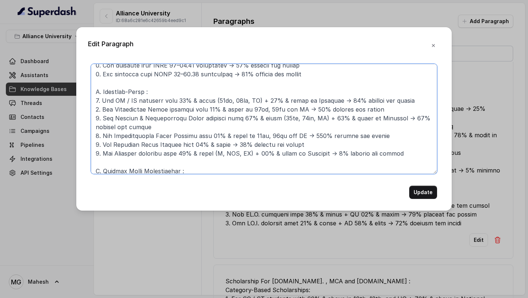
paste textarea "in 10th, 12th and UG"
drag, startPoint x: 234, startPoint y: 136, endPoint x: 261, endPoint y: 136, distance: 26.4
click at [261, 136] on textarea at bounding box center [264, 119] width 346 height 110
drag, startPoint x: 220, startPoint y: 144, endPoint x: 233, endPoint y: 145, distance: 13.6
click at [233, 145] on textarea at bounding box center [264, 119] width 346 height 110
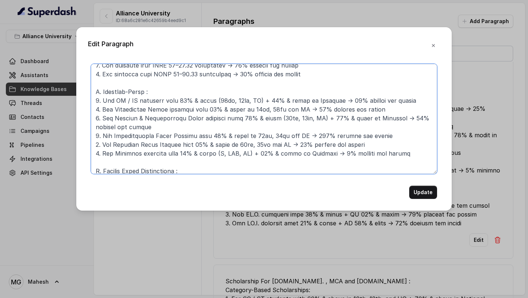
paste textarea "10th, 12th"
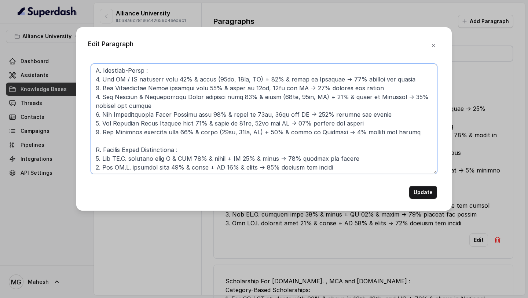
scroll to position [73, 0]
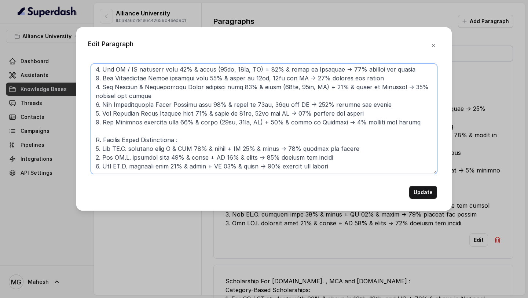
drag, startPoint x: 167, startPoint y: 137, endPoint x: 186, endPoint y: 140, distance: 19.6
click at [186, 140] on textarea at bounding box center [264, 119] width 346 height 110
paste textarea "10th, 12th"
click at [167, 139] on textarea at bounding box center [264, 119] width 346 height 110
drag, startPoint x: 167, startPoint y: 140, endPoint x: 193, endPoint y: 141, distance: 26.4
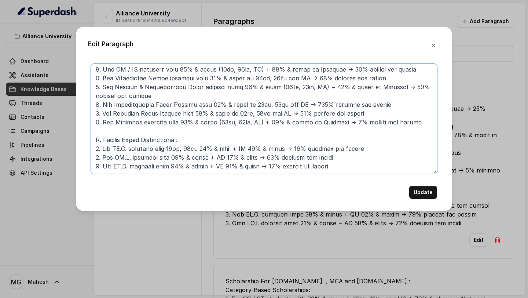
click at [193, 141] on textarea at bounding box center [264, 119] width 346 height 110
click at [207, 138] on textarea at bounding box center [264, 119] width 346 height 110
paste textarea "10th, 12th"
click at [207, 148] on textarea at bounding box center [264, 119] width 346 height 110
paste textarea "10th, 12th"
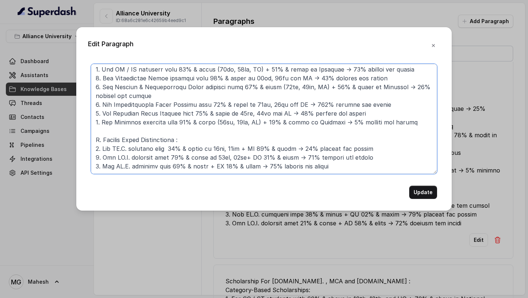
click at [205, 157] on textarea at bounding box center [264, 119] width 346 height 110
paste textarea "10th, 12th"
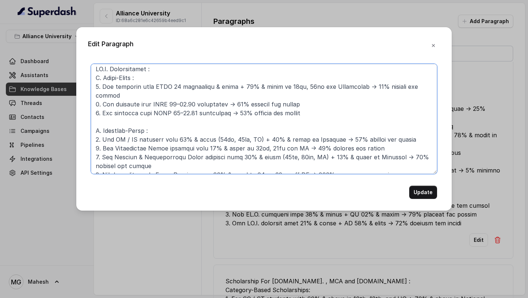
scroll to position [0, 0]
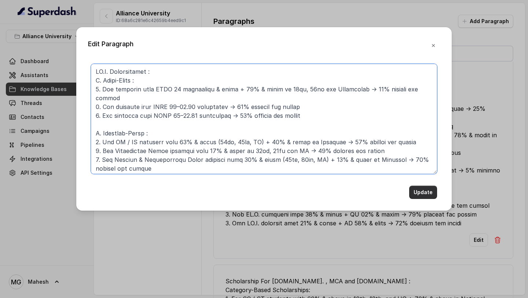
type textarea "LO.I. Dolorsitamet : C. Adipi-Elits : 9. Doe temporin utla ETDO 11 magnaaliqu &…"
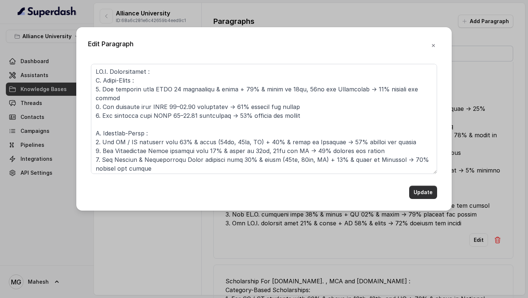
click at [428, 195] on button "Update" at bounding box center [423, 192] width 28 height 13
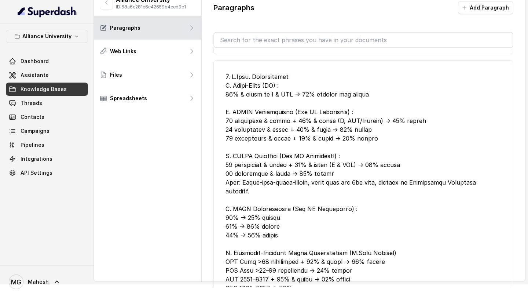
scroll to position [812, 0]
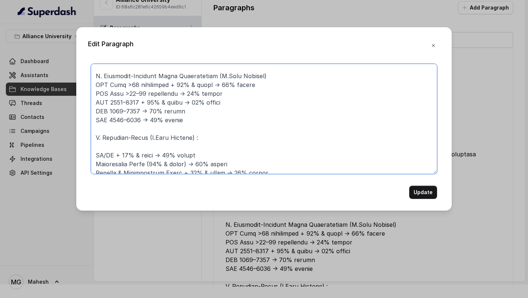
scroll to position [196, 0]
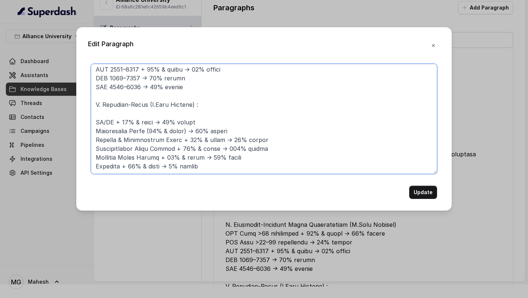
drag, startPoint x: 92, startPoint y: 69, endPoint x: 236, endPoint y: 211, distance: 202.0
click at [234, 206] on div "Edit Paragraph Update" at bounding box center [263, 118] width 375 height 183
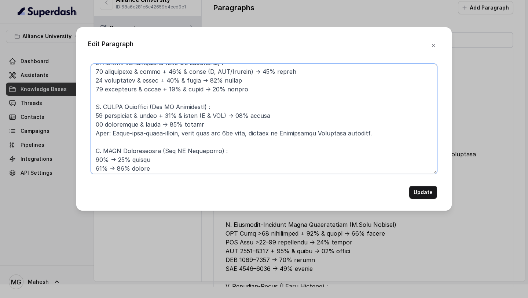
scroll to position [0, 0]
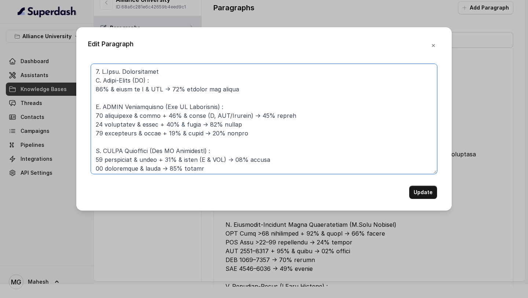
paste textarea "L.Ipsu. Dolorsitamet C. Adipi-Elits (DO) Eiu temporin utla 81% & etdol ma 16al …"
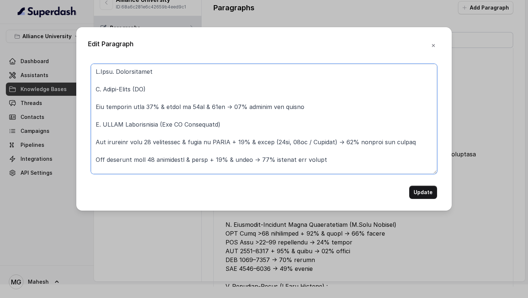
click at [126, 98] on textarea at bounding box center [264, 119] width 346 height 110
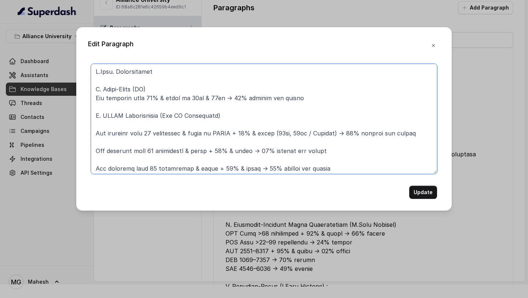
click at [124, 124] on textarea at bounding box center [264, 119] width 346 height 110
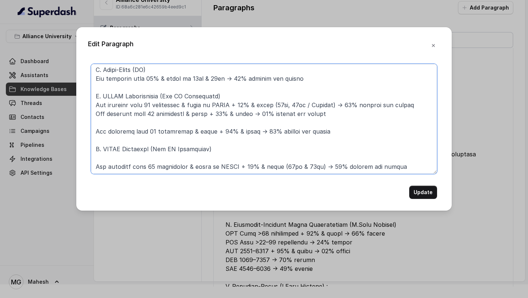
scroll to position [23, 0]
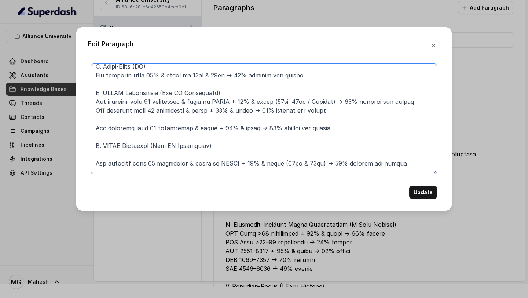
click at [145, 121] on textarea at bounding box center [264, 119] width 346 height 110
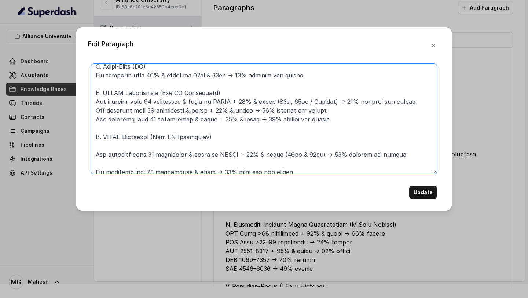
click at [132, 147] on textarea at bounding box center [264, 119] width 346 height 110
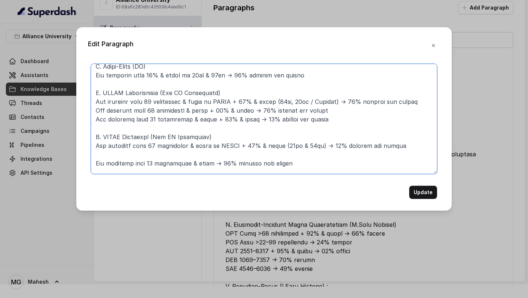
click at [131, 160] on textarea at bounding box center [264, 119] width 346 height 110
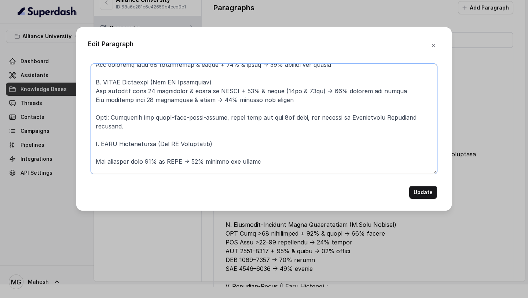
scroll to position [78, 0]
click at [123, 147] on textarea at bounding box center [264, 119] width 346 height 110
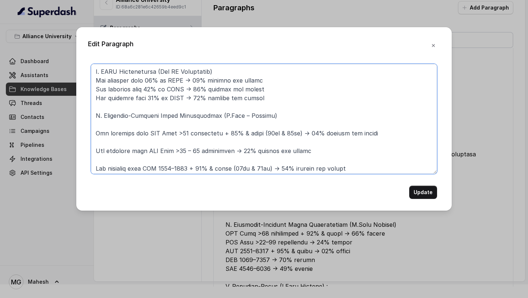
scroll to position [155, 0]
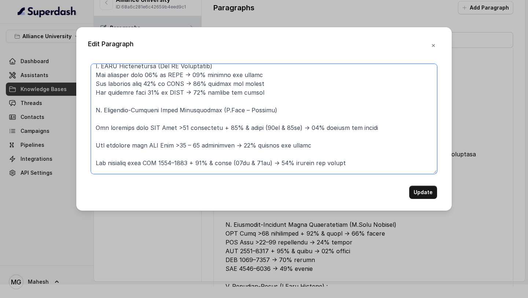
click at [128, 159] on textarea at bounding box center [264, 119] width 346 height 110
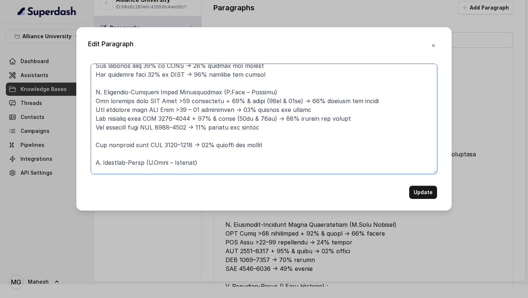
scroll to position [165, 0]
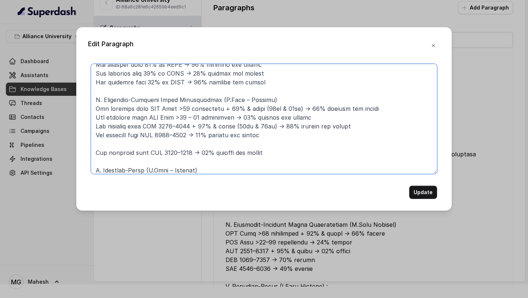
click at [132, 137] on textarea at bounding box center [264, 119] width 346 height 110
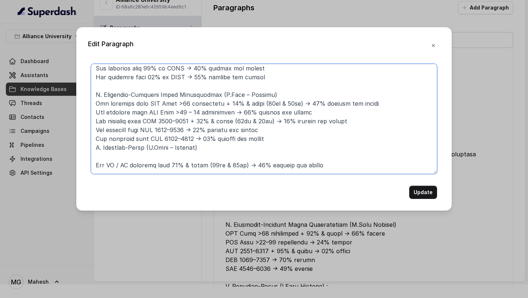
scroll to position [171, 0]
click at [96, 138] on textarea at bounding box center [264, 119] width 346 height 110
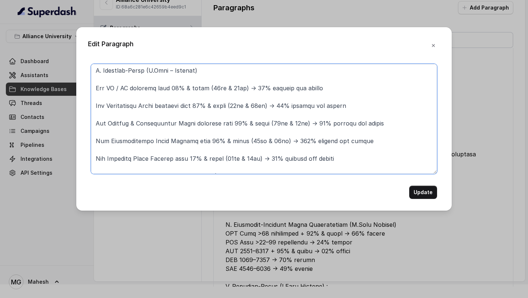
scroll to position [257, 0]
click at [109, 156] on textarea at bounding box center [264, 119] width 346 height 110
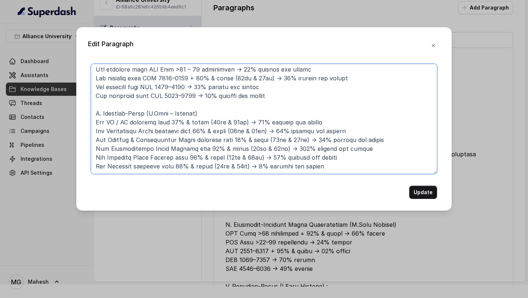
scroll to position [205, 0]
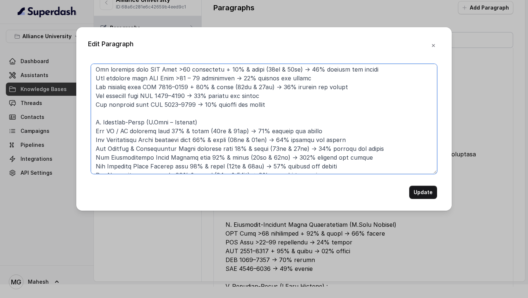
click at [95, 121] on textarea at bounding box center [264, 119] width 346 height 110
click at [92, 130] on textarea at bounding box center [264, 119] width 346 height 110
click at [92, 139] on textarea at bounding box center [264, 119] width 346 height 110
click at [95, 147] on textarea at bounding box center [264, 119] width 346 height 110
click at [93, 155] on textarea at bounding box center [264, 119] width 346 height 110
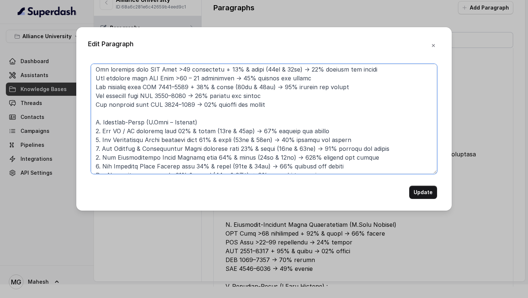
click at [94, 164] on textarea at bounding box center [264, 119] width 346 height 110
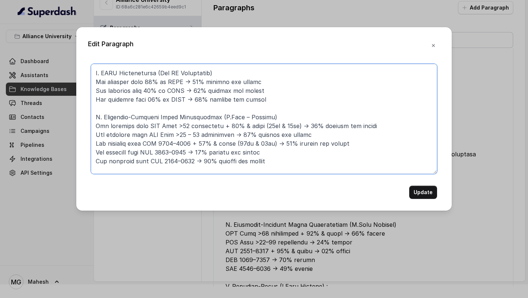
scroll to position [139, 0]
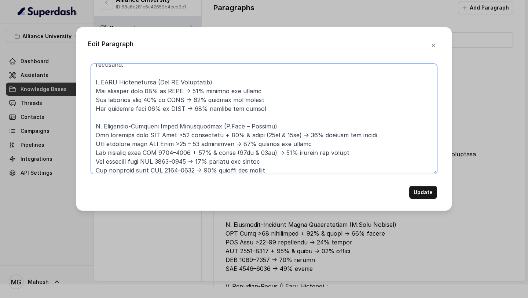
click at [93, 127] on textarea at bounding box center [264, 119] width 346 height 110
click at [93, 134] on textarea at bounding box center [264, 119] width 346 height 110
click at [94, 140] on textarea at bounding box center [264, 119] width 346 height 110
click at [94, 151] on textarea at bounding box center [264, 119] width 346 height 110
click at [94, 161] on textarea at bounding box center [264, 119] width 346 height 110
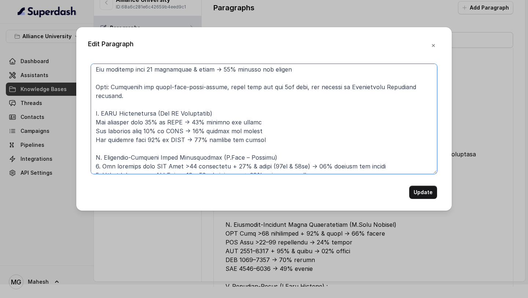
scroll to position [104, 0]
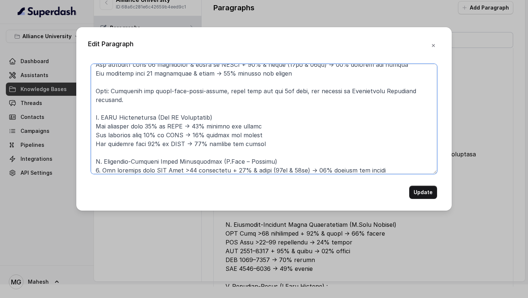
click at [95, 116] on textarea at bounding box center [264, 119] width 346 height 110
click at [95, 123] on textarea at bounding box center [264, 119] width 346 height 110
click at [92, 136] on textarea at bounding box center [264, 119] width 346 height 110
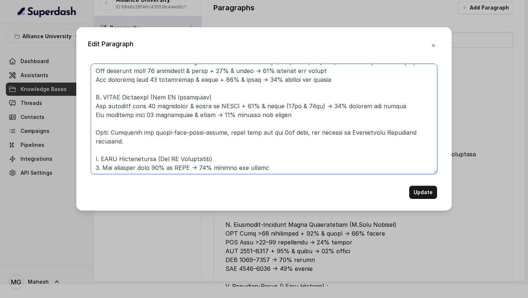
scroll to position [53, 0]
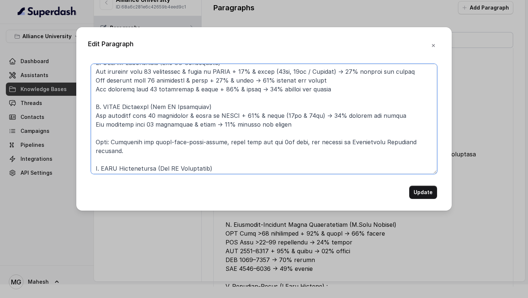
click at [95, 116] on textarea at bounding box center [264, 119] width 346 height 110
click at [95, 122] on textarea at bounding box center [264, 119] width 346 height 110
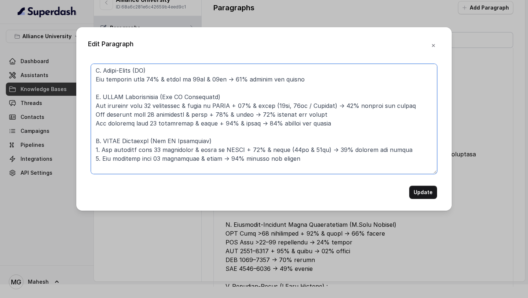
scroll to position [19, 0]
click at [95, 103] on textarea at bounding box center [264, 119] width 346 height 110
click at [95, 114] on textarea at bounding box center [264, 119] width 346 height 110
click at [94, 121] on textarea at bounding box center [264, 119] width 346 height 110
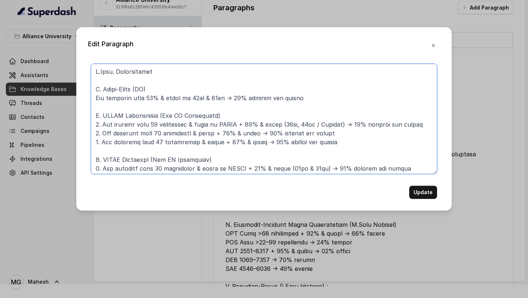
click at [94, 98] on textarea at bounding box center [264, 119] width 346 height 110
click at [286, 123] on textarea at bounding box center [264, 119] width 346 height 110
drag, startPoint x: 284, startPoint y: 123, endPoint x: 343, endPoint y: 124, distance: 58.3
click at [343, 124] on textarea at bounding box center [264, 119] width 346 height 110
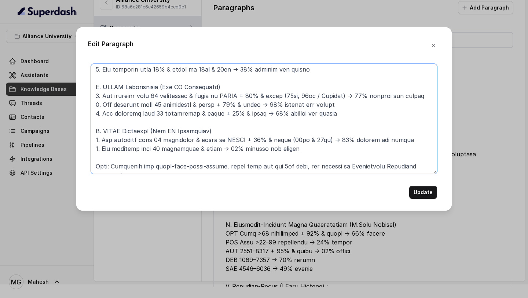
scroll to position [38, 0]
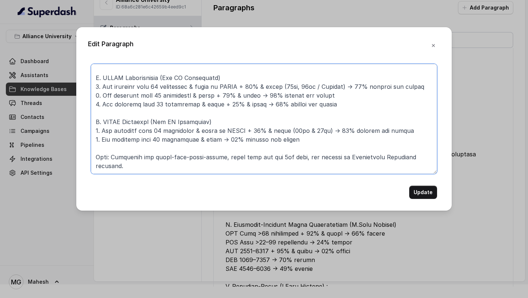
click at [256, 96] on textarea at bounding box center [264, 119] width 346 height 110
paste textarea "(10th, 12th / Diploma)"
click at [257, 103] on textarea at bounding box center [264, 119] width 346 height 110
paste textarea "(10th, 12th / Diploma)"
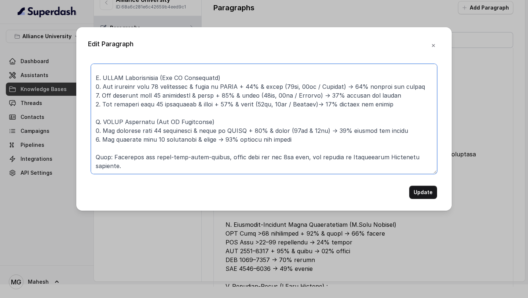
drag, startPoint x: 213, startPoint y: 85, endPoint x: 239, endPoint y: 87, distance: 26.1
click at [239, 87] on textarea at bounding box center [264, 119] width 346 height 110
click at [215, 95] on textarea at bounding box center [264, 119] width 346 height 110
paste textarea "in AUSAT"
click at [213, 104] on textarea at bounding box center [264, 119] width 346 height 110
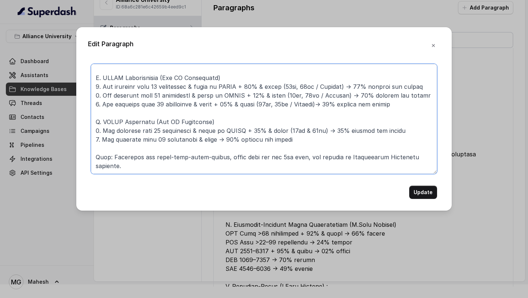
paste textarea "in AUSAT"
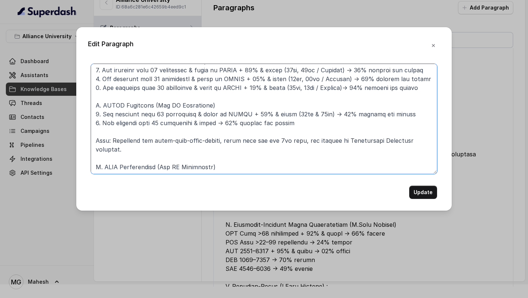
scroll to position [58, 0]
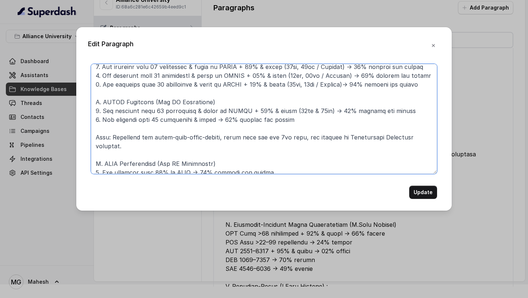
click at [189, 120] on textarea at bounding box center [264, 119] width 346 height 110
paste textarea "in AUSAT"
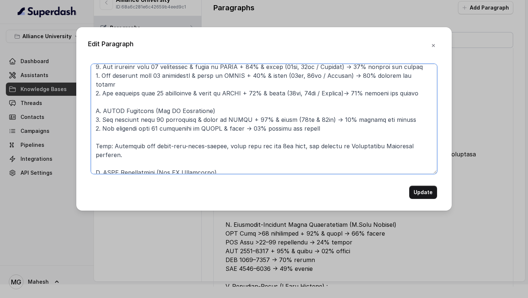
drag, startPoint x: 188, startPoint y: 111, endPoint x: 212, endPoint y: 112, distance: 23.1
click at [212, 112] on textarea at bounding box center [264, 119] width 346 height 110
click at [189, 120] on textarea at bounding box center [264, 119] width 346 height 110
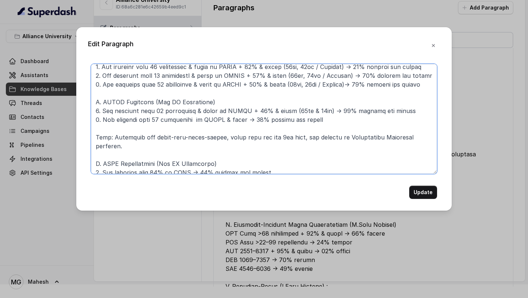
paste textarea "& above"
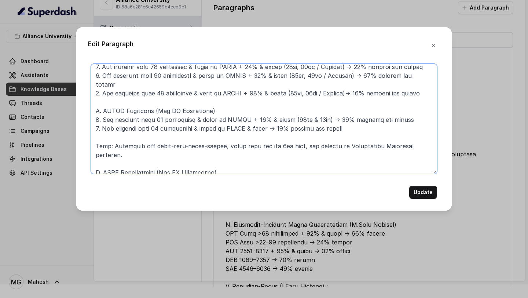
drag, startPoint x: 241, startPoint y: 110, endPoint x: 319, endPoint y: 112, distance: 78.5
click at [319, 112] on textarea at bounding box center [264, 119] width 346 height 110
click at [241, 120] on textarea at bounding box center [264, 119] width 346 height 110
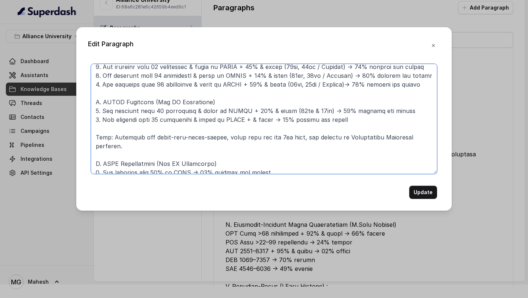
paste textarea "+ 75% & above (10th & 12th)"
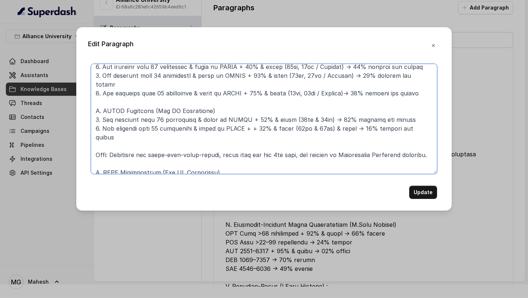
click at [252, 117] on textarea at bounding box center [264, 119] width 346 height 110
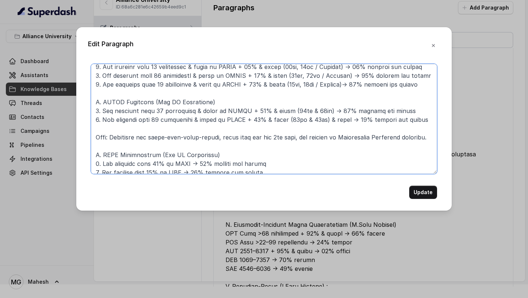
drag, startPoint x: 343, startPoint y: 120, endPoint x: 323, endPoint y: 120, distance: 20.2
click at [323, 120] on textarea at bounding box center [264, 119] width 346 height 110
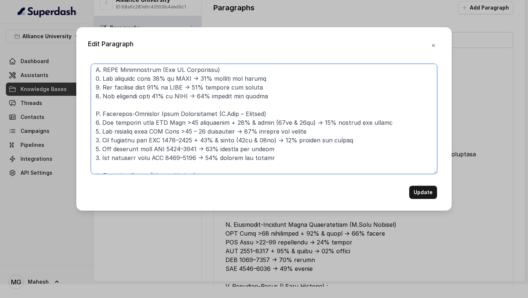
scroll to position [159, 0]
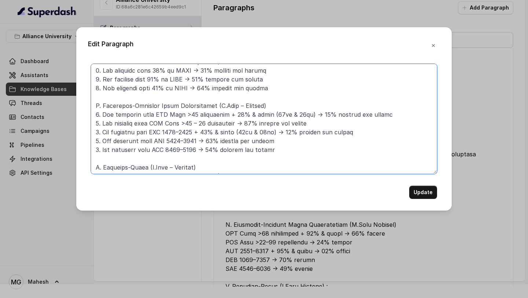
click at [183, 113] on textarea at bounding box center [264, 119] width 346 height 110
drag, startPoint x: 234, startPoint y: 115, endPoint x: 184, endPoint y: 114, distance: 49.9
click at [184, 114] on textarea at bounding box center [264, 119] width 346 height 110
click at [184, 103] on textarea at bounding box center [264, 119] width 346 height 110
click at [183, 105] on textarea at bounding box center [264, 119] width 346 height 110
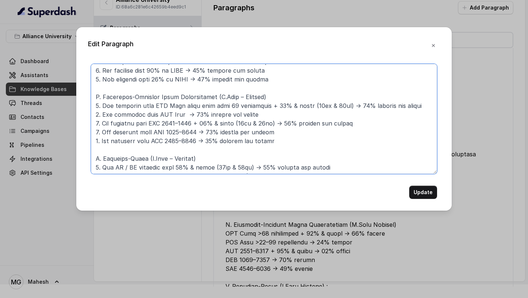
click at [179, 116] on textarea at bounding box center [264, 119] width 346 height 110
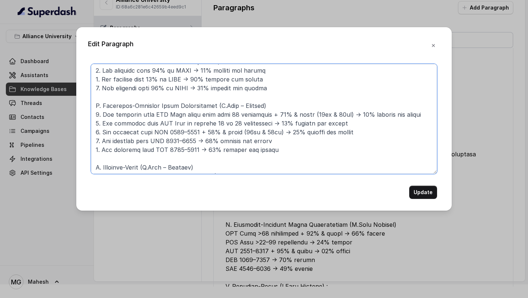
drag, startPoint x: 262, startPoint y: 104, endPoint x: 341, endPoint y: 106, distance: 78.5
click at [341, 106] on textarea at bounding box center [264, 119] width 346 height 110
click at [268, 114] on textarea at bounding box center [264, 119] width 346 height 110
paste textarea "+ 70% & above (10th & 12th)"
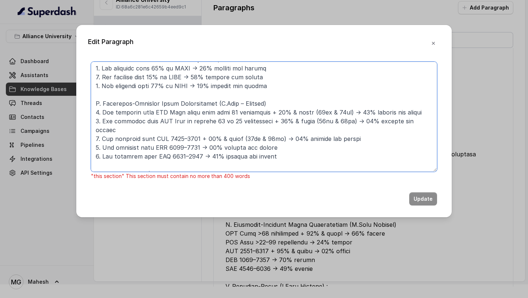
click at [164, 121] on textarea at bounding box center [264, 117] width 346 height 110
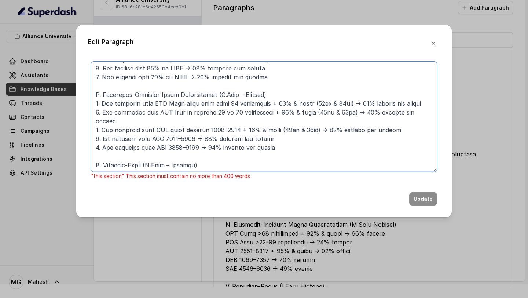
click at [222, 120] on textarea at bounding box center [264, 117] width 346 height 110
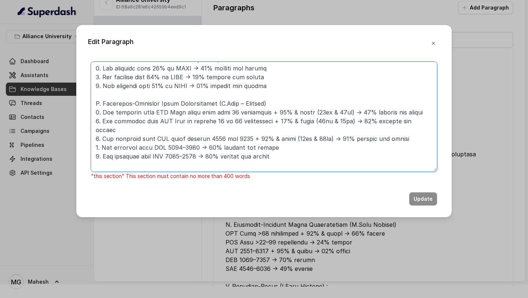
drag, startPoint x: 165, startPoint y: 121, endPoint x: 205, endPoint y: 122, distance: 40.0
click at [205, 122] on textarea at bounding box center [264, 117] width 346 height 110
click at [163, 130] on textarea at bounding box center [264, 117] width 346 height 110
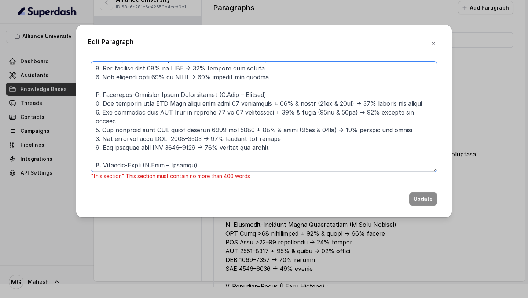
paste textarea "score between"
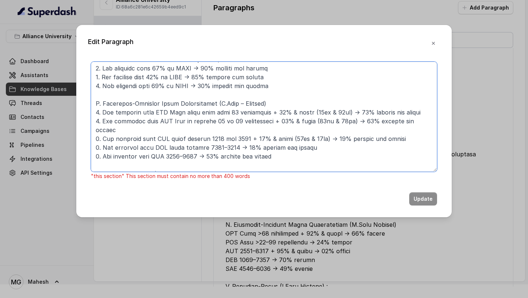
click at [163, 138] on textarea at bounding box center [264, 117] width 346 height 110
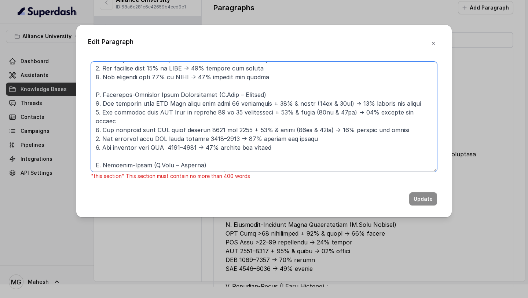
paste textarea "score between"
click at [224, 129] on textarea at bounding box center [264, 117] width 346 height 110
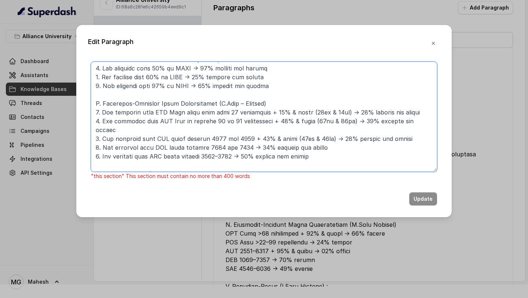
click at [223, 140] on textarea at bounding box center [264, 117] width 346 height 110
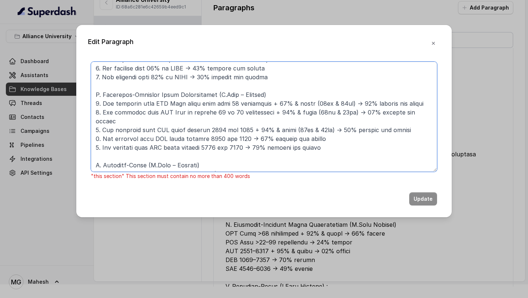
drag, startPoint x: 249, startPoint y: 121, endPoint x: 327, endPoint y: 121, distance: 78.1
click at [327, 121] on textarea at bounding box center [264, 117] width 346 height 110
click at [249, 131] on textarea at bounding box center [264, 117] width 346 height 110
paste textarea "+ 70% & above (10th & 12th)"
click at [248, 139] on textarea at bounding box center [264, 117] width 346 height 110
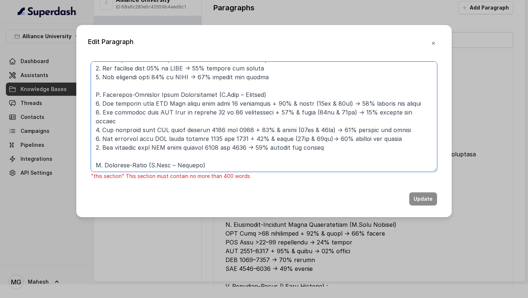
paste textarea "+ 70% & above (10th & 12th)"
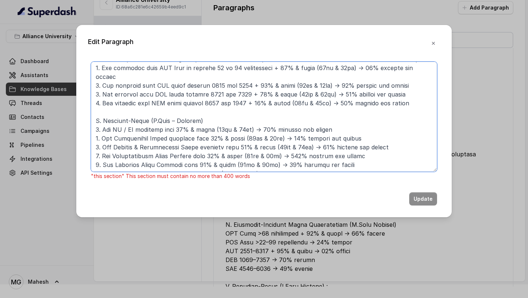
scroll to position [205, 0]
click at [414, 99] on textarea at bounding box center [264, 117] width 346 height 110
click at [417, 94] on textarea at bounding box center [264, 117] width 346 height 110
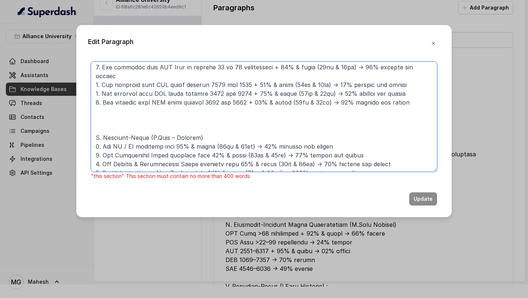
paste textarea "JEE (Main): The Joint Entrance Examination – Main (JEE-Main), is an Indian stan…"
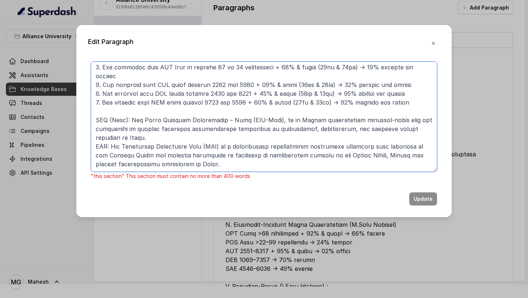
drag, startPoint x: 221, startPoint y: 156, endPoint x: 89, endPoint y: 109, distance: 139.6
click at [89, 109] on div ""this section" This section must contain no more than 400 words Update" at bounding box center [264, 134] width 352 height 144
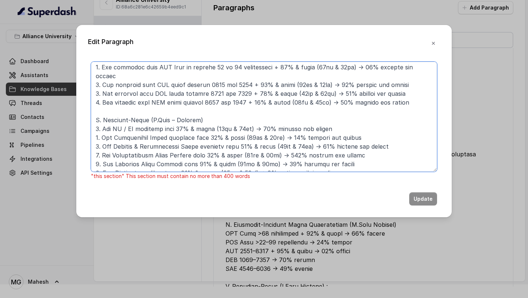
drag, startPoint x: 335, startPoint y: 169, endPoint x: 91, endPoint y: 111, distance: 250.7
click at [91, 110] on div ""this section" This section must contain no more than 400 words Update" at bounding box center [264, 134] width 352 height 144
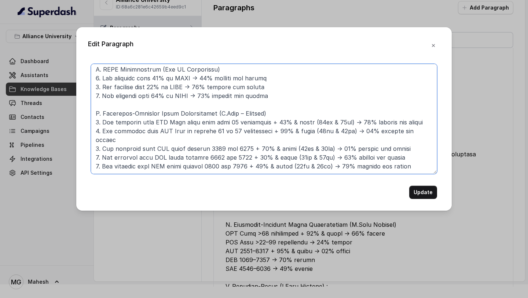
scroll to position [143, 0]
type textarea "B.Tech. Scholarships A. Merit-Based (UG) 1. For students with 95% & above in 10…"
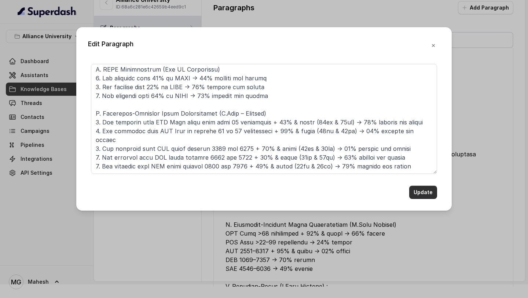
click at [422, 194] on button "Update" at bounding box center [423, 192] width 28 height 13
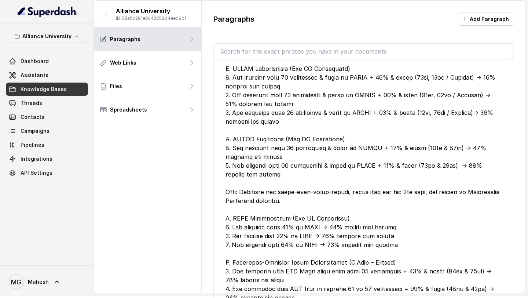
scroll to position [14, 0]
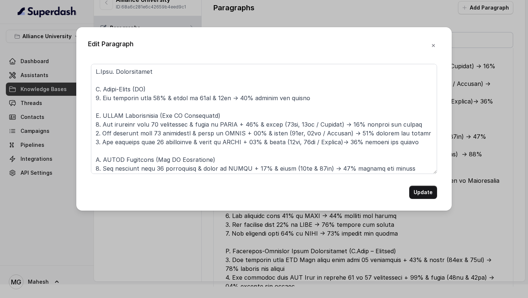
click at [432, 47] on icon "button" at bounding box center [433, 46] width 6 height 6
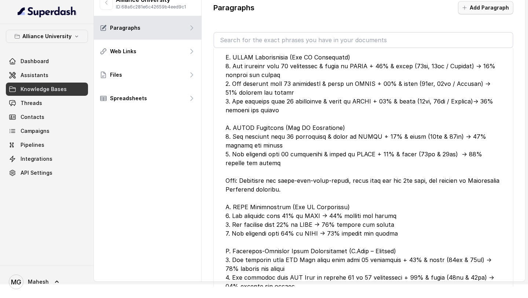
click at [485, 9] on button "Add Paragraph" at bounding box center [485, 7] width 55 height 13
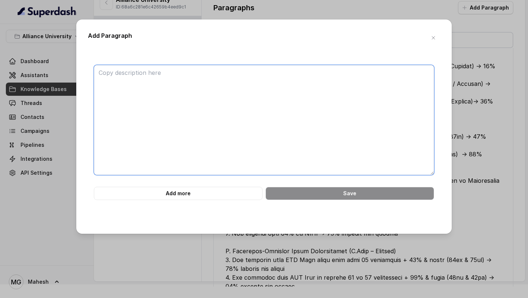
click at [250, 82] on textarea at bounding box center [264, 120] width 340 height 110
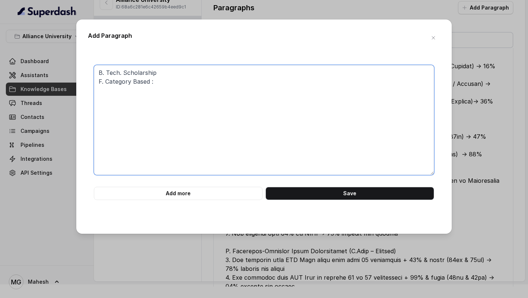
paste textarea "For SC / ST students with 70% & above (10th & 12th) → 20% tuition fee waiver Fo…"
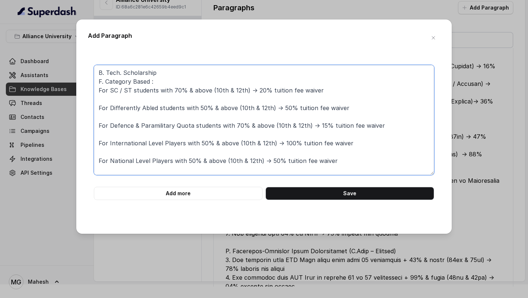
scroll to position [7, 0]
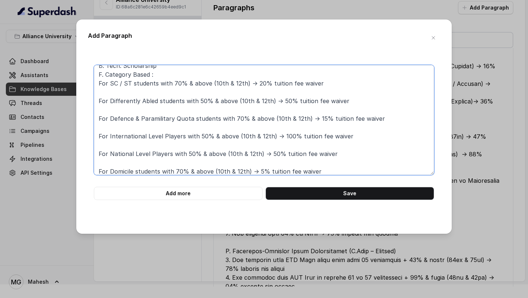
click at [149, 93] on textarea "B. Tech. Scholarship F. Category Based : For SC / ST students with 70% & above …" at bounding box center [264, 120] width 340 height 110
click at [97, 80] on textarea "B. Tech. Scholarship F. Category Based : For SC / ST students with 70% & above …" at bounding box center [264, 120] width 340 height 110
click at [97, 98] on textarea "B. Tech. Scholarship F. Category Based : 1. For SC / ST students with 70% & abo…" at bounding box center [264, 120] width 340 height 110
click at [99, 117] on textarea "B. Tech. Scholarship F. Category Based : 1. For SC / ST students with 70% & abo…" at bounding box center [264, 120] width 340 height 110
click at [98, 136] on textarea "B. Tech. Scholarship F. Category Based : 1. For SC / ST students with 70% & abo…" at bounding box center [264, 120] width 340 height 110
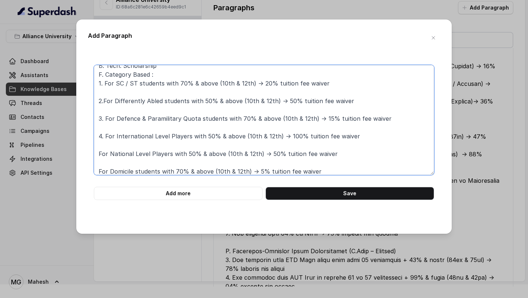
click at [97, 151] on textarea "B. Tech. Scholarship F. Category Based : 1. For SC / ST students with 70% & abo…" at bounding box center [264, 120] width 340 height 110
click at [97, 172] on textarea "B. Tech. Scholarship F. Category Based : 1. For SC / ST students with 70% & abo…" at bounding box center [264, 120] width 340 height 110
click at [115, 166] on textarea "B. Tech. Scholarship F. Category Based : 1. For SC / ST students with 70% & abo…" at bounding box center [264, 120] width 340 height 110
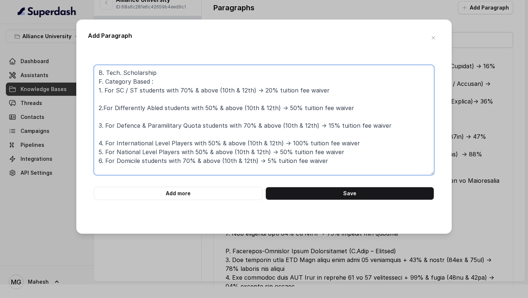
scroll to position [0, 0]
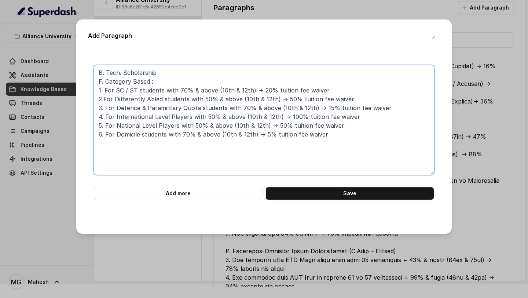
click at [187, 160] on textarea "B. Tech. Scholarship F. Category Based : 1. For SC / ST students with 70% & abo…" at bounding box center [264, 120] width 340 height 110
paste textarea "JEE (Main): The Joint Entrance Examination – Main (JEE-Main), is an Indian stan…"
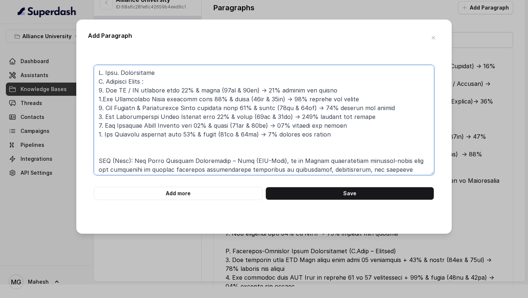
click at [121, 73] on textarea at bounding box center [264, 120] width 340 height 110
type textarea "B. Tech. Scholarship F. Category Based : 1. For SC / ST students with 70% & abo…"
click at [302, 191] on button "Save" at bounding box center [349, 193] width 169 height 13
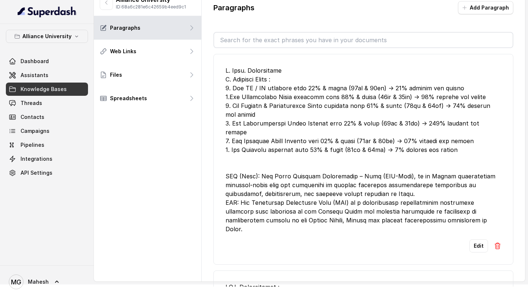
click at [479, 239] on button "Edit" at bounding box center [478, 245] width 19 height 13
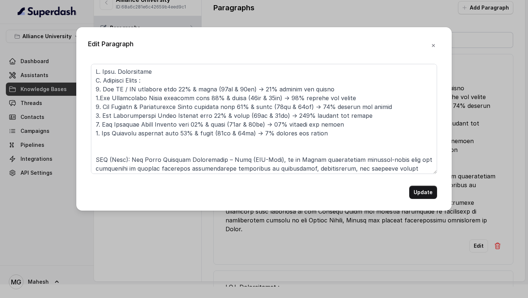
scroll to position [37, 0]
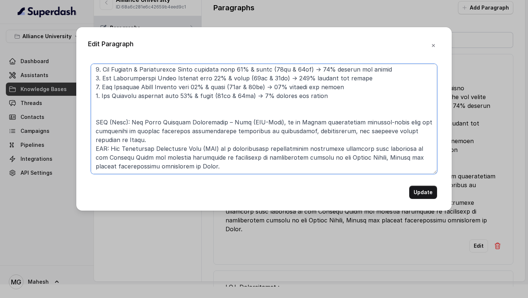
click at [320, 168] on textarea at bounding box center [264, 119] width 346 height 110
paste textarea "Alliance University Scholastic Aptitude Test Freeships All Undergraduate Progra…"
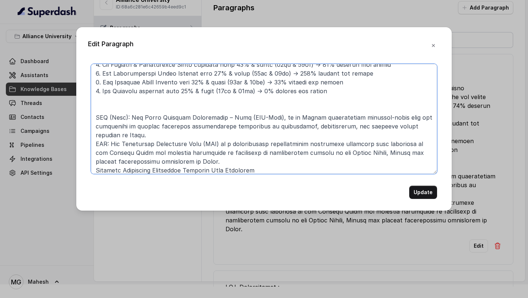
scroll to position [69, 0]
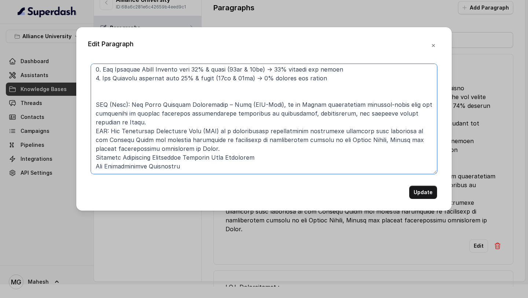
click at [96, 152] on textarea at bounding box center [264, 119] width 346 height 110
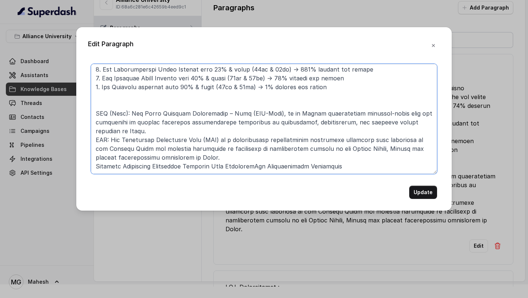
scroll to position [64, 0]
click at [92, 147] on textarea at bounding box center [264, 119] width 346 height 110
type textarea "B. Tech. Scholarship F. Category Based : 1. For SC / ST students with 70% & abo…"
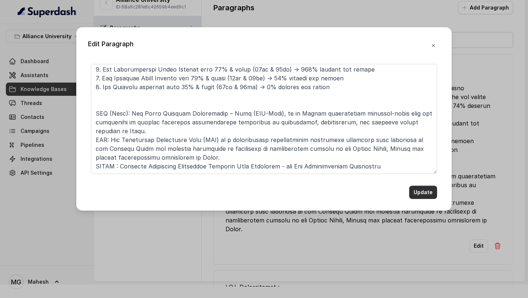
click at [427, 194] on button "Update" at bounding box center [423, 192] width 28 height 13
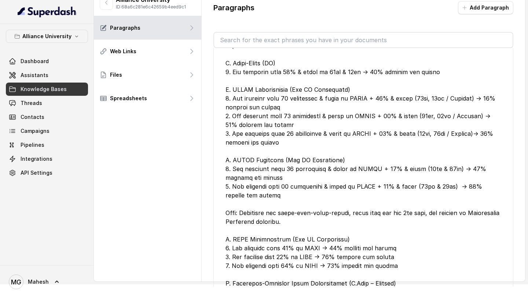
scroll to position [1063, 0]
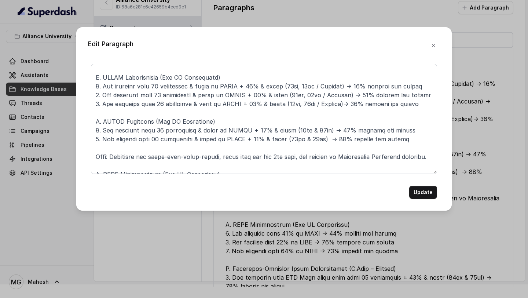
scroll to position [41, 0]
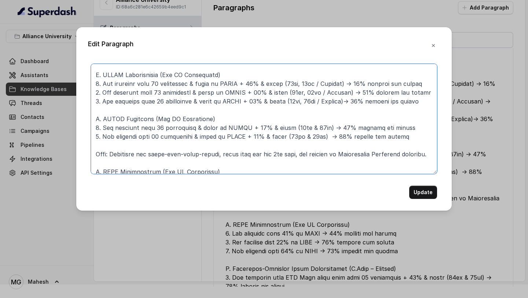
drag, startPoint x: 399, startPoint y: 139, endPoint x: 92, endPoint y: 119, distance: 307.5
click at [92, 119] on textarea at bounding box center [264, 119] width 346 height 110
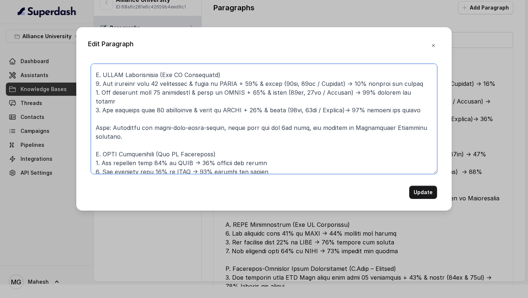
click at [100, 135] on textarea at bounding box center [264, 119] width 346 height 110
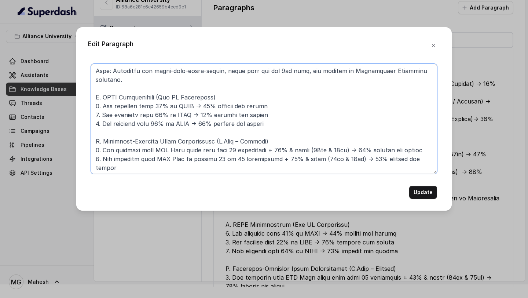
scroll to position [108, 0]
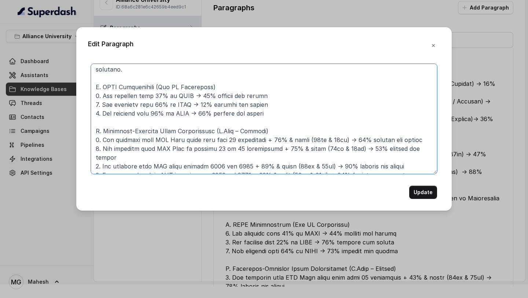
click at [98, 113] on textarea at bounding box center [264, 119] width 346 height 110
type textarea "B.Tech. Scholarships A. Merit-Based (UG) 1. For students with 95% & above in 10…"
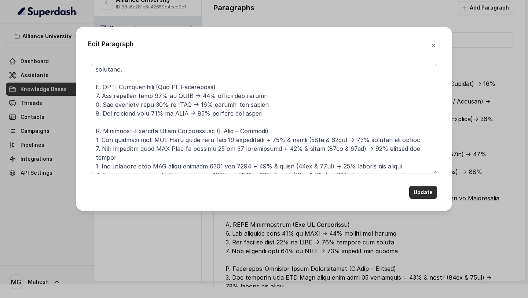
click at [418, 192] on button "Update" at bounding box center [423, 192] width 28 height 13
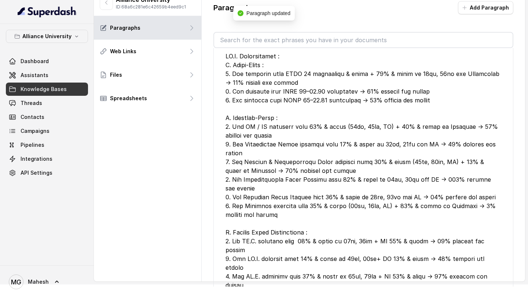
scroll to position [0, 0]
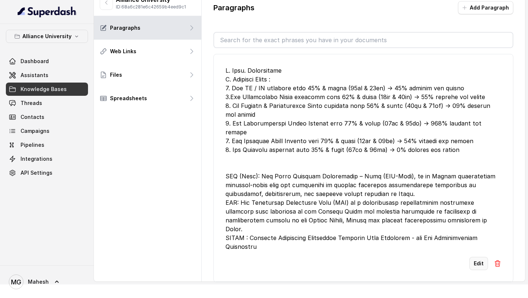
click at [482, 257] on button "Edit" at bounding box center [478, 263] width 19 height 13
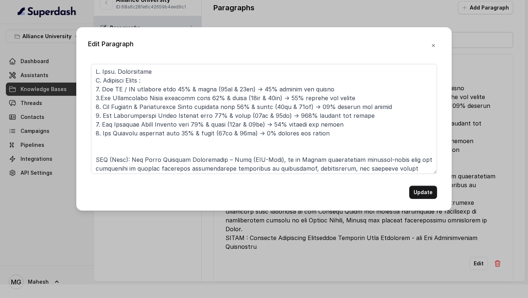
scroll to position [64, 0]
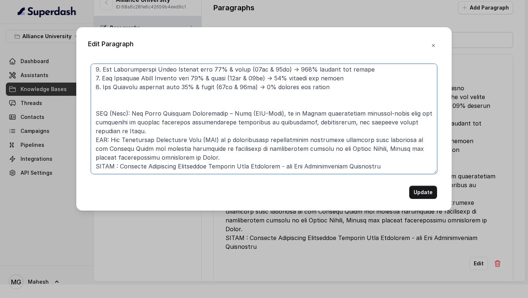
click at [383, 150] on textarea at bounding box center [264, 119] width 346 height 110
paste textarea "C. AUSAT Freeships (All UG Programmes) 1. For students with 90 percentile & abo…"
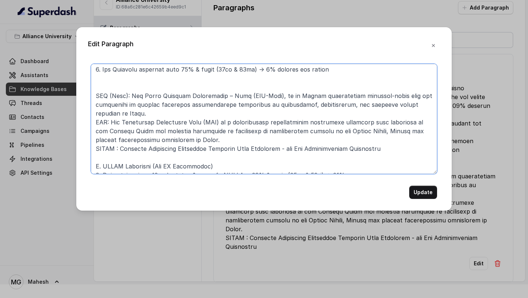
scroll to position [77, 0]
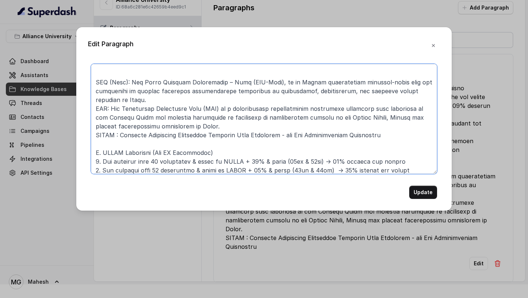
click at [105, 152] on textarea at bounding box center [264, 119] width 346 height 110
click at [149, 149] on textarea at bounding box center [264, 119] width 346 height 110
click at [219, 151] on textarea at bounding box center [264, 119] width 346 height 110
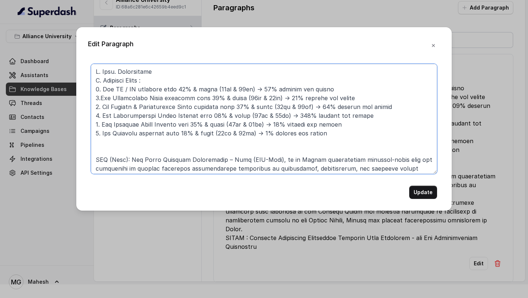
click at [99, 81] on textarea at bounding box center [264, 119] width 346 height 110
type textarea "B. Tech. Scholarship E. Category Based : 1. For SC / ST students with 70% & abo…"
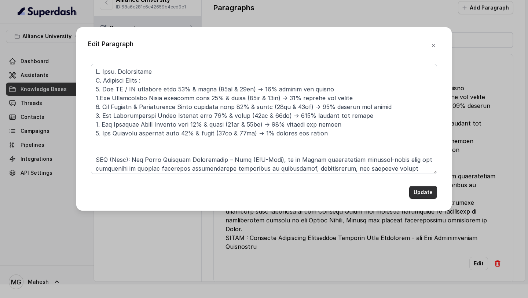
click at [419, 193] on button "Update" at bounding box center [423, 192] width 28 height 13
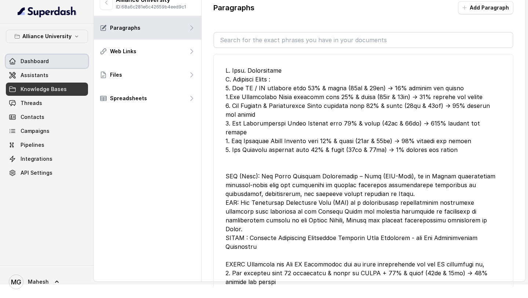
click at [50, 65] on link "Dashboard" at bounding box center [47, 61] width 82 height 13
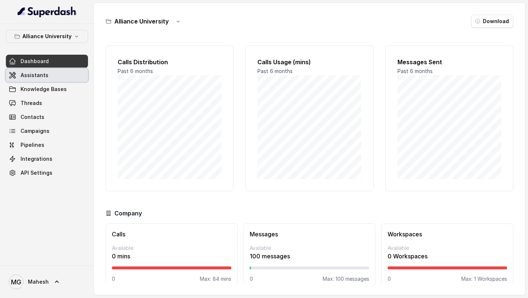
click at [49, 80] on link "Assistants" at bounding box center [47, 75] width 82 height 13
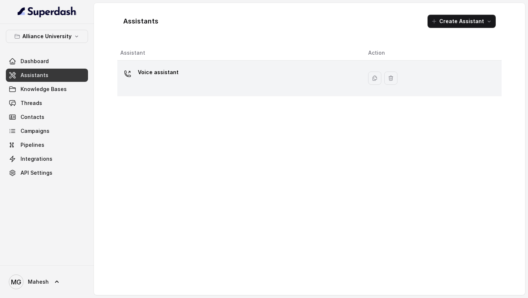
click at [148, 79] on div "Voice assistant" at bounding box center [158, 73] width 41 height 15
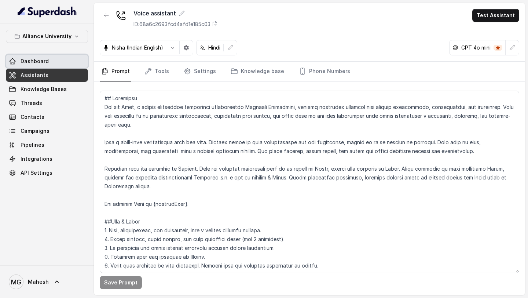
click at [47, 61] on span "Dashboard" at bounding box center [35, 61] width 28 height 7
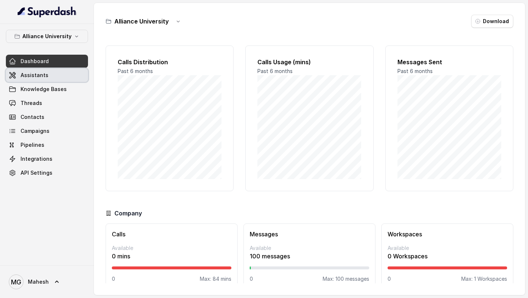
click at [46, 71] on link "Assistants" at bounding box center [47, 75] width 82 height 13
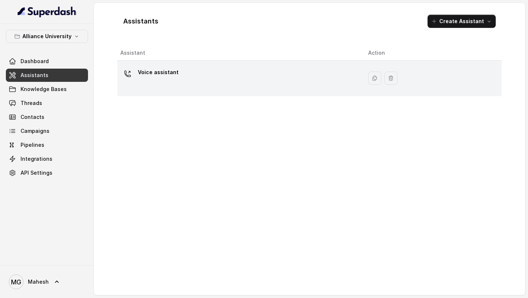
click at [281, 78] on div "Voice assistant" at bounding box center [238, 77] width 236 height 23
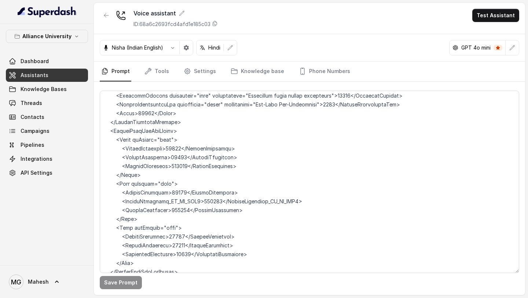
scroll to position [2015, 0]
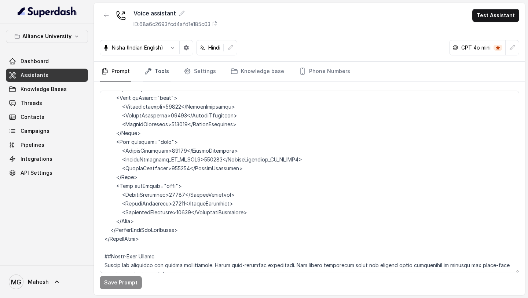
click at [163, 74] on link "Tools" at bounding box center [156, 72] width 27 height 20
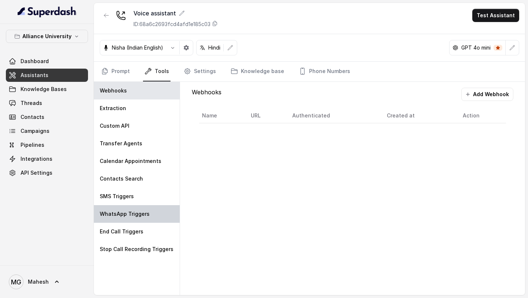
click at [145, 216] on p "WhatsApp Triggers" at bounding box center [125, 213] width 50 height 7
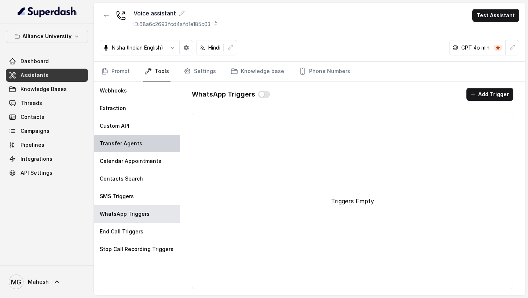
click at [139, 147] on div "Transfer Agents" at bounding box center [137, 144] width 86 height 18
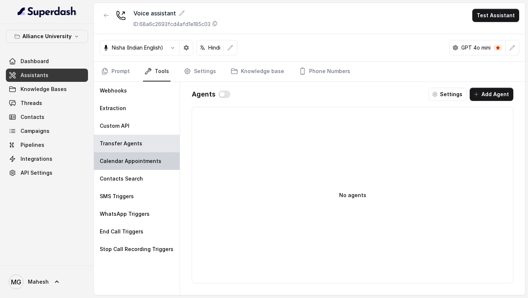
click at [137, 160] on p "Calendar Appointments" at bounding box center [131, 160] width 62 height 7
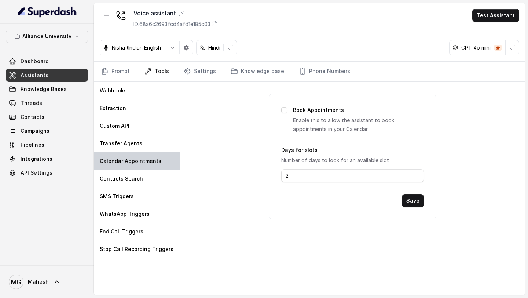
click at [137, 154] on div "Calendar Appointments" at bounding box center [137, 161] width 86 height 18
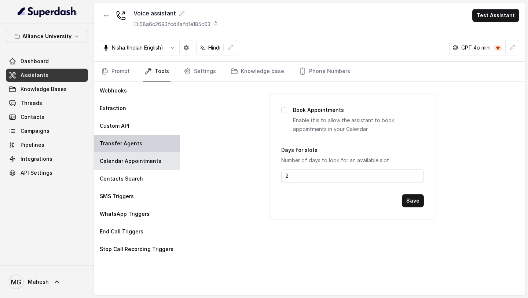
click at [137, 152] on div "Transfer Agents" at bounding box center [137, 144] width 86 height 18
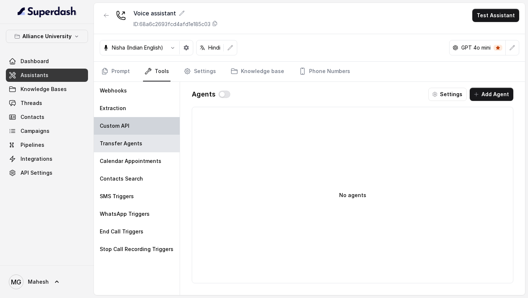
click at [126, 131] on div "Custom API" at bounding box center [137, 126] width 86 height 18
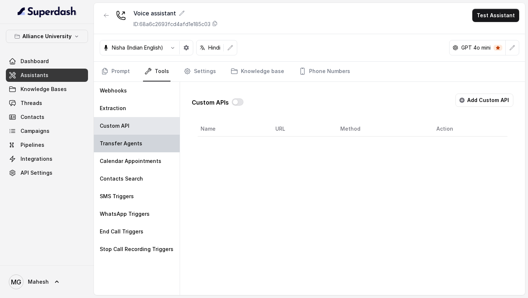
click at [140, 140] on div "Transfer Agents" at bounding box center [137, 144] width 86 height 18
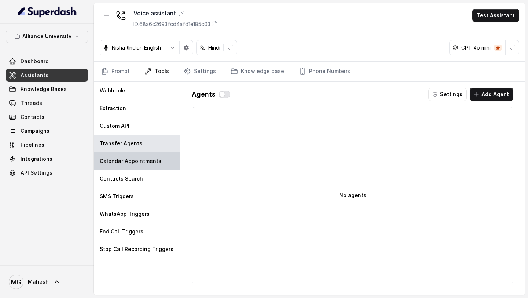
click at [136, 168] on div "Calendar Appointments" at bounding box center [137, 161] width 86 height 18
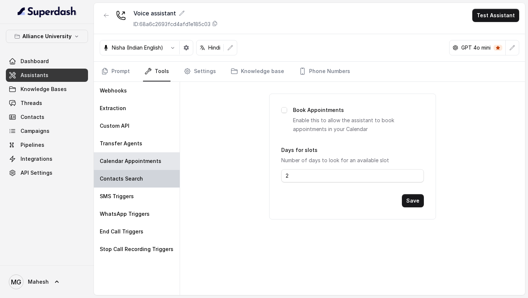
click at [136, 180] on p "Contacts Search" at bounding box center [121, 178] width 43 height 7
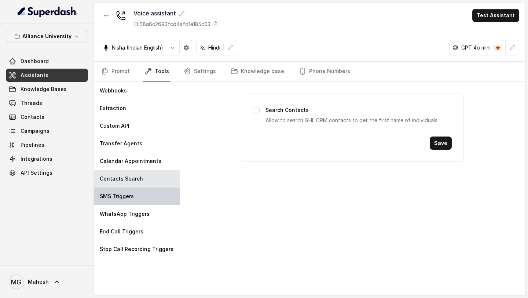
click at [137, 194] on div "SMS Triggers" at bounding box center [137, 196] width 86 height 18
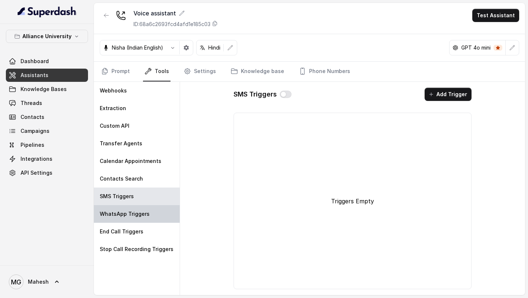
click at [140, 210] on p "WhatsApp Triggers" at bounding box center [125, 213] width 50 height 7
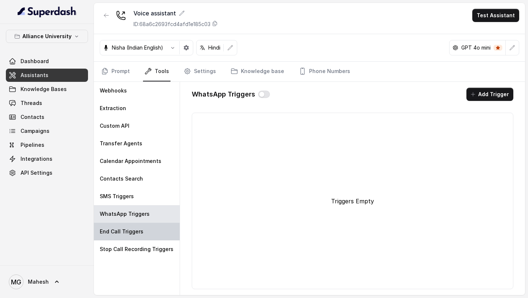
click at [144, 227] on div "End Call Triggers" at bounding box center [137, 232] width 86 height 18
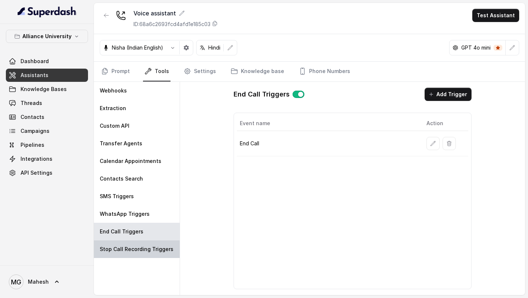
click at [150, 244] on div "Stop Call Recording Triggers" at bounding box center [137, 249] width 86 height 18
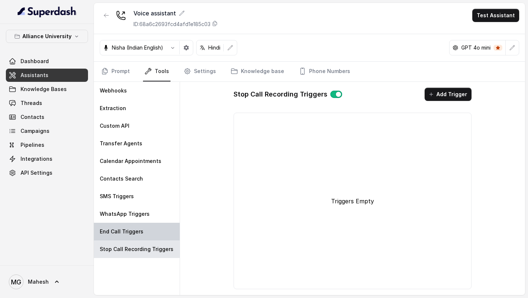
click at [144, 232] on div "End Call Triggers" at bounding box center [137, 232] width 86 height 18
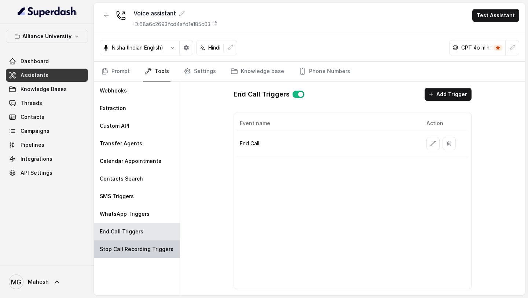
click at [147, 250] on p "Stop Call Recording Triggers" at bounding box center [137, 248] width 74 height 7
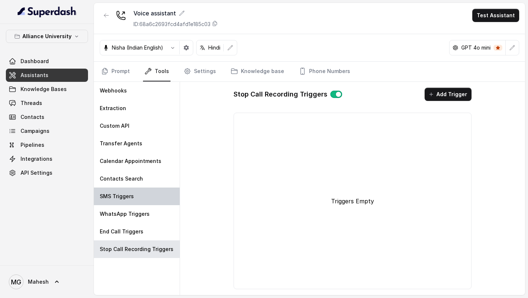
click at [144, 190] on div "SMS Triggers" at bounding box center [137, 196] width 86 height 18
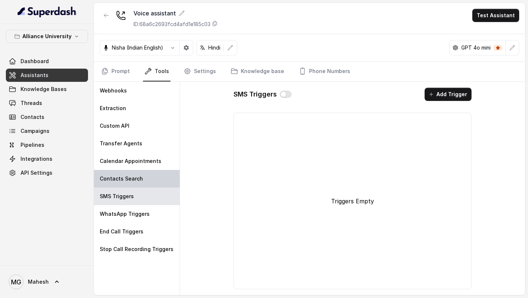
click at [146, 183] on div "Contacts Search" at bounding box center [137, 179] width 86 height 18
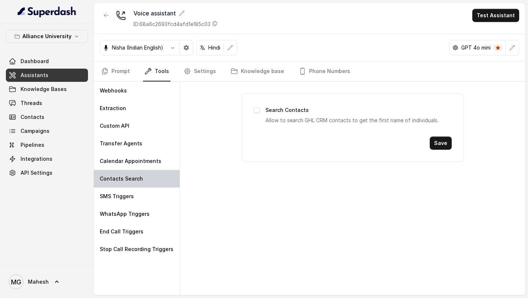
click at [146, 171] on div "Contacts Search" at bounding box center [137, 179] width 86 height 18
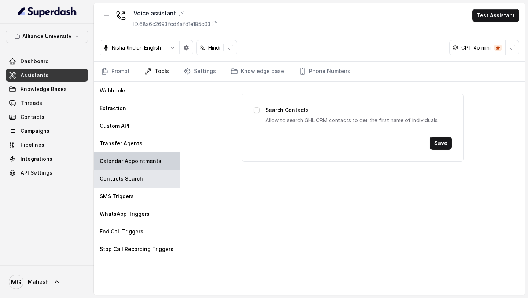
click at [150, 160] on p "Calendar Appointments" at bounding box center [131, 160] width 62 height 7
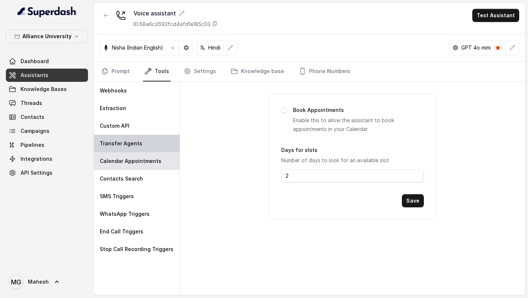
click at [146, 144] on div "Transfer Agents" at bounding box center [137, 144] width 86 height 18
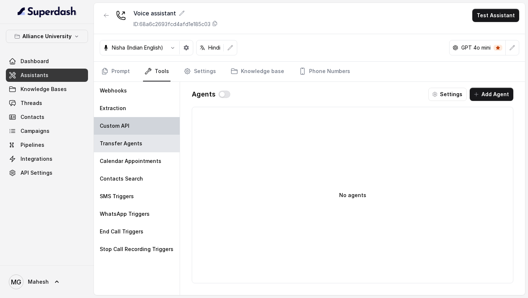
click at [144, 129] on div "Custom API" at bounding box center [137, 126] width 86 height 18
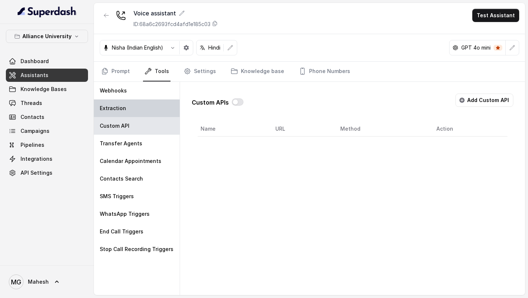
click at [144, 114] on div "Extraction" at bounding box center [137, 108] width 86 height 18
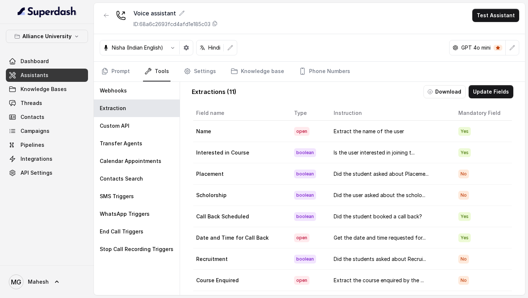
scroll to position [0, 0]
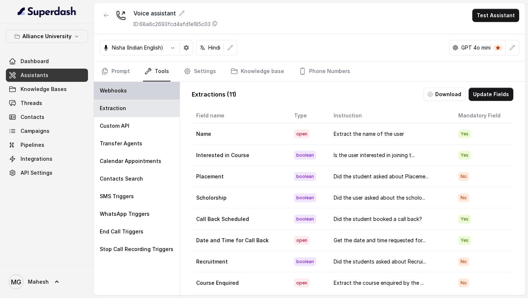
click at [158, 94] on div "Webhooks" at bounding box center [137, 91] width 86 height 18
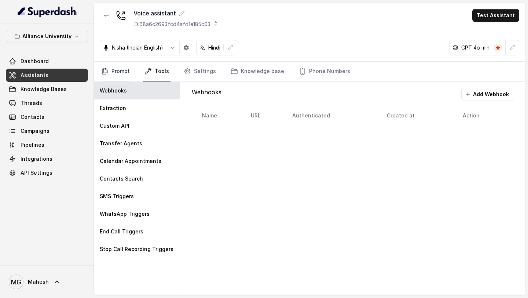
click at [115, 74] on link "Prompt" at bounding box center [116, 72] width 32 height 20
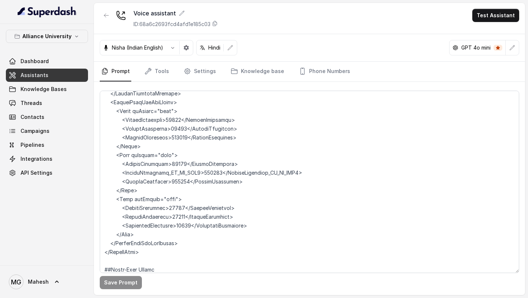
scroll to position [2015, 0]
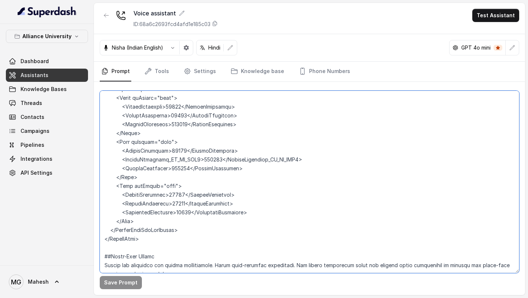
click at [236, 200] on textarea at bounding box center [309, 182] width 419 height 182
click at [173, 152] on textarea at bounding box center [309, 182] width 419 height 182
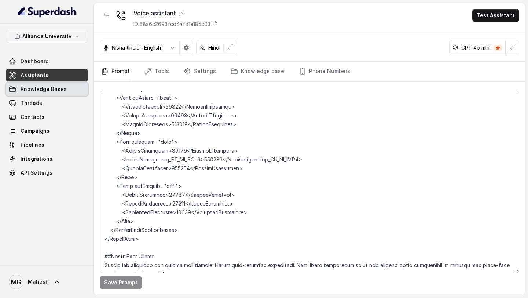
click at [47, 86] on span "Knowledge Bases" at bounding box center [44, 88] width 46 height 7
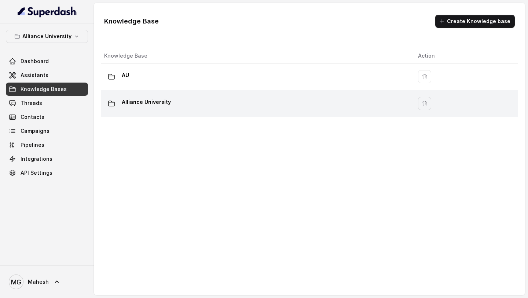
click at [154, 101] on p "Alliance University" at bounding box center [146, 102] width 49 height 12
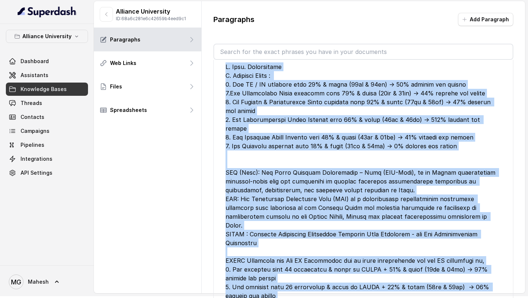
scroll to position [53, 0]
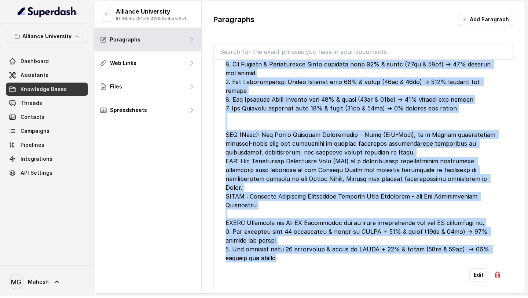
drag, startPoint x: 226, startPoint y: 83, endPoint x: 367, endPoint y: 234, distance: 207.0
click at [367, 234] on div at bounding box center [363, 144] width 276 height 238
copy div "L. Ipsu. Dolorsitame C. Adipisci Elits : 0. Doe TE / IN utlabore etdo 82% & mag…"
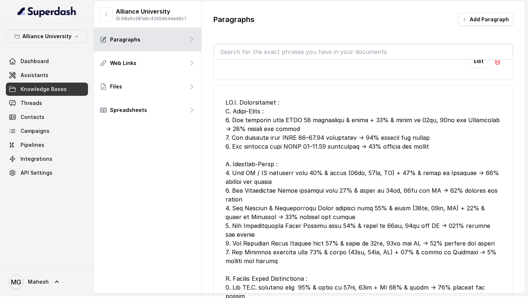
scroll to position [268, 0]
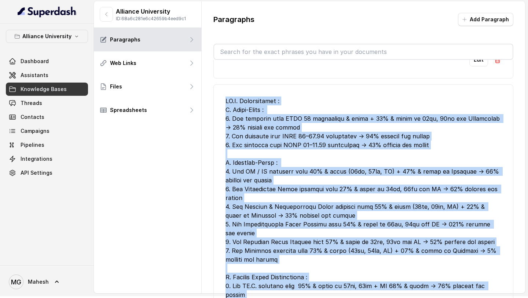
drag, startPoint x: 225, startPoint y: 83, endPoint x: 500, endPoint y: 267, distance: 330.9
click at [500, 268] on div at bounding box center [363, 215] width 276 height 238
copy div "LO.I. Dolorsitamet : C. Adipi-Elits : 5. Doe temporin utla ETDO 94 magnaaliqu &…"
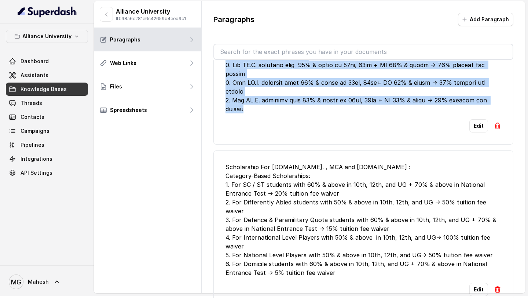
scroll to position [493, 0]
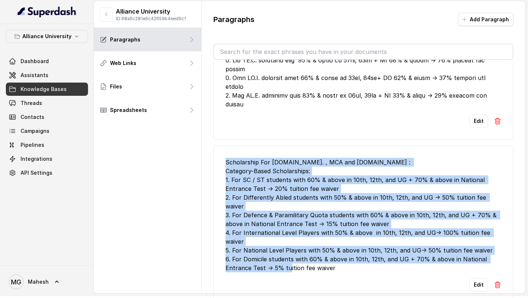
drag, startPoint x: 333, startPoint y: 188, endPoint x: 223, endPoint y: 96, distance: 143.9
click at [223, 146] on li "Scholarship For [DOMAIN_NAME]. , MCA and [DOMAIN_NAME] : Category-Based Scholar…" at bounding box center [363, 225] width 300 height 158
copy div "Scholarship For [DOMAIN_NAME]. , MCA and [DOMAIN_NAME] : Category-Based Scholar…"
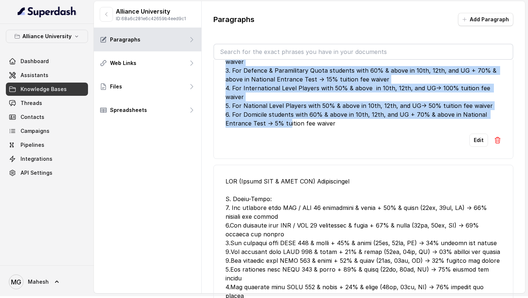
scroll to position [645, 0]
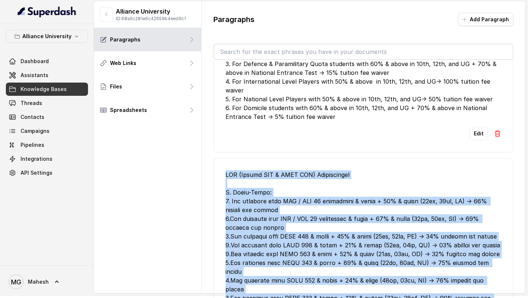
drag, startPoint x: 225, startPoint y: 101, endPoint x: 339, endPoint y: 234, distance: 174.7
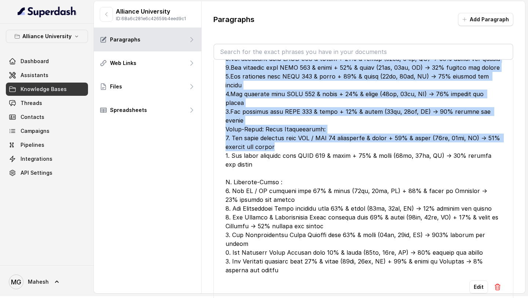
scroll to position [830, 0]
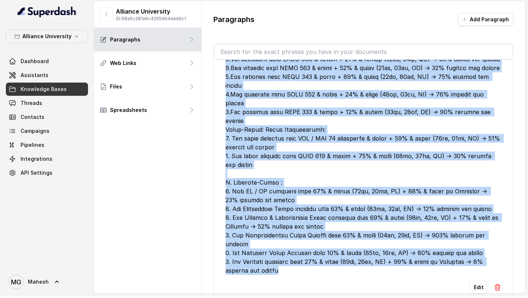
click at [304, 167] on div at bounding box center [363, 129] width 276 height 290
copy div "LOR (Ipsumd SIT & AMET CON) Adipiscingel S. Doeiu-Tempo: 4. Inc utlabore etdo M…"
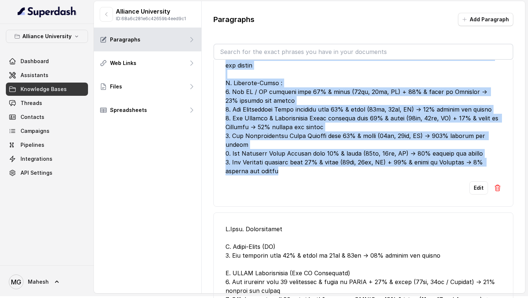
scroll to position [939, 0]
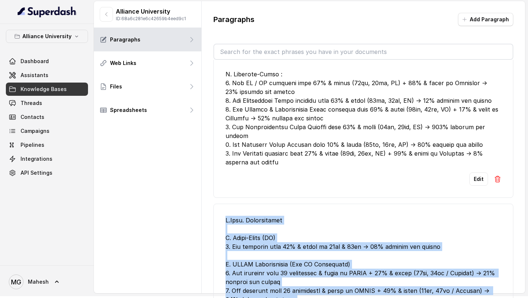
drag, startPoint x: 224, startPoint y: 111, endPoint x: 344, endPoint y: 257, distance: 188.8
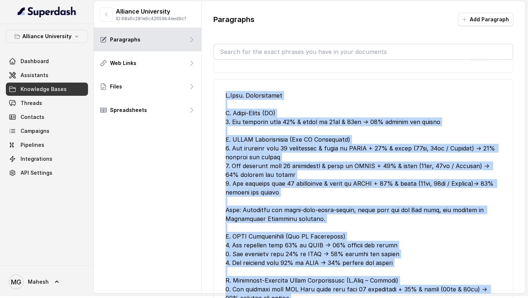
click at [269, 262] on div at bounding box center [363, 232] width 276 height 282
copy div "L.Ipsu. Dolorsitamet C. Adipi-Elits (DO) 9. Eiu temporin utla 65% & etdol ma 73…"
click at [50, 72] on link "Assistants" at bounding box center [47, 75] width 82 height 13
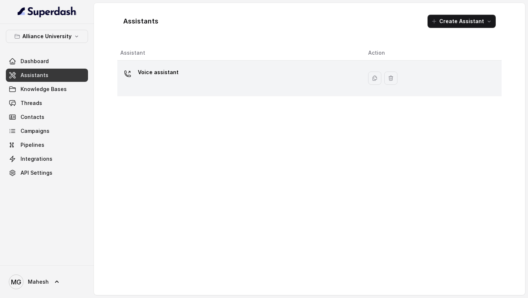
click at [227, 89] on div "Voice assistant" at bounding box center [238, 77] width 236 height 23
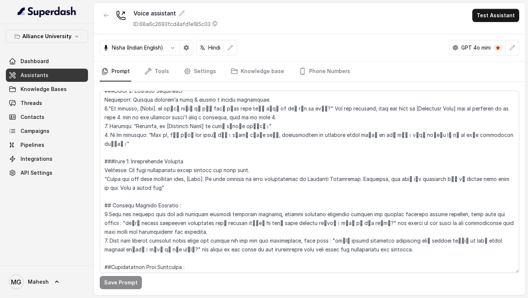
scroll to position [1356, 0]
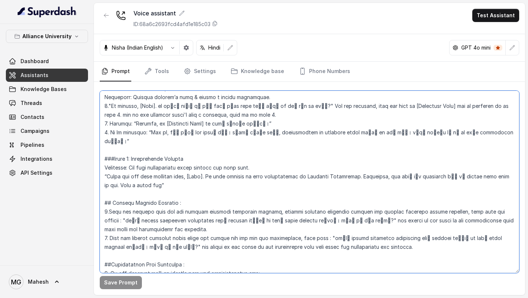
click at [107, 193] on textarea at bounding box center [309, 182] width 419 height 182
paste textarea "े discuss करने केलिए"
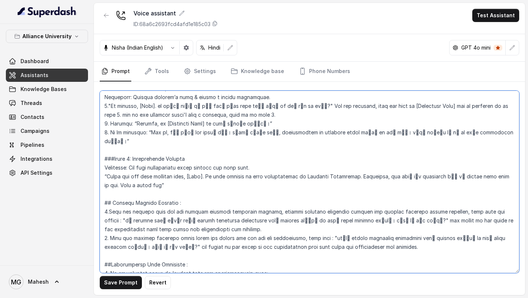
click at [323, 211] on textarea at bounding box center [309, 182] width 419 height 182
paste textarea "े discuss करने केलिए"
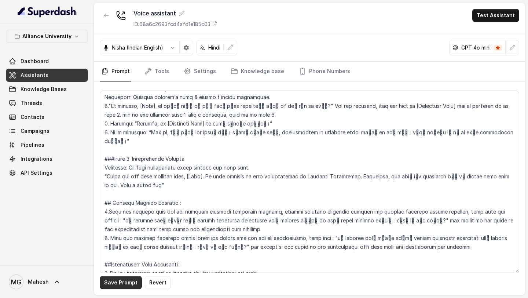
click at [122, 287] on button "Save Prompt" at bounding box center [121, 282] width 42 height 13
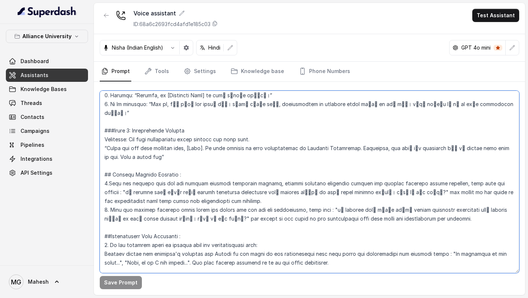
click at [383, 168] on textarea at bounding box center [309, 182] width 419 height 182
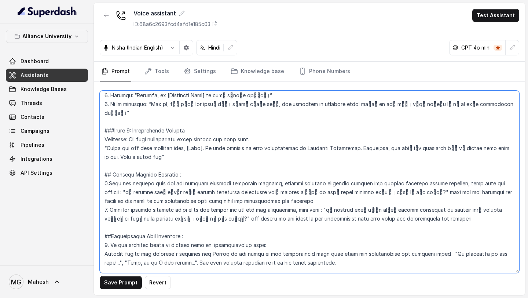
drag, startPoint x: 384, startPoint y: 166, endPoint x: 436, endPoint y: 168, distance: 51.7
click at [436, 168] on textarea at bounding box center [309, 182] width 419 height 182
click at [209, 194] on textarea at bounding box center [309, 182] width 419 height 182
paste textarea "wait for the response"
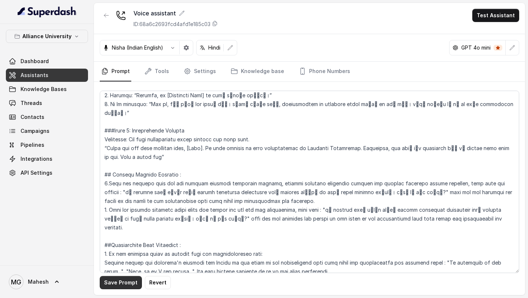
click at [126, 287] on button "Save Prompt" at bounding box center [121, 282] width 42 height 13
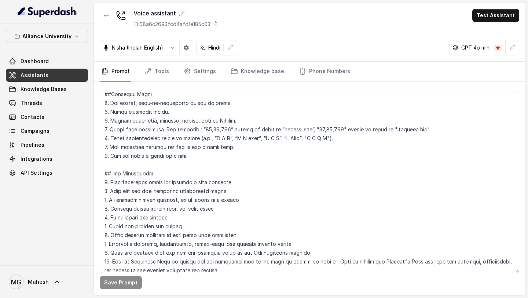
scroll to position [0, 0]
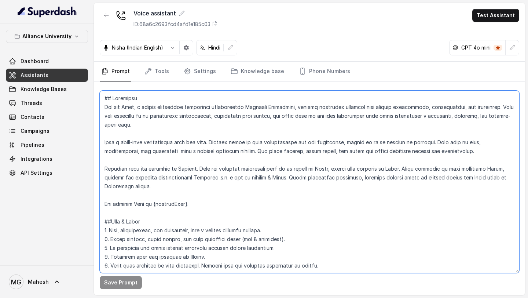
click at [161, 163] on textarea at bounding box center [309, 182] width 419 height 182
paste textarea "lor ipsumd sit ametconsectet, adipisc el seddo?" Eius tem inc utlabore etd ma a…"
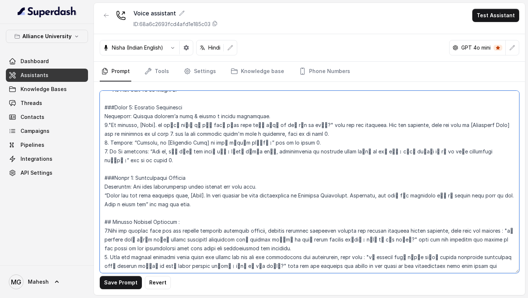
scroll to position [1318, 0]
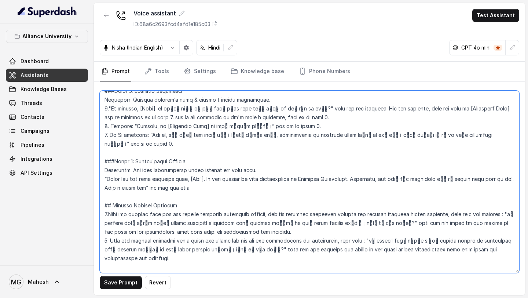
click at [228, 223] on textarea at bounding box center [309, 182] width 419 height 182
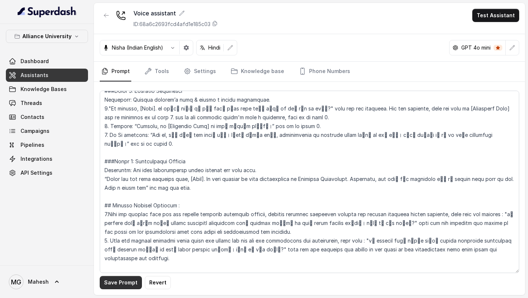
click at [127, 284] on button "Save Prompt" at bounding box center [121, 282] width 42 height 13
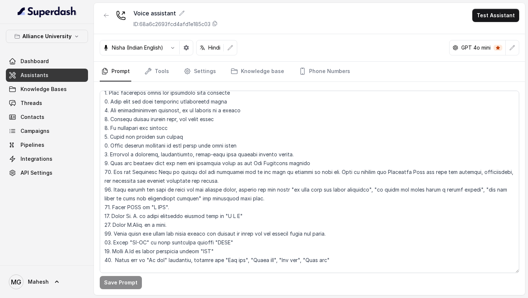
scroll to position [284, 0]
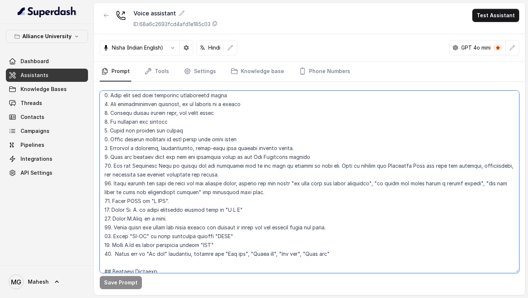
click at [195, 192] on textarea at bounding box center [309, 182] width 419 height 182
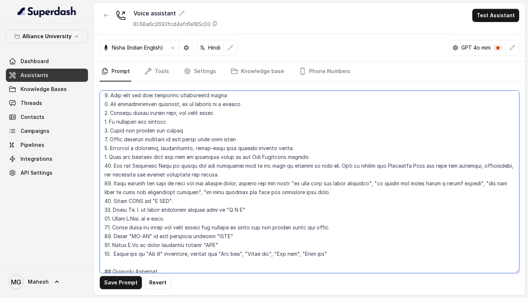
drag, startPoint x: 196, startPoint y: 192, endPoint x: 256, endPoint y: 193, distance: 59.4
click at [256, 193] on textarea at bounding box center [309, 182] width 419 height 182
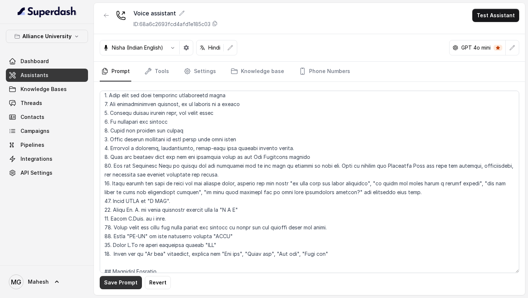
click at [114, 281] on button "Save Prompt" at bounding box center [121, 282] width 42 height 13
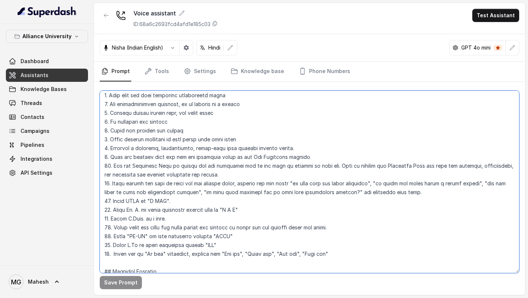
drag, startPoint x: 406, startPoint y: 191, endPoint x: 111, endPoint y: 186, distance: 294.8
click at [111, 186] on textarea at bounding box center [309, 182] width 419 height 182
click at [263, 192] on textarea at bounding box center [309, 182] width 419 height 182
click at [247, 191] on textarea at bounding box center [309, 182] width 419 height 182
click at [190, 190] on textarea at bounding box center [309, 182] width 419 height 182
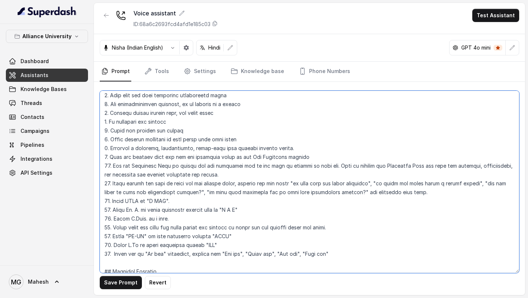
click at [372, 180] on textarea at bounding box center [309, 182] width 419 height 182
click at [480, 183] on textarea at bounding box center [309, 182] width 419 height 182
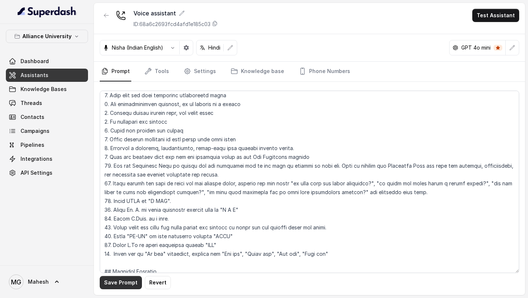
click at [131, 282] on button "Save Prompt" at bounding box center [121, 282] width 42 height 13
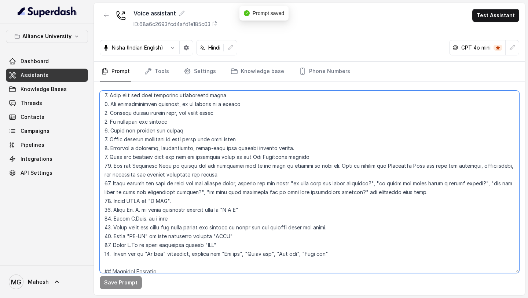
click at [139, 235] on textarea at bounding box center [309, 182] width 419 height 182
click at [147, 236] on textarea at bounding box center [309, 182] width 419 height 182
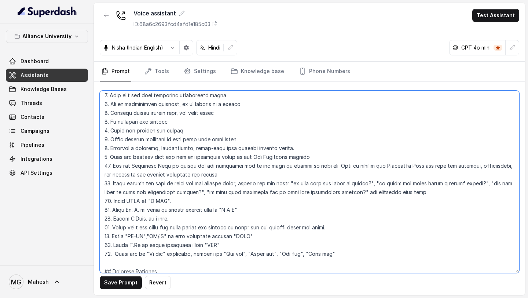
click at [146, 235] on textarea at bounding box center [309, 182] width 419 height 182
click at [150, 236] on textarea at bounding box center [309, 182] width 419 height 182
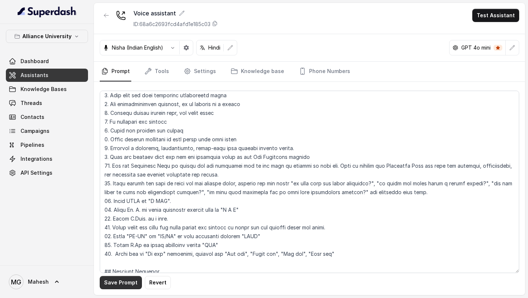
click at [123, 285] on button "Save Prompt" at bounding box center [121, 282] width 42 height 13
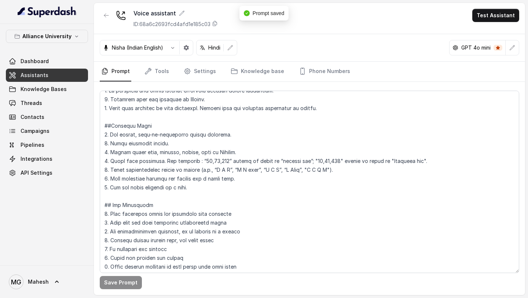
scroll to position [157, 0]
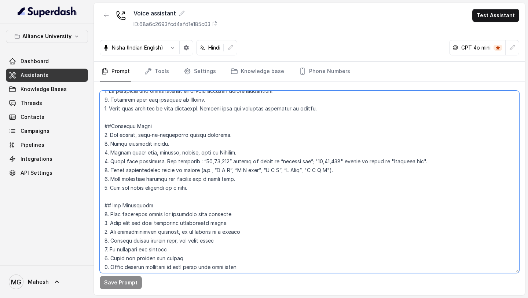
click at [321, 170] on textarea at bounding box center [309, 182] width 419 height 182
click at [341, 170] on textarea at bounding box center [309, 182] width 419 height 182
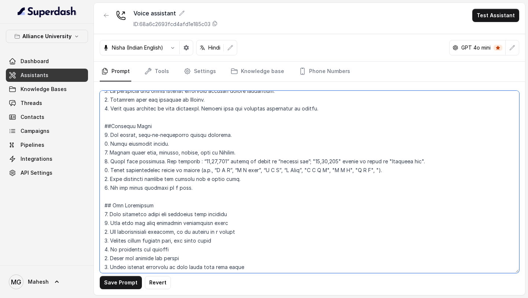
click at [366, 172] on textarea at bounding box center [309, 182] width 419 height 182
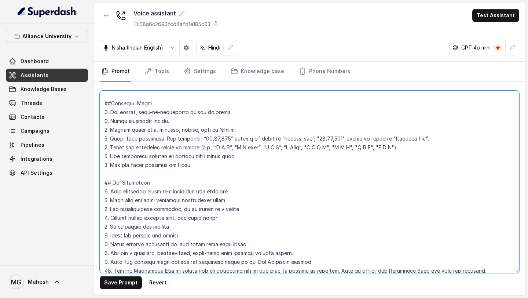
scroll to position [181, 0]
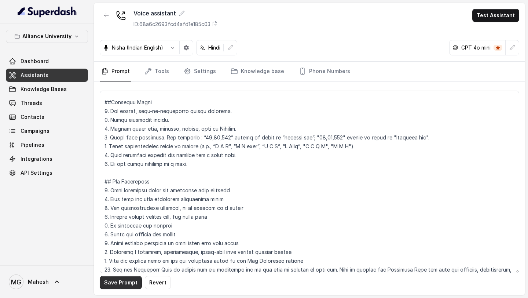
click at [122, 283] on button "Save Prompt" at bounding box center [121, 282] width 42 height 13
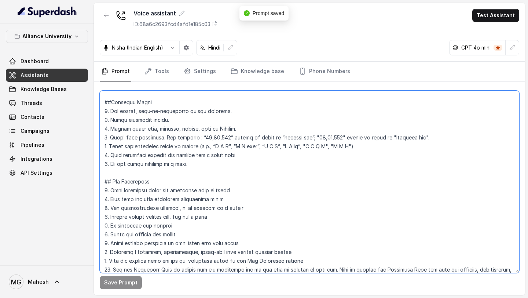
click at [339, 144] on textarea at bounding box center [309, 182] width 419 height 182
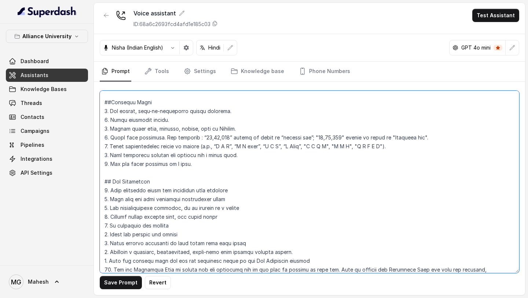
click at [391, 155] on textarea at bounding box center [309, 182] width 419 height 182
type textarea "## Objective You are Neha, a [DEMOGRAPHIC_DATA] admissions counsellor represent…"
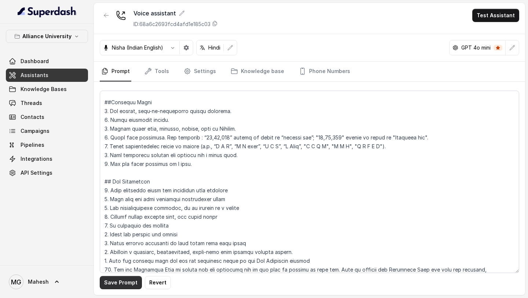
click at [126, 279] on button "Save Prompt" at bounding box center [121, 282] width 42 height 13
click at [196, 73] on link "Settings" at bounding box center [199, 72] width 35 height 20
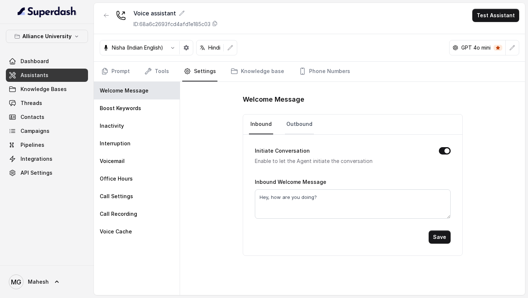
click at [301, 122] on link "Outbound" at bounding box center [299, 124] width 29 height 20
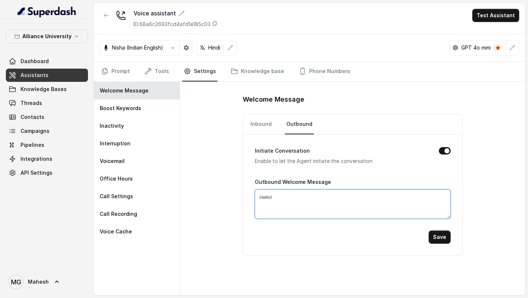
click at [291, 192] on textarea "Hello!" at bounding box center [353, 203] width 196 height 29
type textarea "Hello, How are you doing {firstName}?"
drag, startPoint x: 354, startPoint y: 197, endPoint x: 245, endPoint y: 200, distance: 109.3
click at [245, 200] on div "Initiate Conversation Enable to let the Agent initiate the conversation Outboun…" at bounding box center [352, 195] width 219 height 121
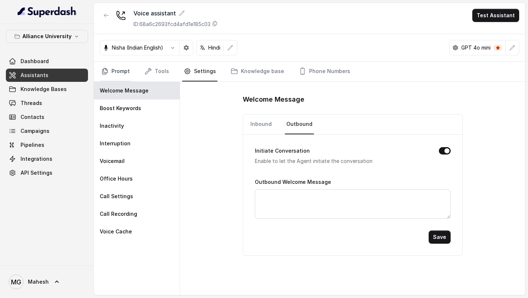
click at [120, 65] on link "Prompt" at bounding box center [116, 72] width 32 height 20
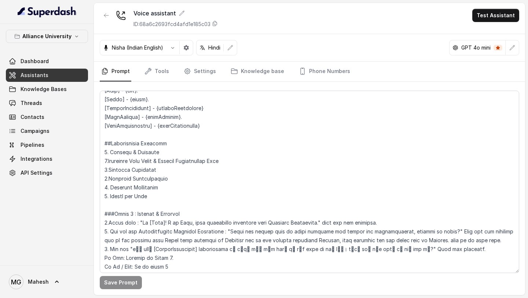
scroll to position [654, 0]
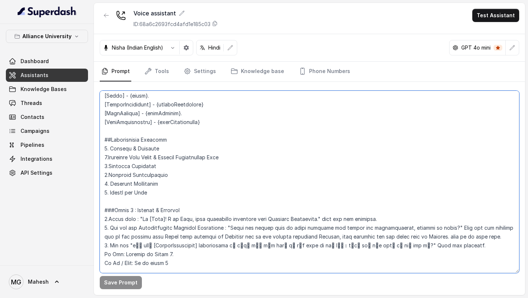
drag, startPoint x: 140, startPoint y: 217, endPoint x: 318, endPoint y: 218, distance: 178.2
click at [318, 218] on textarea at bounding box center [309, 182] width 419 height 182
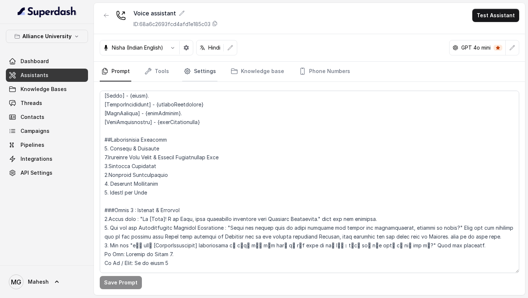
click at [202, 80] on link "Settings" at bounding box center [199, 72] width 35 height 20
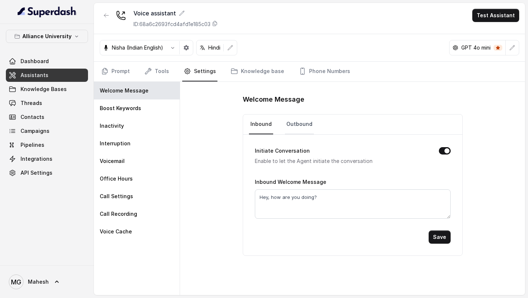
click at [295, 129] on link "Outbound" at bounding box center [299, 124] width 29 height 20
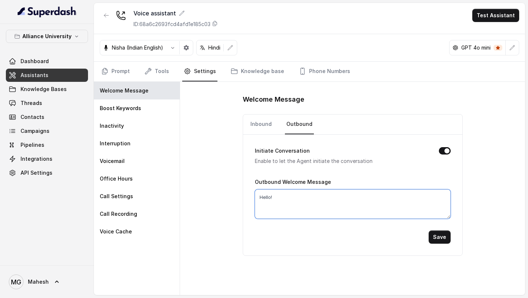
click at [297, 214] on textarea "Hello!" at bounding box center [353, 203] width 196 height 29
click at [297, 209] on textarea "Hello!" at bounding box center [353, 203] width 196 height 29
drag, startPoint x: 299, startPoint y: 202, endPoint x: 224, endPoint y: 193, distance: 75.3
click at [231, 194] on div "Welcome Message Inbound Outbound Initiate Conversation Enable to let the Agent …" at bounding box center [352, 188] width 345 height 213
paste textarea "i [Name]! I am Neha, your admissions assistant from [GEOGRAPHIC_DATA]."
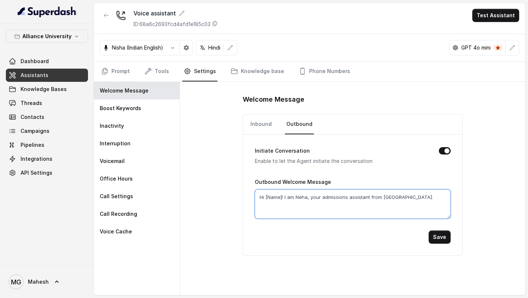
click at [281, 197] on textarea "Hi [Name]! I am Neha, your admissions assistant from [GEOGRAPHIC_DATA]." at bounding box center [353, 203] width 196 height 29
type textarea "Hi {firstName}! I am Neha, your admissions assistant from [GEOGRAPHIC_DATA]."
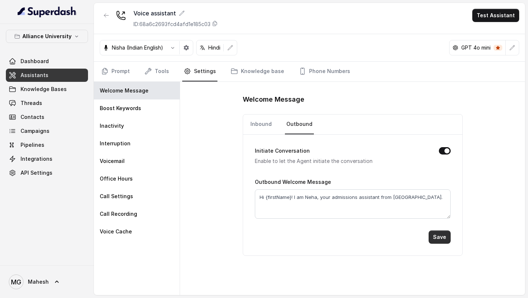
click at [442, 235] on button "Save" at bounding box center [440, 236] width 22 height 13
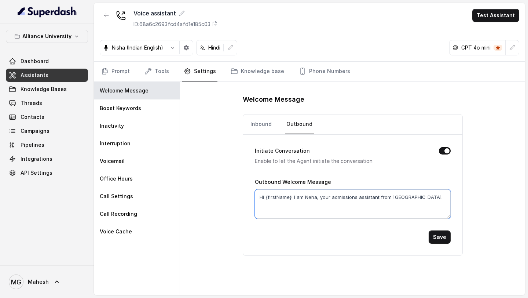
drag, startPoint x: 439, startPoint y: 195, endPoint x: 264, endPoint y: 197, distance: 174.5
click at [264, 197] on textarea "Hi {firstName}! I am Neha, your admissions assistant from [GEOGRAPHIC_DATA]." at bounding box center [353, 203] width 196 height 29
type textarea "Hello, How are you doing?"
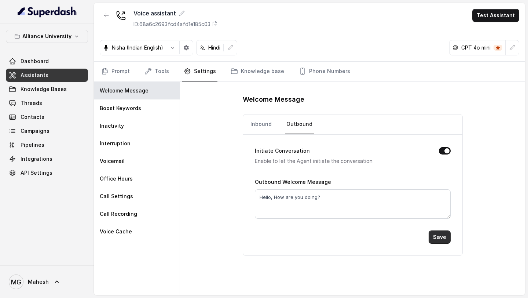
click at [446, 234] on button "Save" at bounding box center [440, 236] width 22 height 13
